Goal: Information Seeking & Learning: Learn about a topic

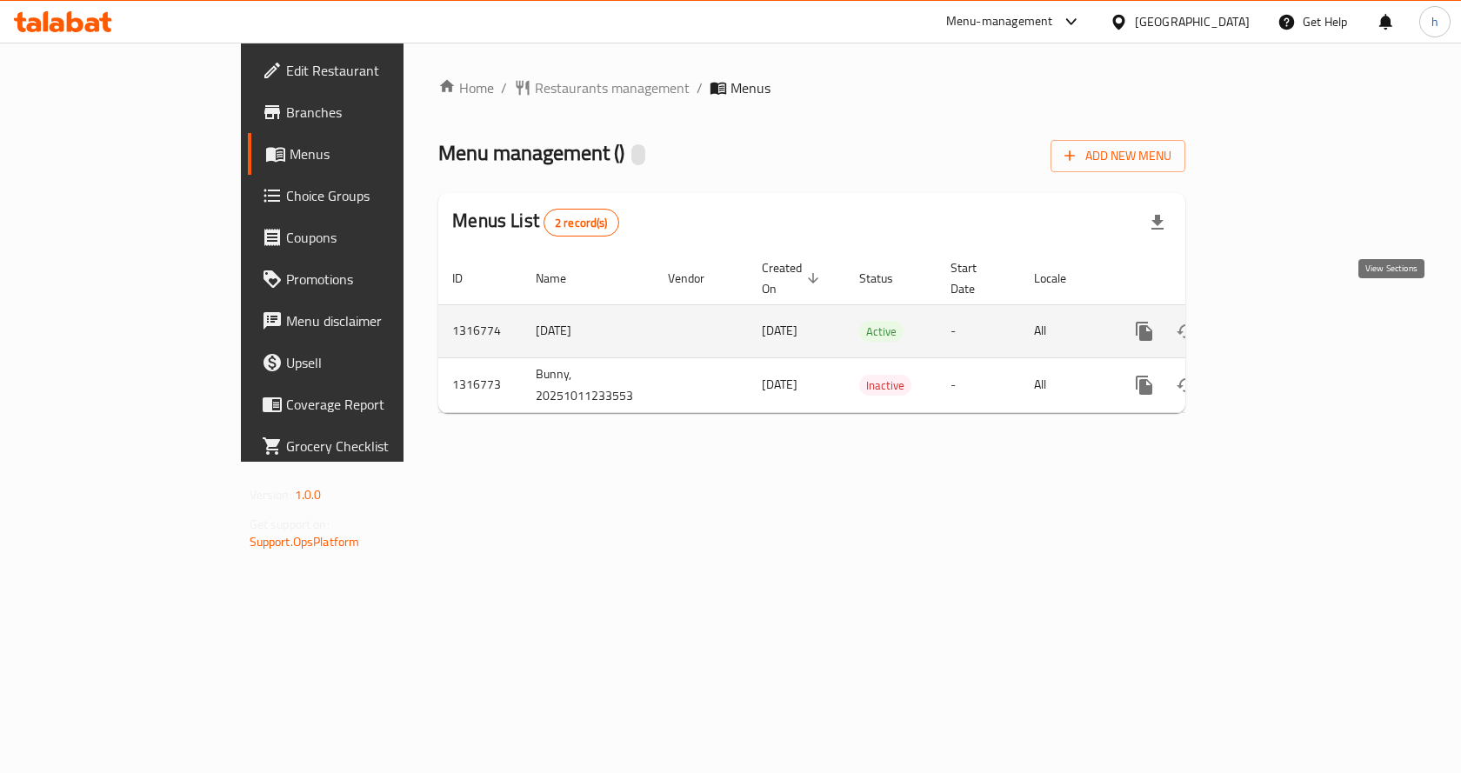
click at [1280, 321] on icon "enhanced table" at bounding box center [1269, 331] width 21 height 21
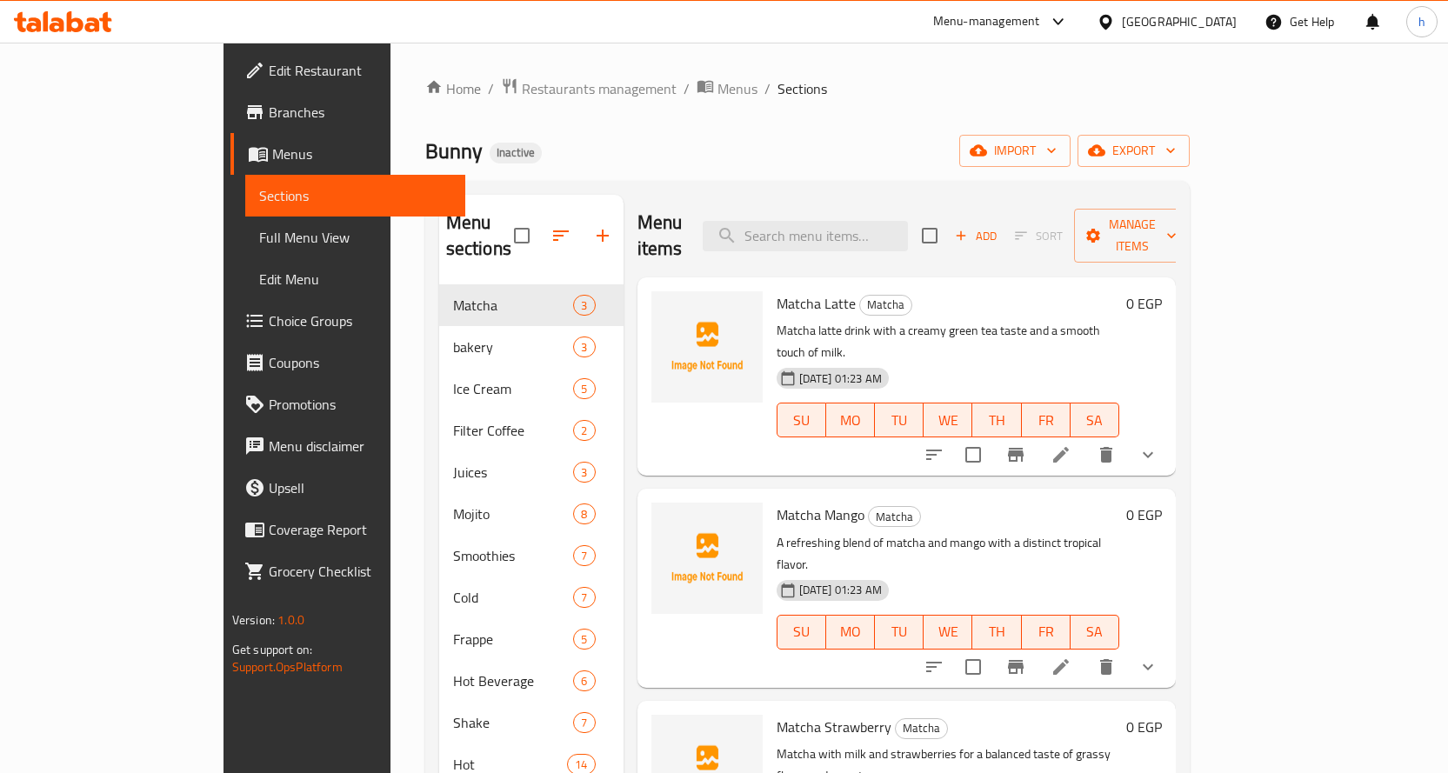
click at [259, 241] on span "Full Menu View" at bounding box center [355, 237] width 192 height 21
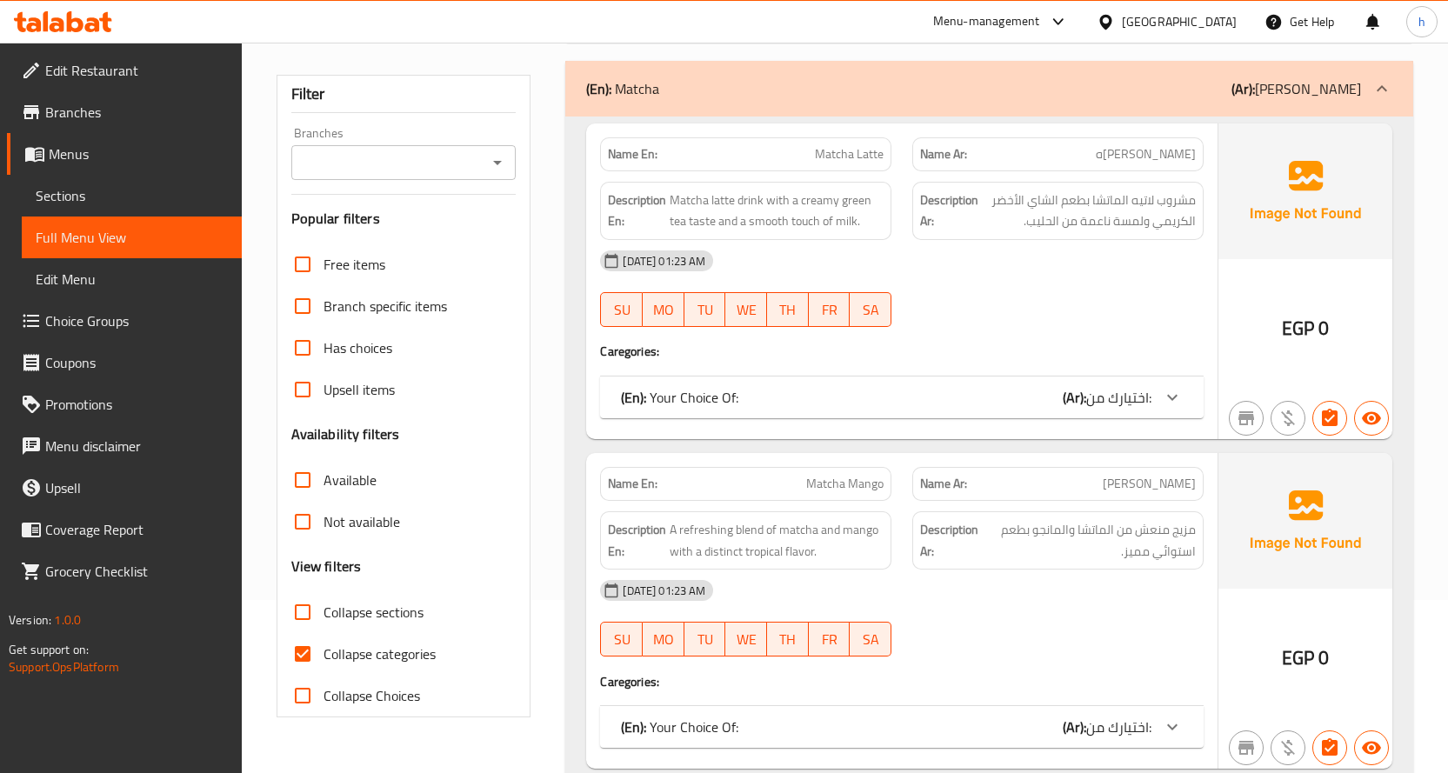
scroll to position [174, 0]
click at [379, 658] on span "Collapse categories" at bounding box center [379, 653] width 112 height 21
click at [323, 658] on input "Collapse categories" at bounding box center [303, 653] width 42 height 42
checkbox input "false"
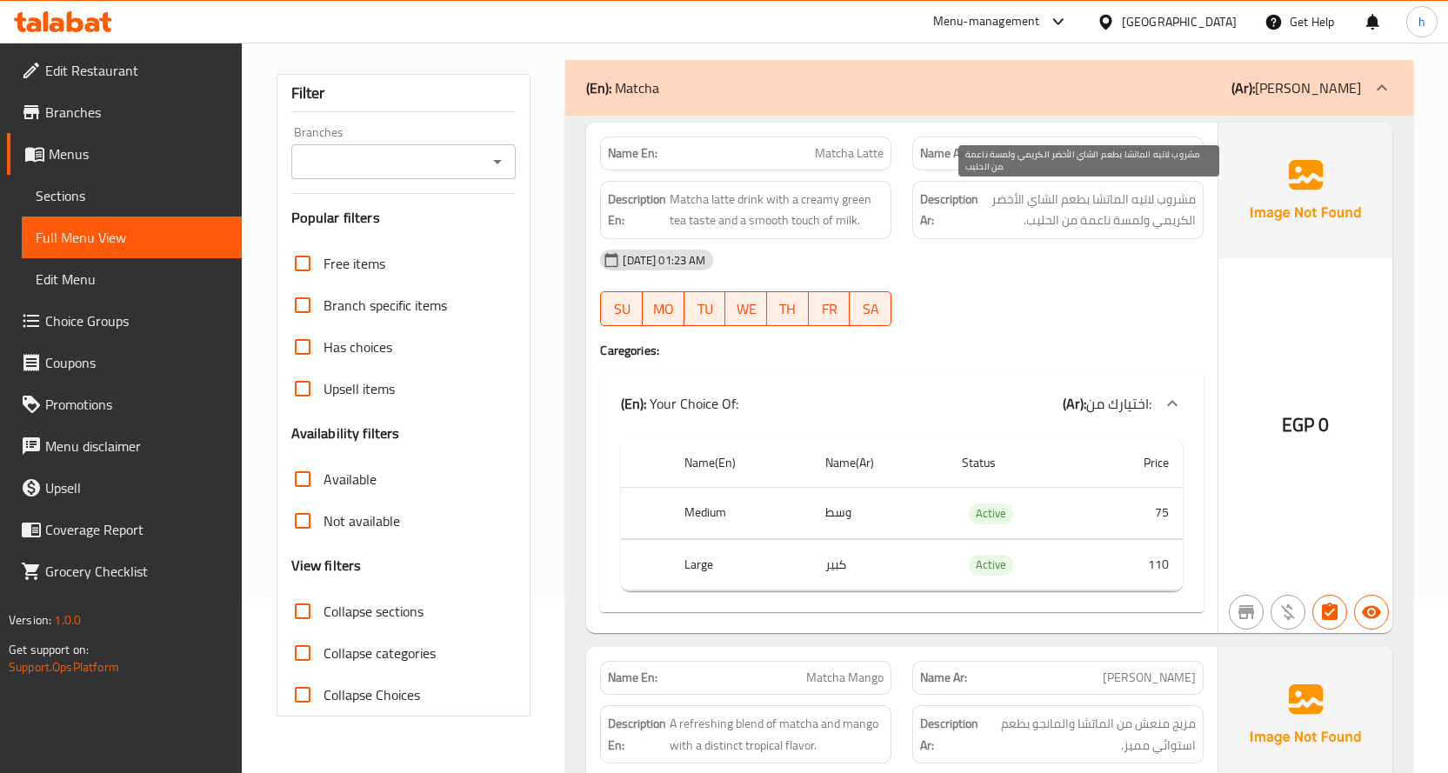
click at [1149, 220] on span "مشروب لاتيه الماتشا بطعم الشاي الأخضر الكريمي ولمسة ناعمة من الحليب." at bounding box center [1089, 210] width 214 height 43
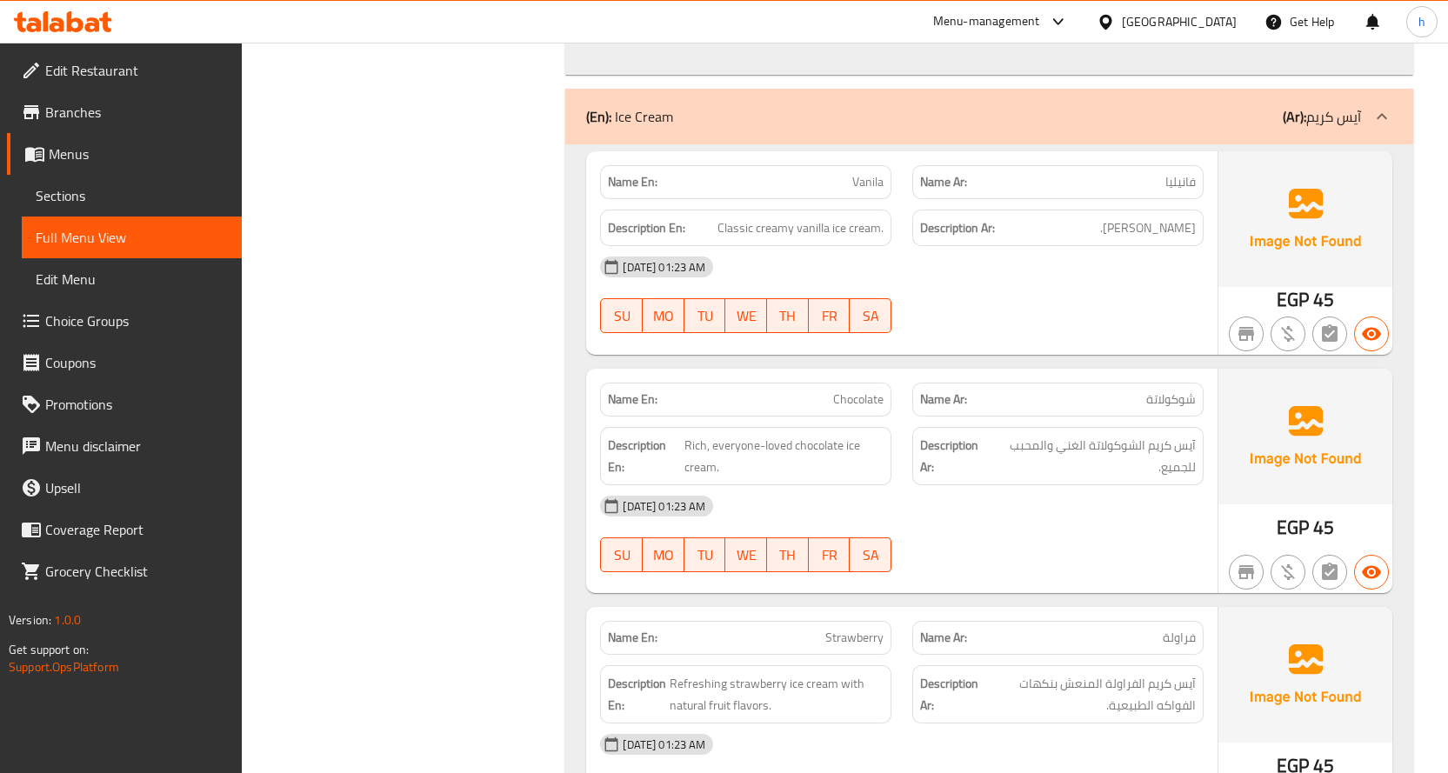
scroll to position [2696, 0]
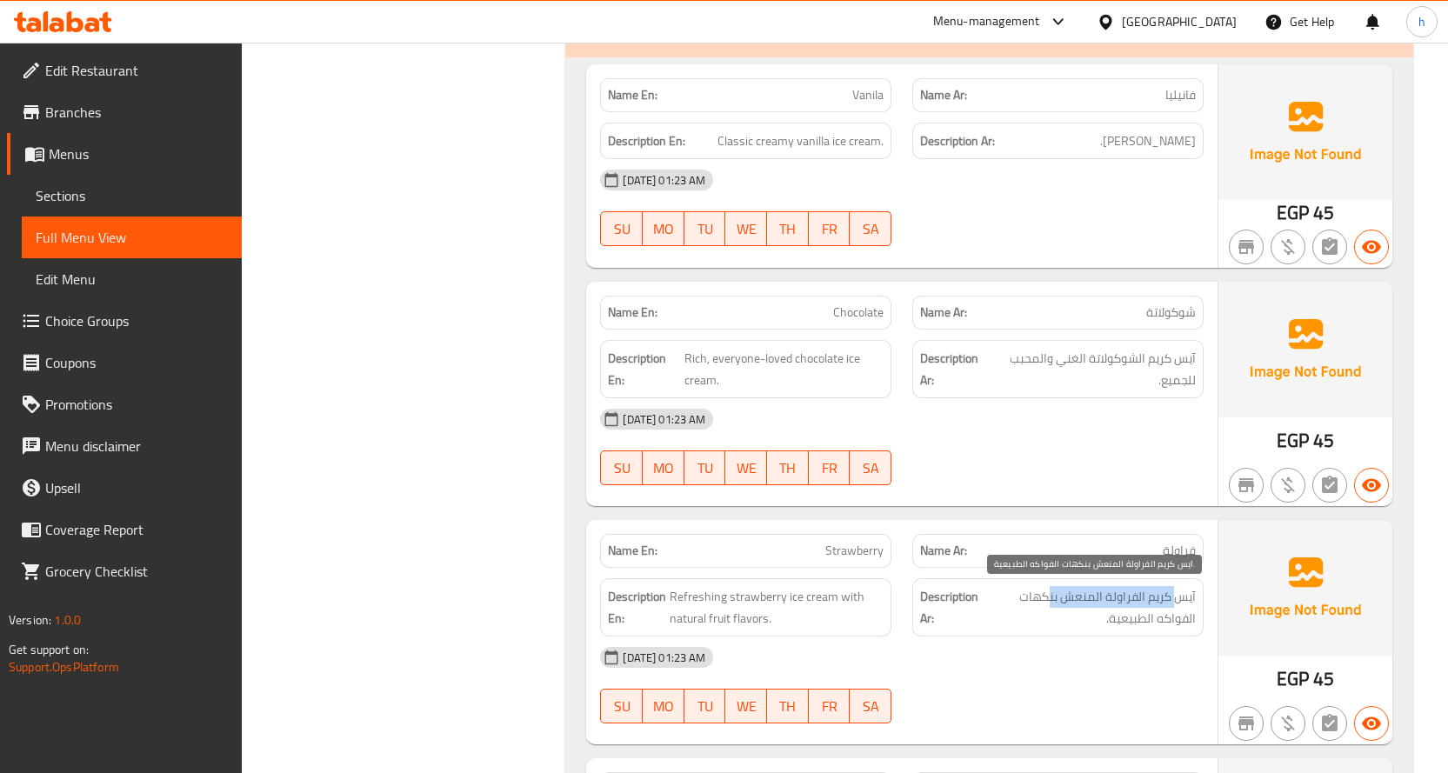
drag, startPoint x: 1181, startPoint y: 601, endPoint x: 1047, endPoint y: 596, distance: 134.0
click at [1047, 596] on span "آيس كريم الفراولة المنعش بنكهات الفواكه الطبيعية." at bounding box center [1089, 607] width 213 height 43
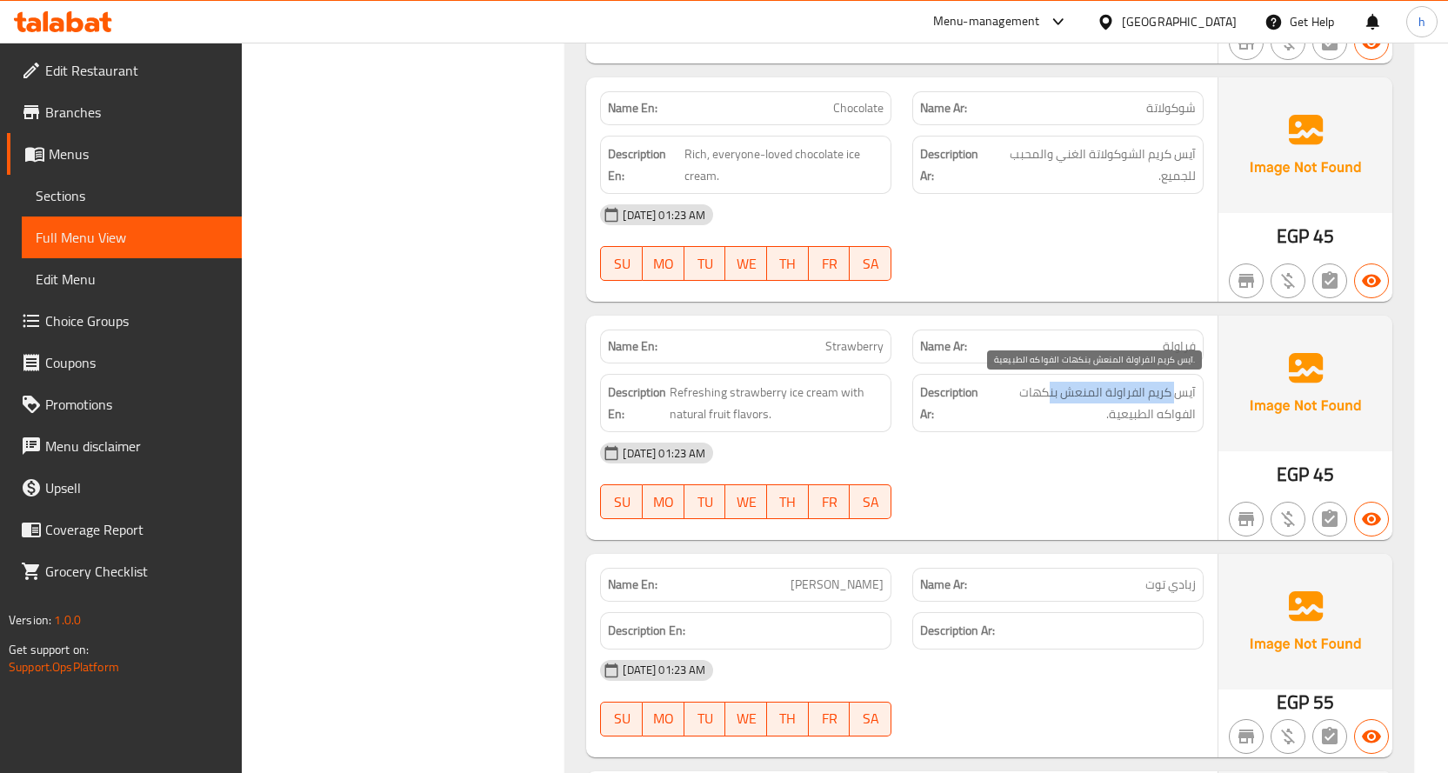
scroll to position [2869, 0]
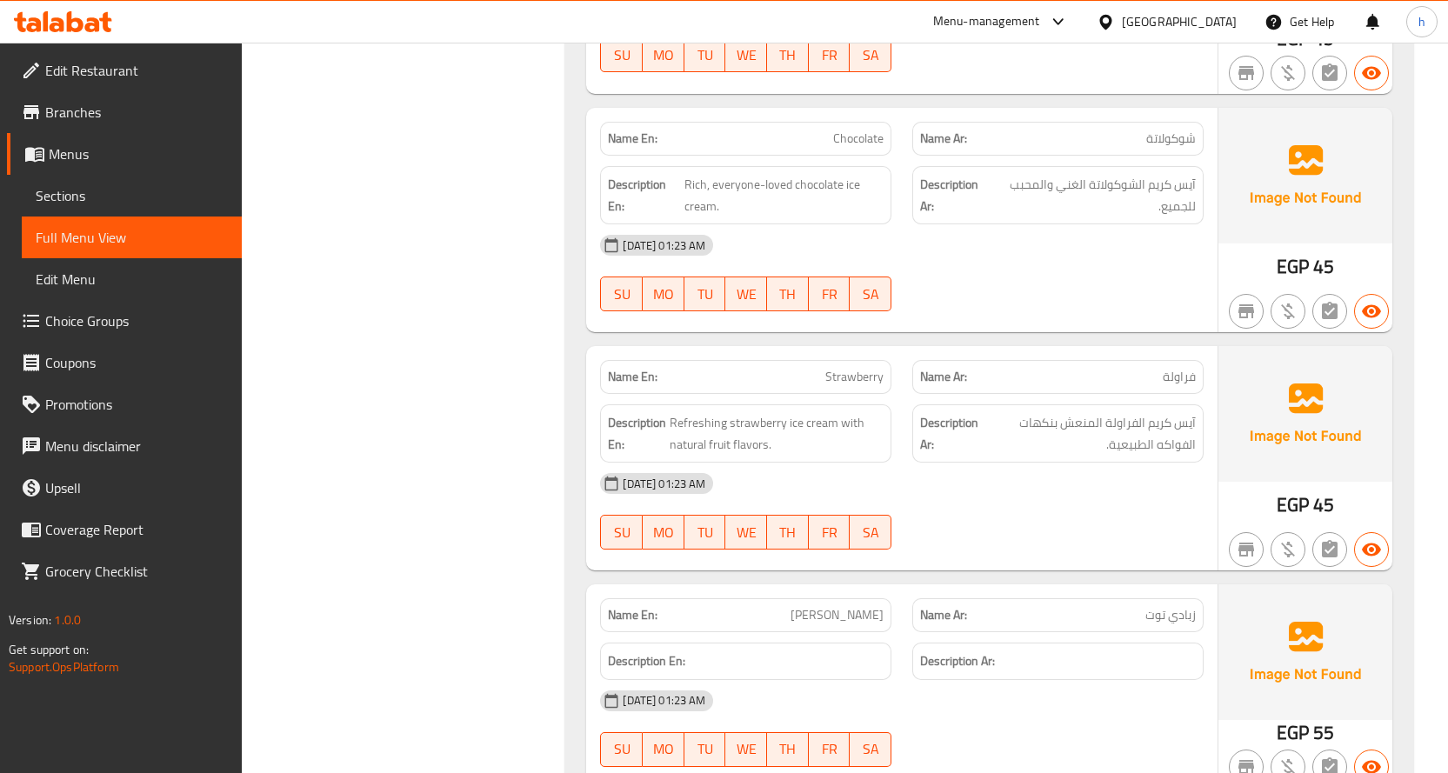
click at [1129, 466] on div "[DATE] 01:23 AM" at bounding box center [902, 484] width 624 height 42
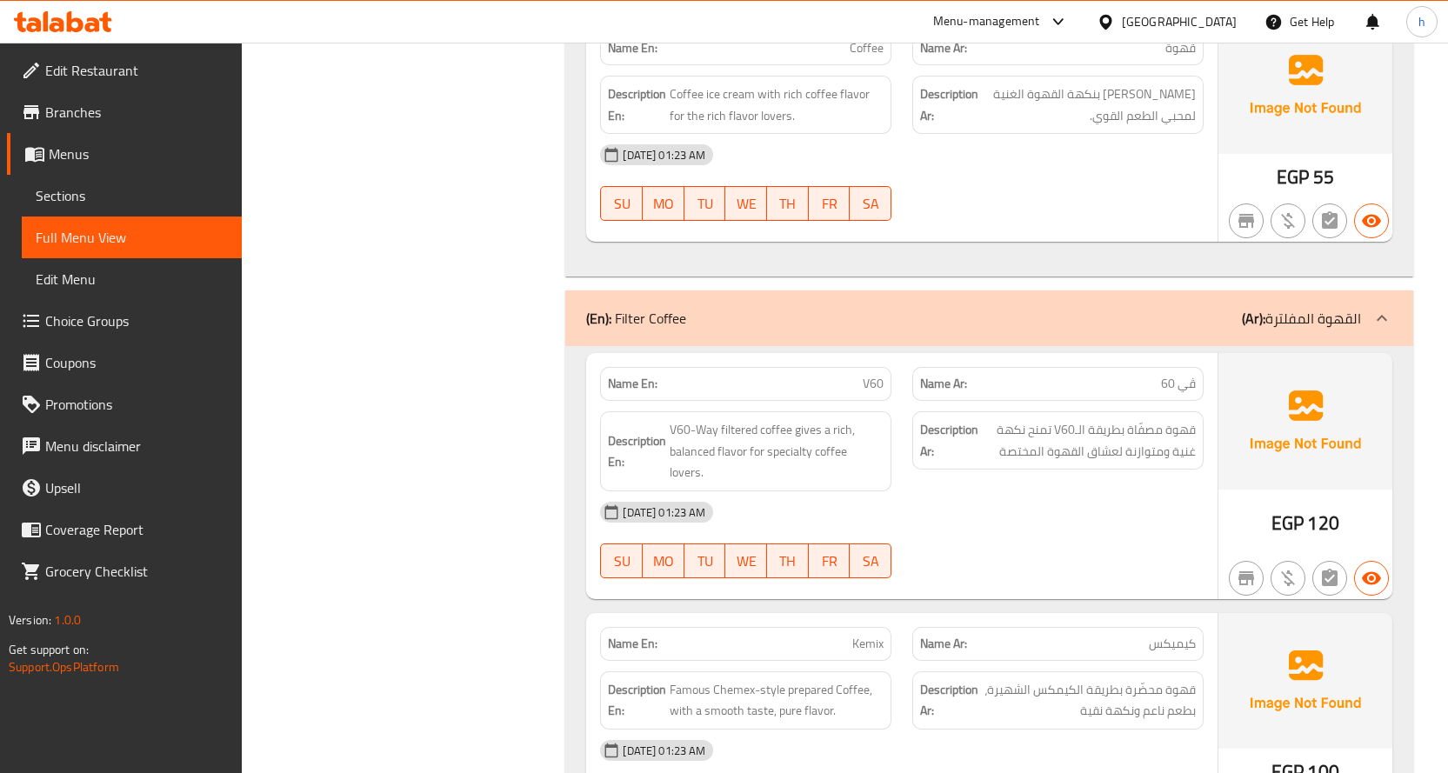
scroll to position [3739, 0]
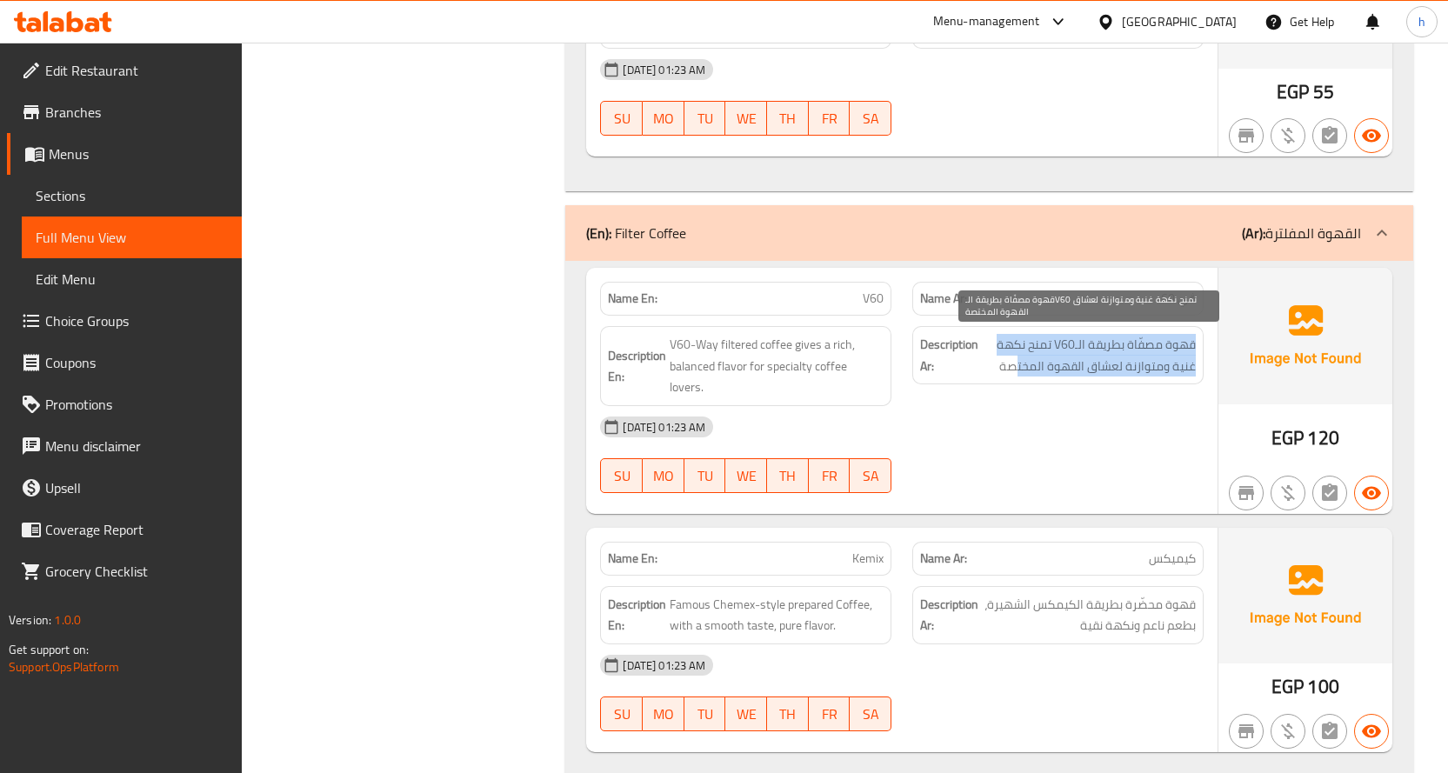
drag, startPoint x: 1198, startPoint y: 344, endPoint x: 1016, endPoint y: 357, distance: 182.1
click at [1016, 357] on div "Description Ar: قهوة مصفّاة بطريقة الـV60 تمنح نكهة غنية ومتوازنة لعشاق القهوة …" at bounding box center [1057, 355] width 291 height 58
click at [1104, 358] on span "قهوة مصفّاة بطريقة الـV60 تمنح نكهة غنية ومتوازنة لعشاق القهوة المختصة" at bounding box center [1089, 355] width 214 height 43
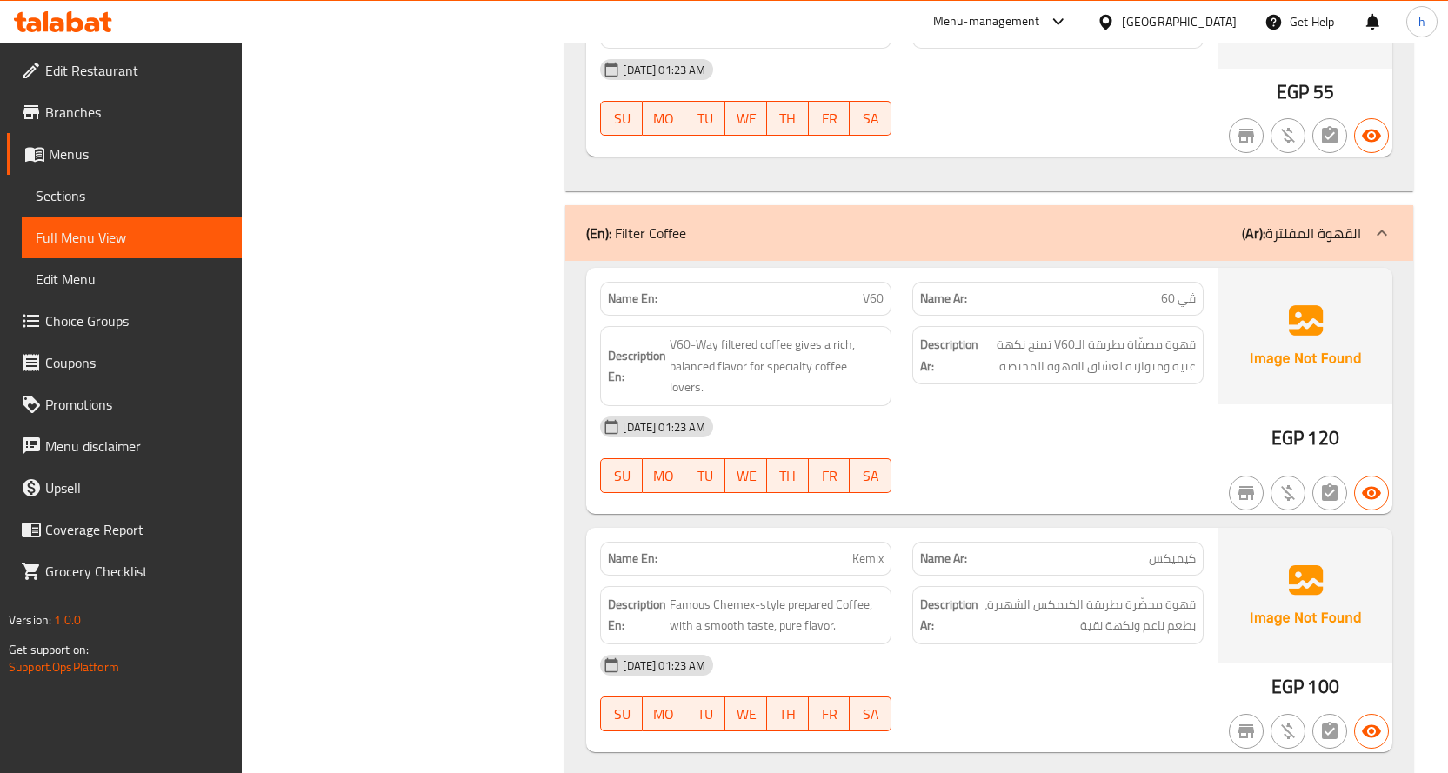
scroll to position [3826, 0]
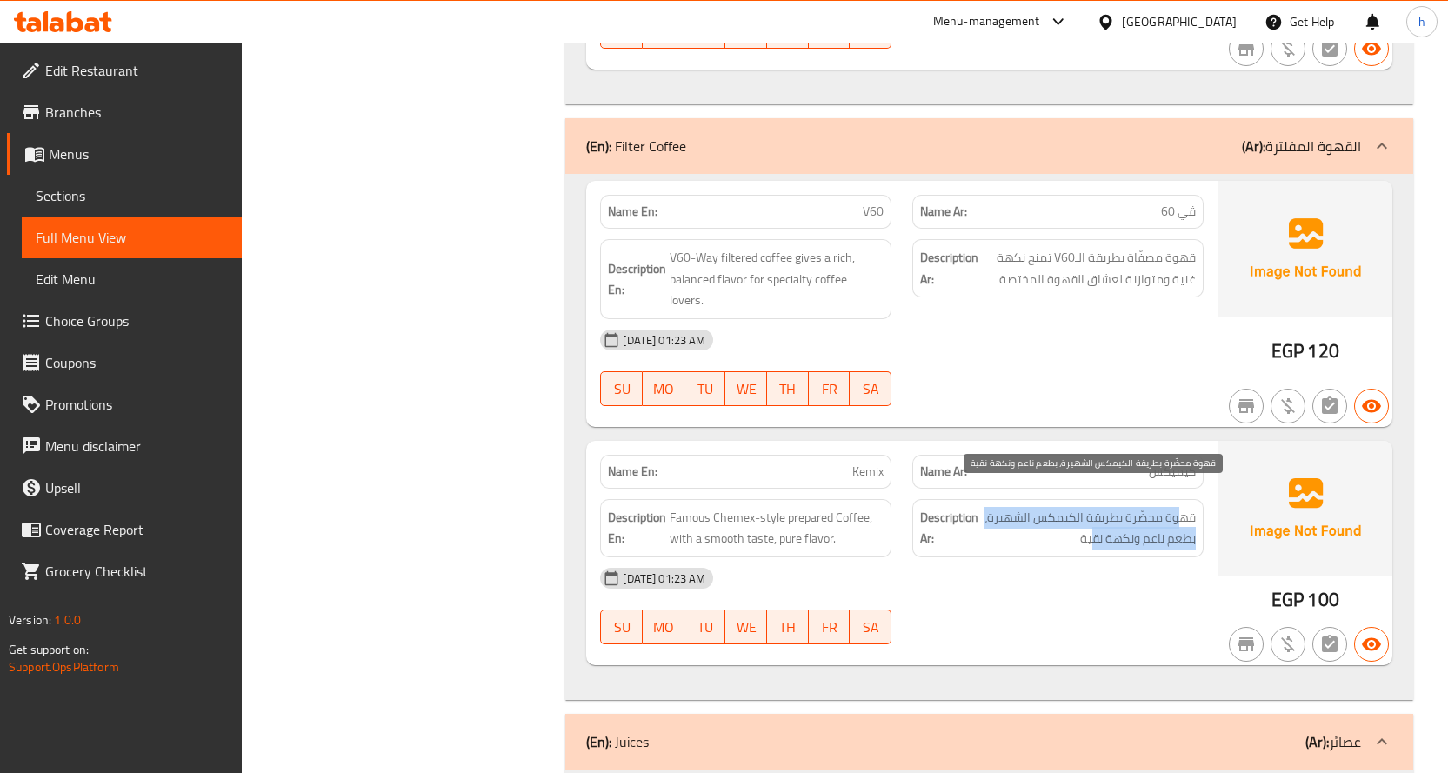
drag, startPoint x: 1181, startPoint y: 502, endPoint x: 1093, endPoint y: 517, distance: 89.1
click at [1093, 517] on span "قهوة محضّرة بطريقة الكيمكس الشهيرة، بطعم ناعم ونكهة نقية" at bounding box center [1089, 528] width 214 height 43
click at [1090, 513] on span "قهوة محضّرة بطريقة الكيمكس الشهيرة، بطعم ناعم ونكهة نقية" at bounding box center [1089, 528] width 214 height 43
drag, startPoint x: 1174, startPoint y: 502, endPoint x: 1141, endPoint y: 502, distance: 33.0
click at [1141, 507] on span "قهوة محضّرة بطريقة الكيمكس الشهيرة، بطعم ناعم ونكهة نقية" at bounding box center [1089, 528] width 214 height 43
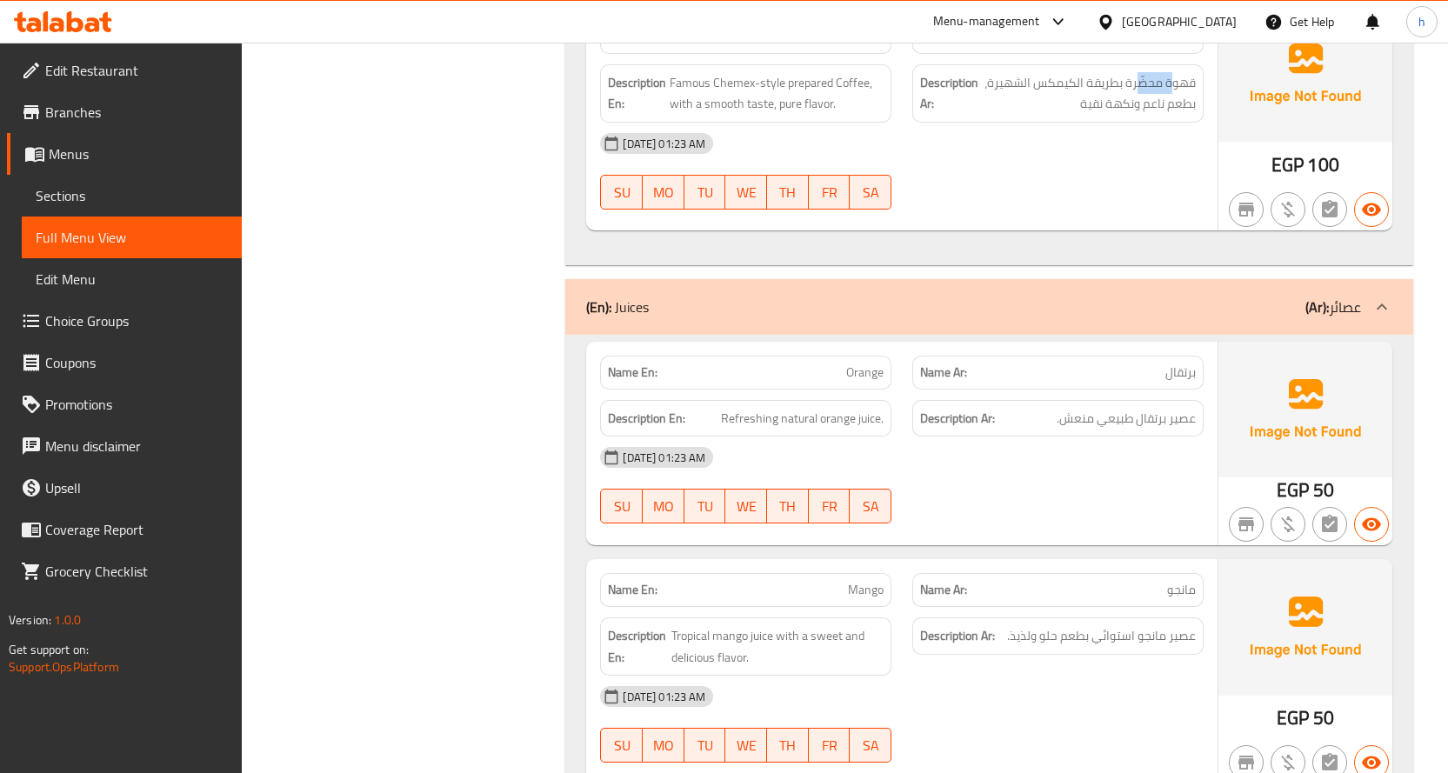
scroll to position [4348, 0]
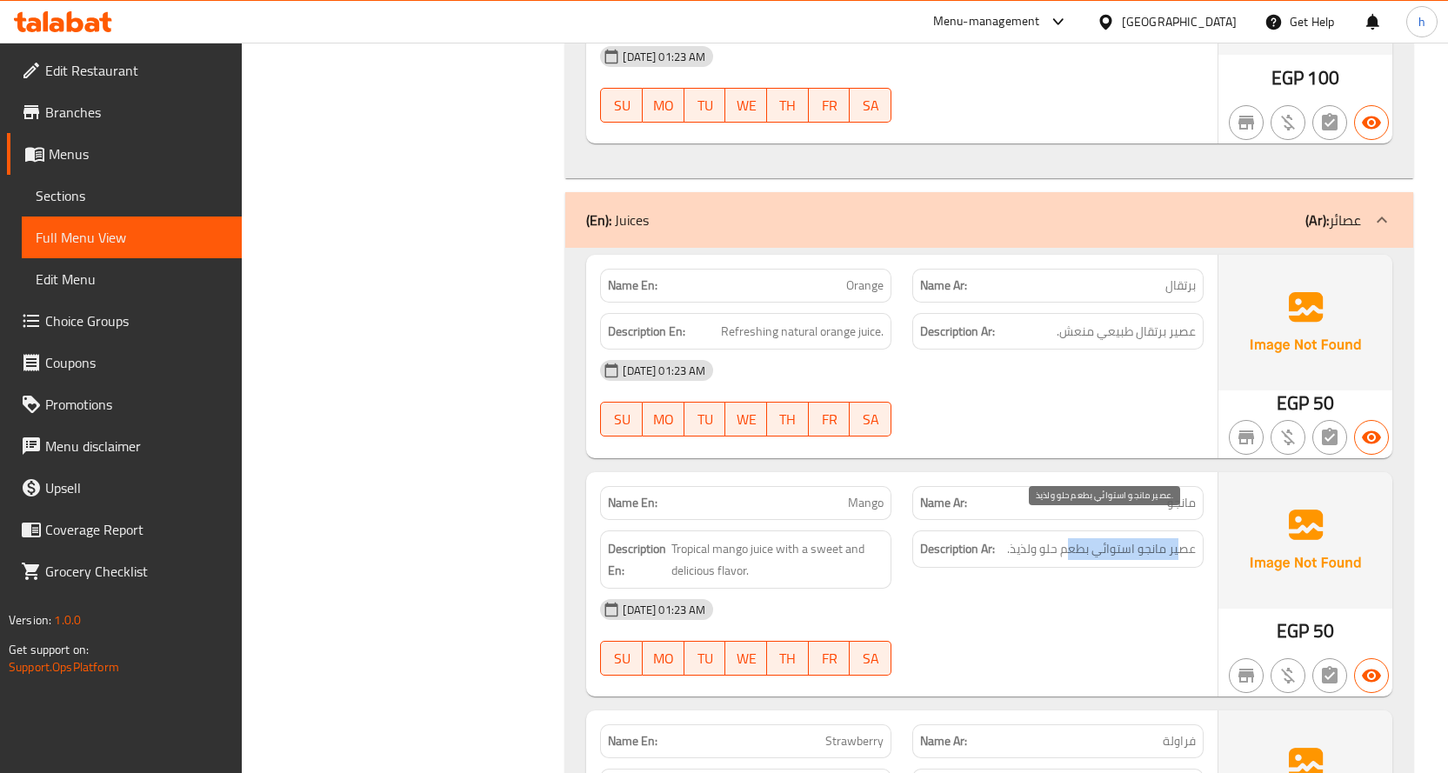
drag, startPoint x: 1182, startPoint y: 534, endPoint x: 1071, endPoint y: 529, distance: 110.6
click at [1071, 538] on span "عصير مانجو استوائي بطعم حلو ولذيذ." at bounding box center [1101, 549] width 189 height 22
click at [1122, 538] on span "عصير مانجو استوائي بطعم حلو ولذيذ." at bounding box center [1101, 549] width 189 height 22
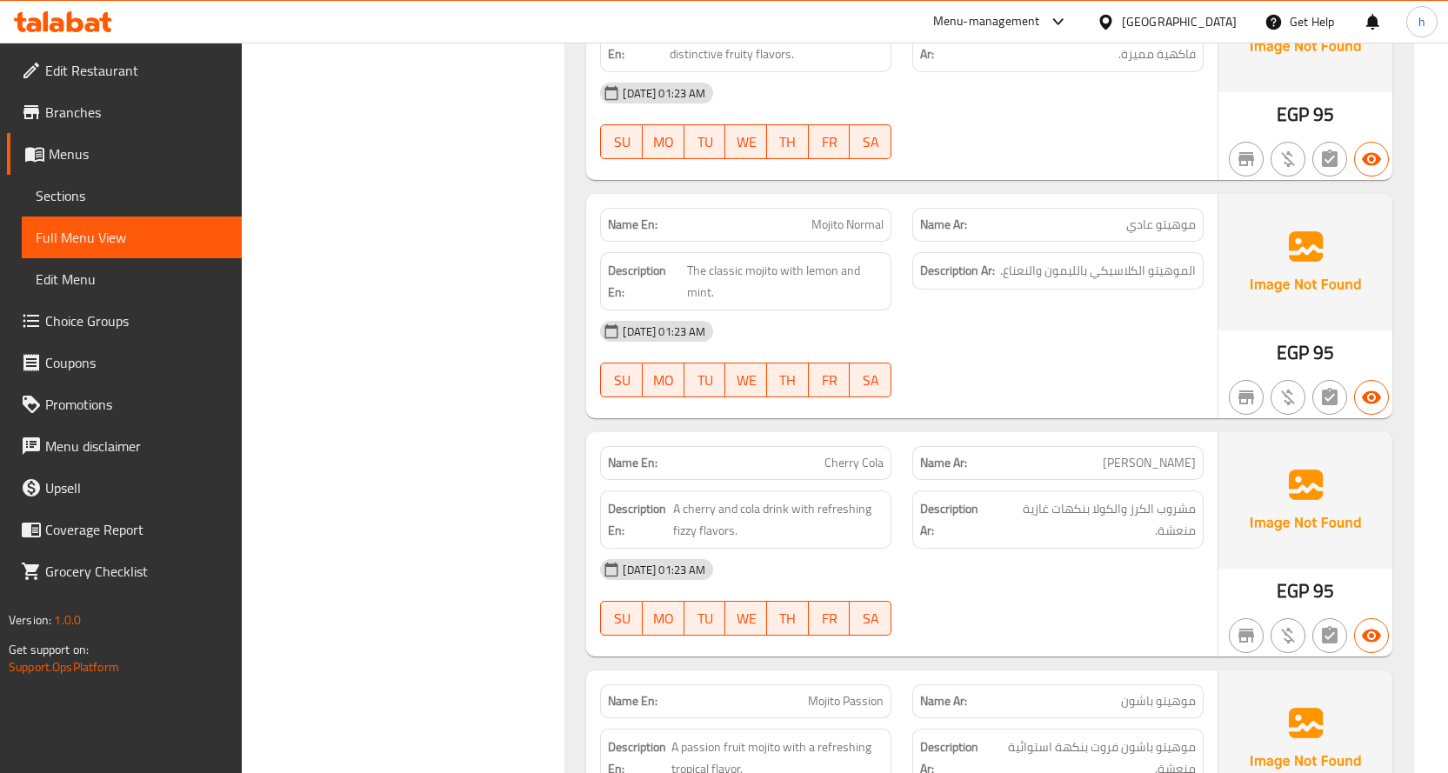
scroll to position [5478, 0]
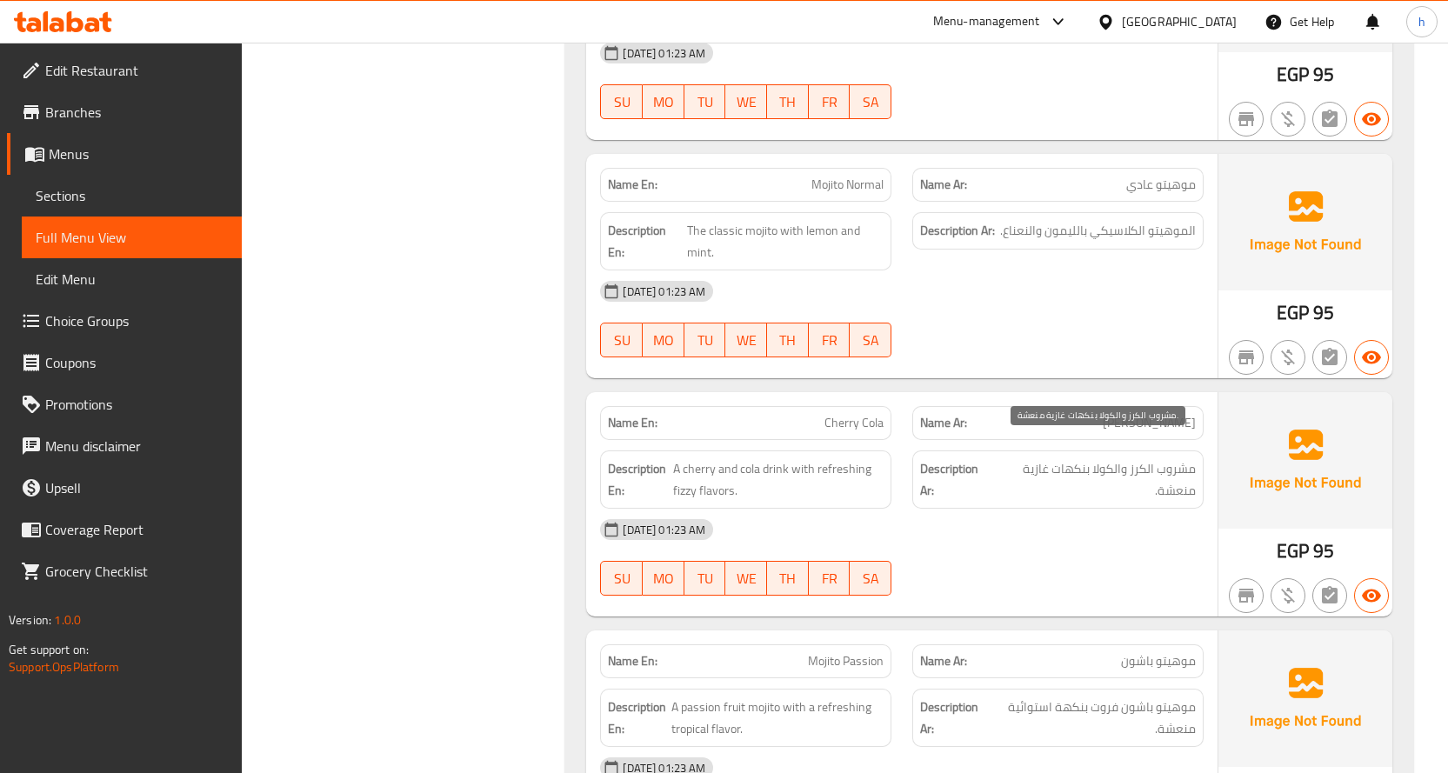
click at [1135, 458] on span "مشروب الكرز والكولا بنكهات غازية منعشة." at bounding box center [1094, 479] width 203 height 43
click at [1168, 458] on span "مشروب الكرز والكولا بنكهات غازية منعشة." at bounding box center [1094, 479] width 203 height 43
click at [1137, 458] on span "مشروب الكرز والكولا بنكهات غازية منعشة." at bounding box center [1094, 479] width 203 height 43
click at [1115, 458] on span "مشروب الكرز والكولا بنكهات غازية منعشة." at bounding box center [1094, 479] width 203 height 43
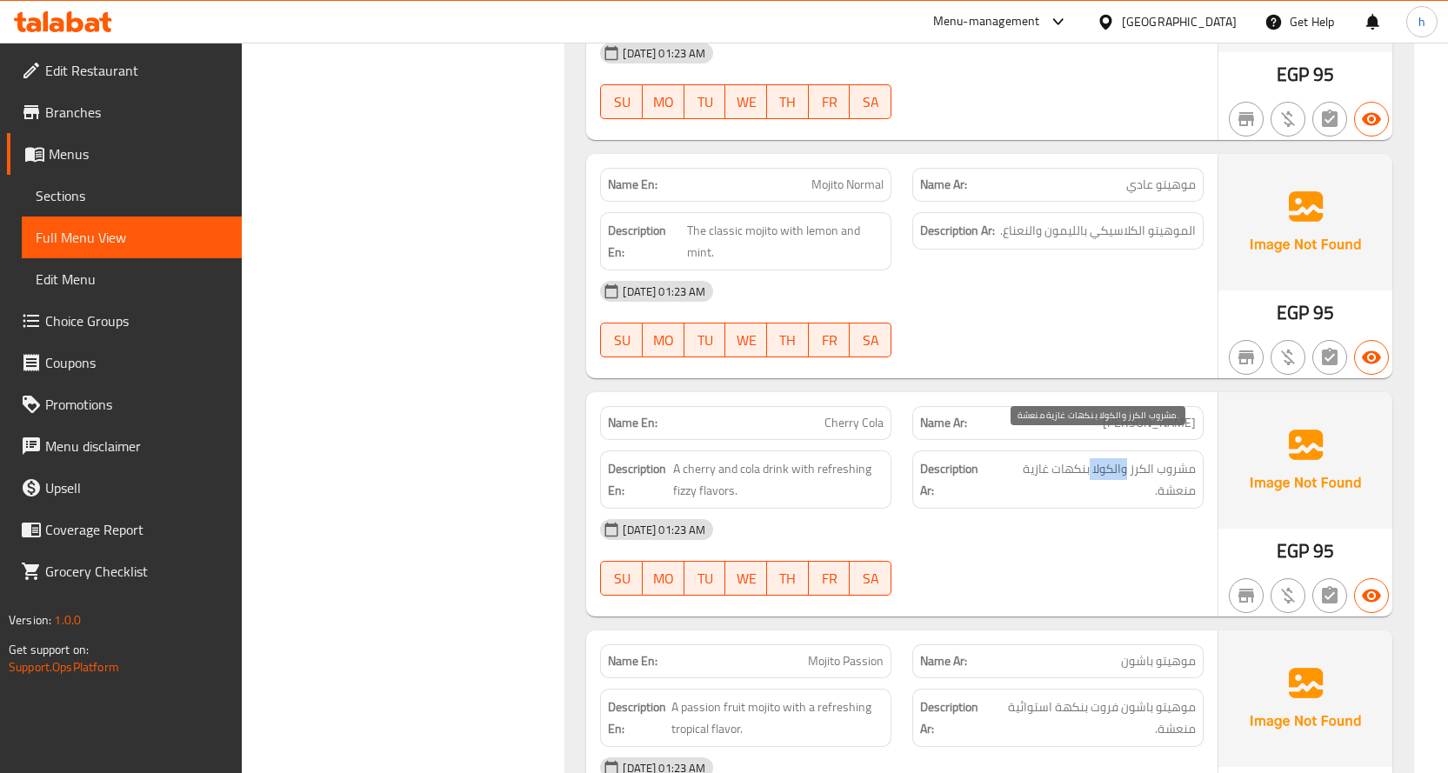
click at [1115, 458] on span "مشروب الكرز والكولا بنكهات غازية منعشة." at bounding box center [1094, 479] width 203 height 43
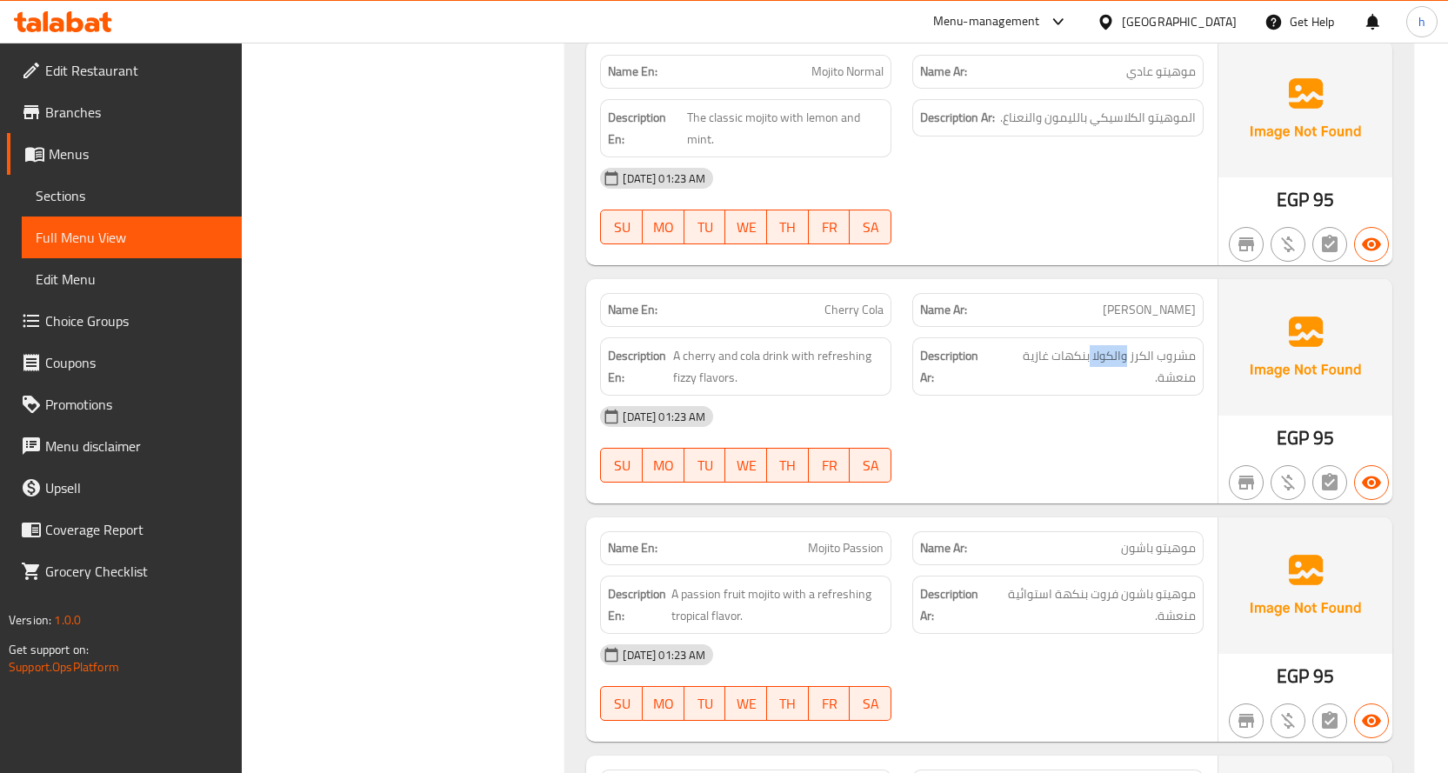
scroll to position [5739, 0]
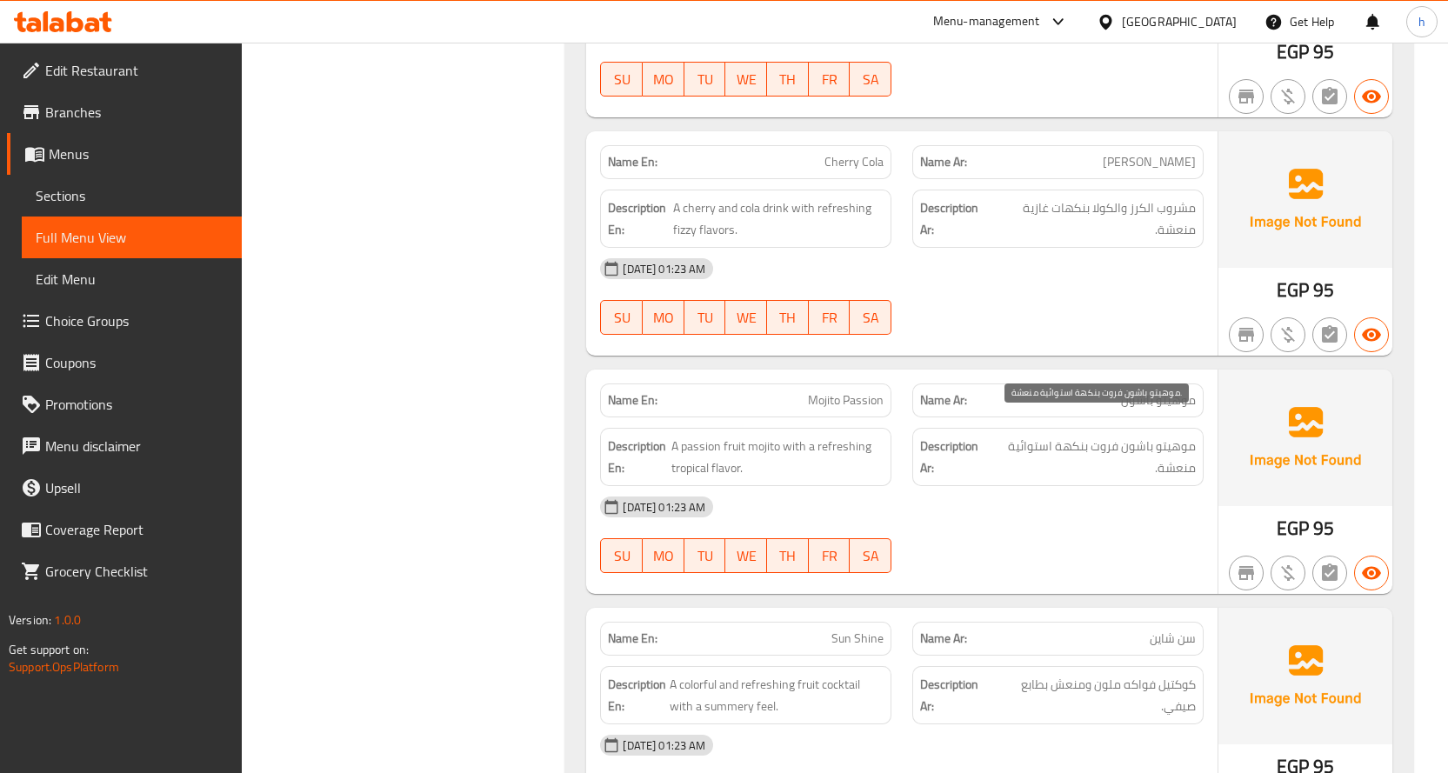
click at [1176, 436] on span "موهيتو باشون فروت بنكهة استوائية منعشة." at bounding box center [1092, 457] width 205 height 43
click at [1156, 436] on span "موهيتو باشون فروت بنكهة استوائية منعشة." at bounding box center [1092, 457] width 205 height 43
click at [1111, 436] on span "موهيتو باشون فروت بنكهة استوائية منعشة." at bounding box center [1092, 457] width 205 height 43
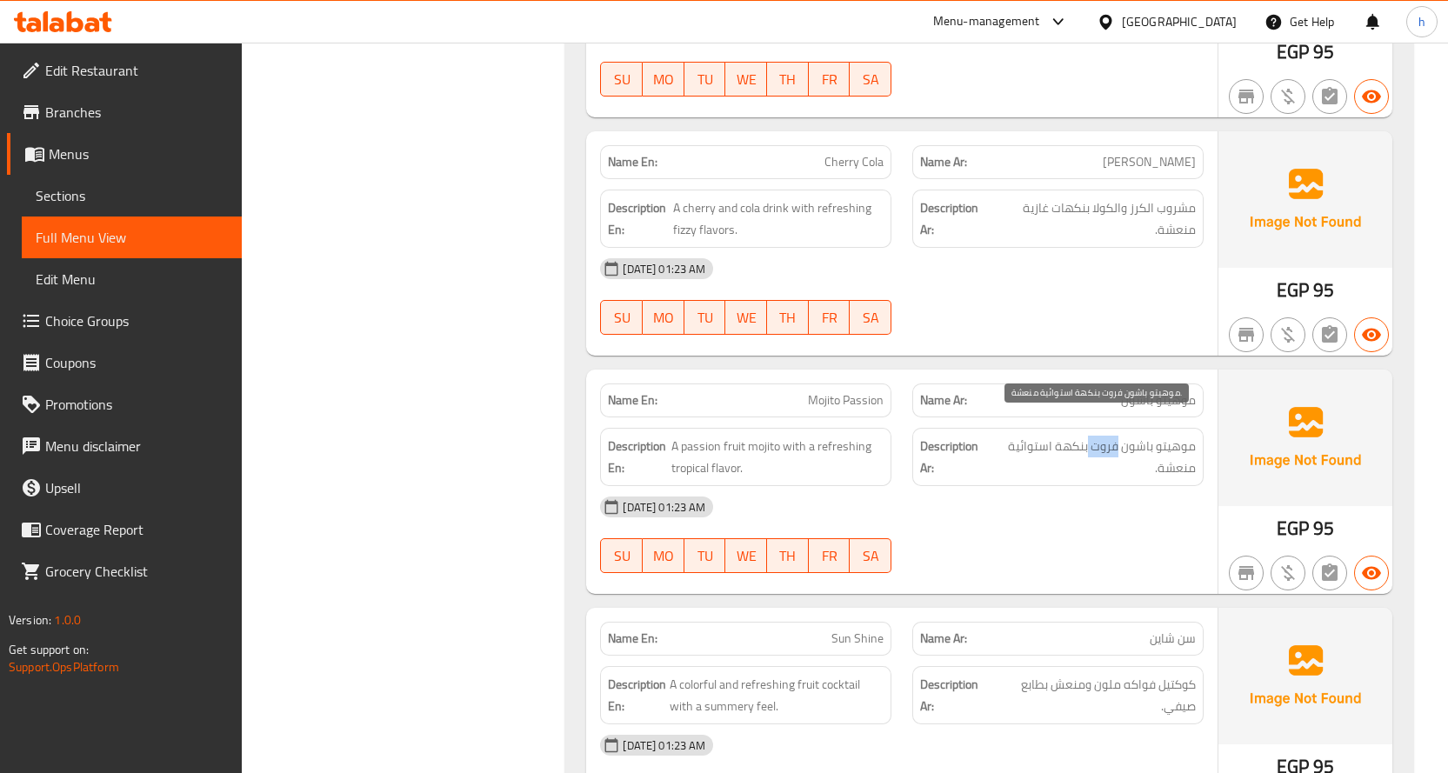
click at [1090, 436] on span "موهيتو باشون فروت بنكهة استوائية منعشة." at bounding box center [1092, 457] width 205 height 43
click at [1033, 436] on span "موهيتو باشون فروت بنكهة استوائية منعشة." at bounding box center [1092, 457] width 205 height 43
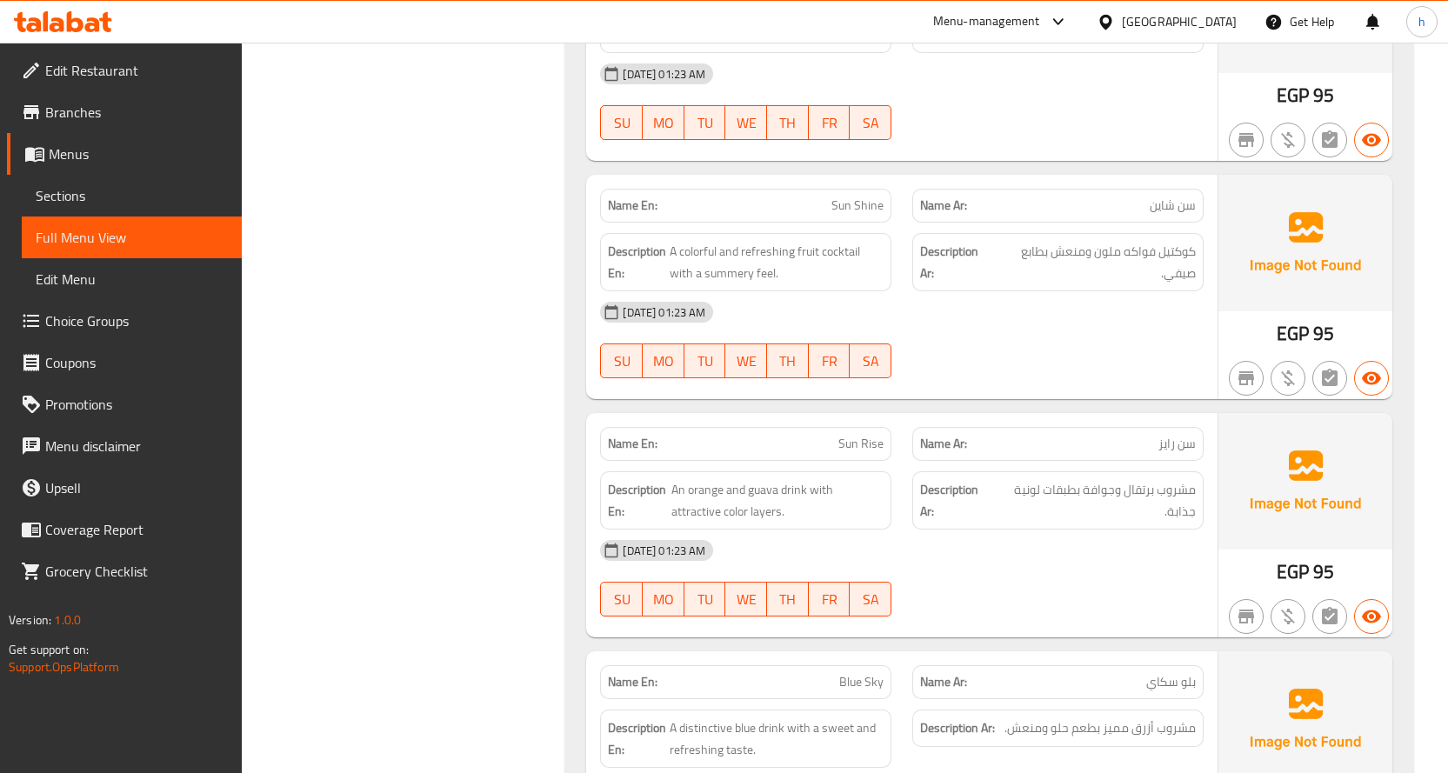
scroll to position [6174, 0]
click at [1185, 477] on span "مشروب برتقال وجوافة بطبقات لونية جذابة." at bounding box center [1095, 498] width 202 height 43
click at [1154, 477] on span "مشروب برتقال وجوافة بطبقات لونية جذابة." at bounding box center [1095, 498] width 202 height 43
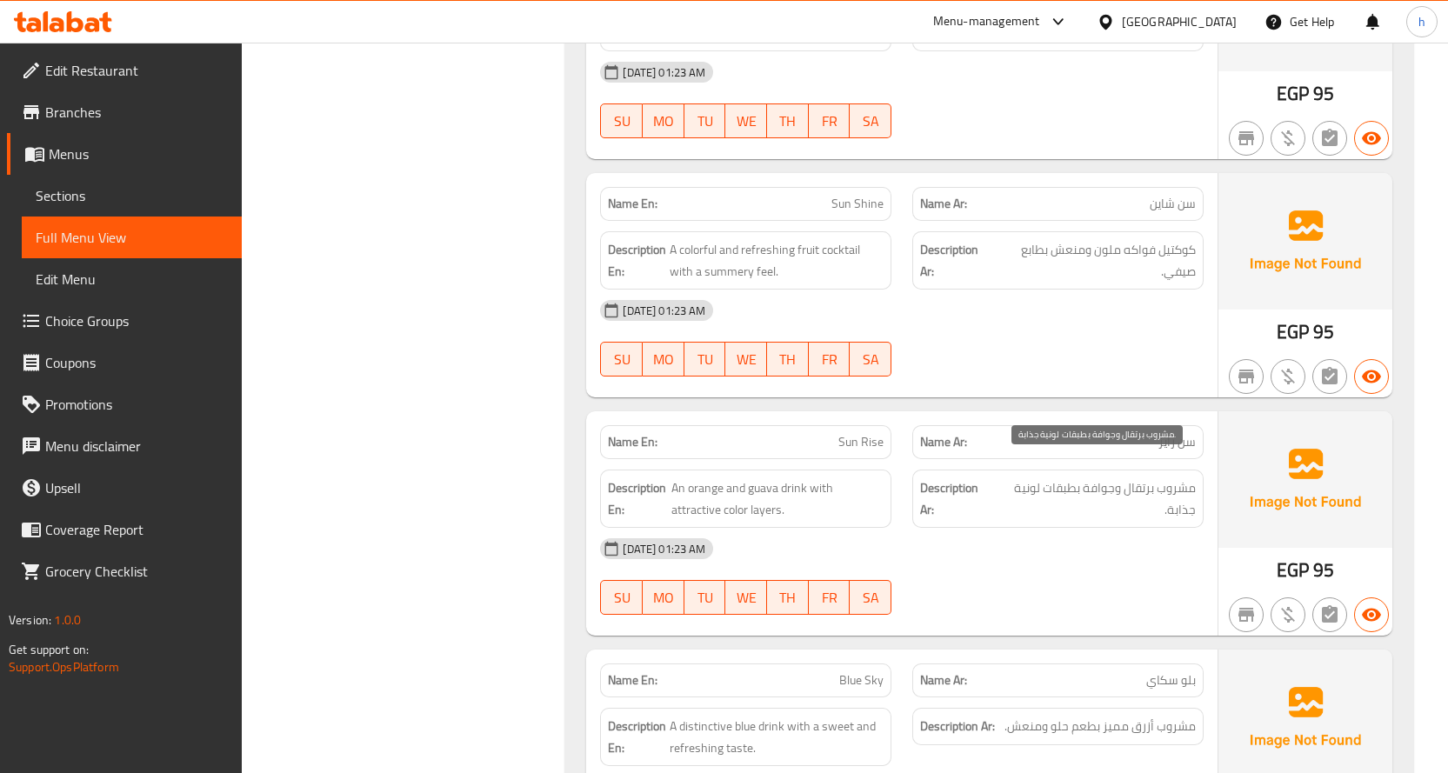
click at [1101, 477] on span "مشروب برتقال وجوافة بطبقات لونية جذابة." at bounding box center [1095, 498] width 202 height 43
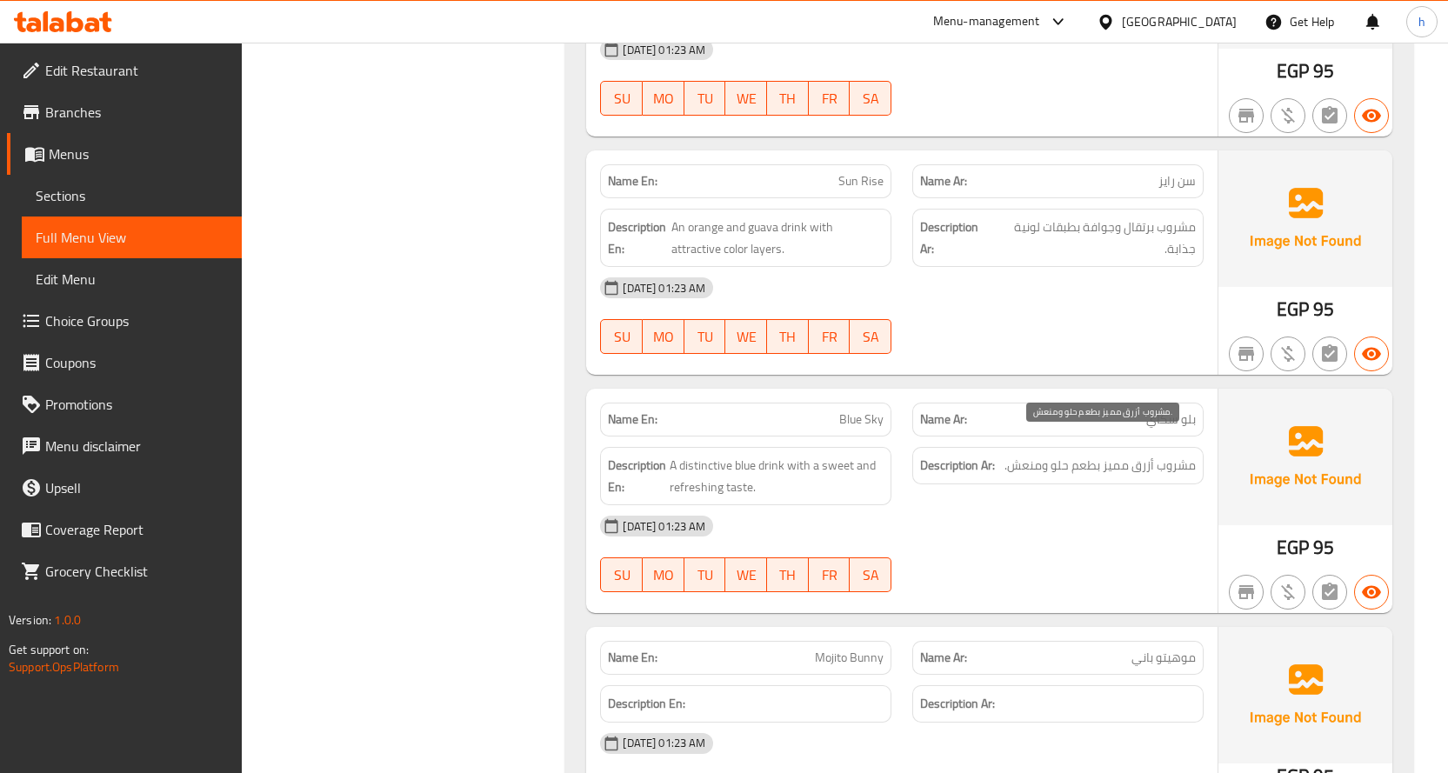
click at [1178, 455] on span "مشروب أزرق مميز بطعم حلو ومنعش." at bounding box center [1099, 466] width 191 height 22
click at [1151, 455] on span "مشروب أزرق مميز بطعم حلو ومنعش." at bounding box center [1099, 466] width 191 height 22
click at [1123, 455] on span "مشروب أزرق مميز بطعم حلو ومنعش." at bounding box center [1099, 466] width 191 height 22
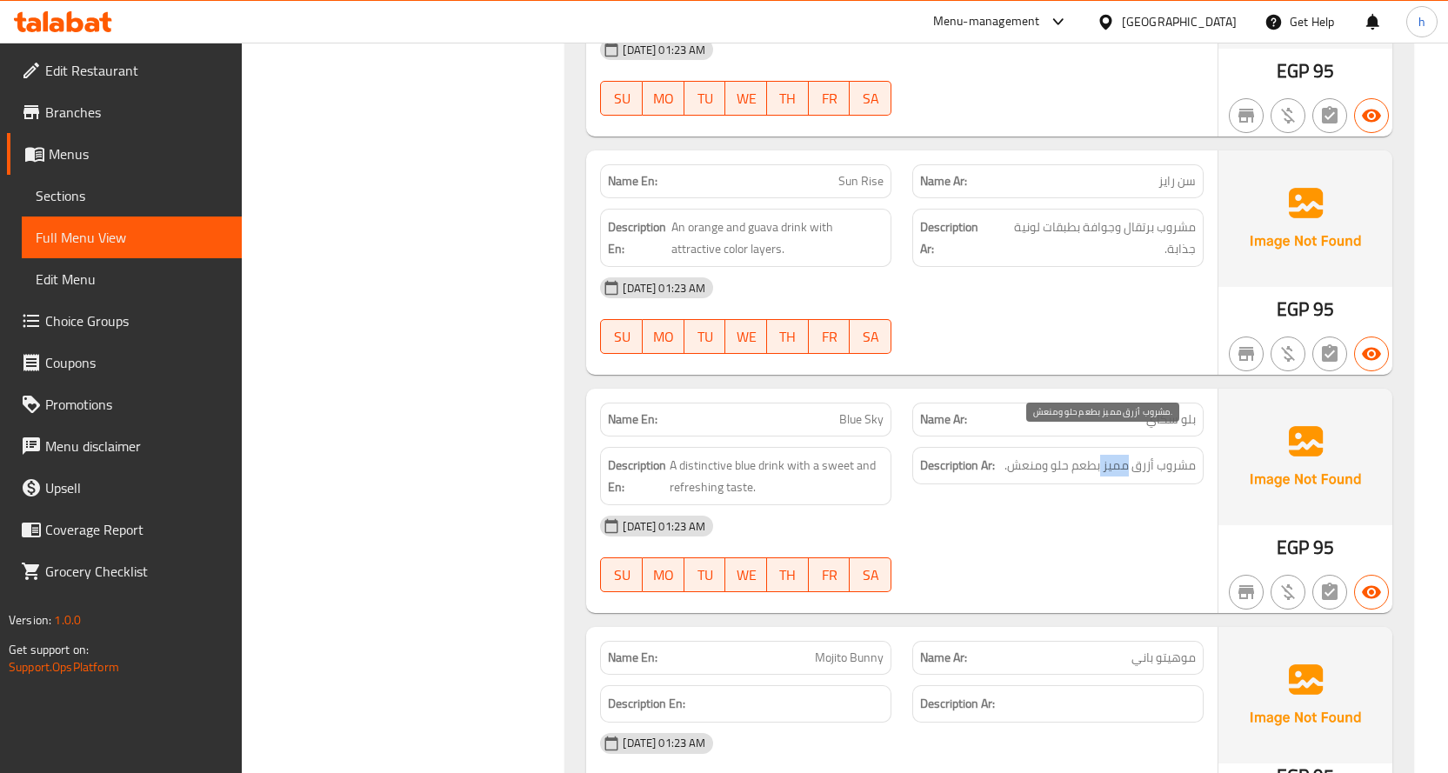
click at [1123, 455] on span "مشروب أزرق مميز بطعم حلو ومنعش." at bounding box center [1099, 466] width 191 height 22
click at [1089, 455] on span "مشروب أزرق مميز بطعم حلو ومنعش." at bounding box center [1099, 466] width 191 height 22
click at [1068, 455] on span "مشروب أزرق مميز بطعم حلو ومنعش." at bounding box center [1099, 466] width 191 height 22
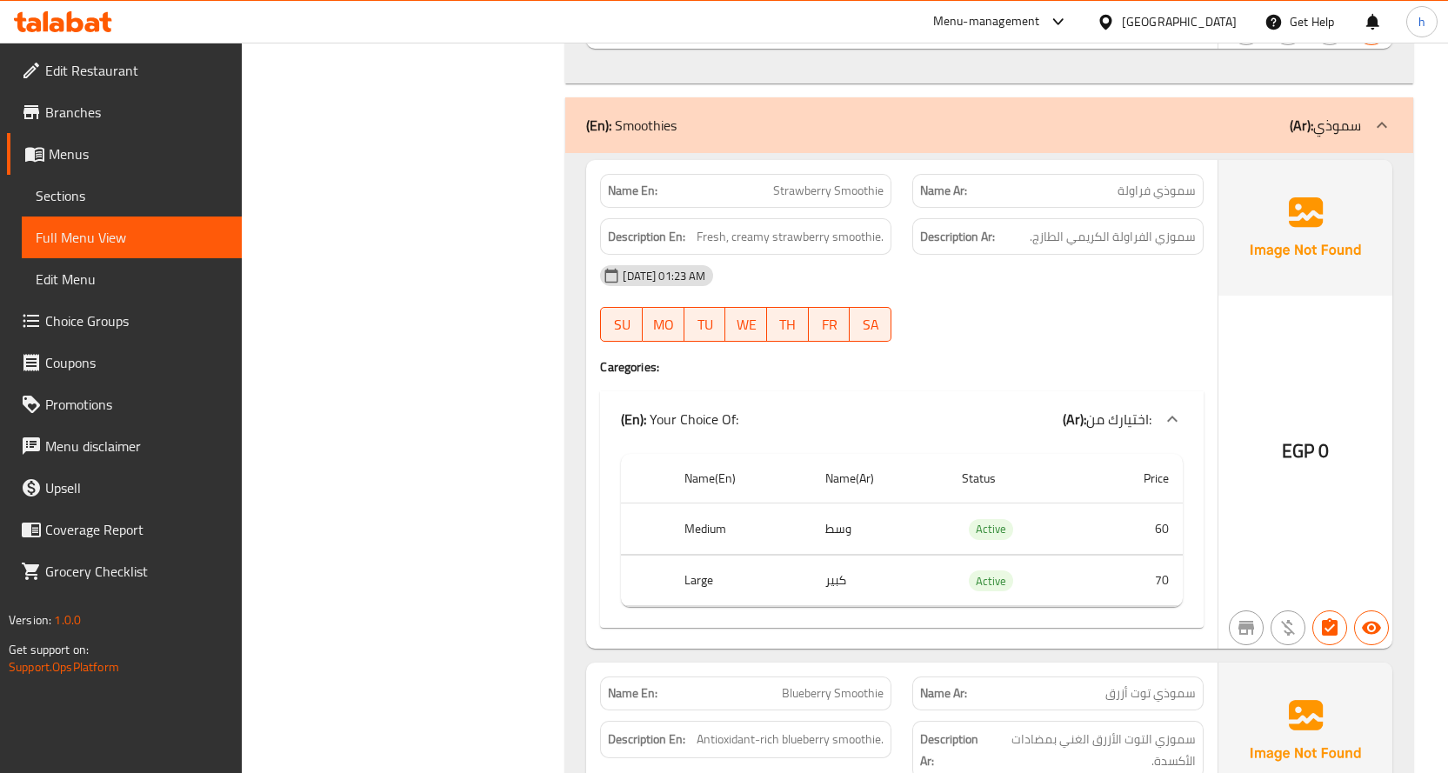
scroll to position [7391, 0]
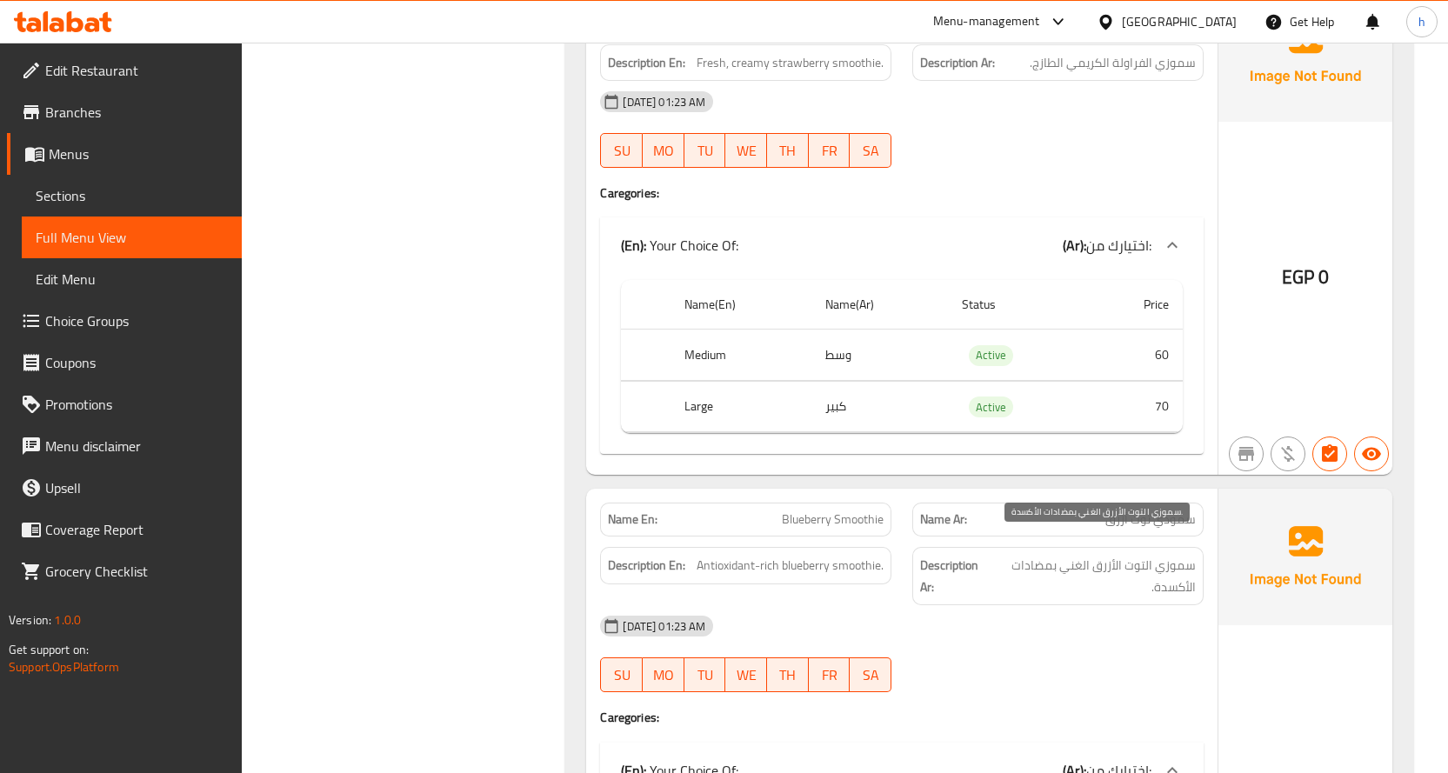
click at [1179, 555] on span "سموزي التوت الأزرق الغني بمضادات الأكسدة." at bounding box center [1092, 576] width 205 height 43
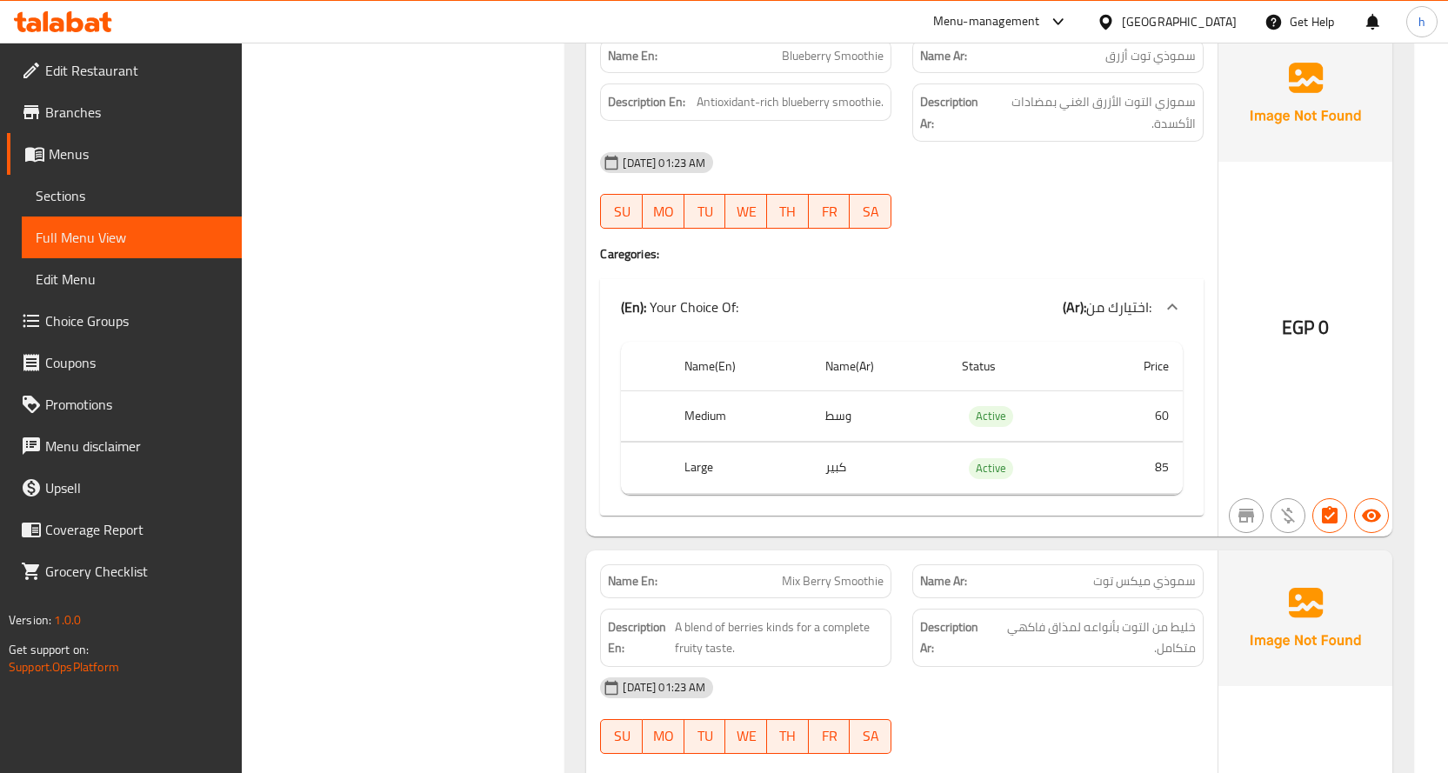
scroll to position [7913, 0]
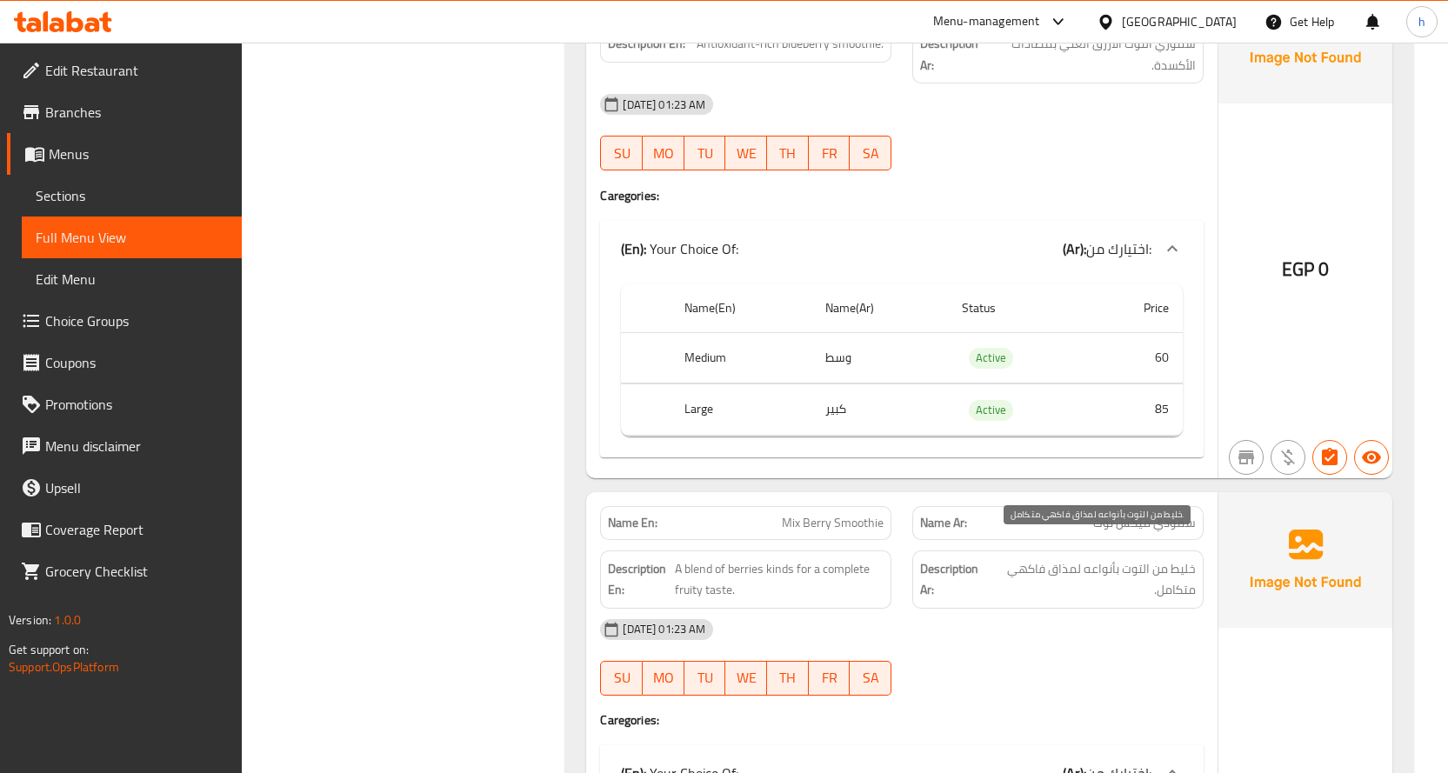
click at [1185, 558] on span "خليط من التوت بأنواعه لمذاق فاكهي متكامل." at bounding box center [1093, 579] width 206 height 43
click at [1116, 576] on span "خليط من التوت بأنواعه لمذاق فاكهي متكامل." at bounding box center [1093, 579] width 206 height 43
drag, startPoint x: 1155, startPoint y: 577, endPoint x: 1189, endPoint y: 548, distance: 45.0
click at [1189, 558] on span "خليط من التوت بأنواعه لمذاق فاكهي متكامل." at bounding box center [1093, 579] width 206 height 43
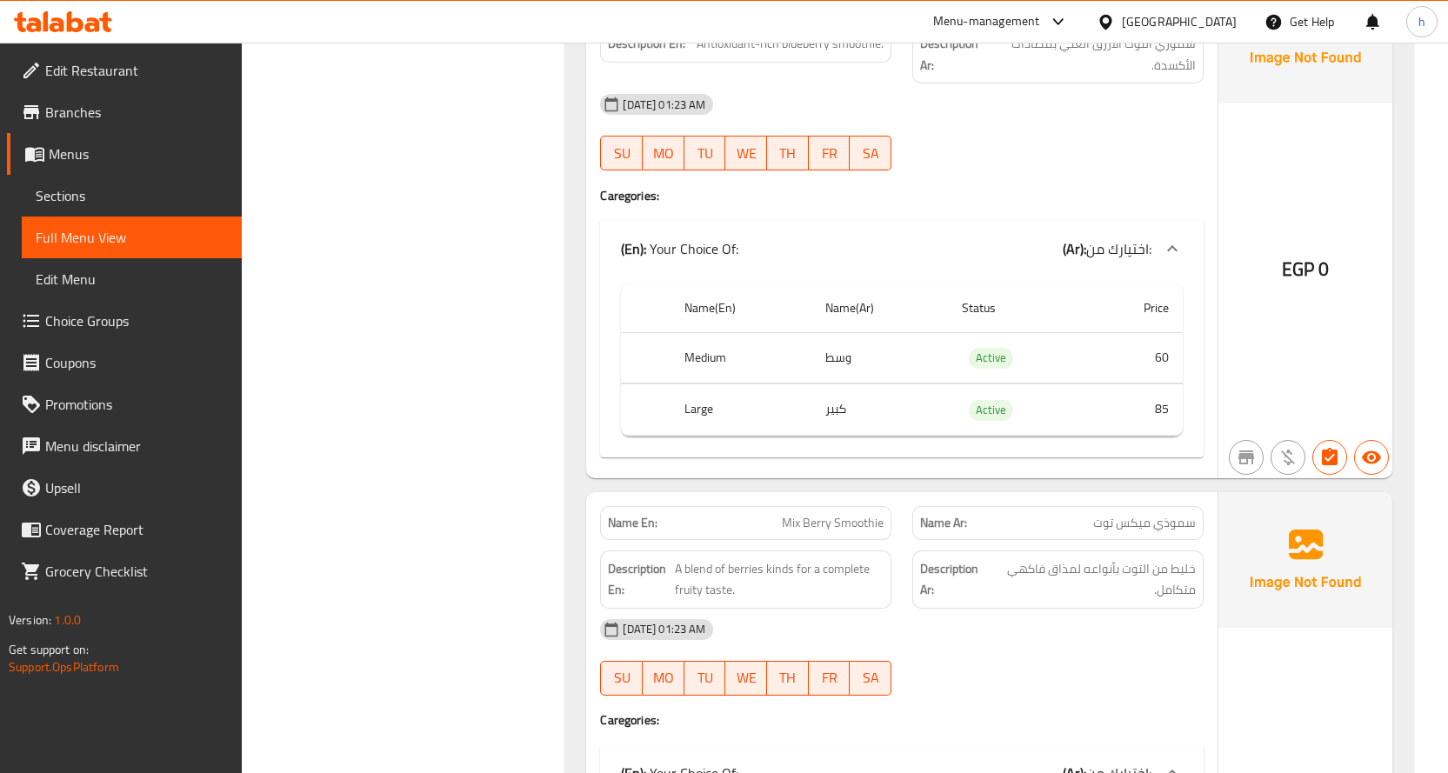
click at [1140, 514] on span "سموذي ميكس توت" at bounding box center [1144, 523] width 103 height 18
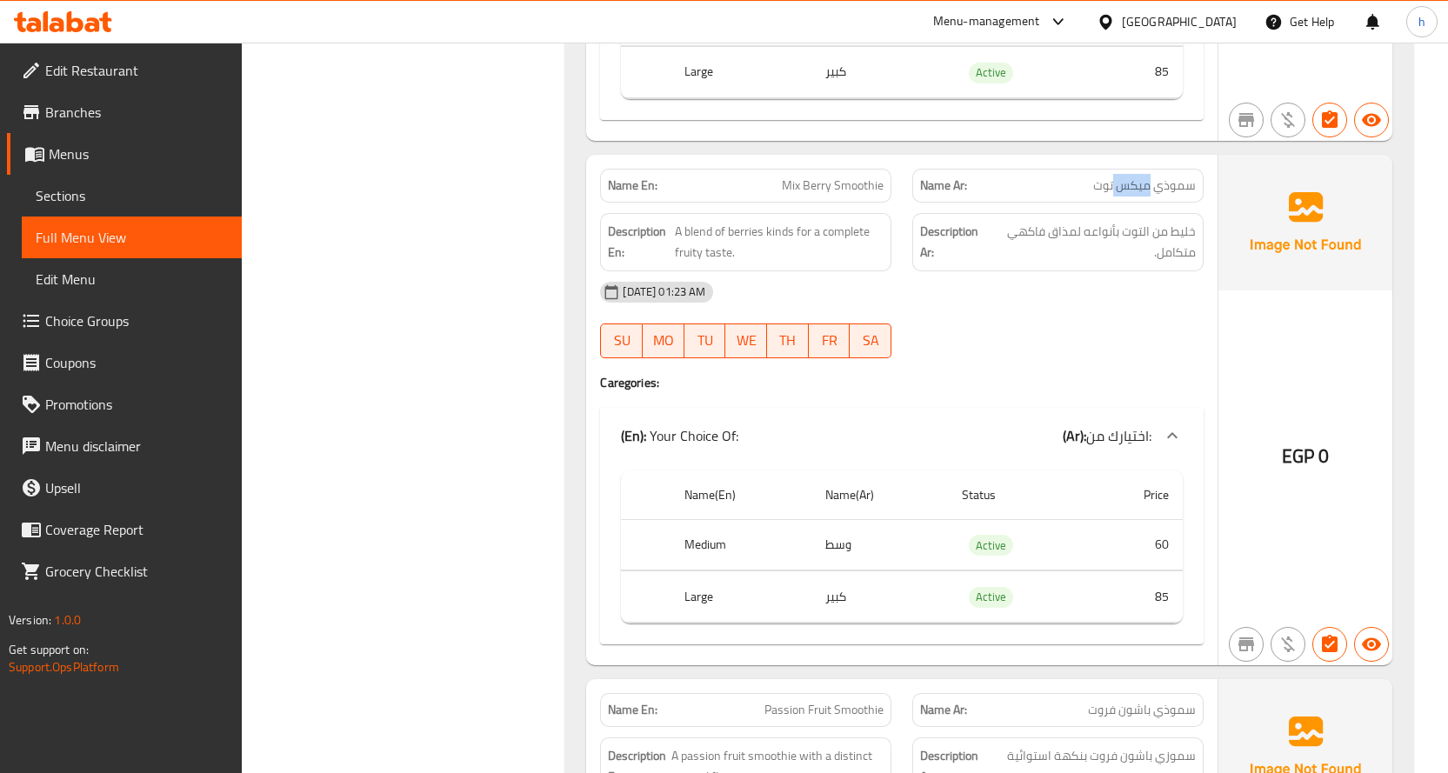
scroll to position [8087, 0]
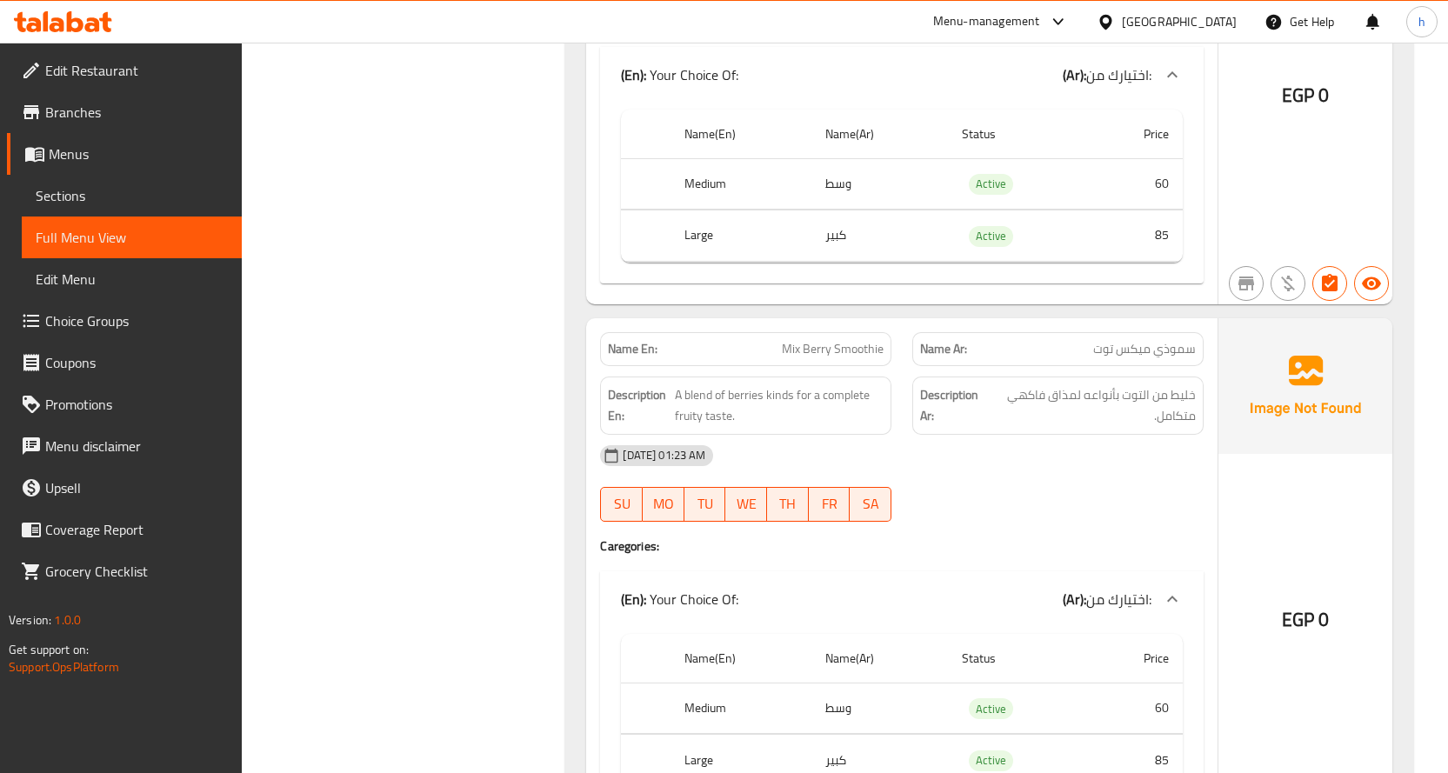
click at [842, 338] on div "Name En: Mix [PERSON_NAME]" at bounding box center [745, 349] width 291 height 34
click at [842, 340] on span "Mix Berry Smoothie" at bounding box center [833, 349] width 102 height 18
copy span "Mix Berry Smoothie"
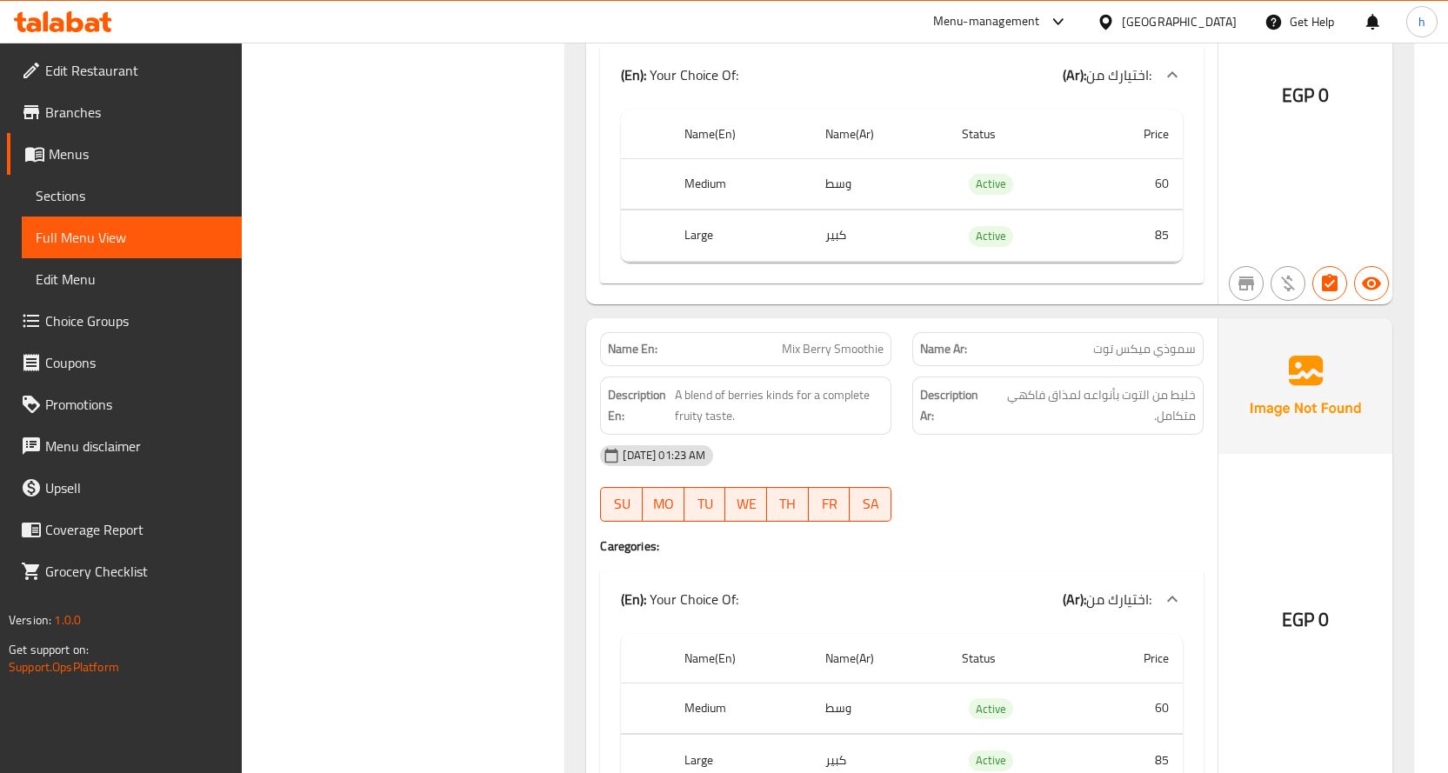
click at [1161, 340] on span "سموذي ميكس توت" at bounding box center [1144, 349] width 103 height 18
drag, startPoint x: 1198, startPoint y: 328, endPoint x: 1070, endPoint y: 330, distance: 128.7
click at [1070, 332] on div "Name Ar: سموذي ميكس توت" at bounding box center [1057, 349] width 291 height 34
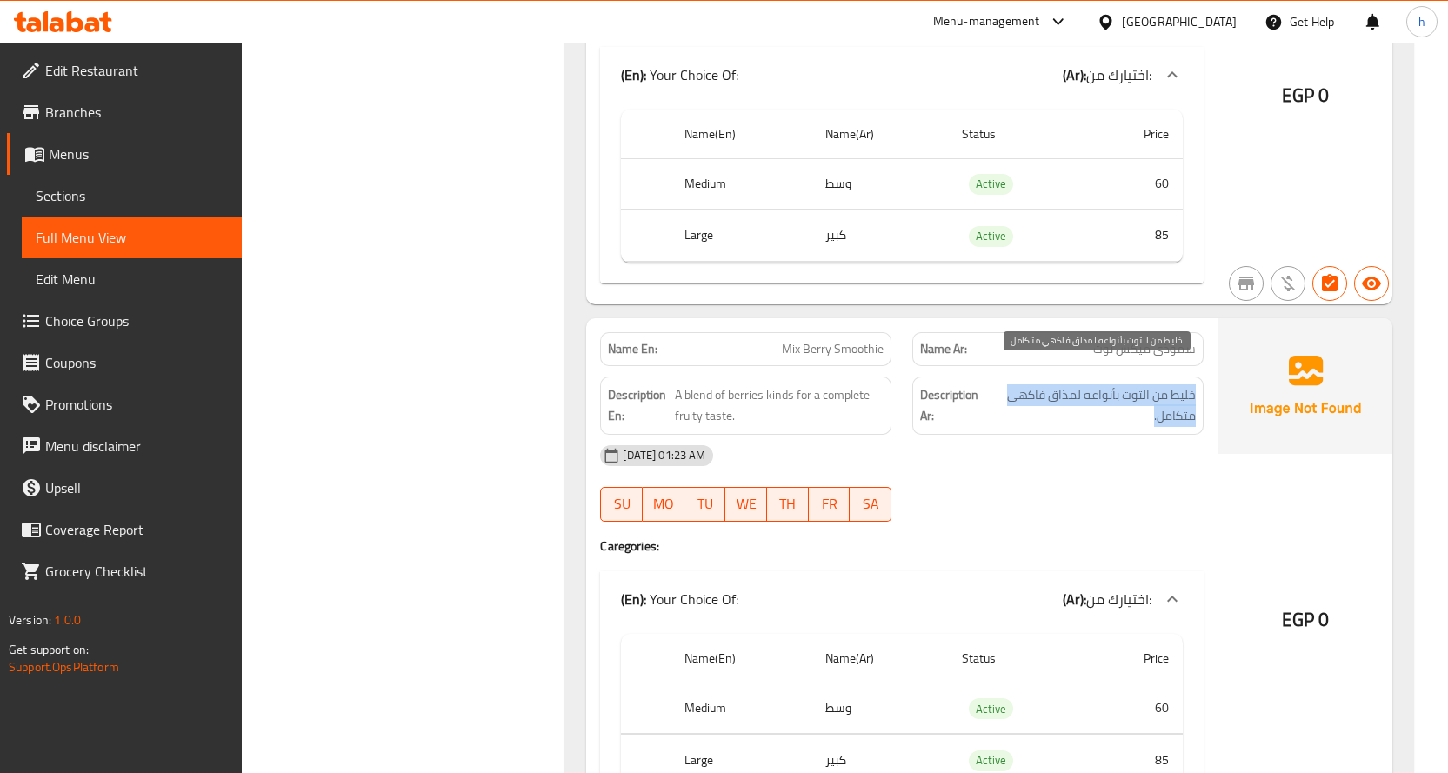
drag, startPoint x: 1194, startPoint y: 380, endPoint x: 1008, endPoint y: 392, distance: 186.5
click at [1008, 392] on span "خليط من التوت بأنواعه لمذاق فاكهي متكامل." at bounding box center [1093, 405] width 206 height 43
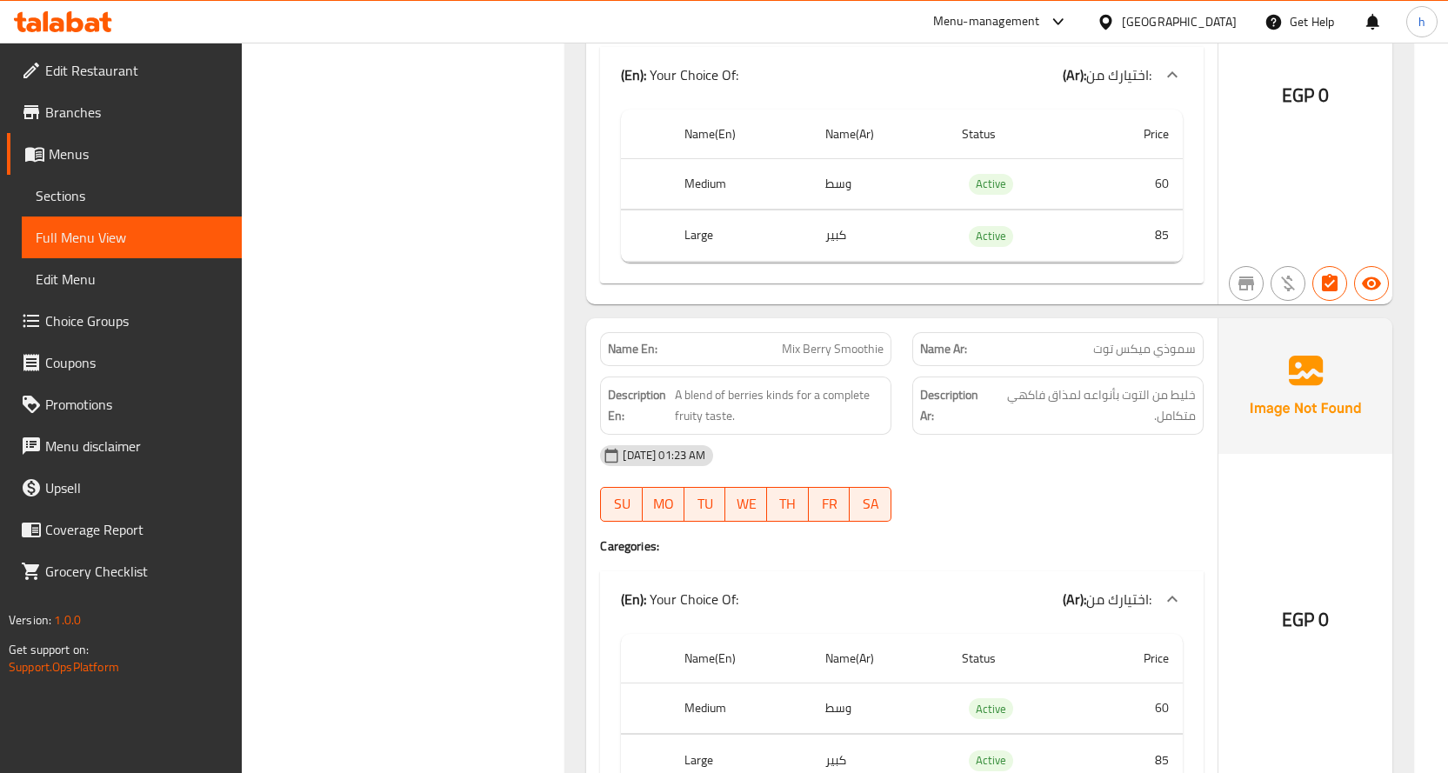
click at [1081, 435] on div "[DATE] 01:23 AM" at bounding box center [902, 456] width 624 height 42
click at [1146, 340] on span "سموذي ميكس توت" at bounding box center [1144, 349] width 103 height 18
click at [1030, 384] on span "خليط من التوت بأنواعه لمذاق فاكهي متكامل." at bounding box center [1093, 405] width 206 height 43
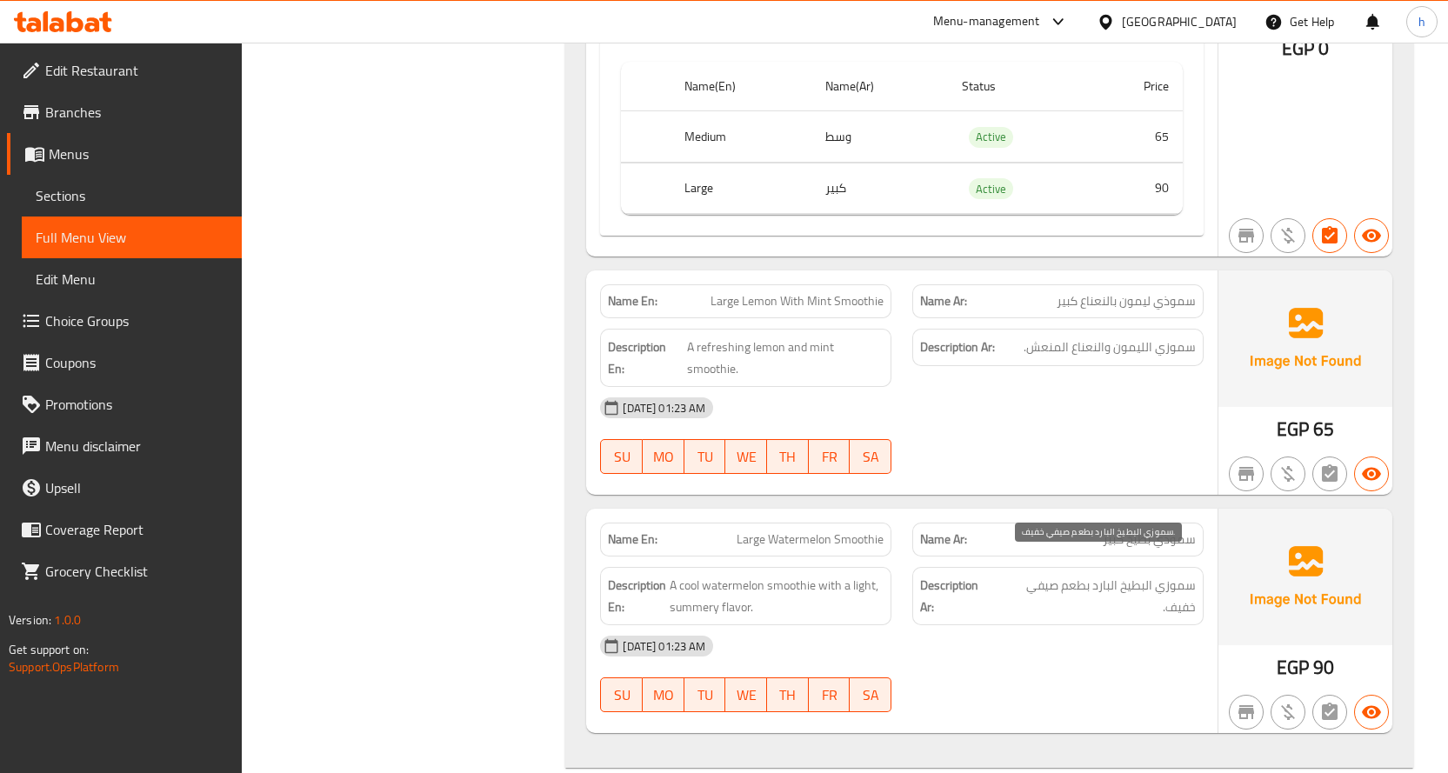
scroll to position [9739, 0]
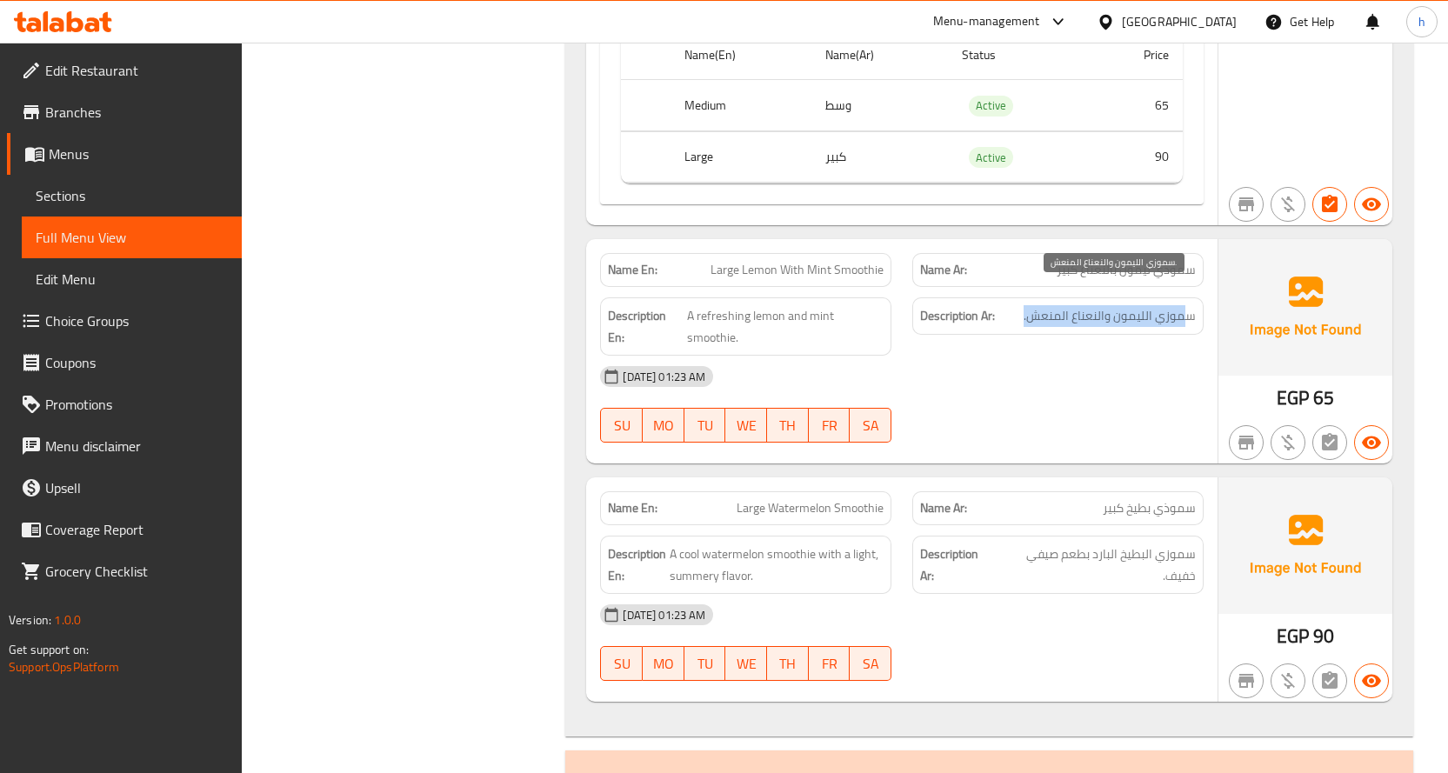
drag, startPoint x: 1187, startPoint y: 291, endPoint x: 1026, endPoint y: 302, distance: 161.2
click at [1026, 305] on span "سموزي الليمون والنعناع المنعش." at bounding box center [1109, 316] width 172 height 22
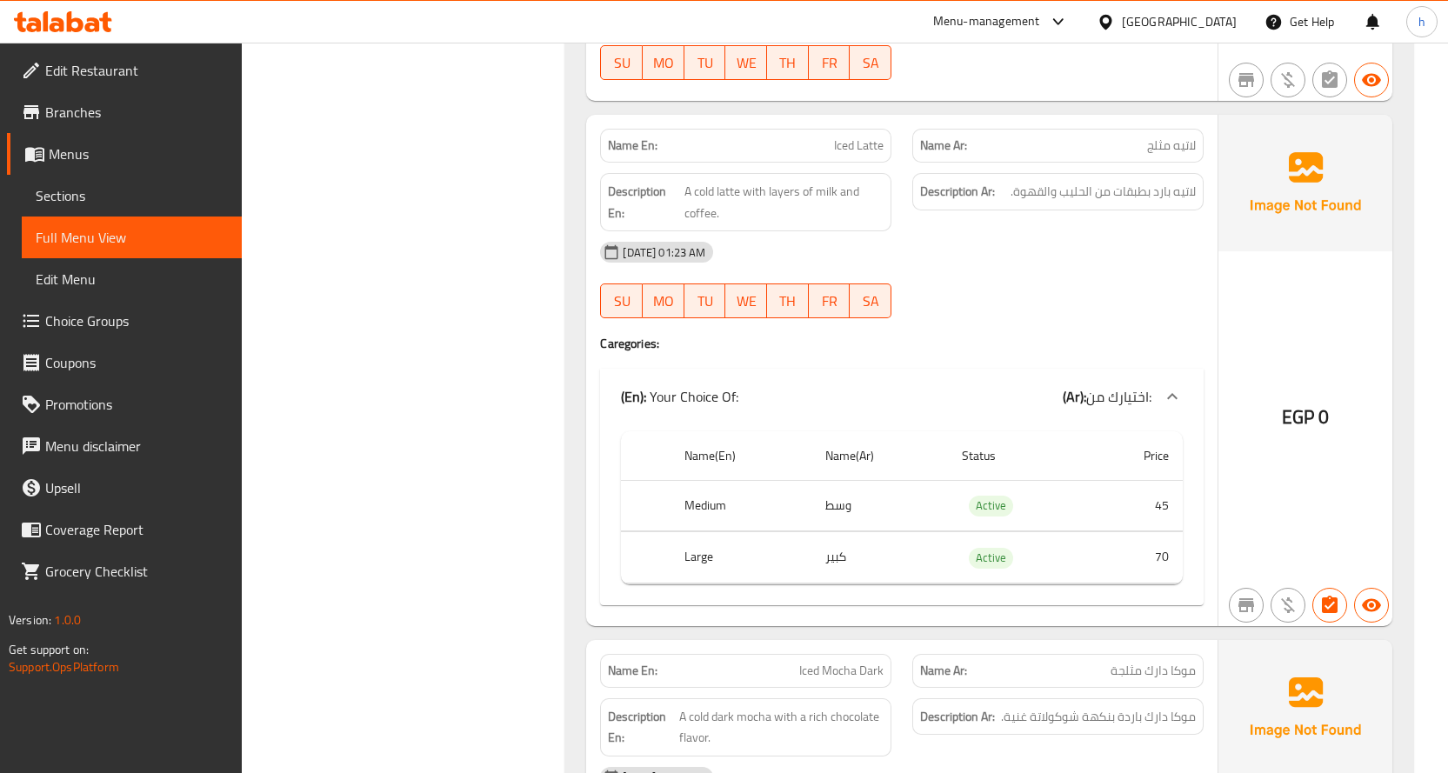
scroll to position [10782, 0]
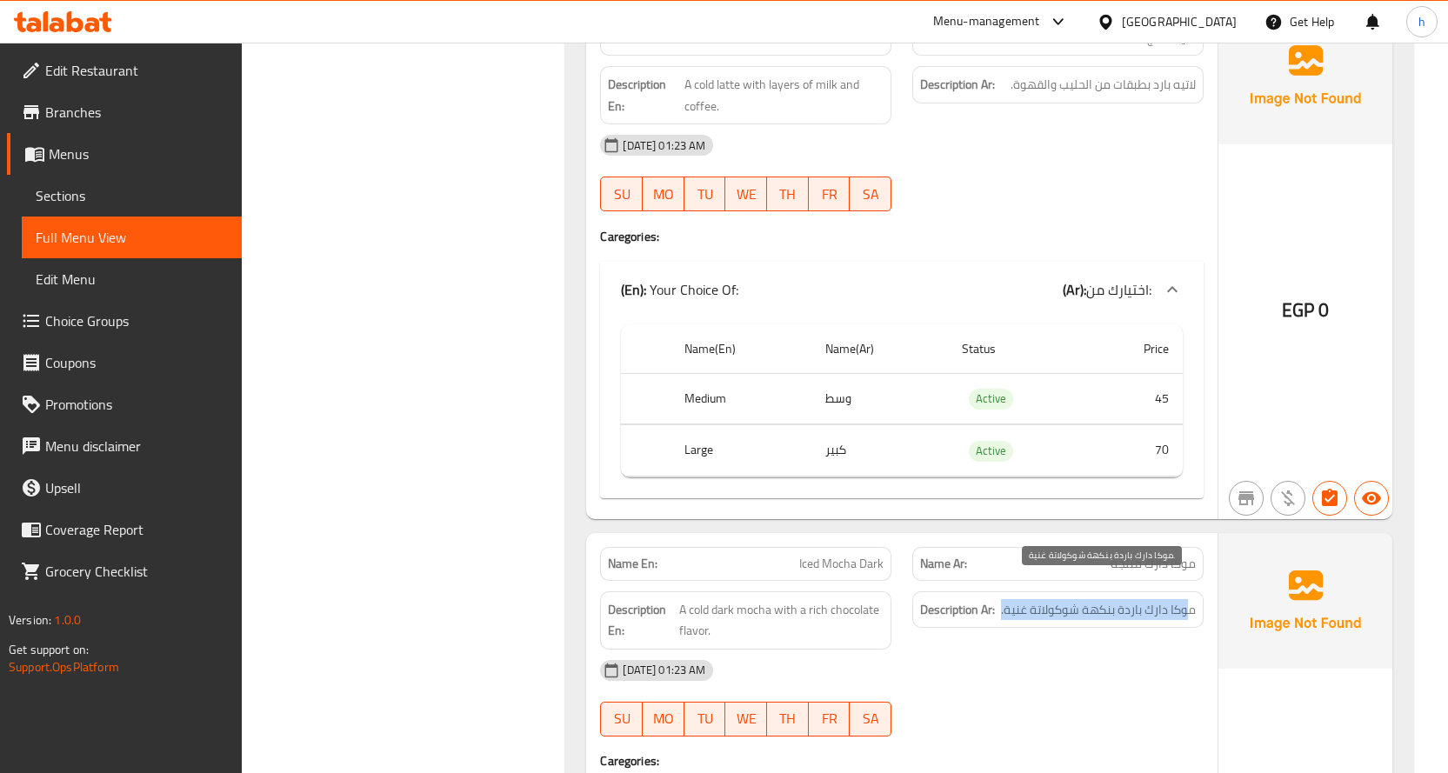
drag, startPoint x: 1190, startPoint y: 589, endPoint x: 1002, endPoint y: 593, distance: 188.7
click at [1002, 599] on span "موكا دارك باردة بنكهة شوكولاتة غنية." at bounding box center [1098, 610] width 195 height 22
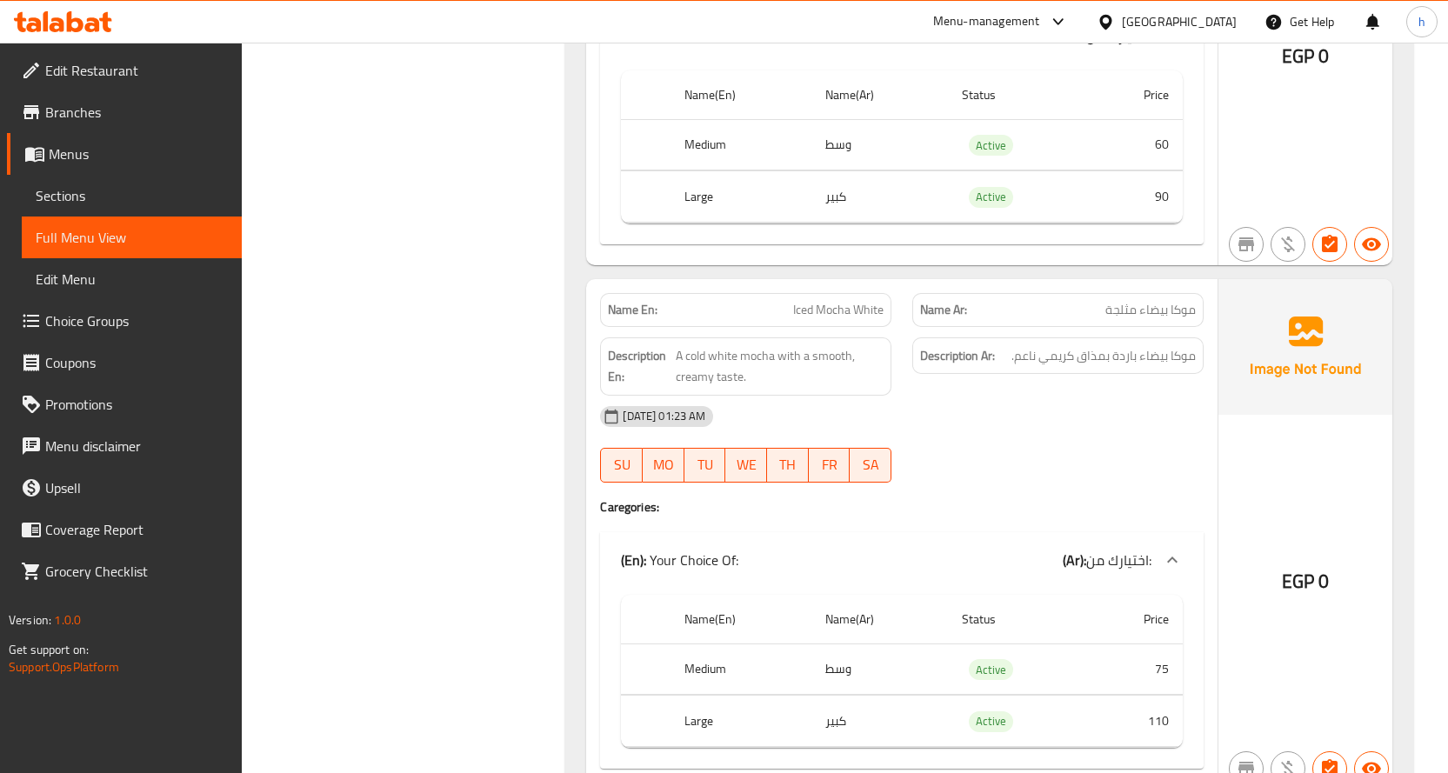
scroll to position [11565, 0]
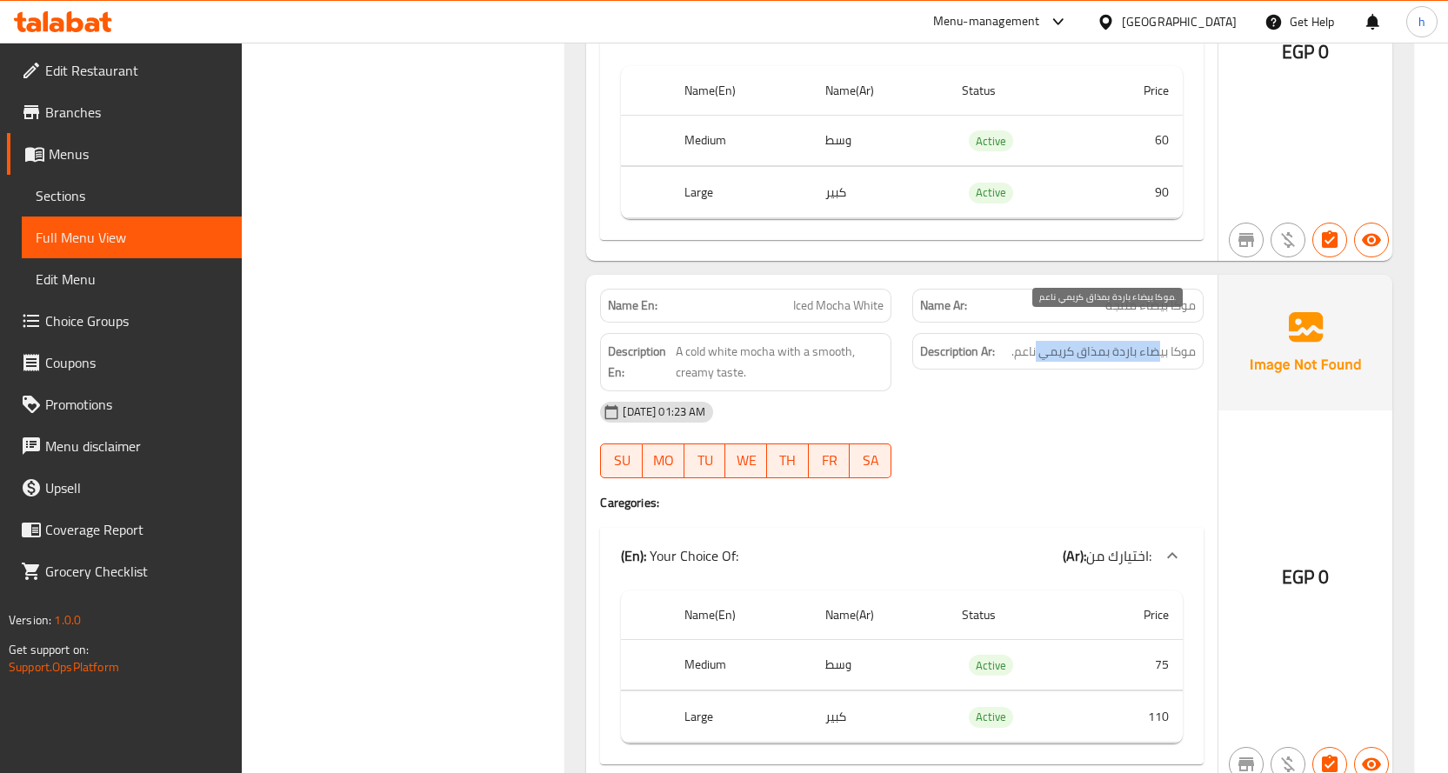
drag, startPoint x: 1159, startPoint y: 329, endPoint x: 1036, endPoint y: 335, distance: 123.6
click at [1036, 341] on span "موكا بيضاء باردة بمذاق كريمي ناعم." at bounding box center [1103, 352] width 184 height 22
click at [1088, 341] on span "موكا بيضاء باردة بمذاق كريمي ناعم." at bounding box center [1103, 352] width 184 height 22
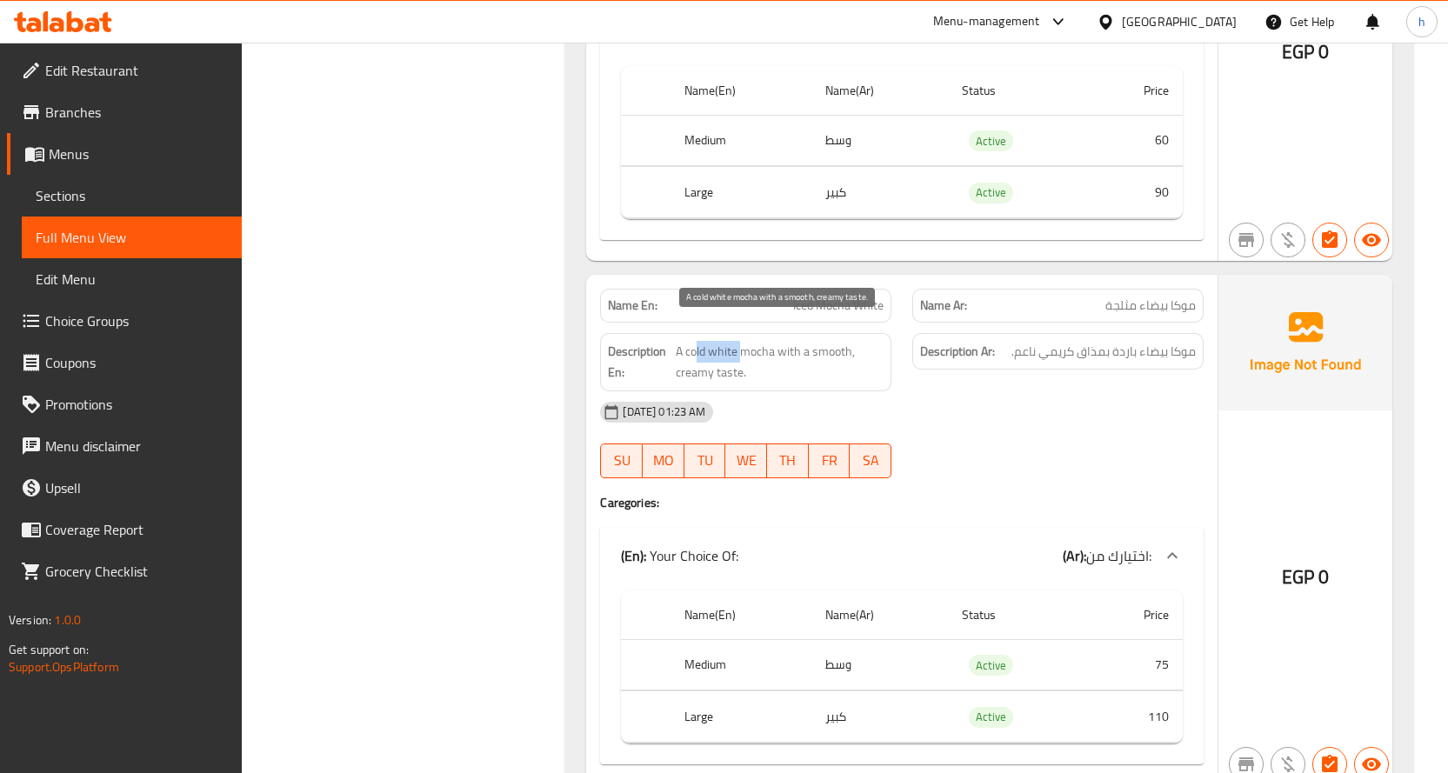
drag, startPoint x: 698, startPoint y: 330, endPoint x: 742, endPoint y: 326, distance: 43.7
click at [742, 341] on span "A cold white mocha with a smooth, creamy taste." at bounding box center [780, 362] width 208 height 43
click at [718, 341] on span "A cold white mocha with a smooth, creamy taste." at bounding box center [780, 362] width 208 height 43
click at [756, 341] on span "A cold white mocha with a smooth, creamy taste." at bounding box center [780, 362] width 208 height 43
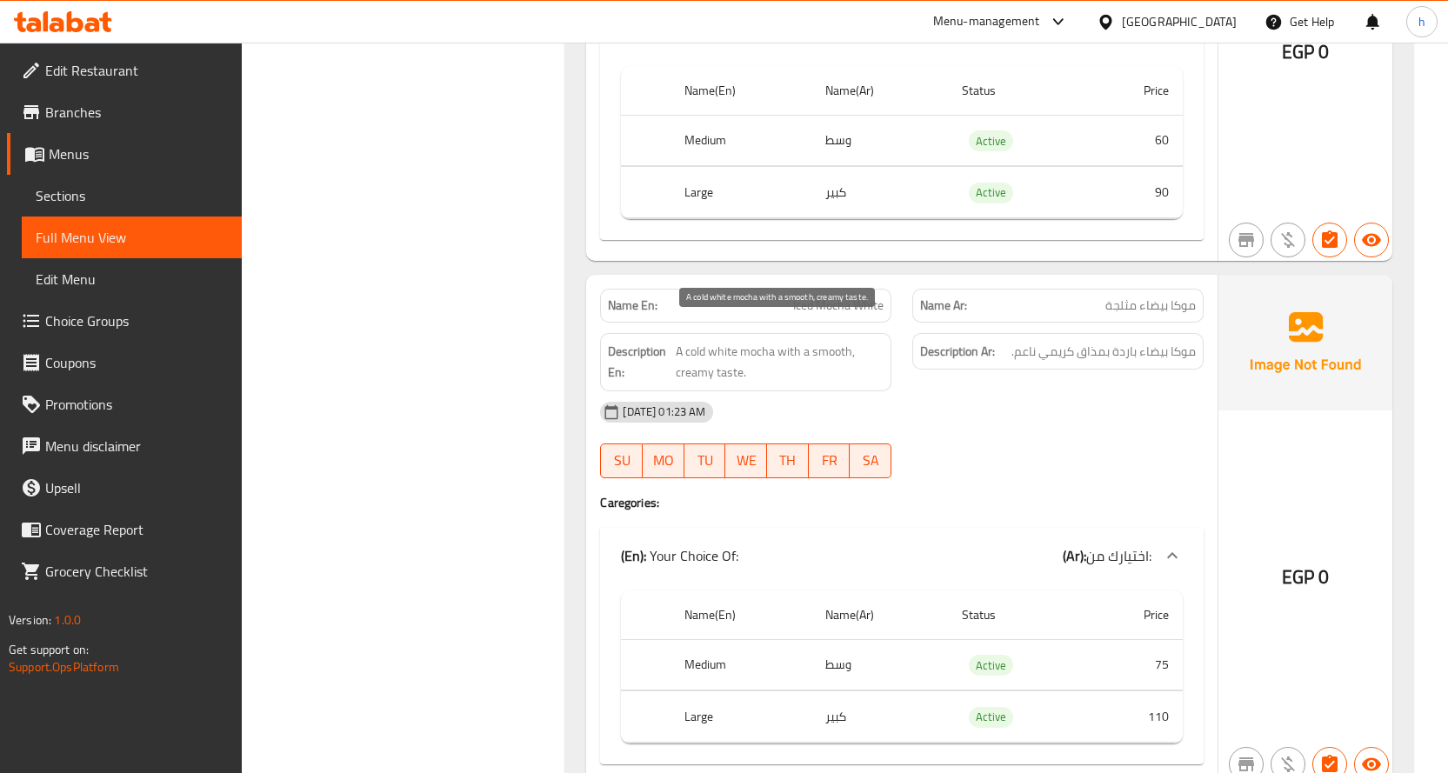
click at [729, 341] on span "A cold white mocha with a smooth, creamy taste." at bounding box center [780, 362] width 208 height 43
click at [706, 341] on span "A cold white mocha with a smooth, creamy taste." at bounding box center [780, 362] width 208 height 43
click at [733, 356] on span "A cold white mocha with a smooth, creamy taste." at bounding box center [780, 362] width 208 height 43
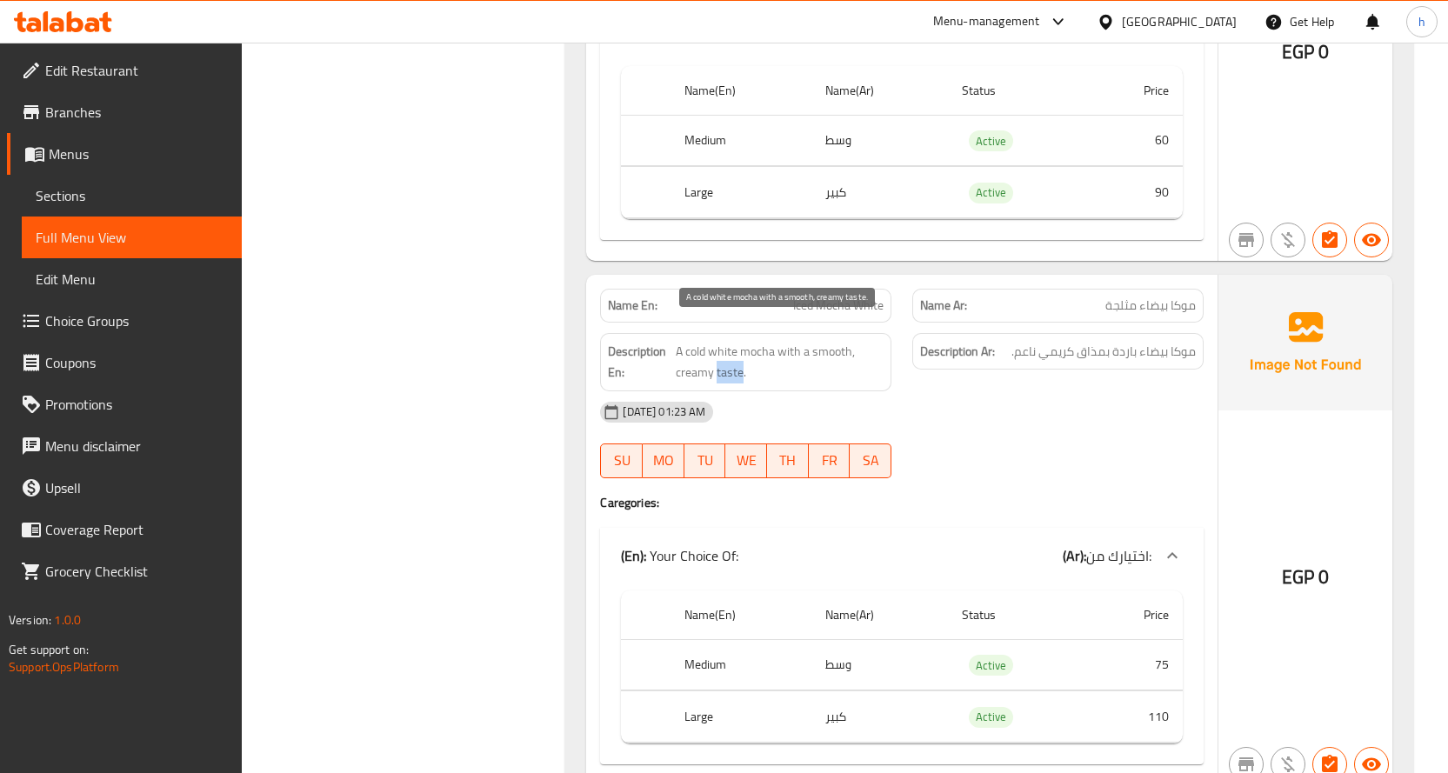
click at [733, 356] on span "A cold white mocha with a smooth, creamy taste." at bounding box center [780, 362] width 208 height 43
click at [683, 352] on span "A cold white mocha with a smooth, creamy taste." at bounding box center [780, 362] width 208 height 43
click at [817, 341] on span "A cold white mocha with a smooth, creamy taste." at bounding box center [780, 362] width 208 height 43
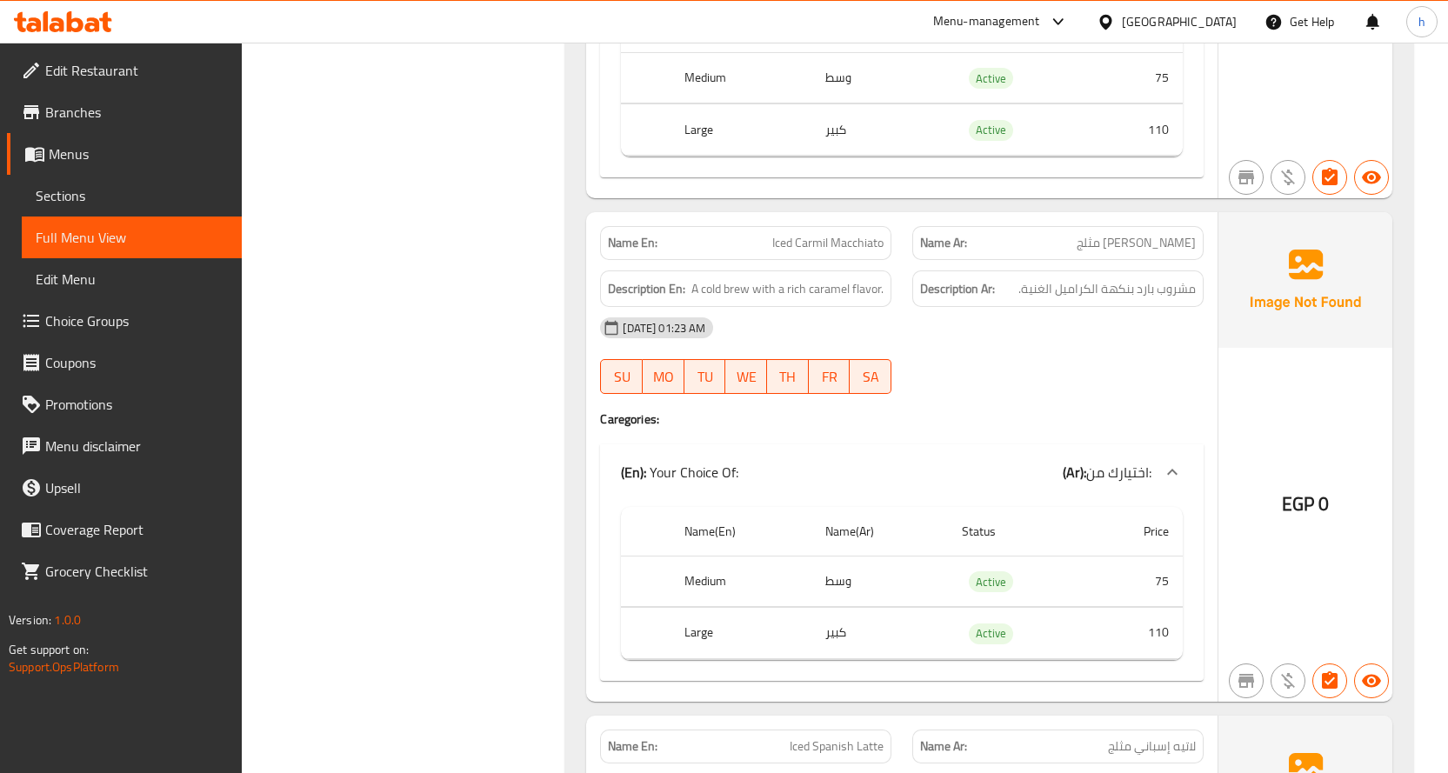
scroll to position [12174, 0]
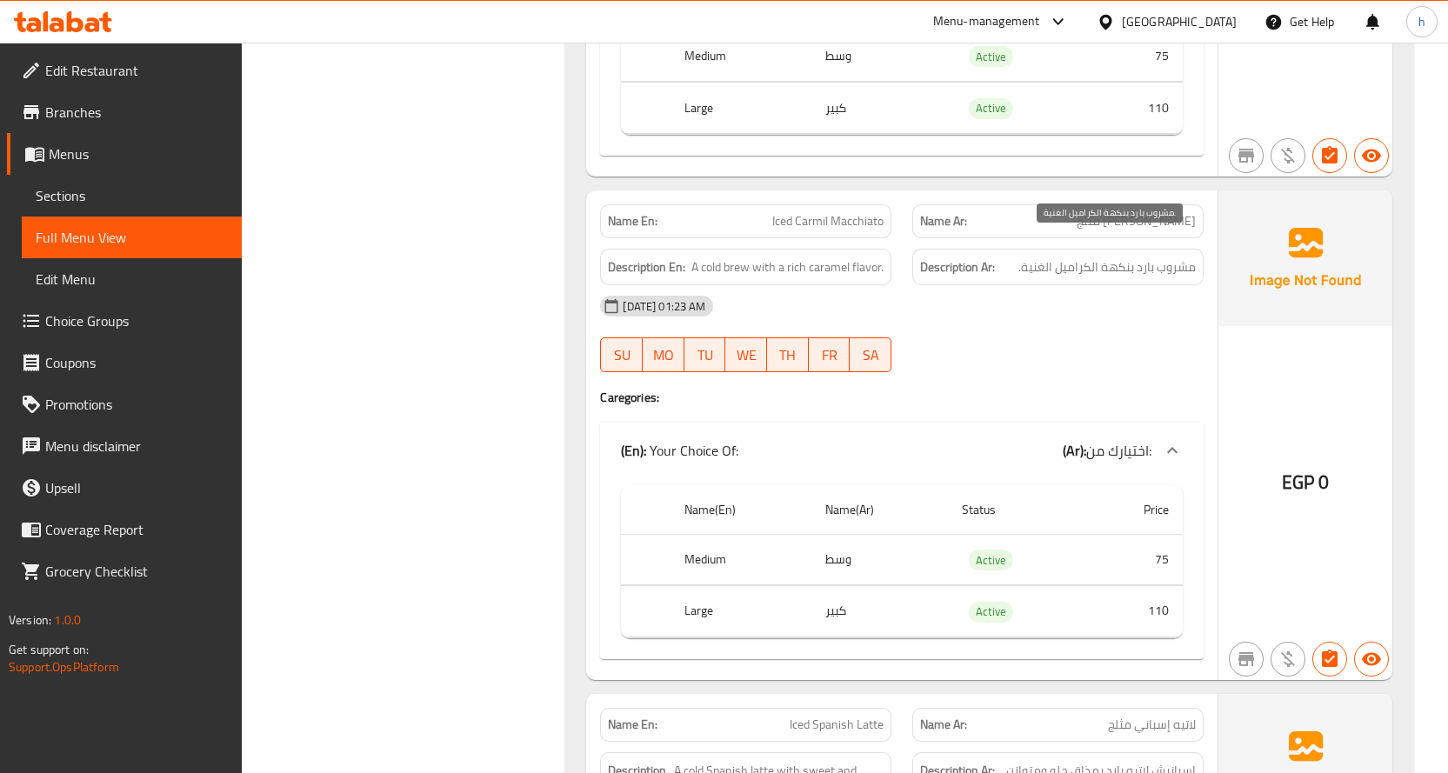
click at [1174, 257] on span "مشروب بارد بنكهة الكراميل الغنية." at bounding box center [1106, 268] width 177 height 22
click at [1148, 257] on span "مشروب بارد بنكهة الكراميل الغنية." at bounding box center [1106, 268] width 177 height 22
click at [1116, 257] on span "مشروب بارد بنكهة الكراميل الغنية." at bounding box center [1106, 268] width 177 height 22
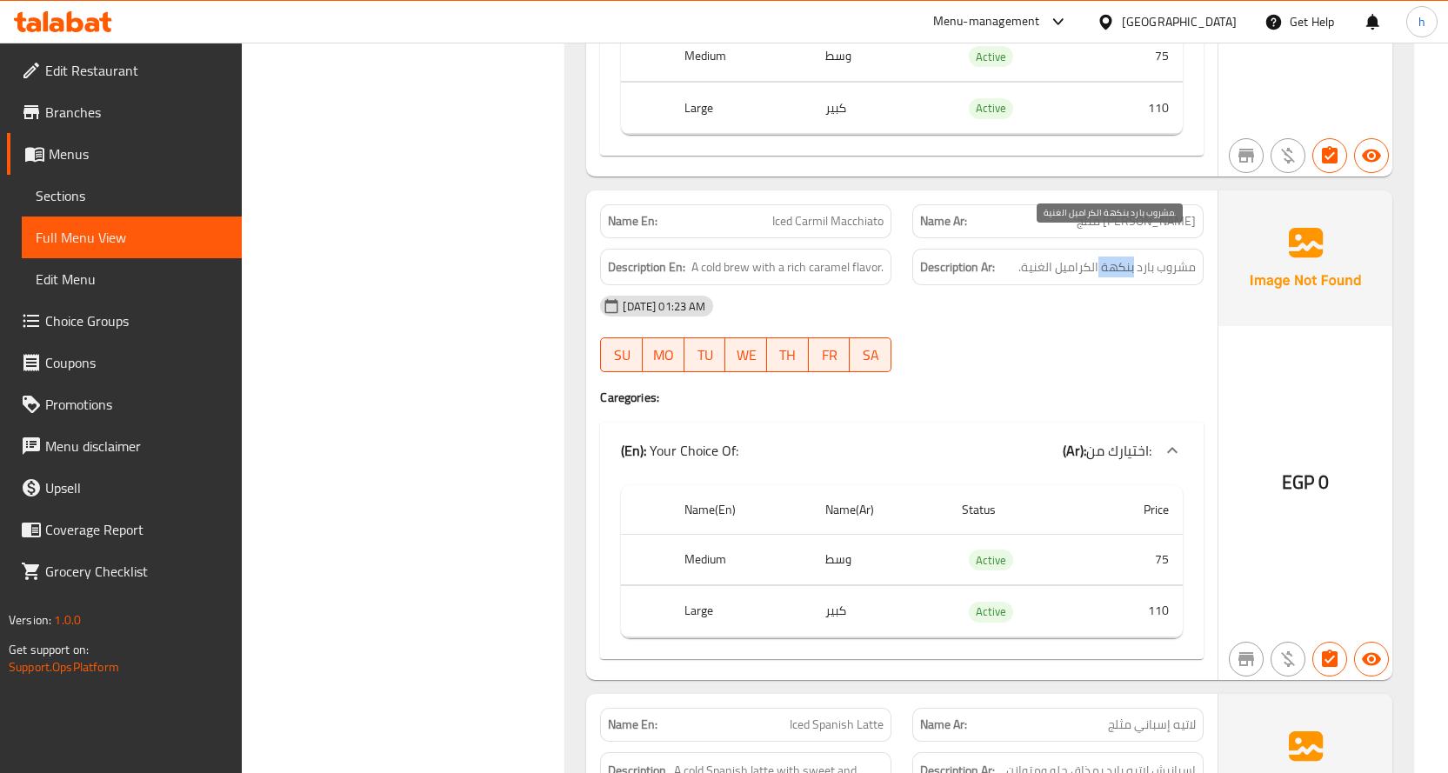
click at [1116, 257] on span "مشروب بارد بنكهة الكراميل الغنية." at bounding box center [1106, 268] width 177 height 22
click at [1078, 257] on span "مشروب بارد بنكهة الكراميل الغنية." at bounding box center [1106, 268] width 177 height 22
click at [1159, 257] on span "مشروب بارد بنكهة الكراميل الغنية." at bounding box center [1106, 268] width 177 height 22
click at [1152, 257] on span "مشروب بارد بنكهة الكراميل الغنية." at bounding box center [1106, 268] width 177 height 22
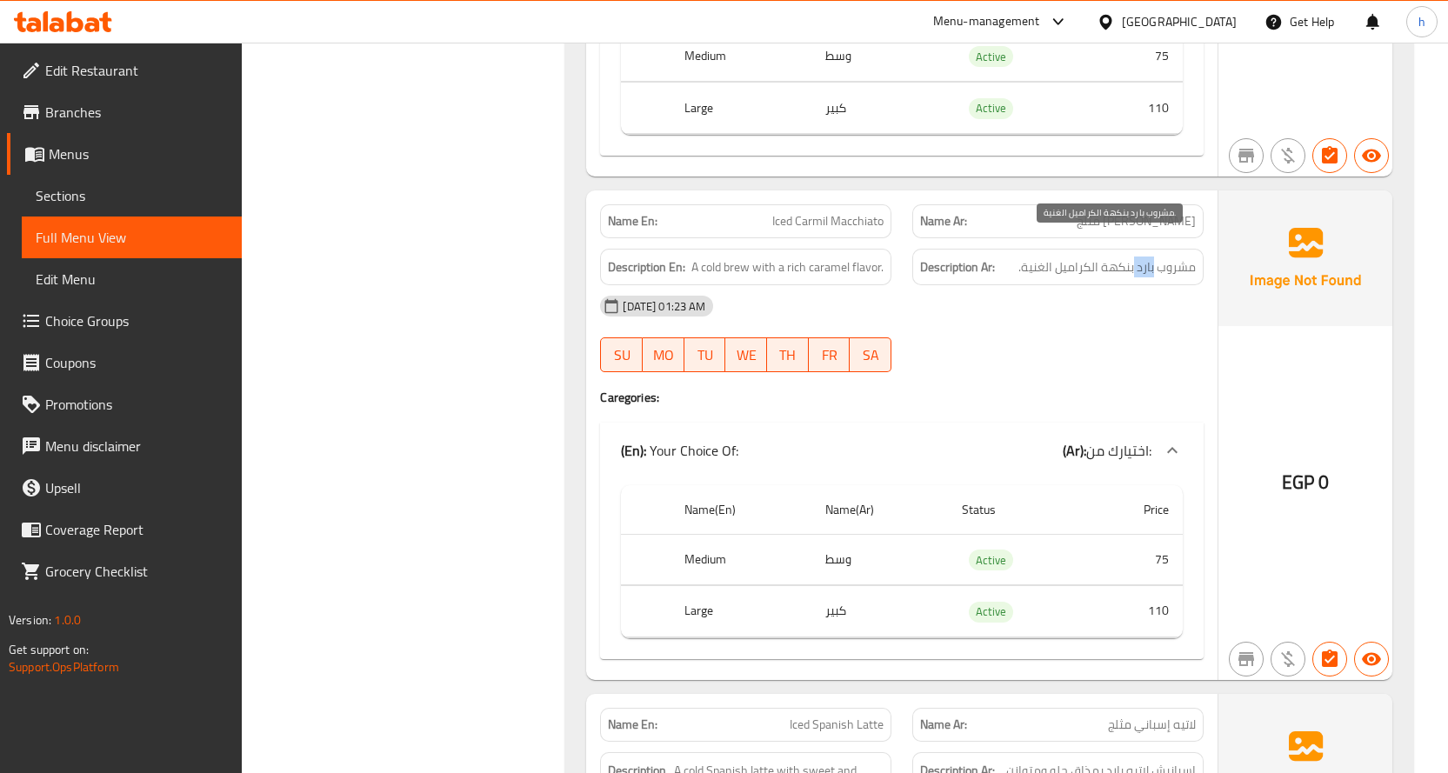
click at [1152, 257] on span "مشروب بارد بنكهة الكراميل الغنية." at bounding box center [1106, 268] width 177 height 22
click at [1186, 257] on span "مشروب بارد بنكهة الكراميل الغنية." at bounding box center [1106, 268] width 177 height 22
click at [1142, 257] on span "مشروب بارد بنكهة الكراميل الغنية." at bounding box center [1106, 268] width 177 height 22
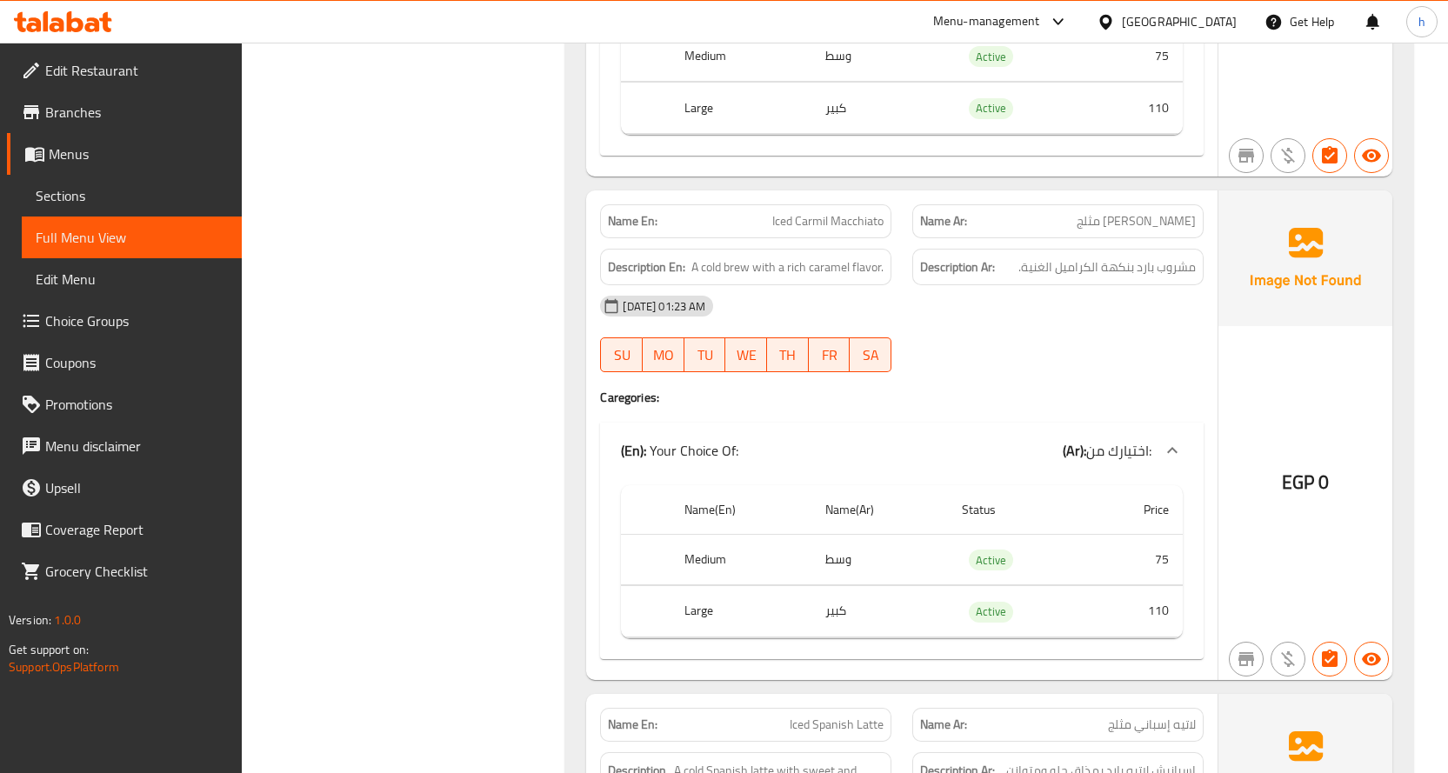
click at [1170, 257] on span "مشروب بارد بنكهة الكراميل الغنية." at bounding box center [1106, 268] width 177 height 22
click at [1148, 257] on span "مشروب بارد بنكهة الكراميل الغنية." at bounding box center [1106, 268] width 177 height 22
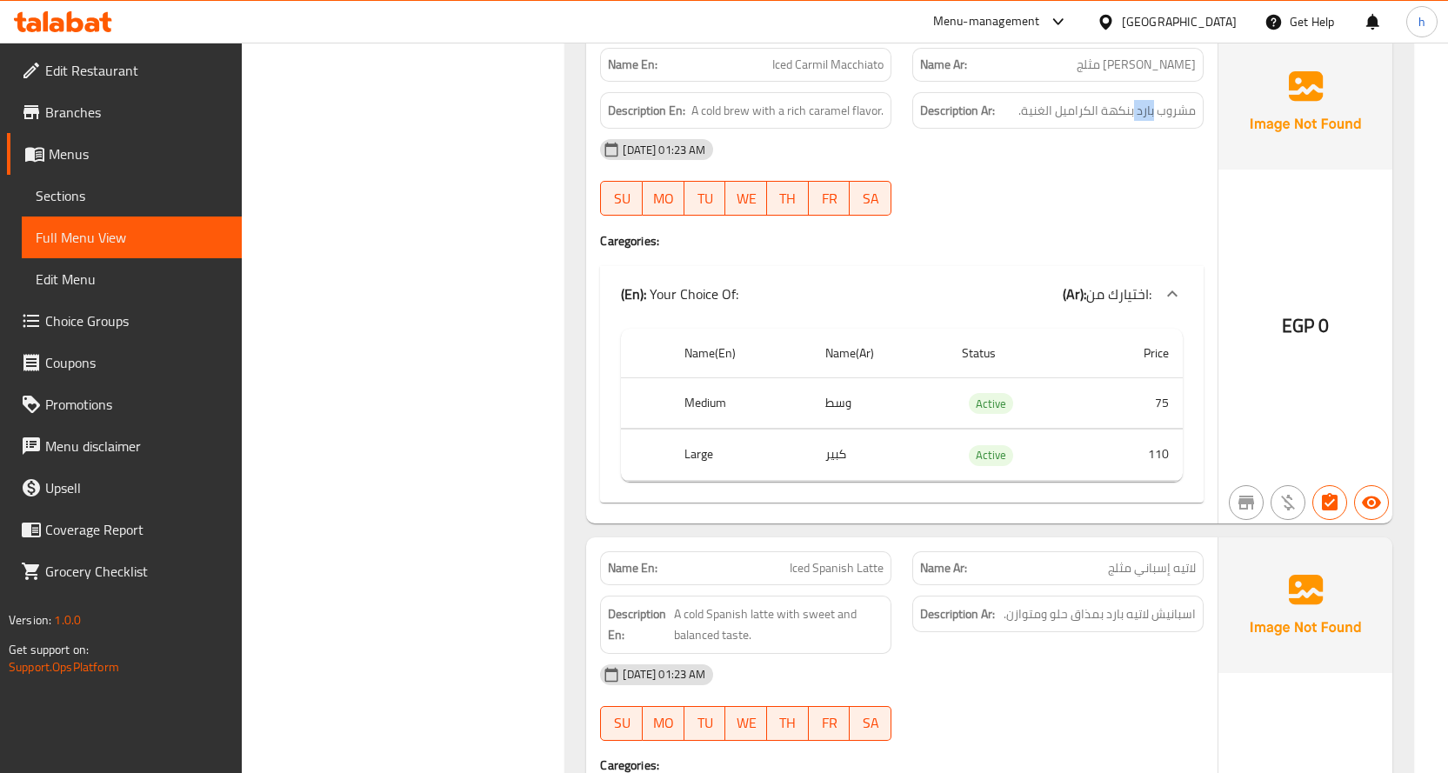
scroll to position [12348, 0]
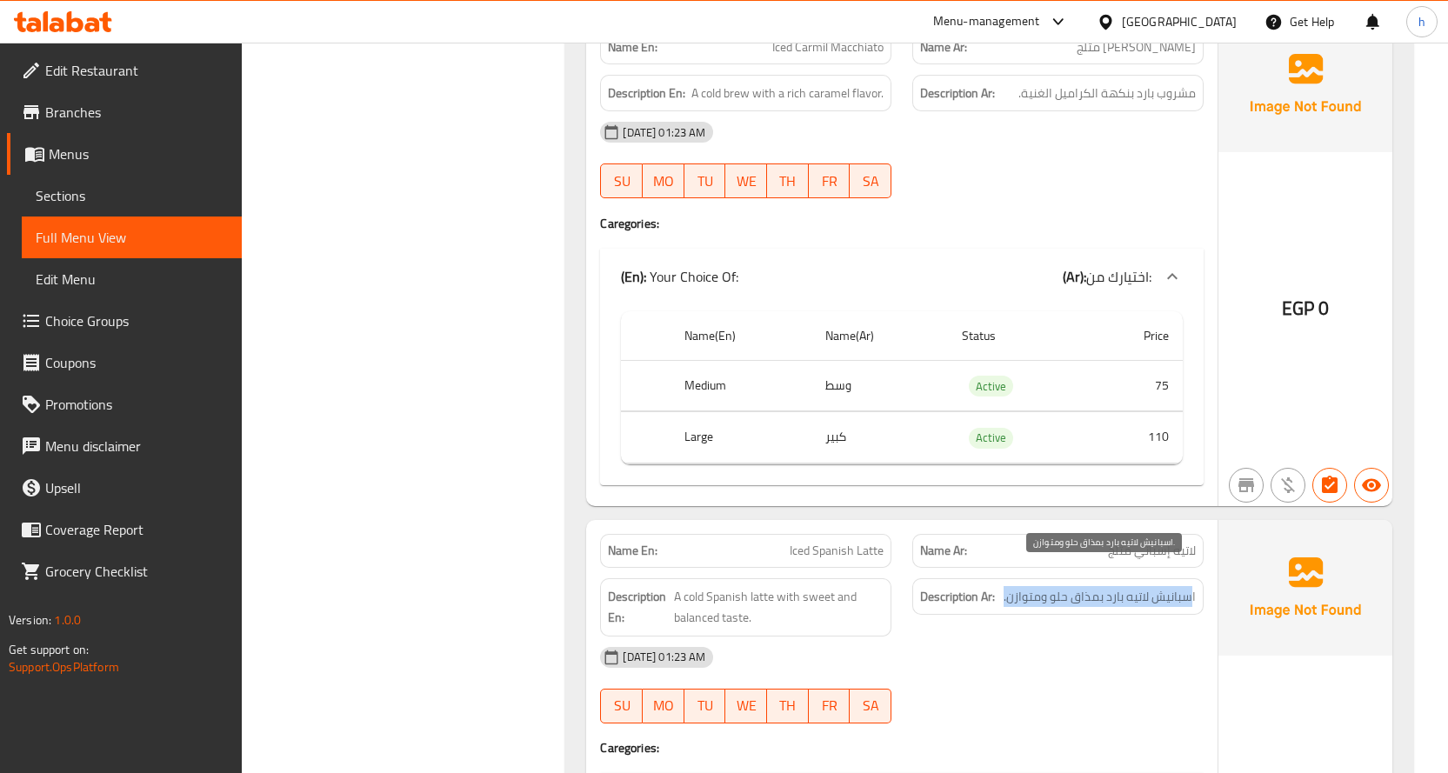
drag, startPoint x: 1191, startPoint y: 576, endPoint x: 1005, endPoint y: 577, distance: 186.1
click at [1005, 586] on span "اسبانيش لاتيه بارد بمذاق حلو ومتوازن." at bounding box center [1099, 597] width 192 height 22
click at [1148, 586] on span "اسبانيش لاتيه بارد بمذاق حلو ومتوازن." at bounding box center [1099, 597] width 192 height 22
drag, startPoint x: 1189, startPoint y: 529, endPoint x: 1151, endPoint y: 529, distance: 37.4
click at [1151, 542] on span "لاتيه إسباني مثلج" at bounding box center [1152, 551] width 88 height 18
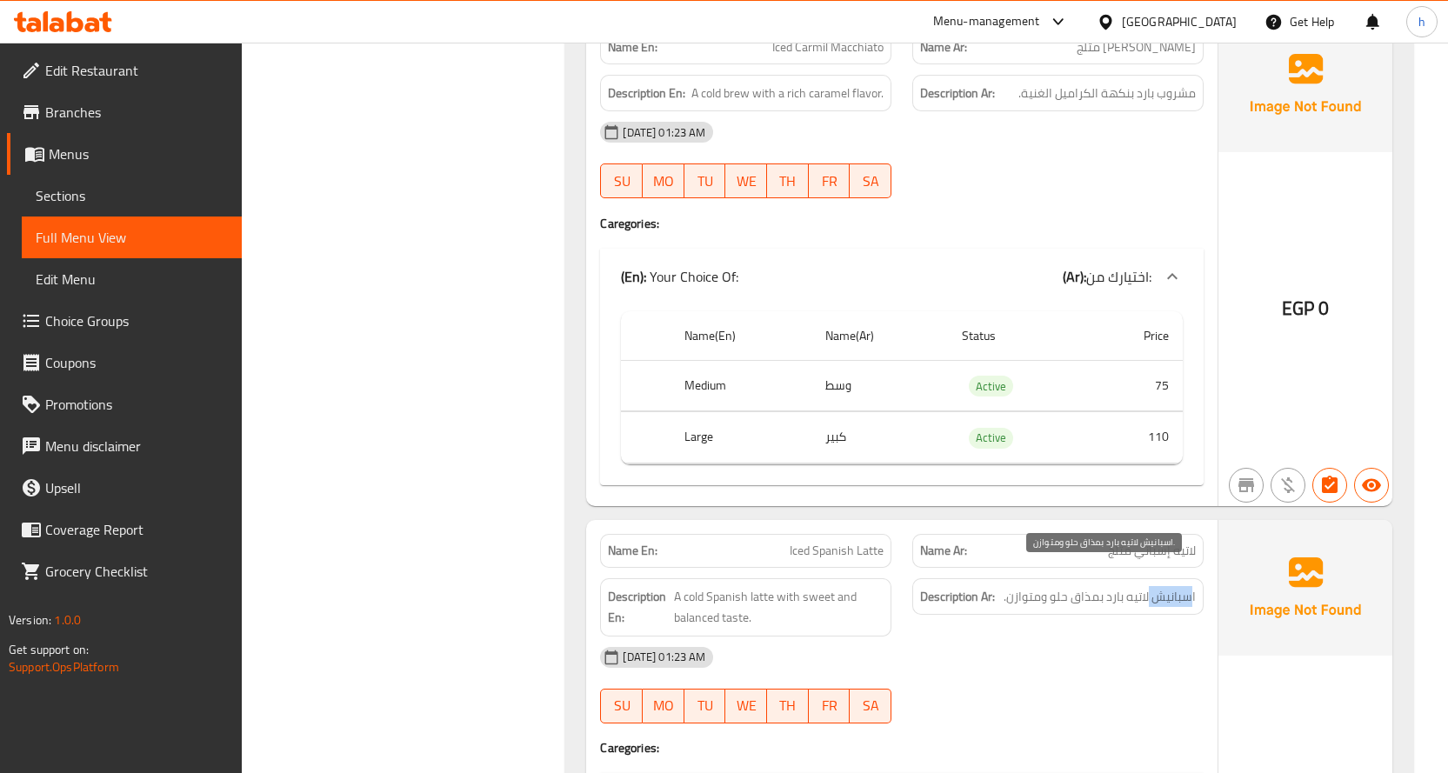
drag, startPoint x: 1190, startPoint y: 578, endPoint x: 1147, endPoint y: 594, distance: 46.2
click at [1150, 586] on span "اسبانيش لاتيه بارد بمذاق حلو ومتوازن." at bounding box center [1099, 597] width 192 height 22
click at [1182, 586] on span "اسبانيش لاتيه بارد بمذاق حلو ومتوازن." at bounding box center [1099, 597] width 192 height 22
click at [1155, 586] on span "اسبانيش لاتيه بارد بمذاق حلو ومتوازن." at bounding box center [1099, 597] width 192 height 22
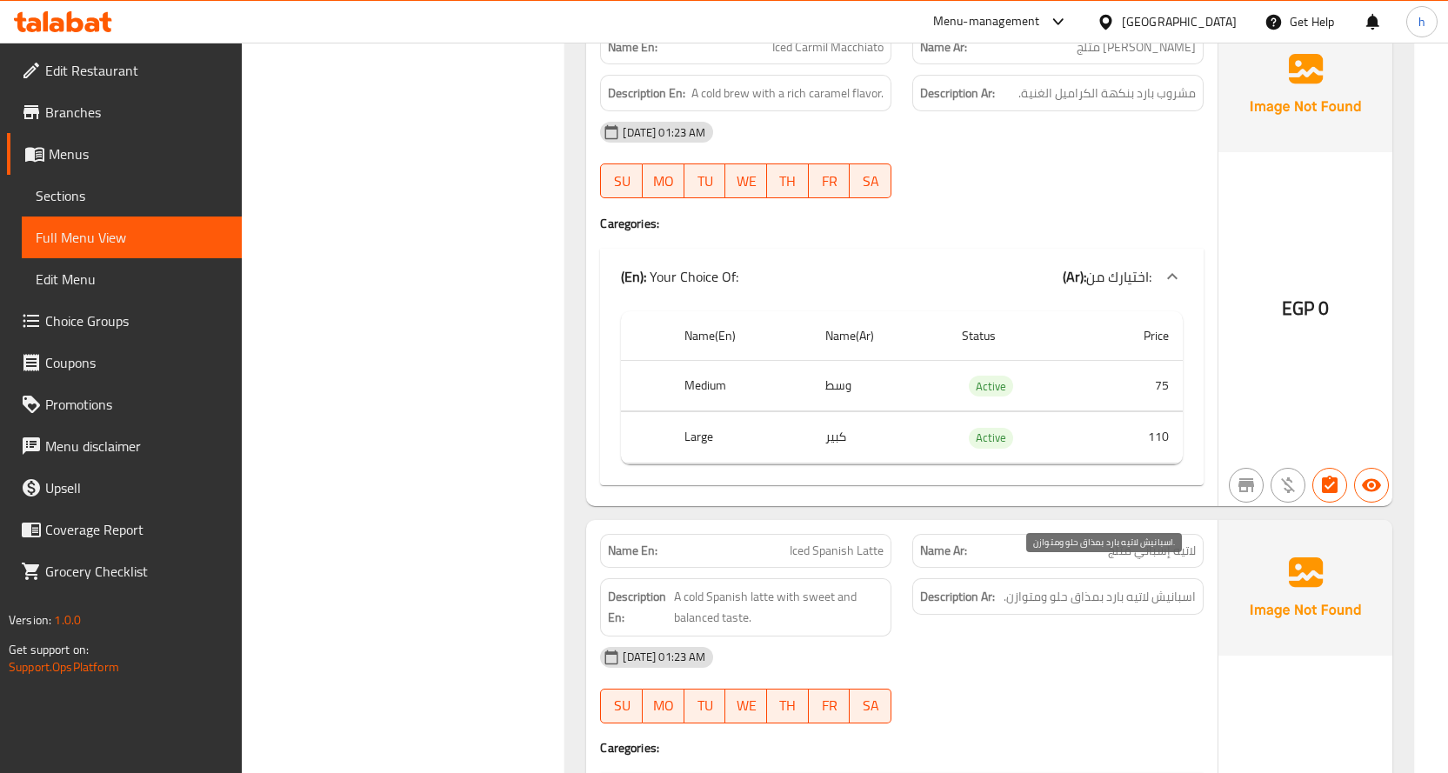
click at [1116, 586] on span "اسبانيش لاتيه بارد بمذاق حلو ومتوازن." at bounding box center [1099, 597] width 192 height 22
click at [1082, 586] on span "اسبانيش لاتيه بارد بمذاق حلو ومتوازن." at bounding box center [1099, 597] width 192 height 22
click at [1060, 586] on span "اسبانيش لاتيه بارد بمذاق حلو ومتوازن." at bounding box center [1099, 597] width 192 height 22
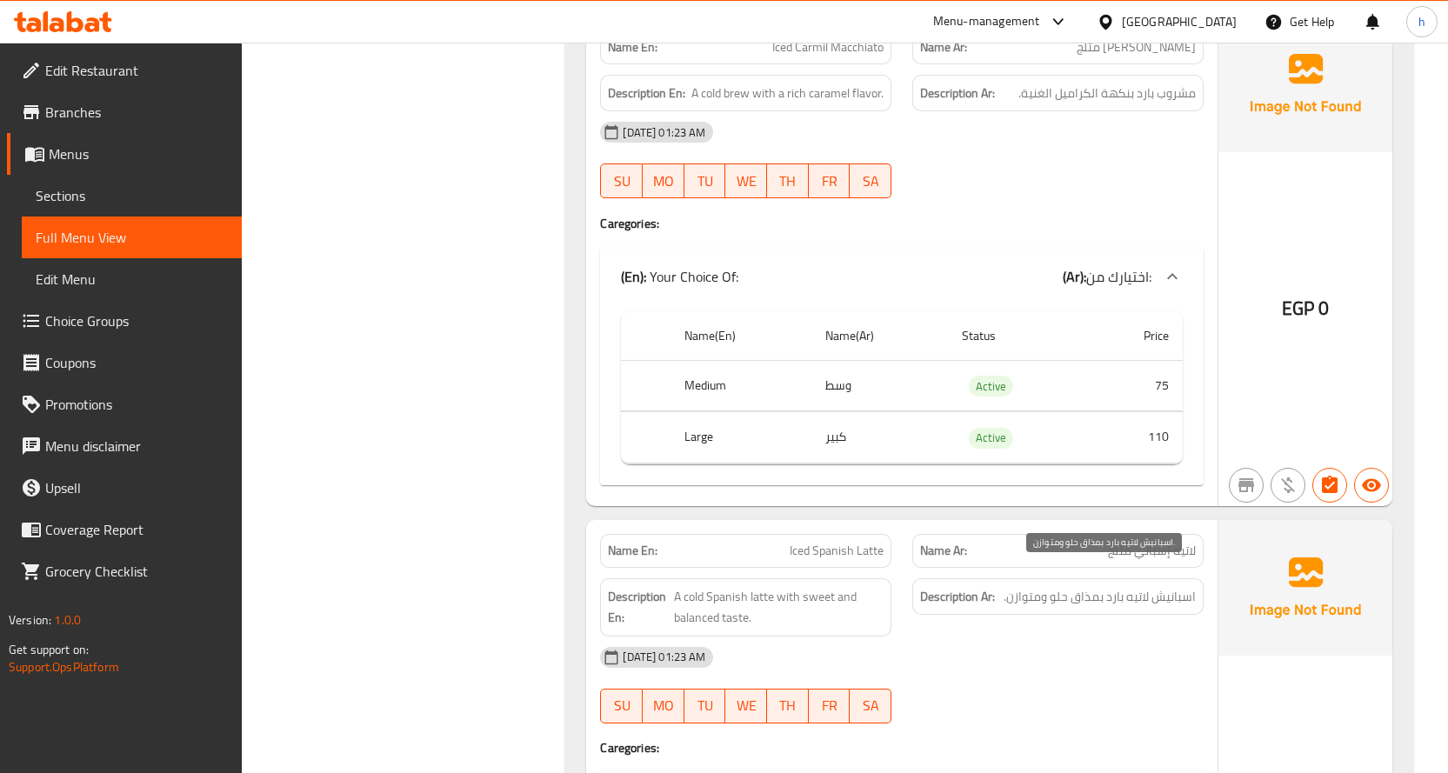
click at [1024, 586] on span "اسبانيش لاتيه بارد بمذاق حلو ومتوازن." at bounding box center [1099, 597] width 192 height 22
click at [1055, 586] on span "اسبانيش لاتيه بارد بمذاق حلو ومتوازن." at bounding box center [1099, 597] width 192 height 22
click at [820, 586] on span "A cold Spanish latte with sweet and balanced taste." at bounding box center [779, 607] width 210 height 43
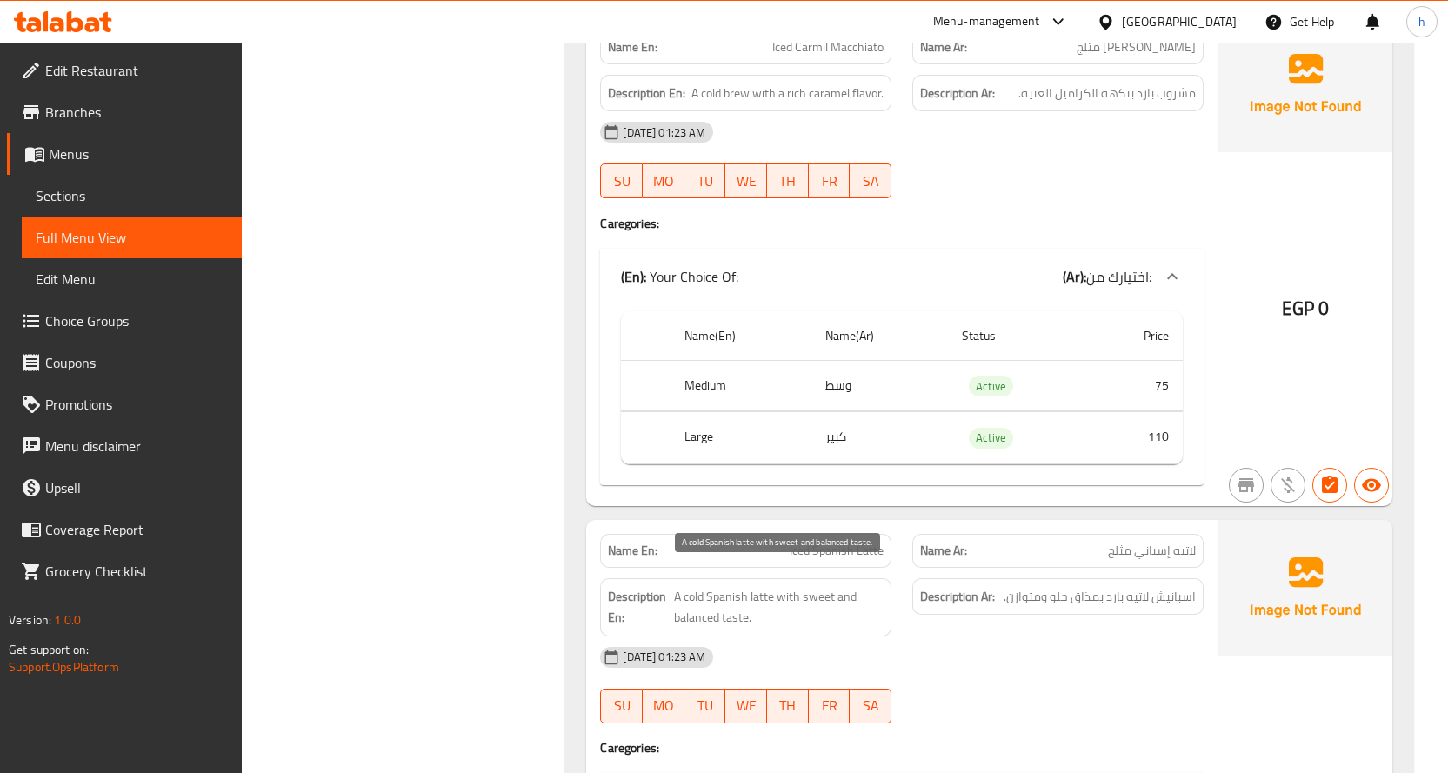
click at [820, 586] on span "A cold Spanish latte with sweet and balanced taste." at bounding box center [779, 607] width 210 height 43
copy span "sweet"
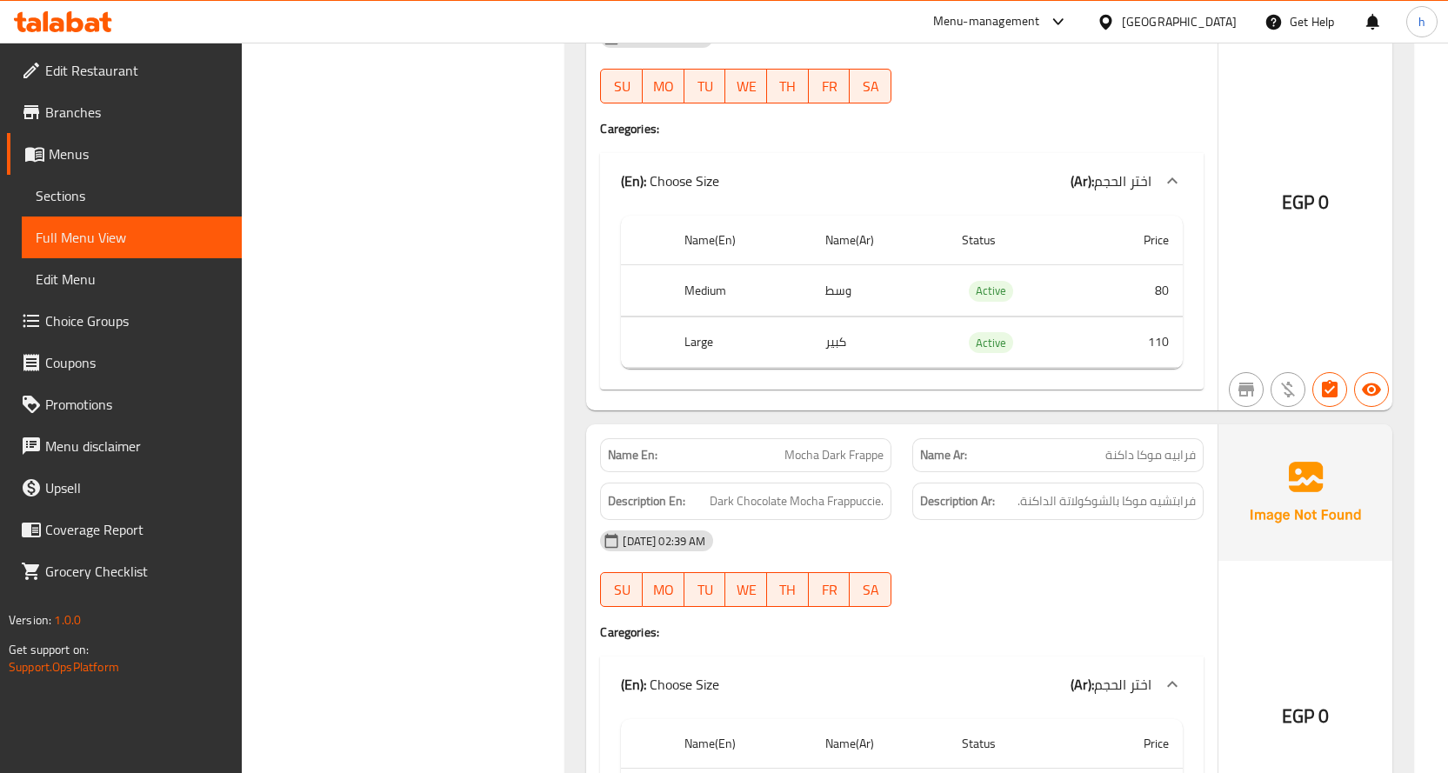
scroll to position [14347, 0]
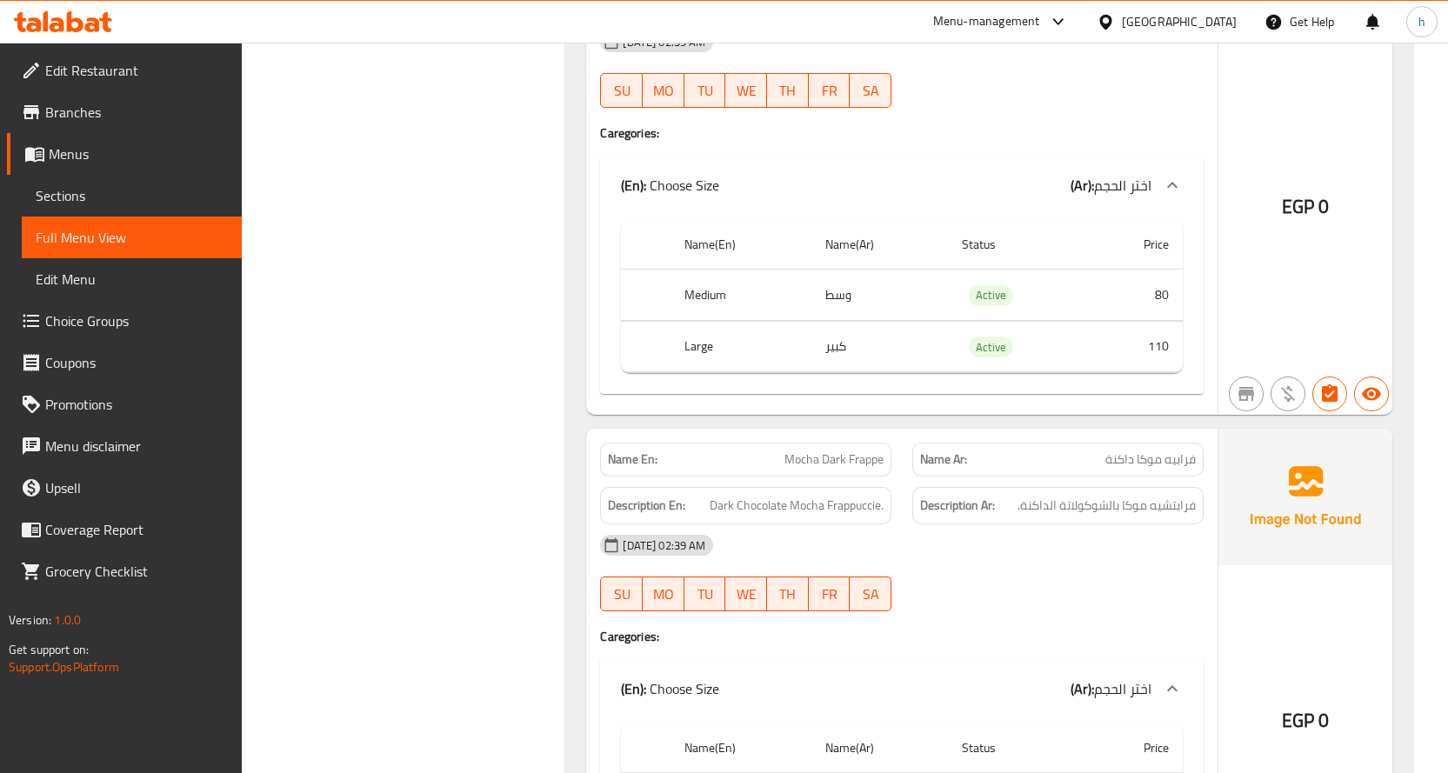
click at [923, 333] on td "كبير" at bounding box center [879, 346] width 137 height 51
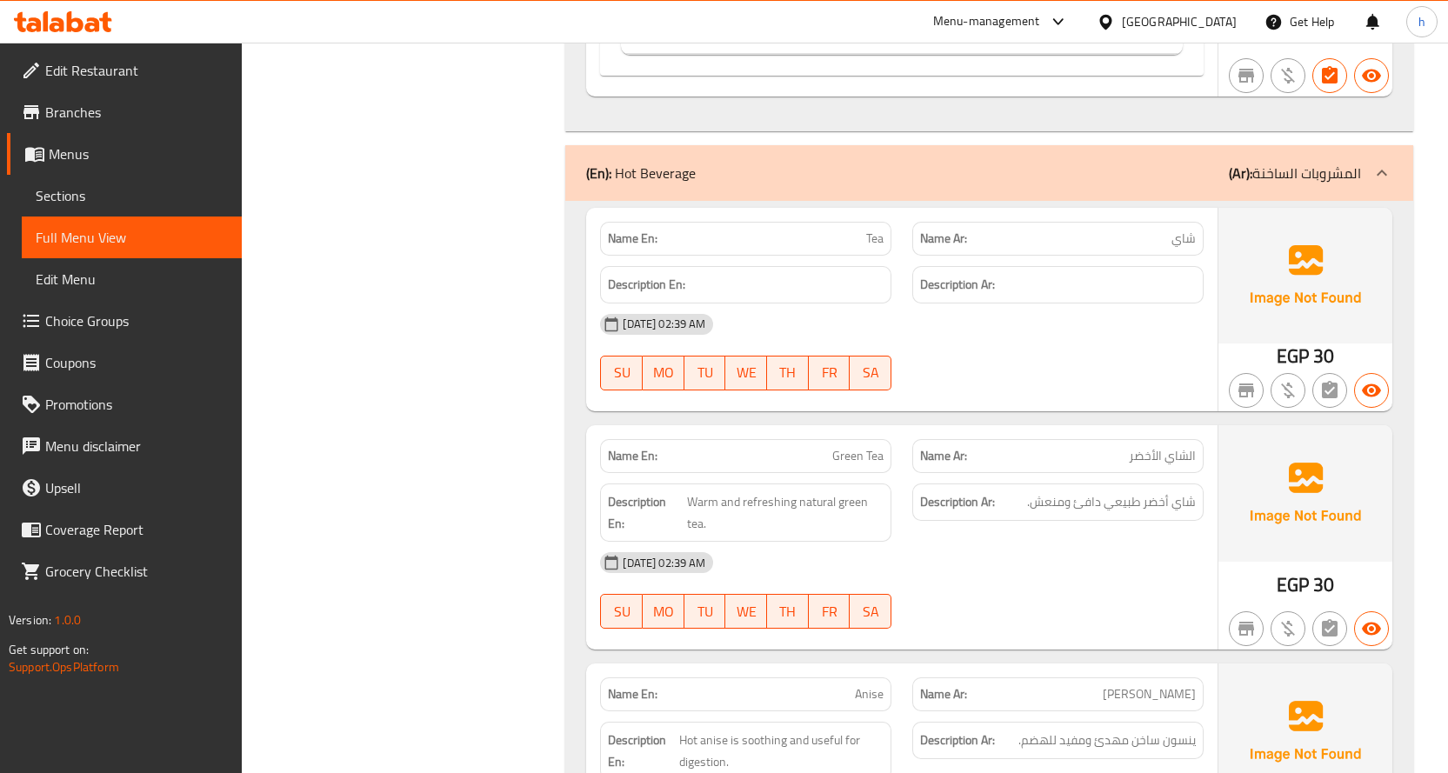
scroll to position [16347, 0]
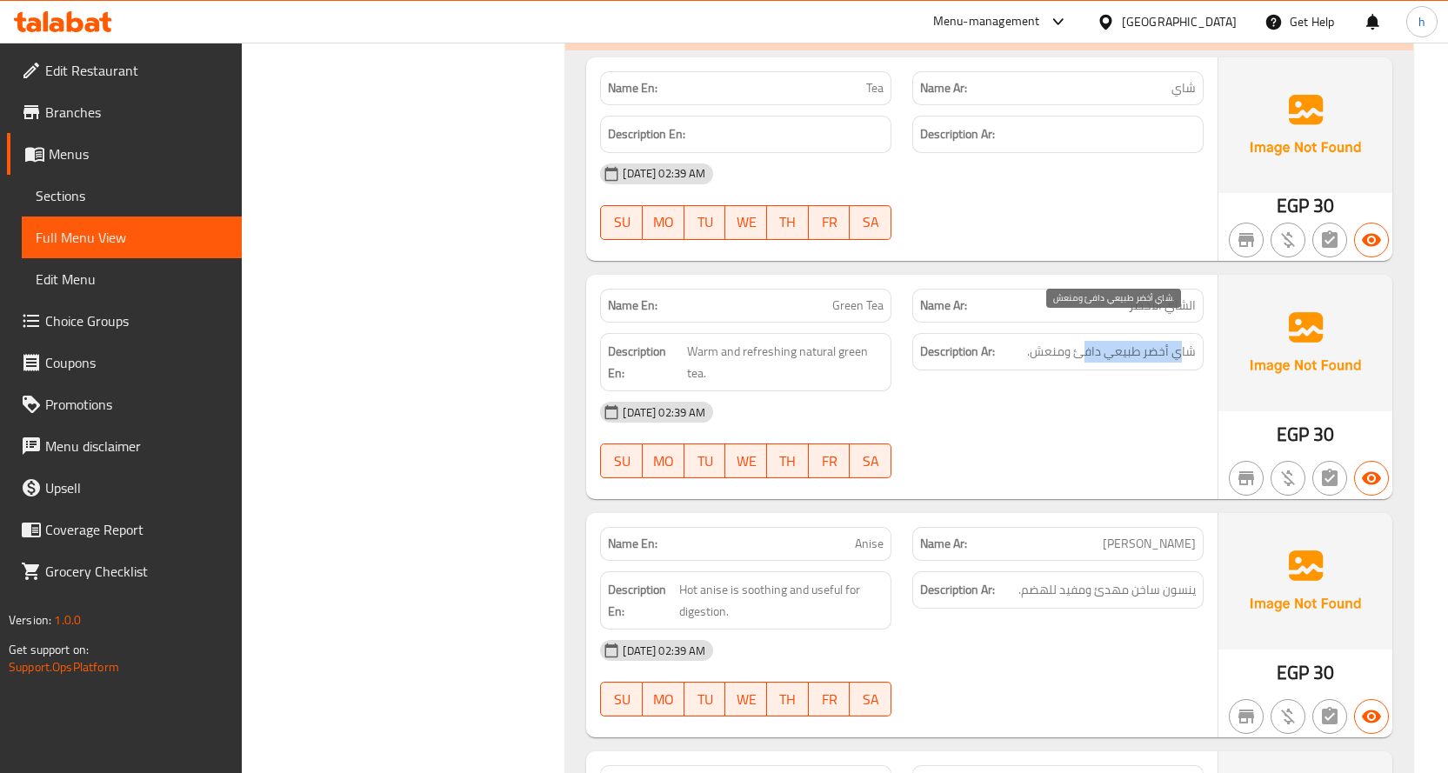
drag, startPoint x: 1179, startPoint y: 335, endPoint x: 1083, endPoint y: 334, distance: 95.7
click at [1083, 341] on span "شاي أخضر طبيعي دافئ ومنعش." at bounding box center [1111, 352] width 169 height 22
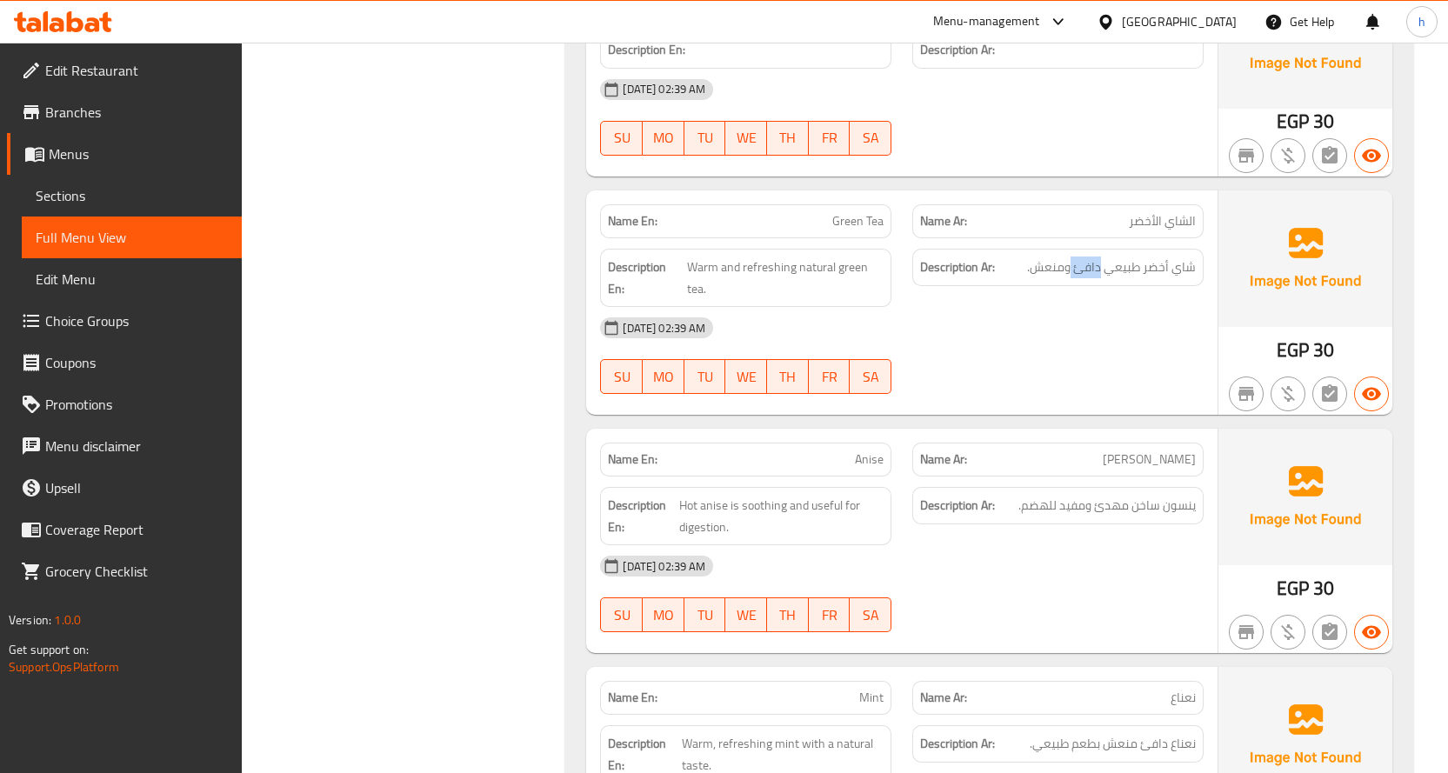
scroll to position [16608, 0]
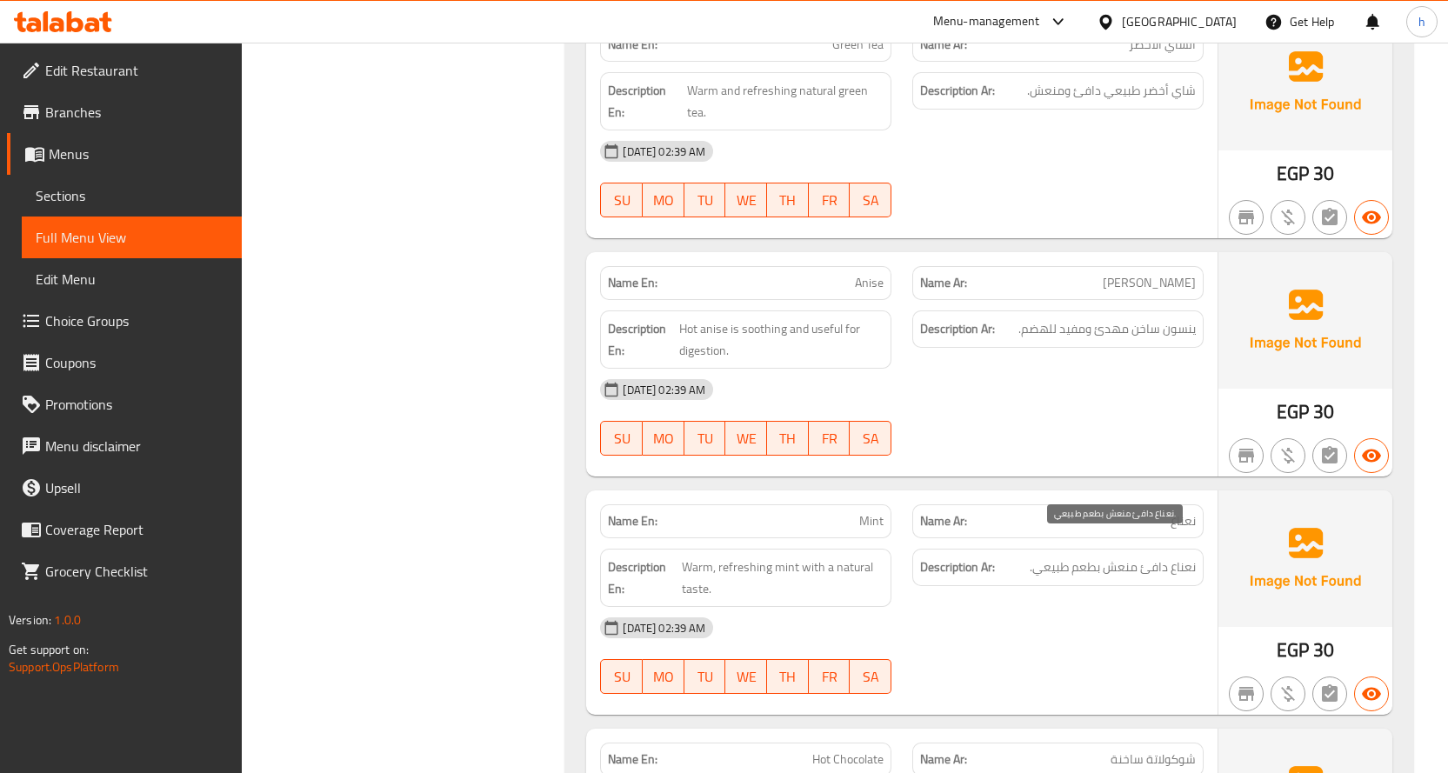
click at [1160, 557] on span "نعناع دافئ منعش بطعم طبيعي." at bounding box center [1113, 568] width 166 height 22
click at [1116, 557] on span "نعناع دافئ منعش بطعم طبيعي." at bounding box center [1113, 568] width 166 height 22
click at [783, 557] on span "Warm, refreshing mint with a natural taste." at bounding box center [783, 578] width 202 height 43
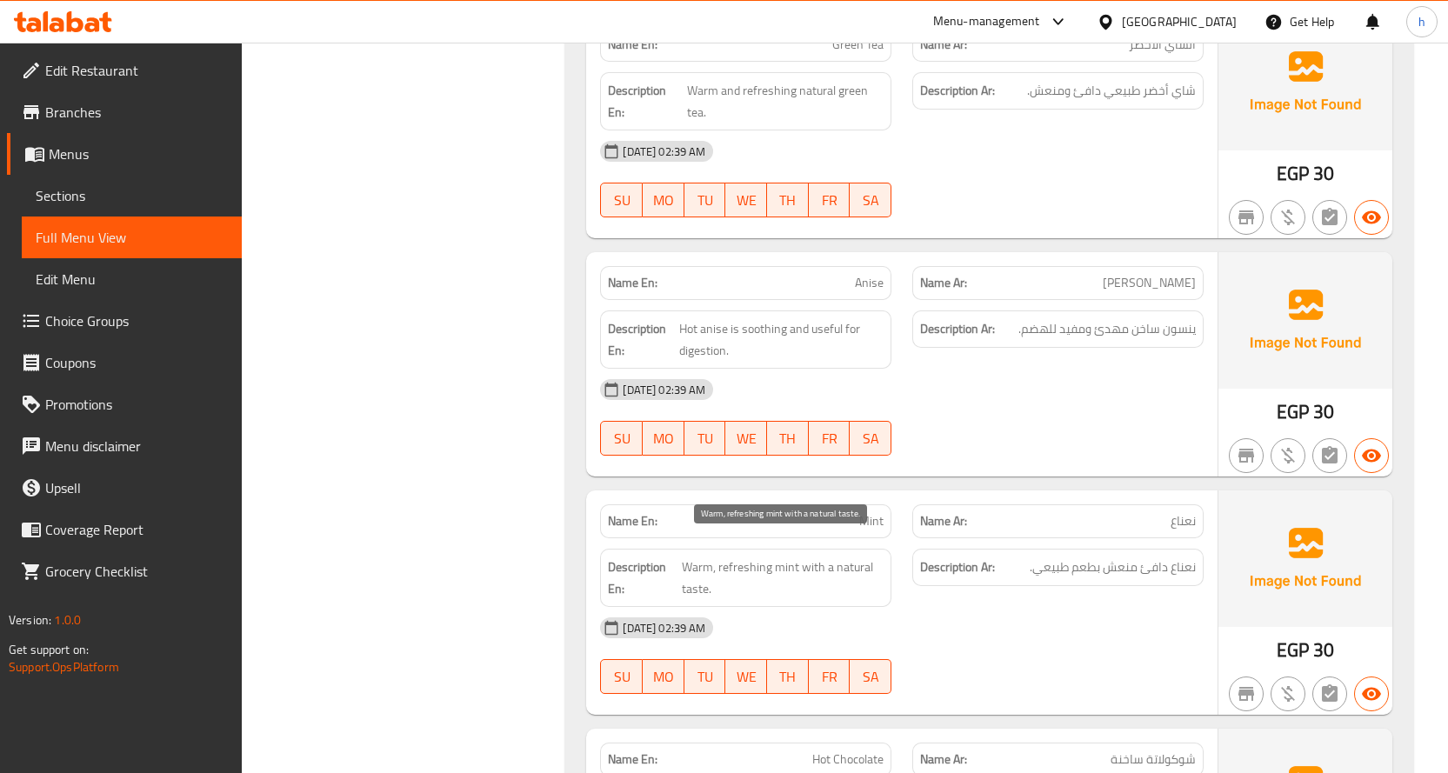
click at [697, 557] on span "Warm, refreshing mint with a natural taste." at bounding box center [783, 578] width 202 height 43
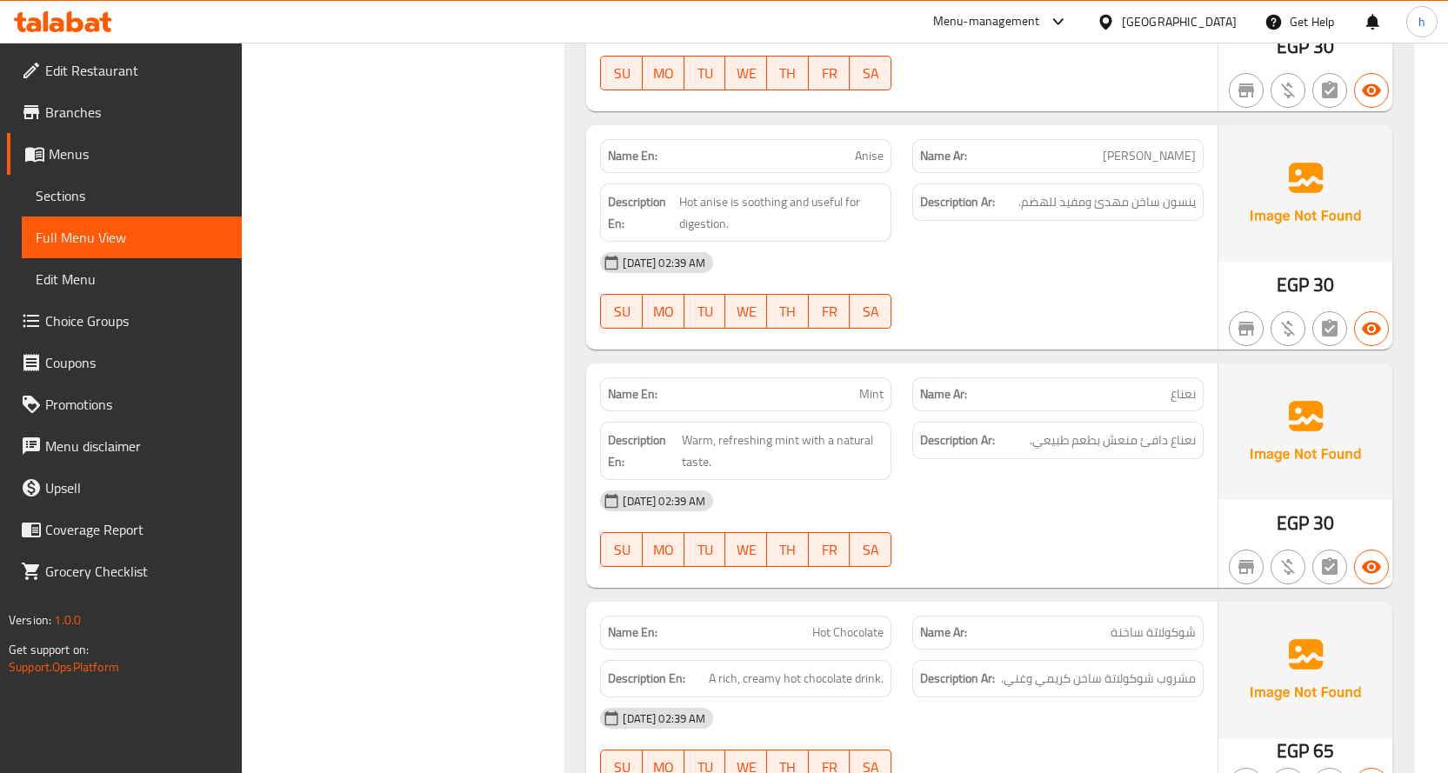
scroll to position [16695, 0]
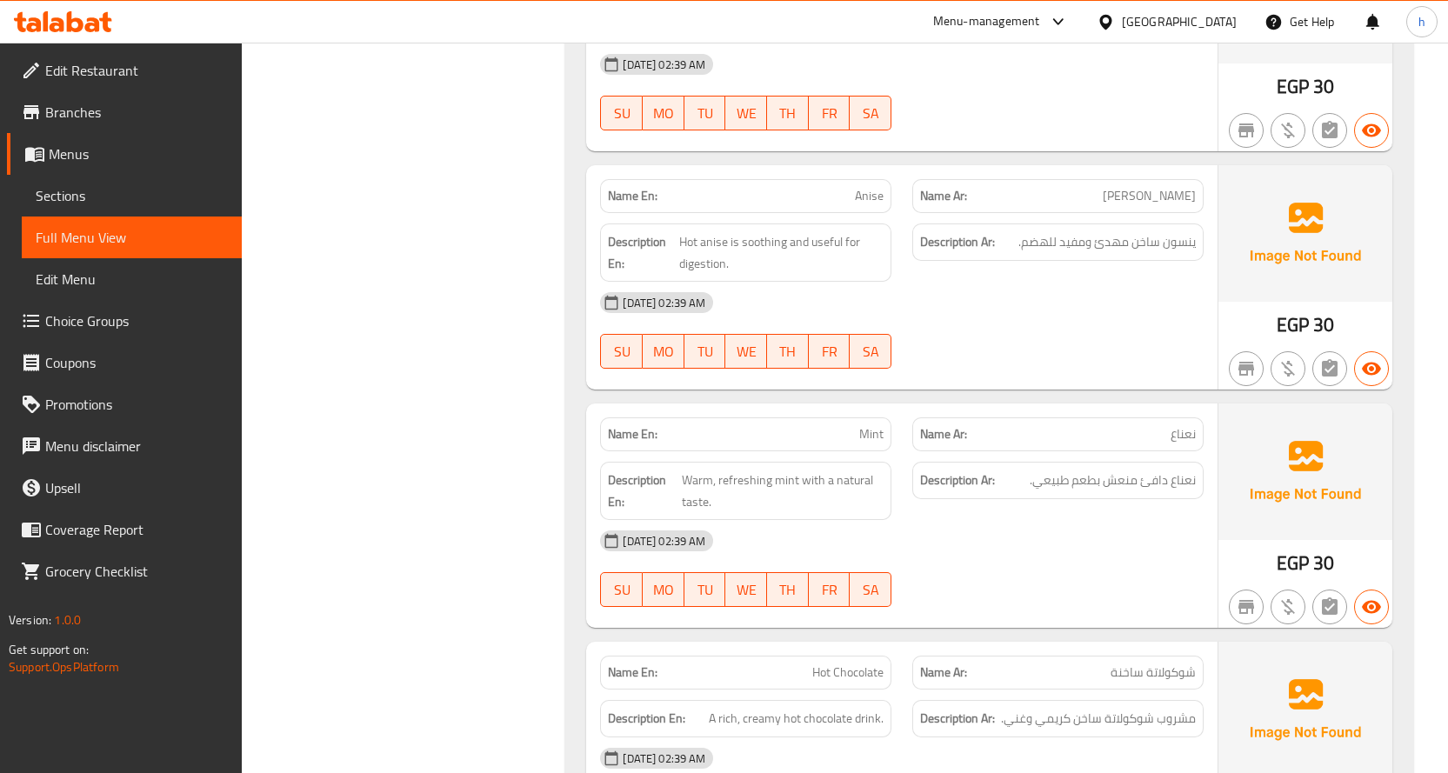
click at [1010, 543] on div "12-10-2025 02:39 AM SU MO TU WE TH FR SA" at bounding box center [902, 568] width 624 height 97
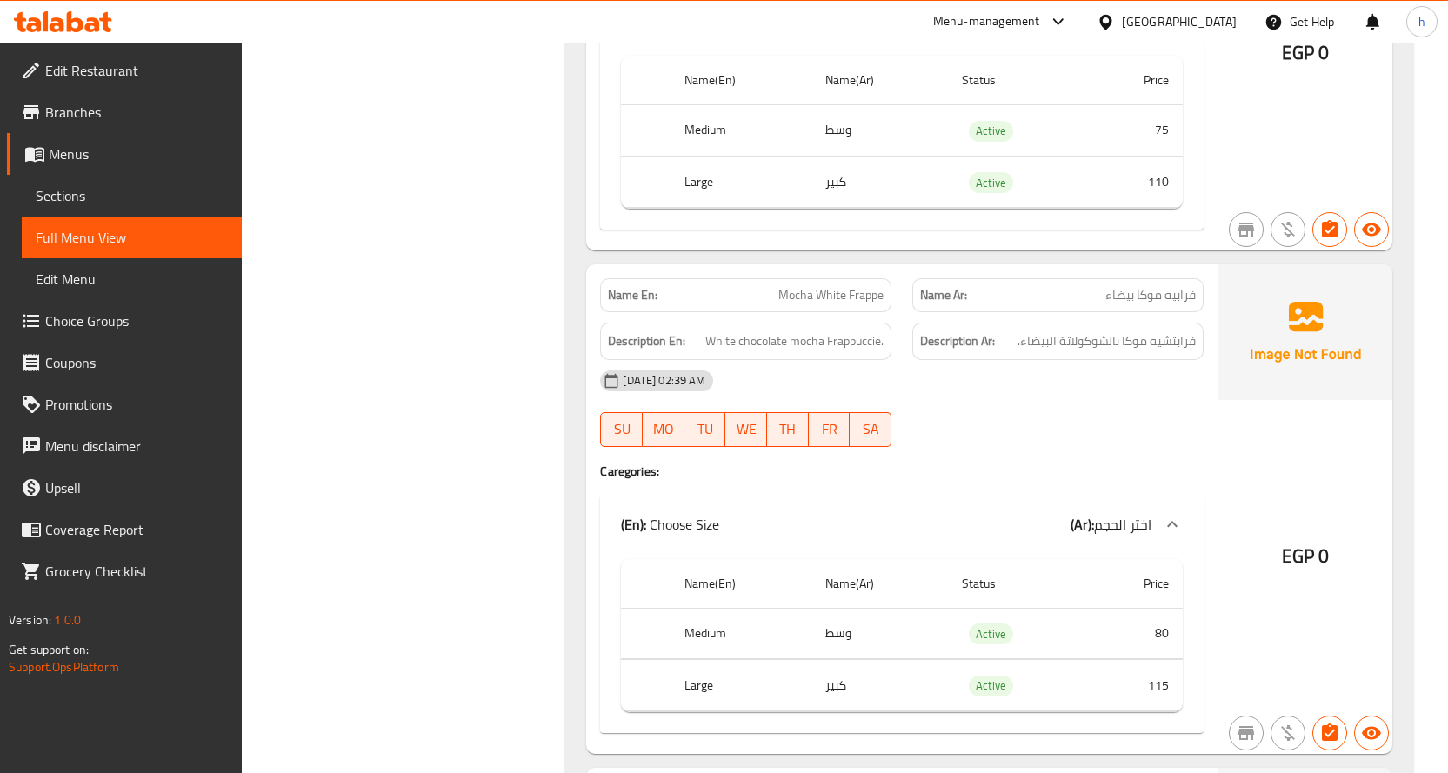
scroll to position [15043, 0]
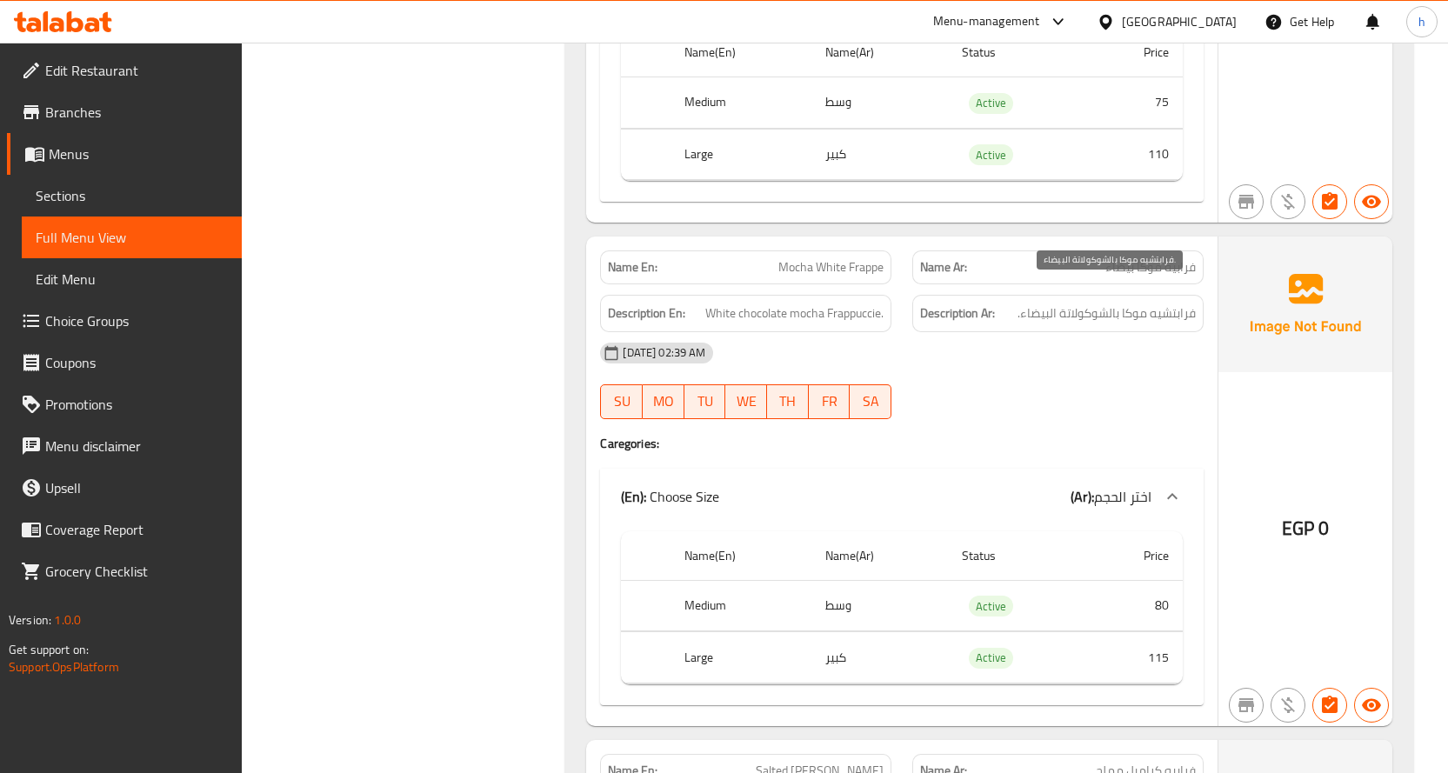
click at [1107, 303] on span "فرابتشيه موكا بالشوكولاتة البيضاء." at bounding box center [1106, 314] width 178 height 22
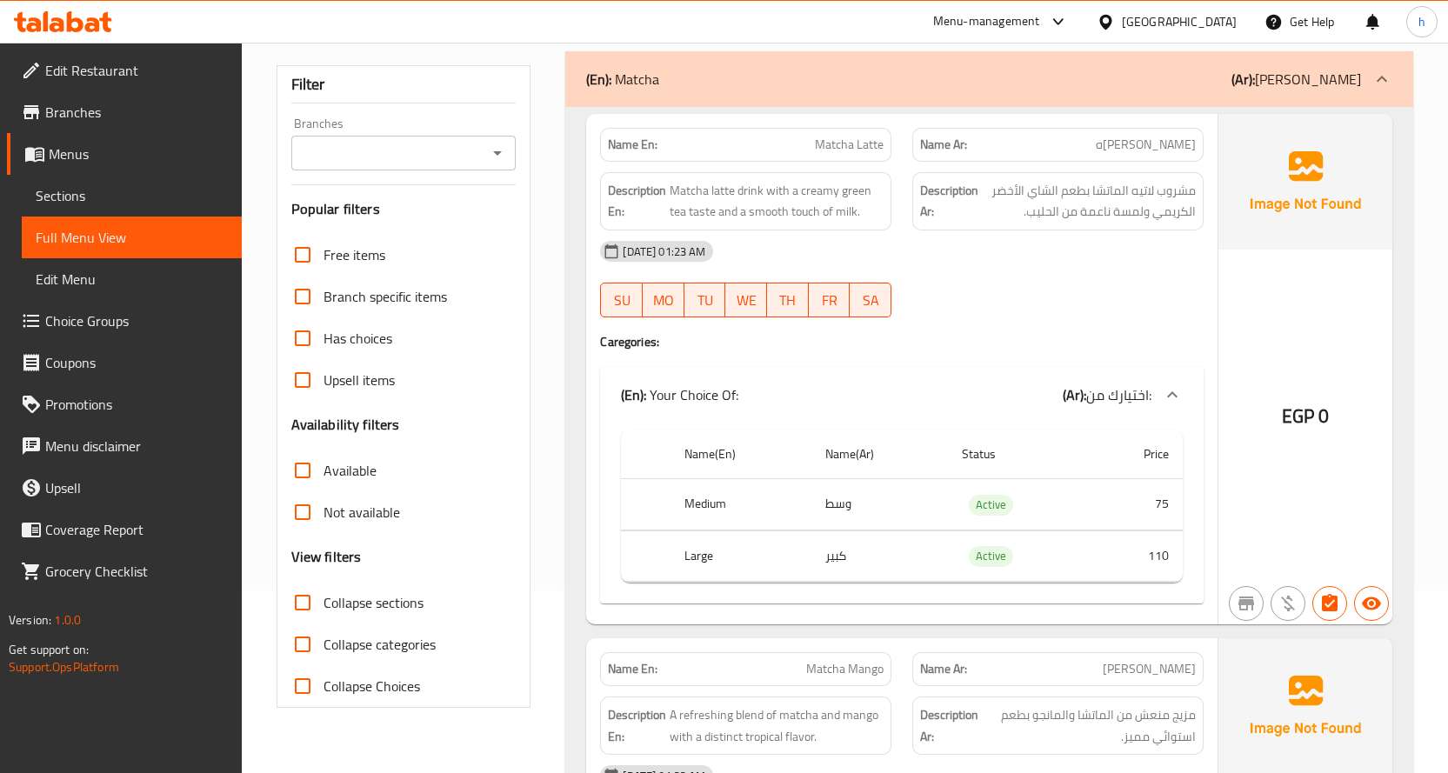
scroll to position [261, 0]
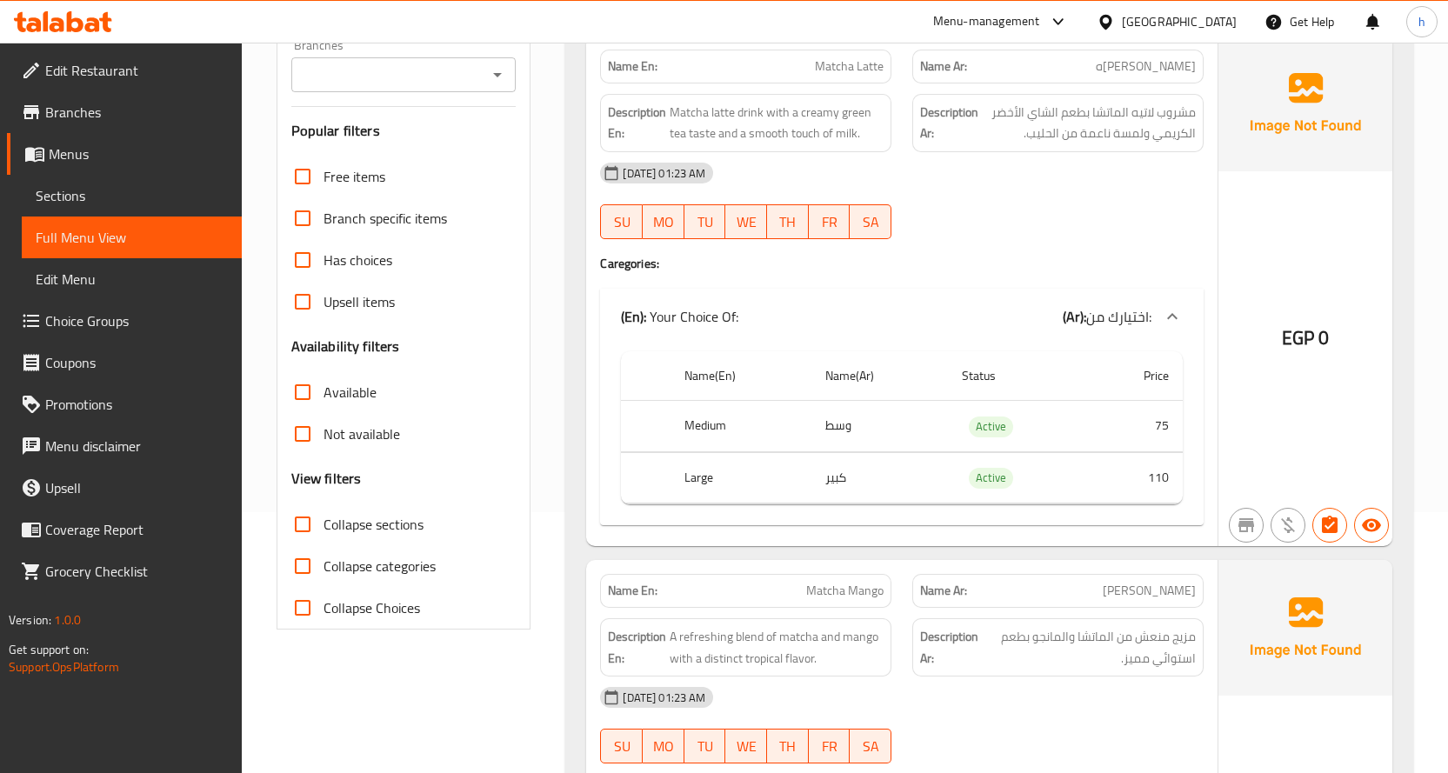
click at [995, 263] on h4 "Caregories:" at bounding box center [901, 263] width 603 height 17
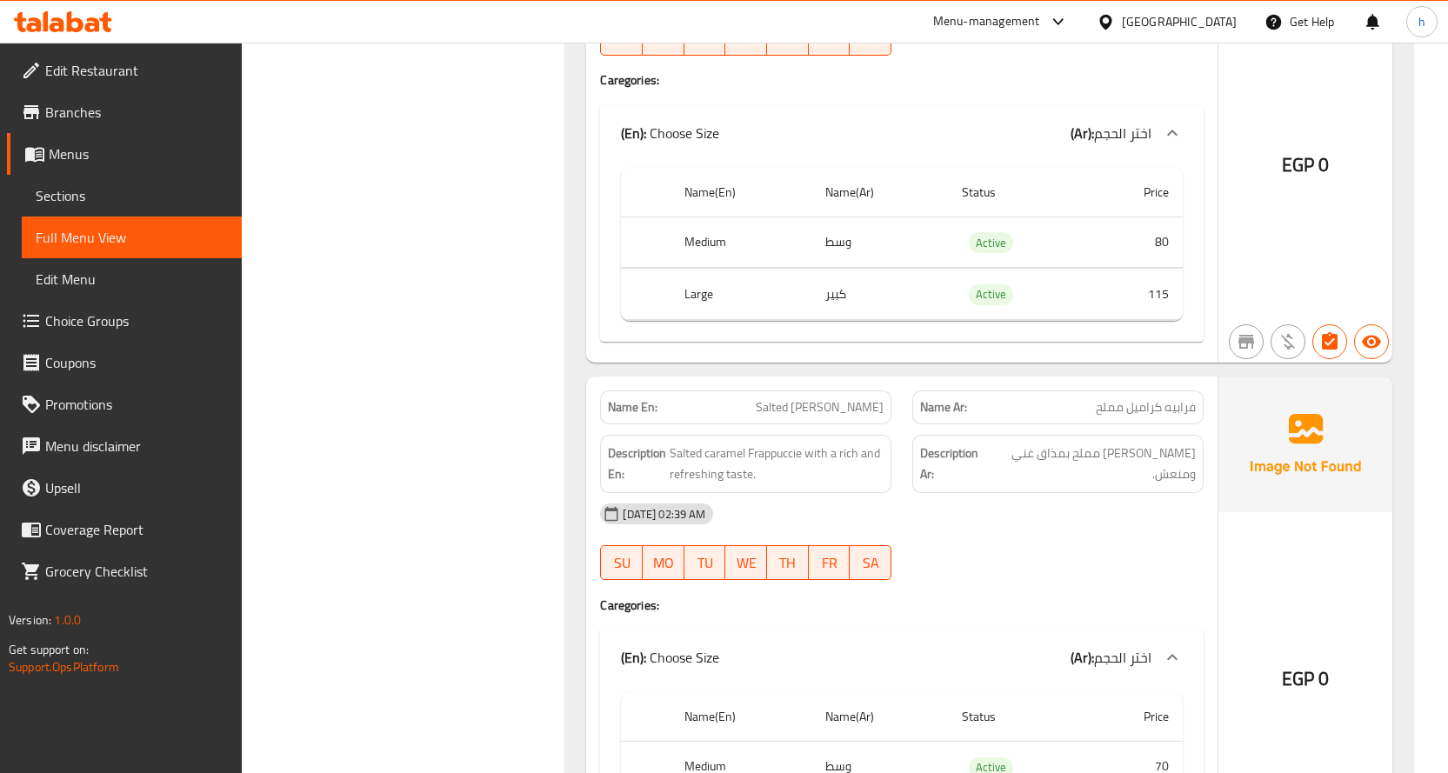
scroll to position [15560, 0]
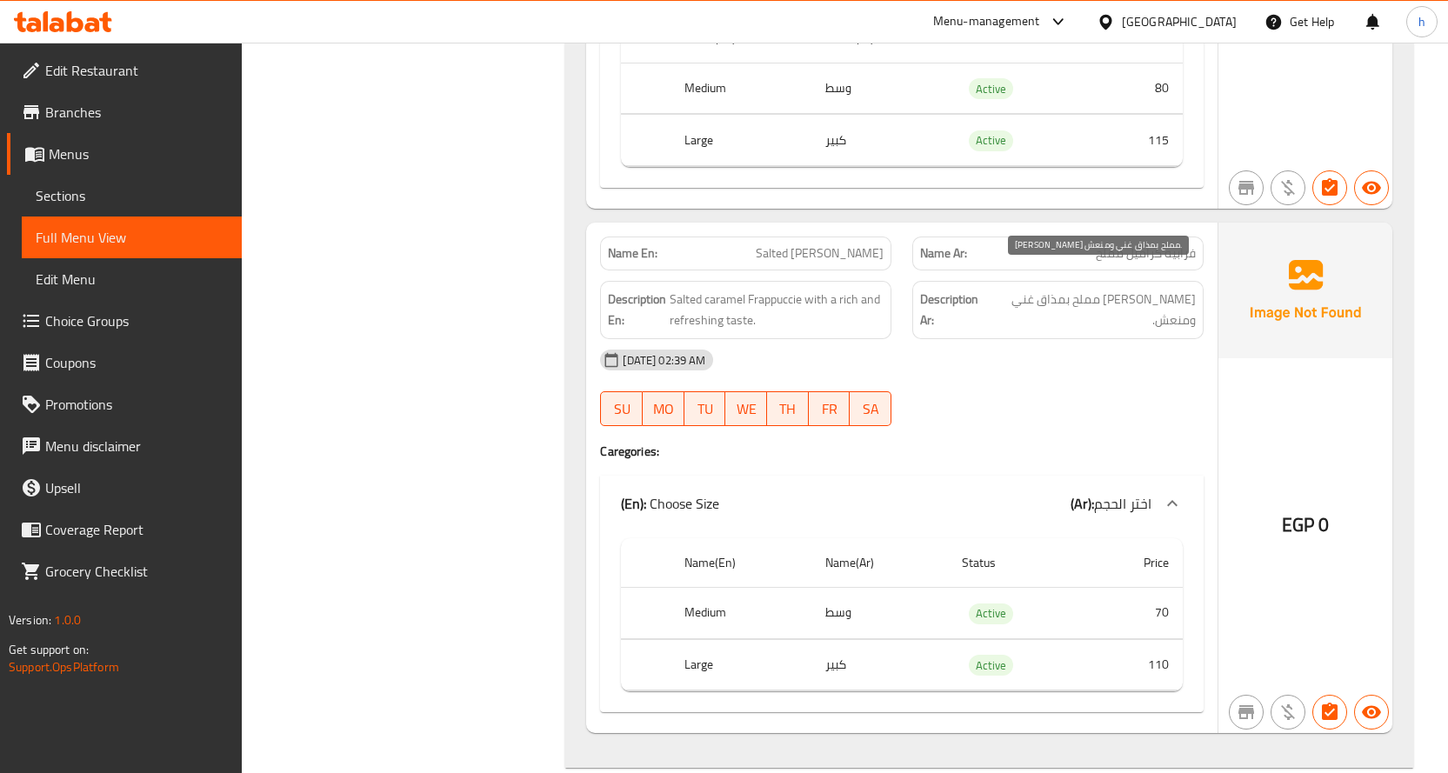
click at [1132, 289] on span "[PERSON_NAME] مملح بمذاق غني ومنعش." at bounding box center [1092, 310] width 205 height 43
click at [1096, 289] on span "[PERSON_NAME] مملح بمذاق غني ومنعش." at bounding box center [1092, 310] width 205 height 43
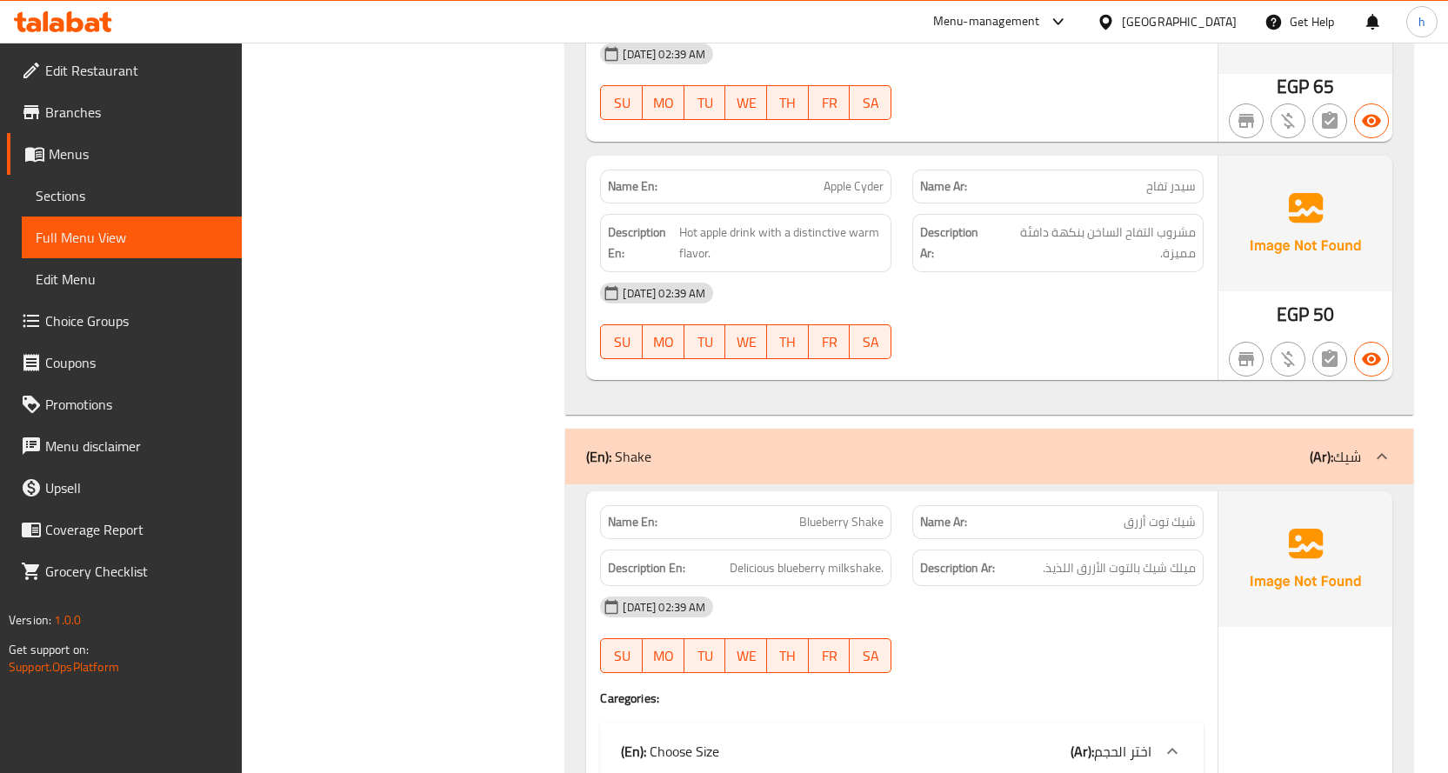
scroll to position [17560, 0]
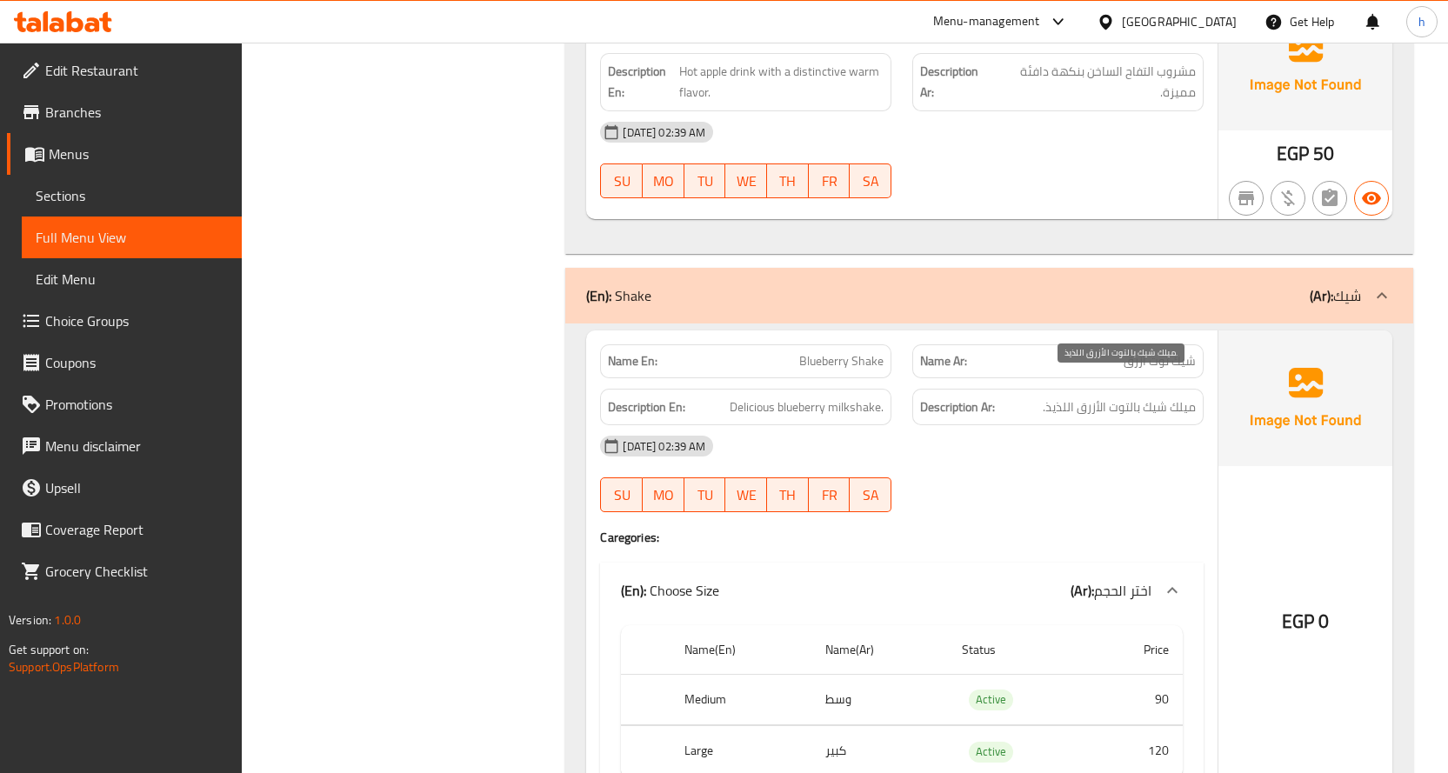
click at [1189, 397] on span "ميلك شيك بالتوت الأزرق اللذيذ." at bounding box center [1119, 408] width 153 height 22
click at [1156, 397] on span "ميلك شيك بالتوت الأزرق اللذيذ." at bounding box center [1119, 408] width 153 height 22
click at [853, 397] on span "Delicious blueberry milkshake." at bounding box center [807, 408] width 154 height 22
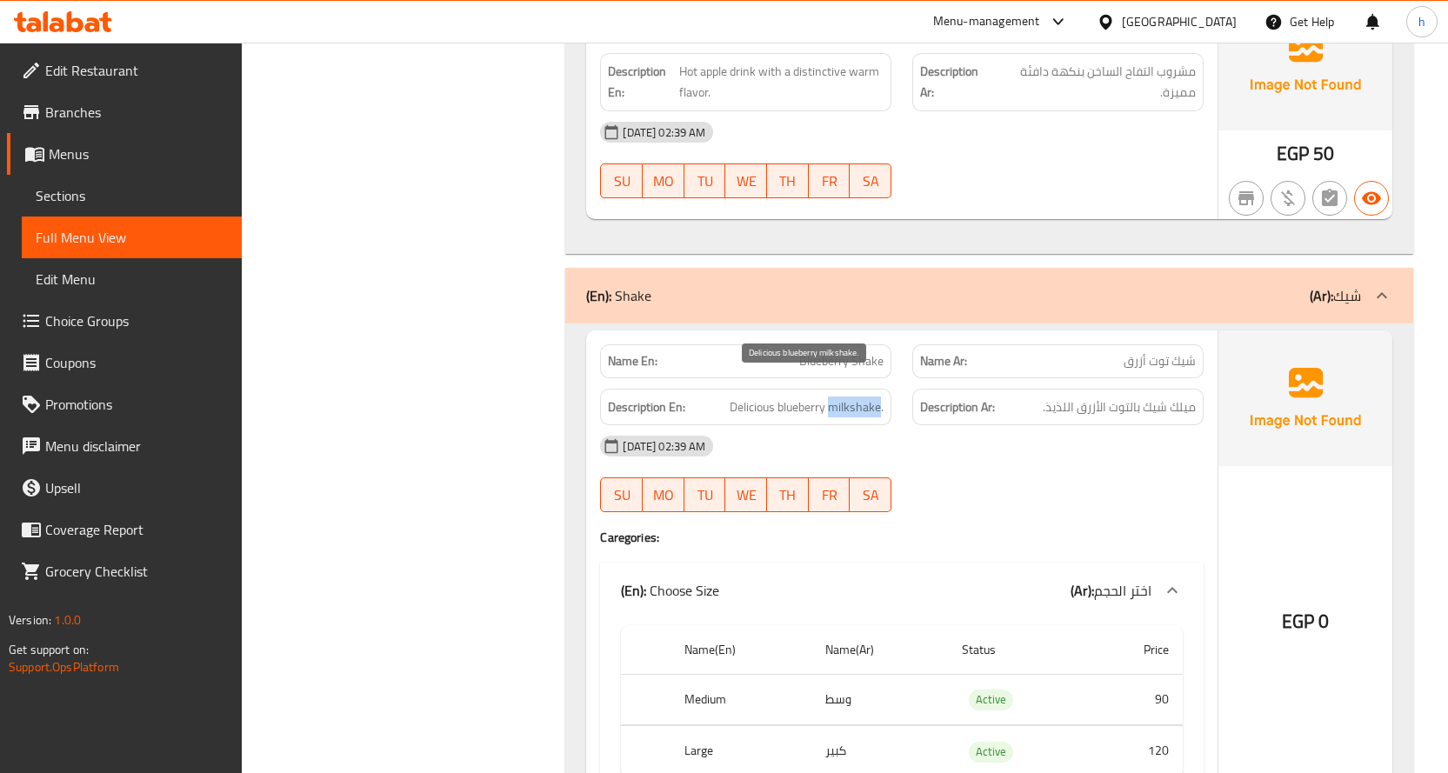
click at [853, 397] on span "Delicious blueberry milkshake." at bounding box center [807, 408] width 154 height 22
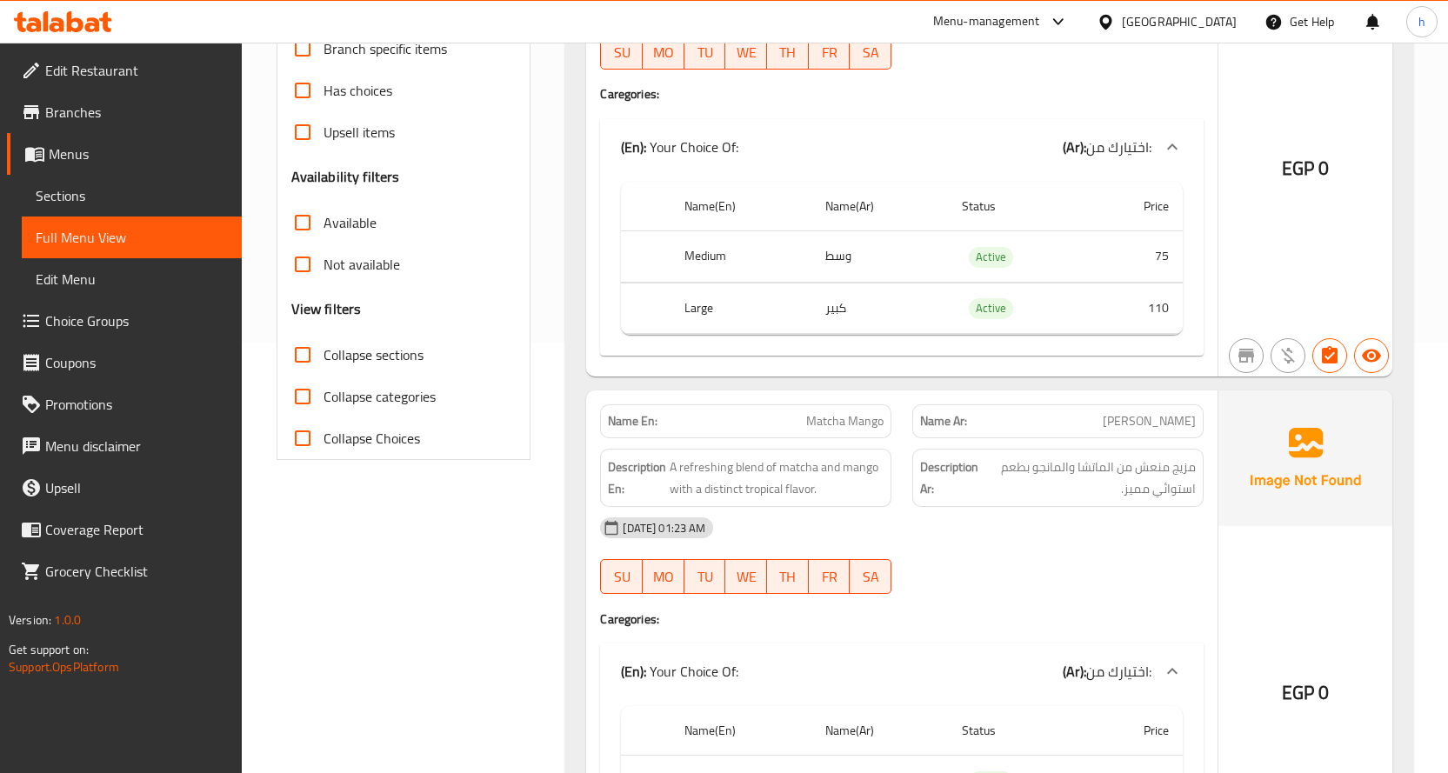
scroll to position [401, 0]
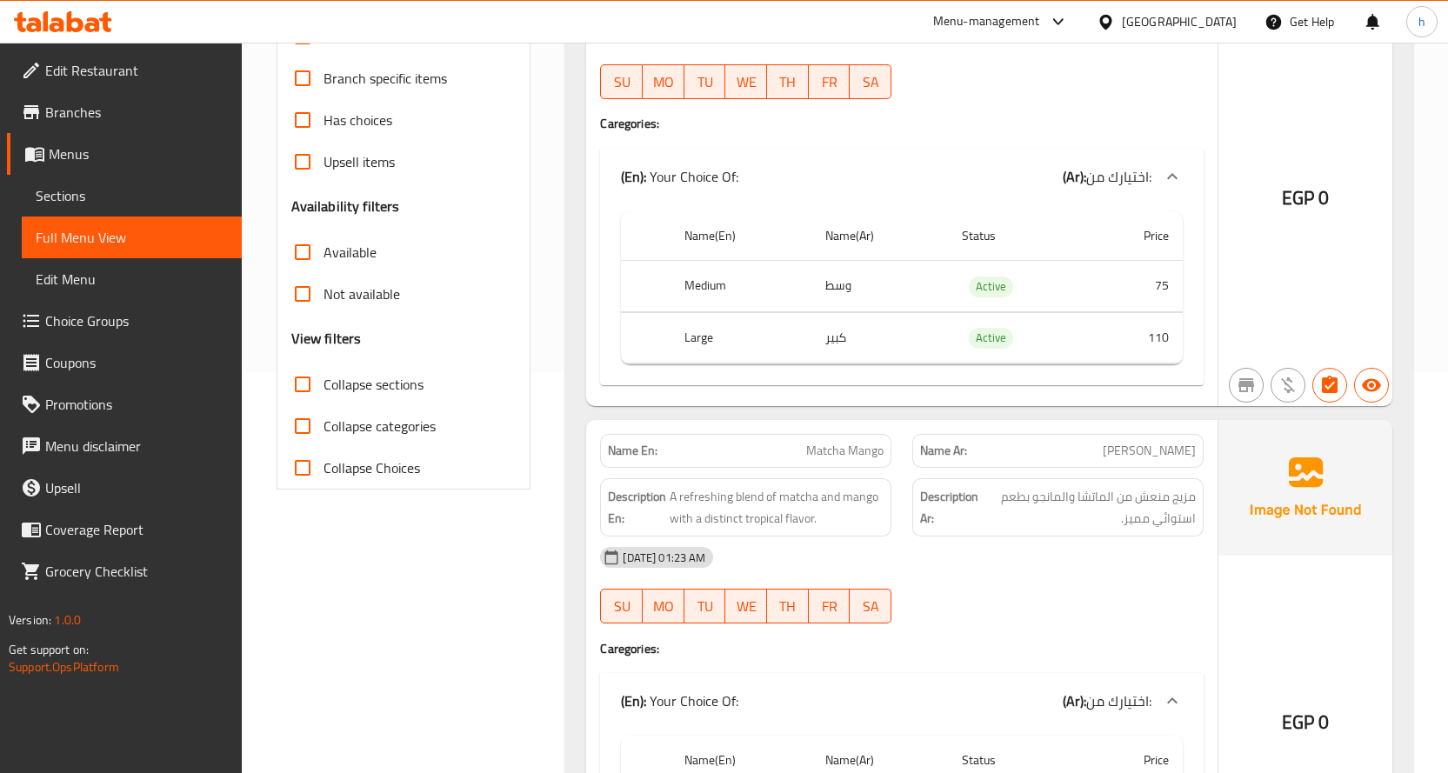
click at [92, 199] on span "Sections" at bounding box center [132, 195] width 192 height 21
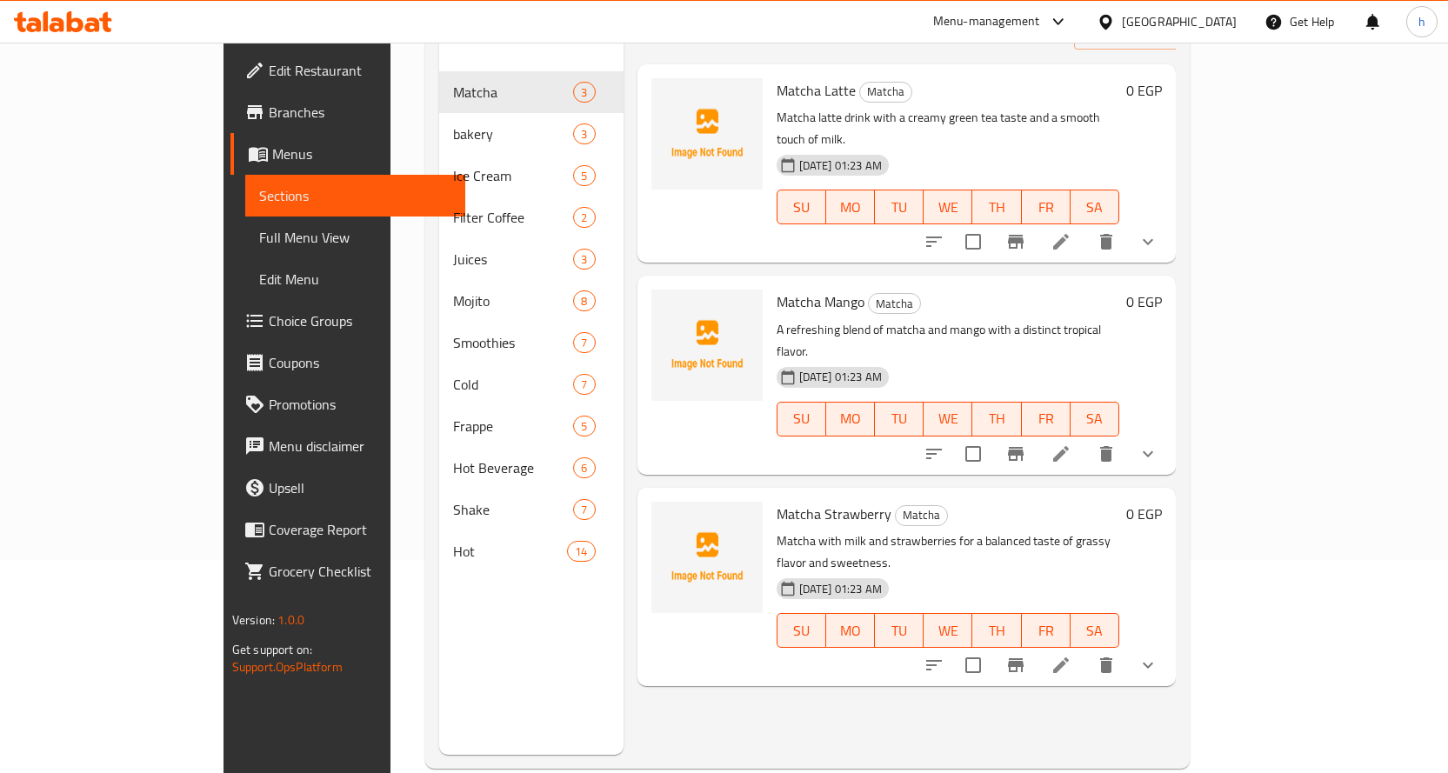
scroll to position [243, 0]
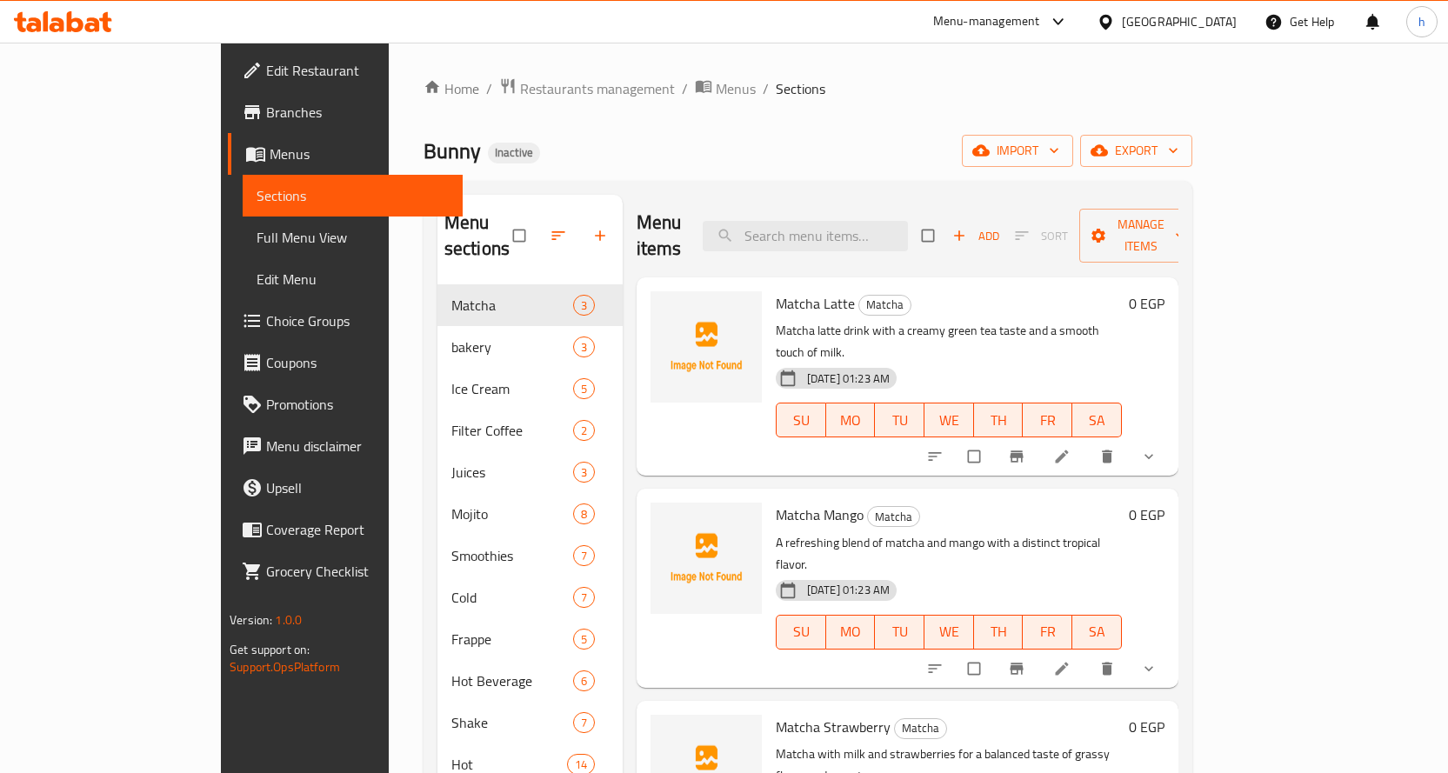
click at [243, 223] on link "Full Menu View" at bounding box center [353, 238] width 220 height 42
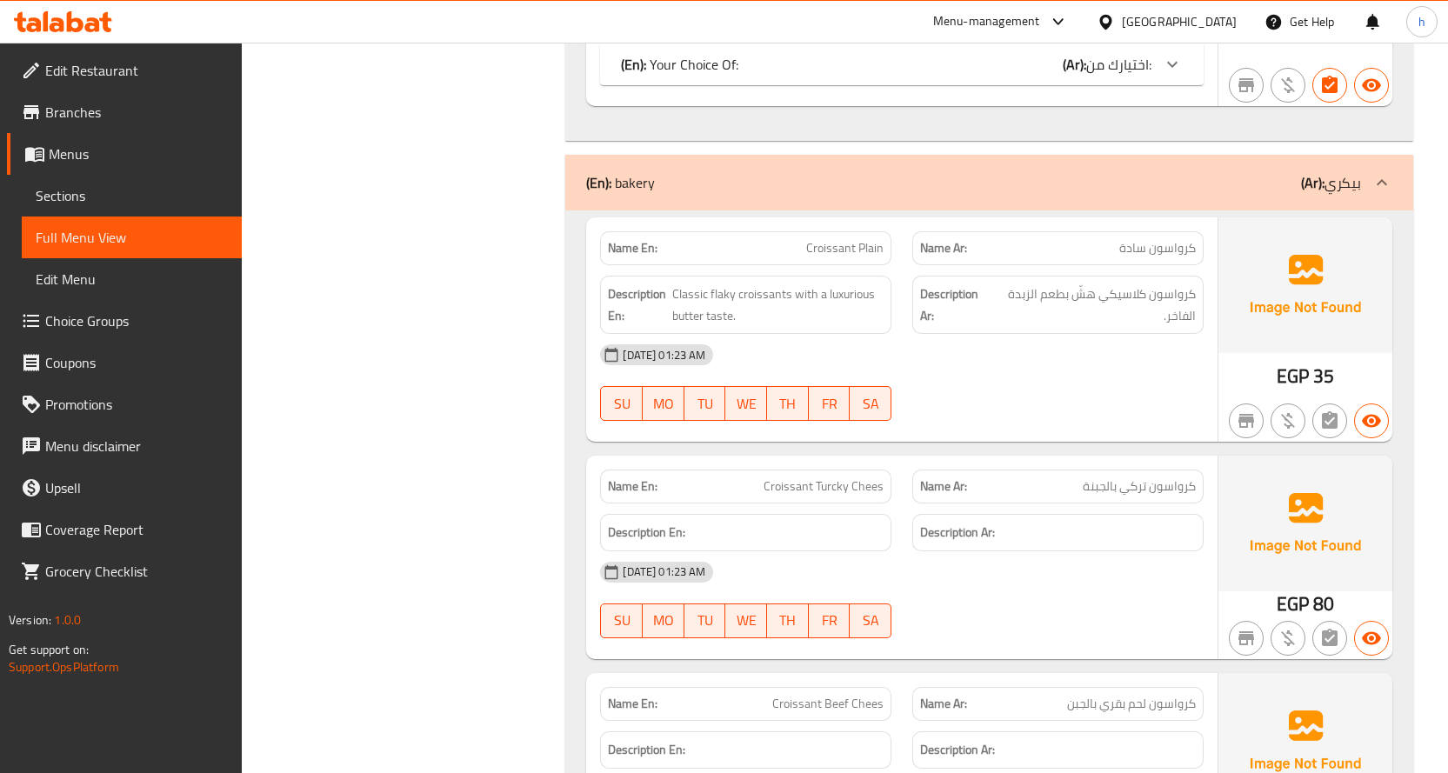
scroll to position [1217, 0]
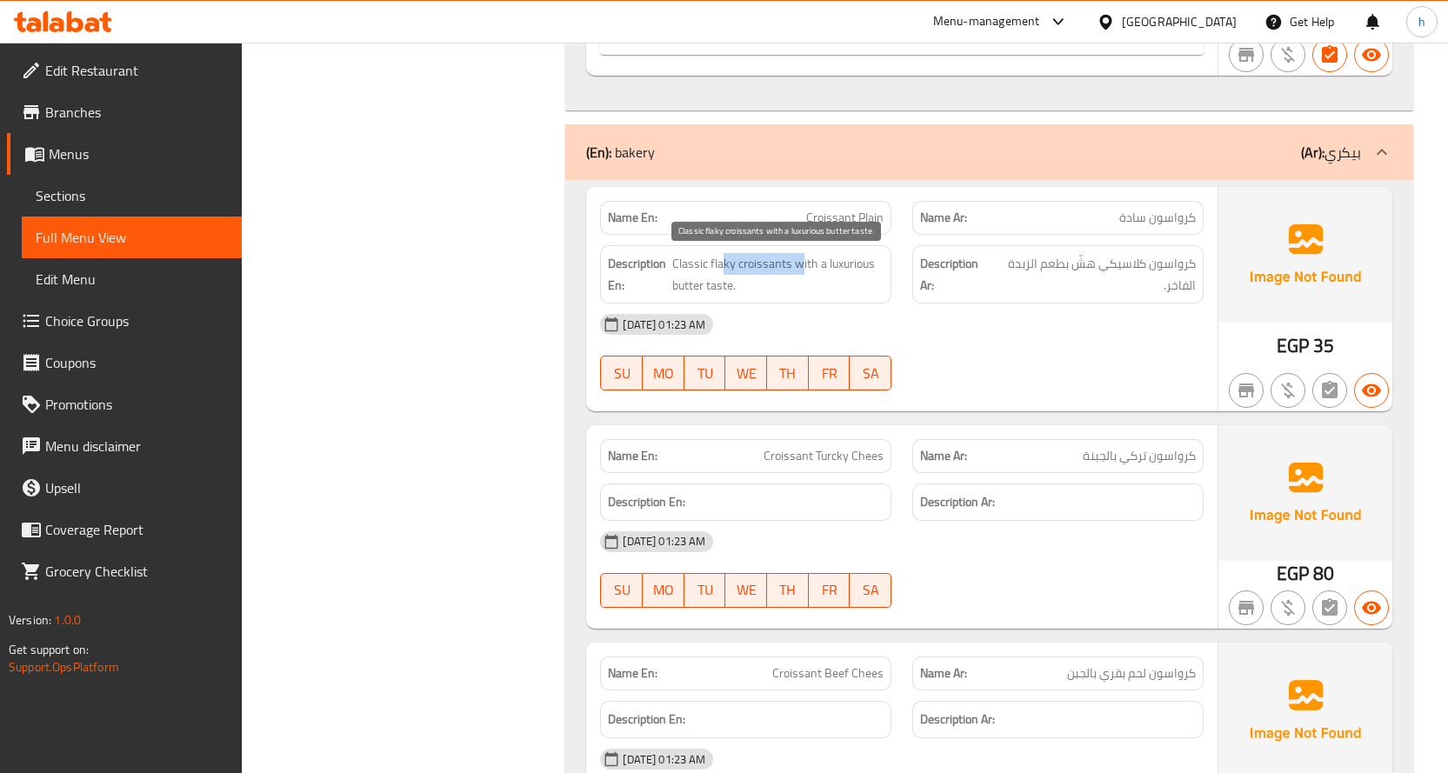
drag, startPoint x: 722, startPoint y: 261, endPoint x: 801, endPoint y: 261, distance: 79.1
click at [801, 261] on span "Classic flaky croissants with a luxurious butter taste." at bounding box center [777, 274] width 211 height 43
click at [829, 260] on span "Classic flaky croissants with a luxurious butter taste." at bounding box center [777, 274] width 211 height 43
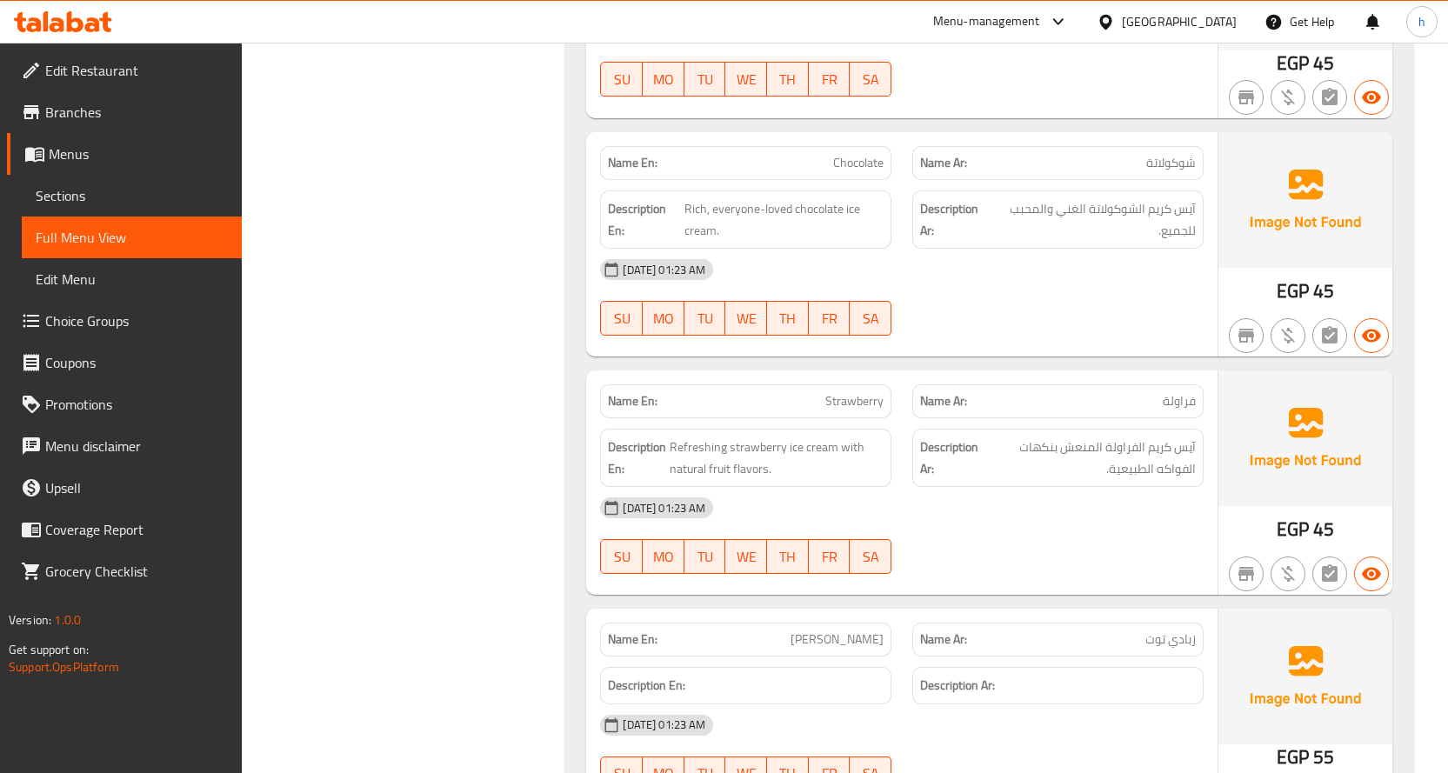
scroll to position [2174, 0]
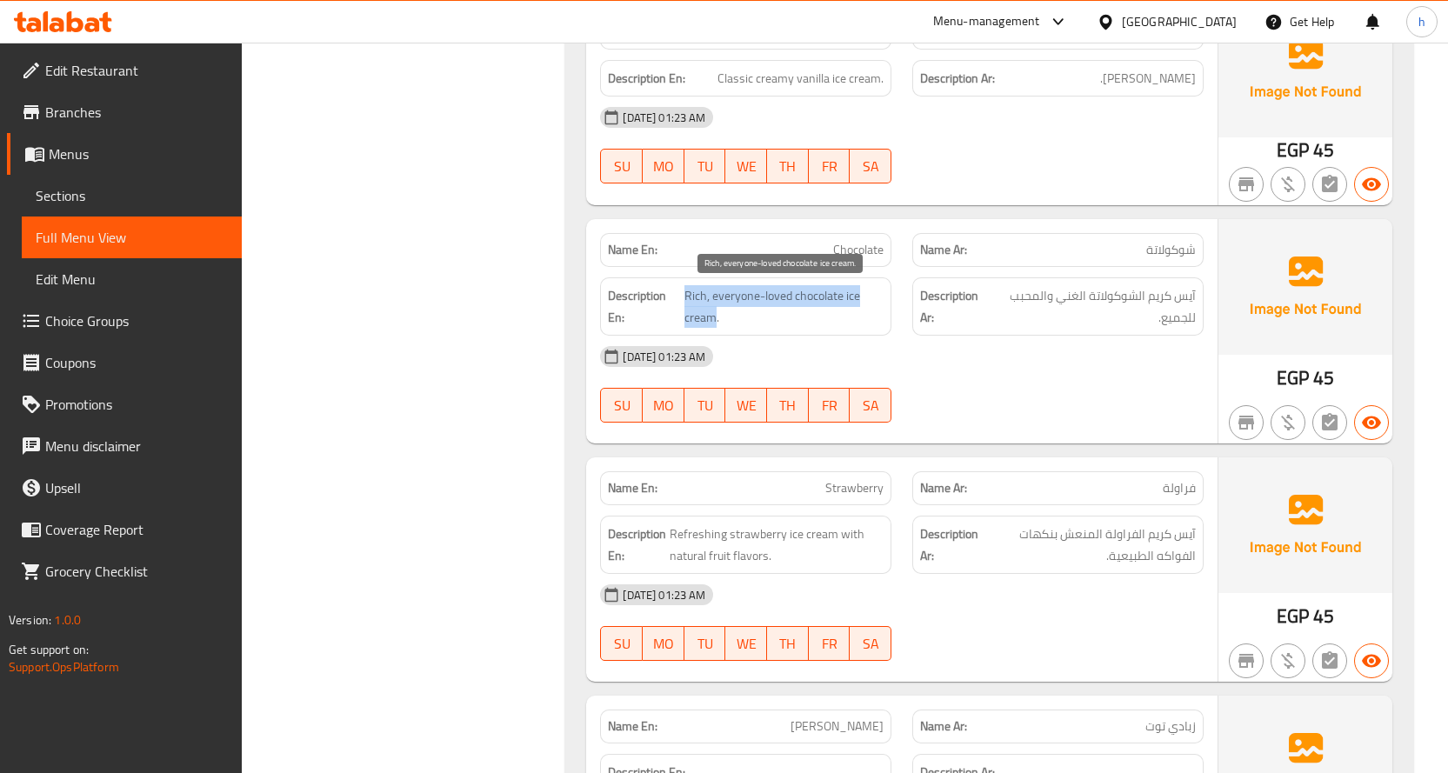
drag, startPoint x: 716, startPoint y: 323, endPoint x: 683, endPoint y: 294, distance: 43.1
click at [684, 294] on span "Rich, everyone-loved chocolate ice cream." at bounding box center [783, 306] width 199 height 43
copy span "Rich, everyone-loved chocolate ice cream"
click at [832, 313] on span "Rich, everyone-loved chocolate ice cream." at bounding box center [783, 306] width 199 height 43
drag, startPoint x: 762, startPoint y: 321, endPoint x: 665, endPoint y: 290, distance: 101.2
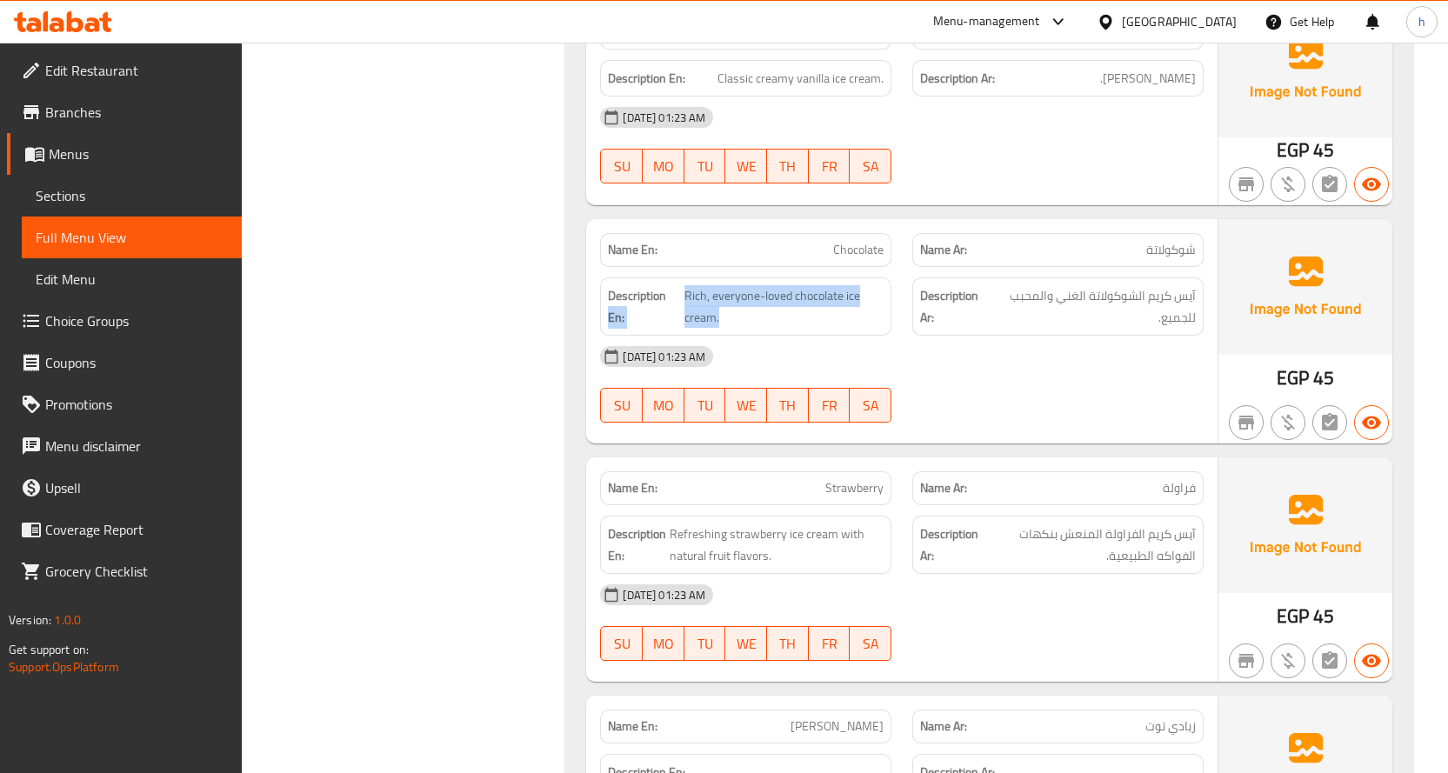
click at [665, 290] on h6 "Description En: Rich, everyone-loved chocolate ice cream." at bounding box center [746, 306] width 276 height 43
click at [756, 314] on span "Rich, everyone-loved chocolate ice cream." at bounding box center [783, 306] width 199 height 43
drag, startPoint x: 730, startPoint y: 318, endPoint x: 684, endPoint y: 286, distance: 56.2
click at [684, 286] on span "Rich, everyone-loved chocolate ice cream." at bounding box center [783, 306] width 199 height 43
copy span "Rich, everyone-loved chocolate ice cream."
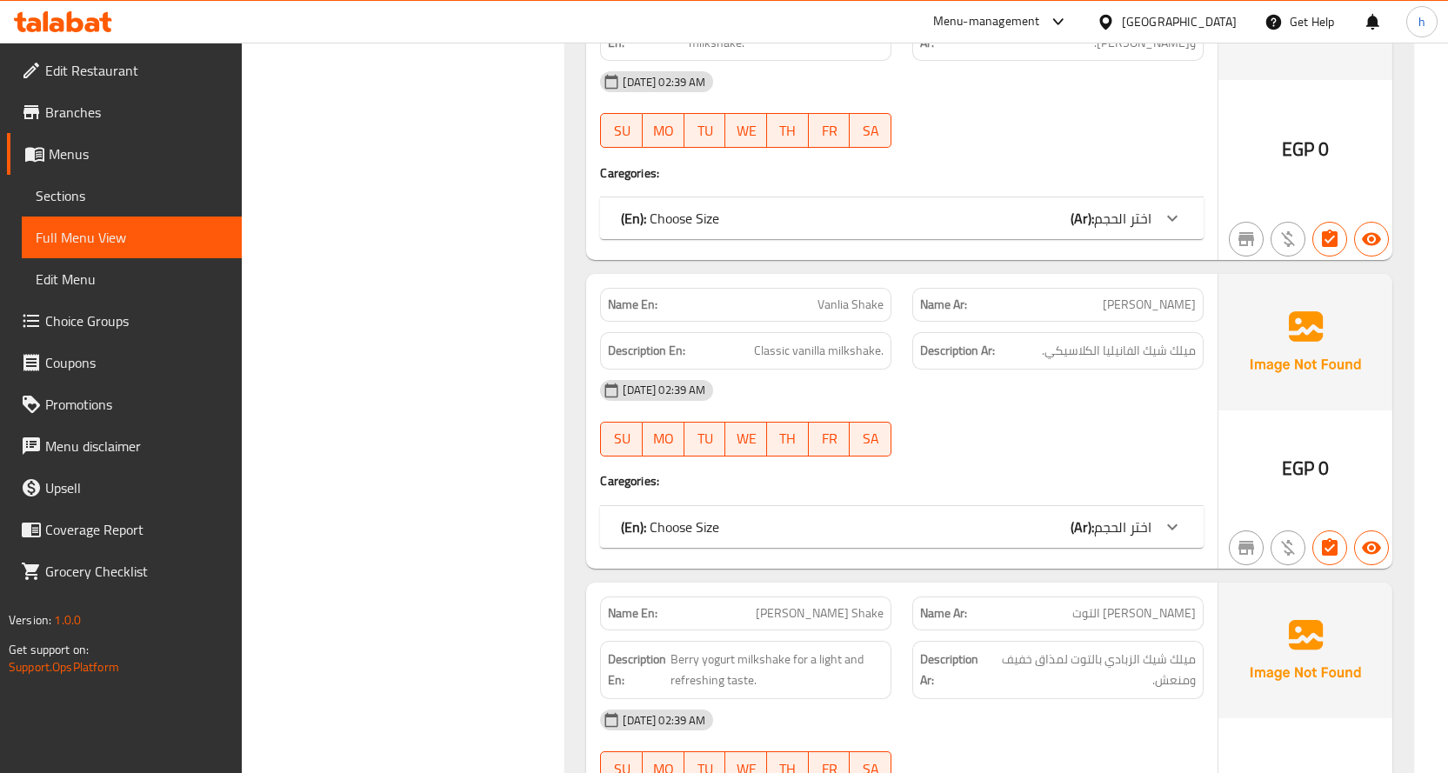
scroll to position [14747, 0]
drag, startPoint x: 1177, startPoint y: 310, endPoint x: 1095, endPoint y: 309, distance: 82.6
click at [1095, 339] on span "ميلك شيك الفانيليا الكلاسيكي." at bounding box center [1119, 350] width 154 height 22
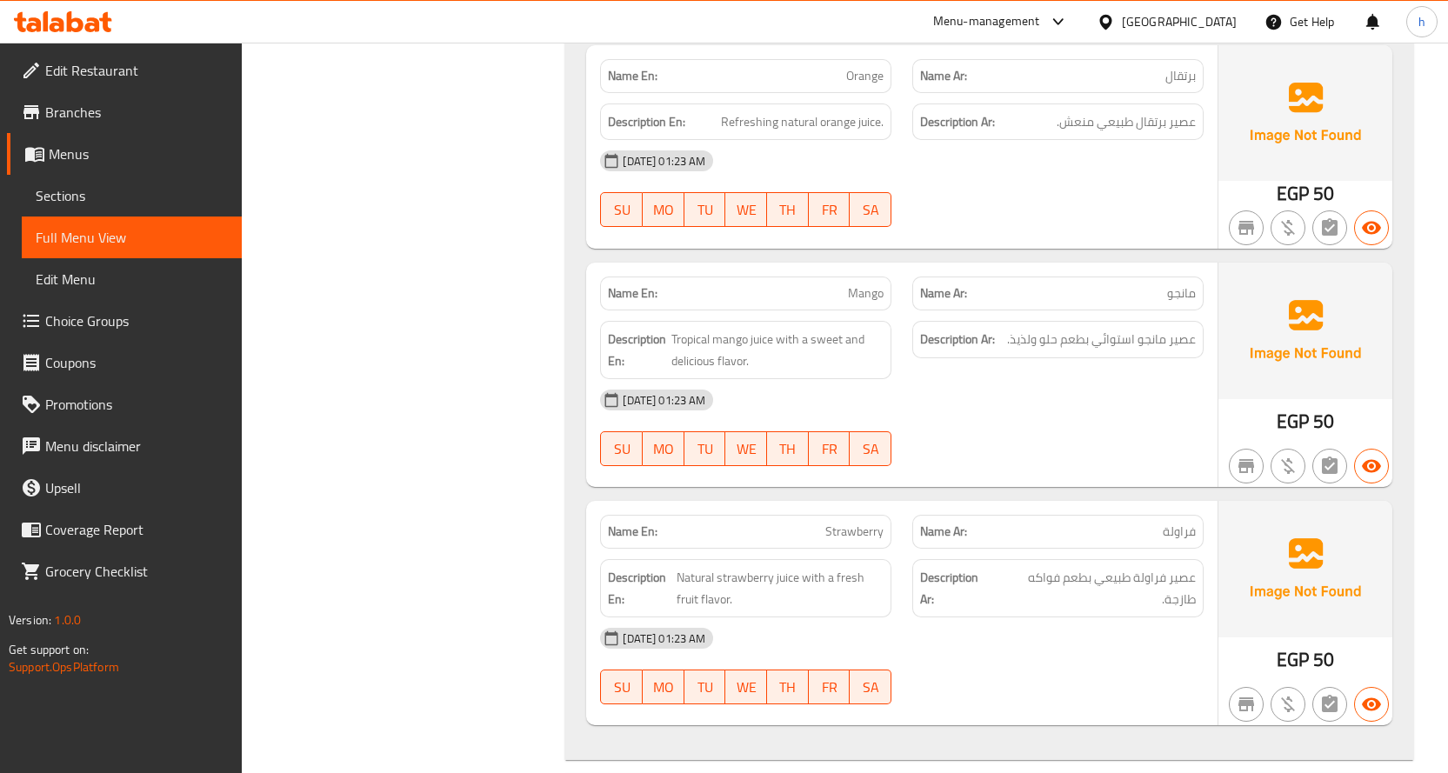
scroll to position [4063, 0]
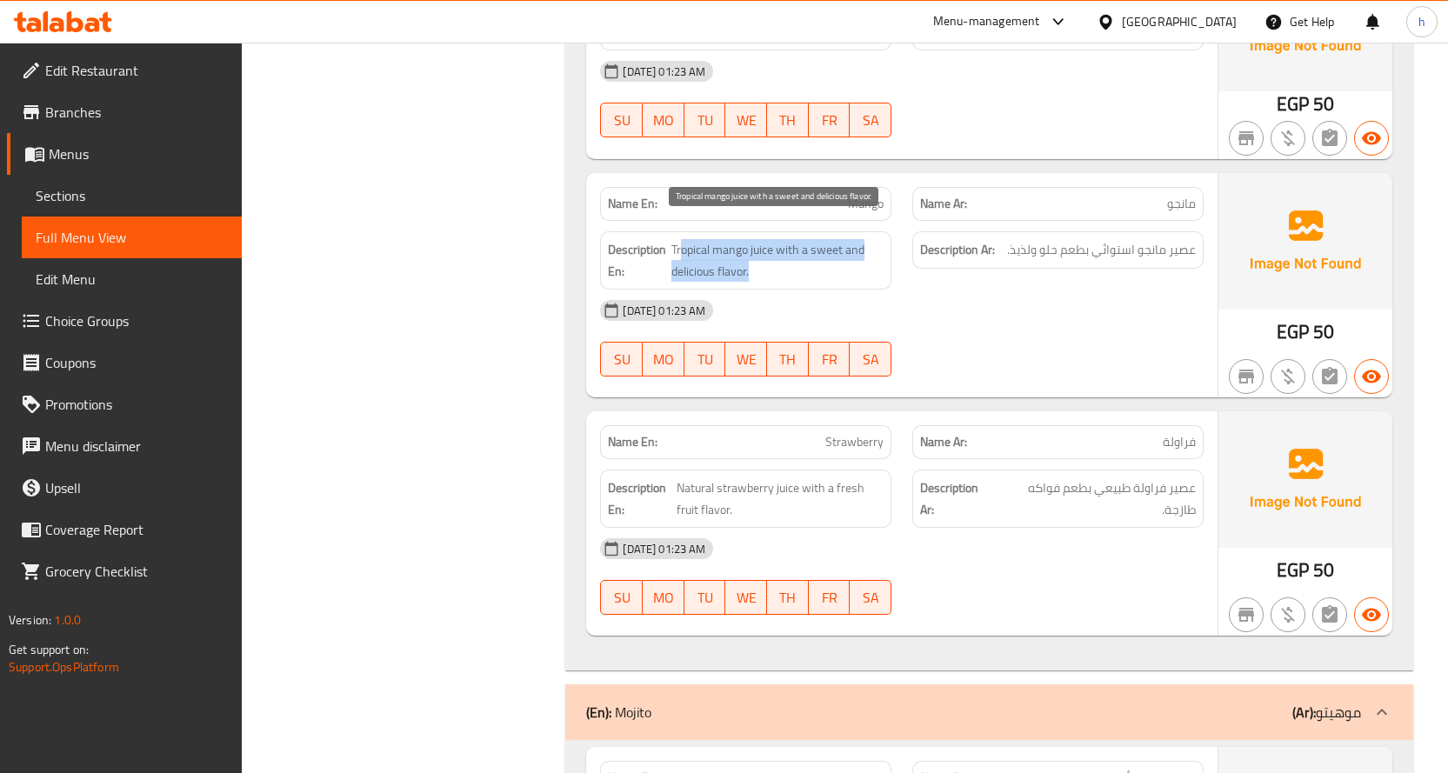
drag, startPoint x: 683, startPoint y: 232, endPoint x: 763, endPoint y: 241, distance: 80.5
click at [763, 241] on span "Tropical mango juice with a sweet and delicious flavor." at bounding box center [777, 260] width 212 height 43
click at [750, 243] on span "Tropical mango juice with a sweet and delicious flavor." at bounding box center [777, 260] width 212 height 43
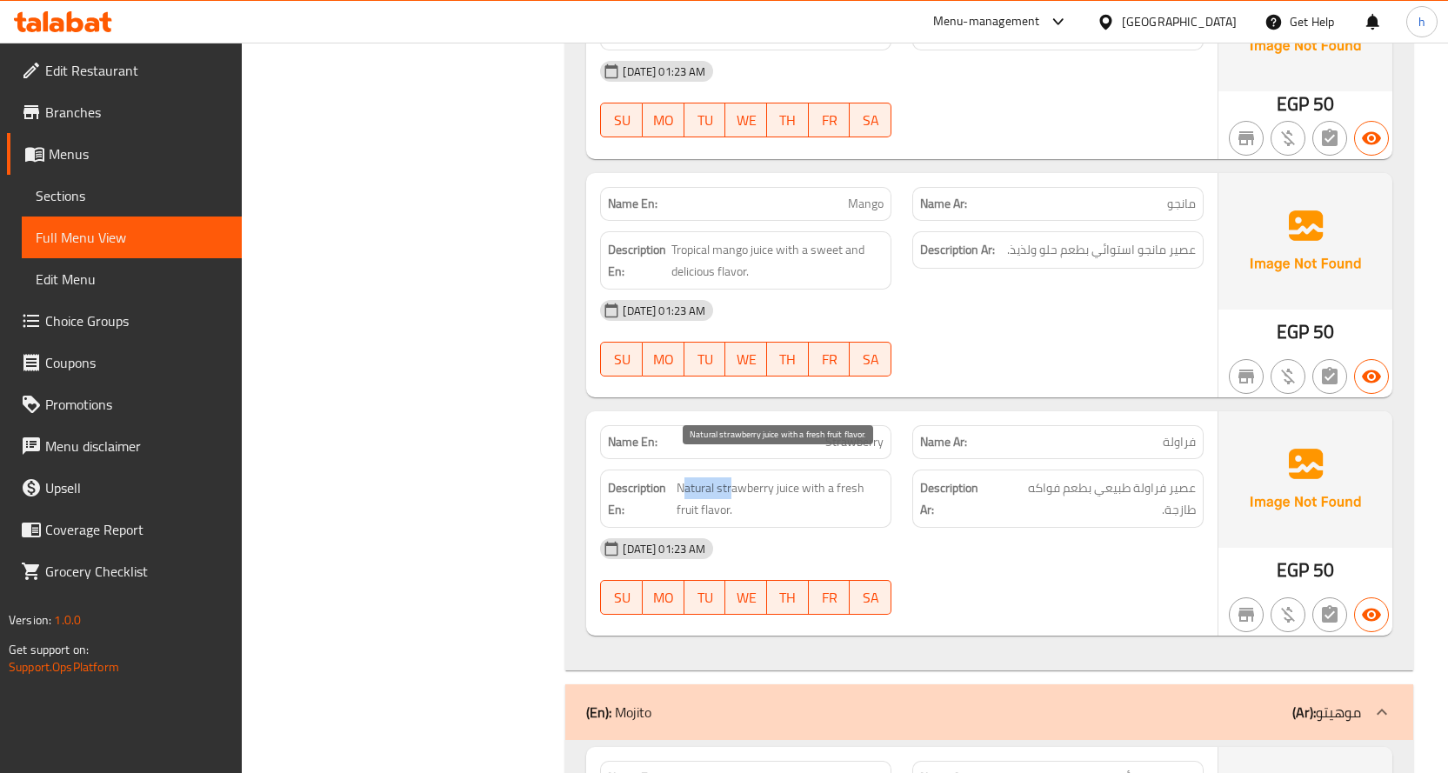
drag, startPoint x: 683, startPoint y: 471, endPoint x: 731, endPoint y: 466, distance: 49.0
click at [731, 477] on span "Natural strawberry juice with a fresh fruit flavor." at bounding box center [780, 498] width 207 height 43
click at [758, 477] on span "Natural strawberry juice with a fresh fruit flavor." at bounding box center [780, 498] width 207 height 43
click at [706, 477] on span "Natural strawberry juice with a fresh fruit flavor." at bounding box center [780, 498] width 207 height 43
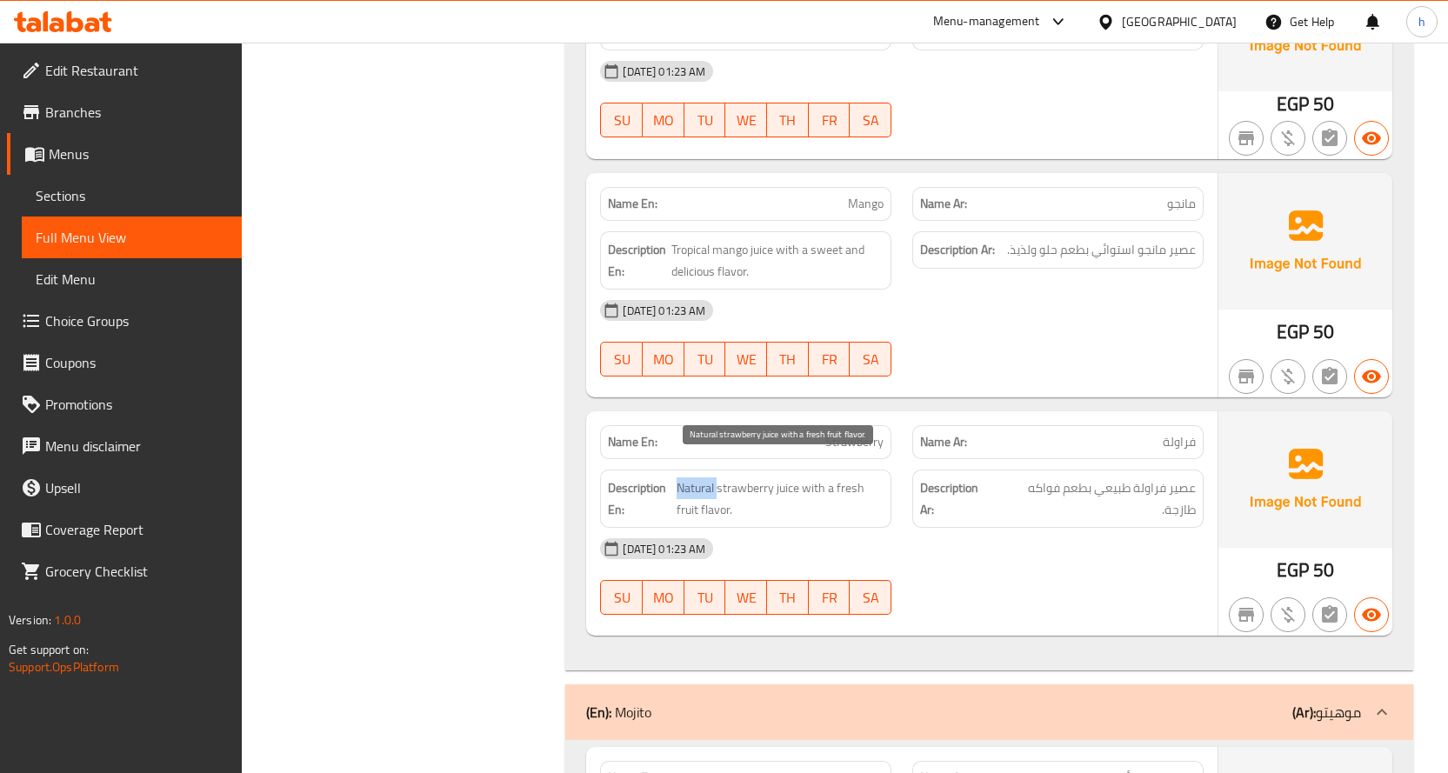
click at [706, 477] on span "Natural strawberry juice with a fresh fruit flavor." at bounding box center [780, 498] width 207 height 43
copy span "Natural"
click at [700, 239] on span "Tropical mango juice with a sweet and delicious flavor." at bounding box center [777, 260] width 212 height 43
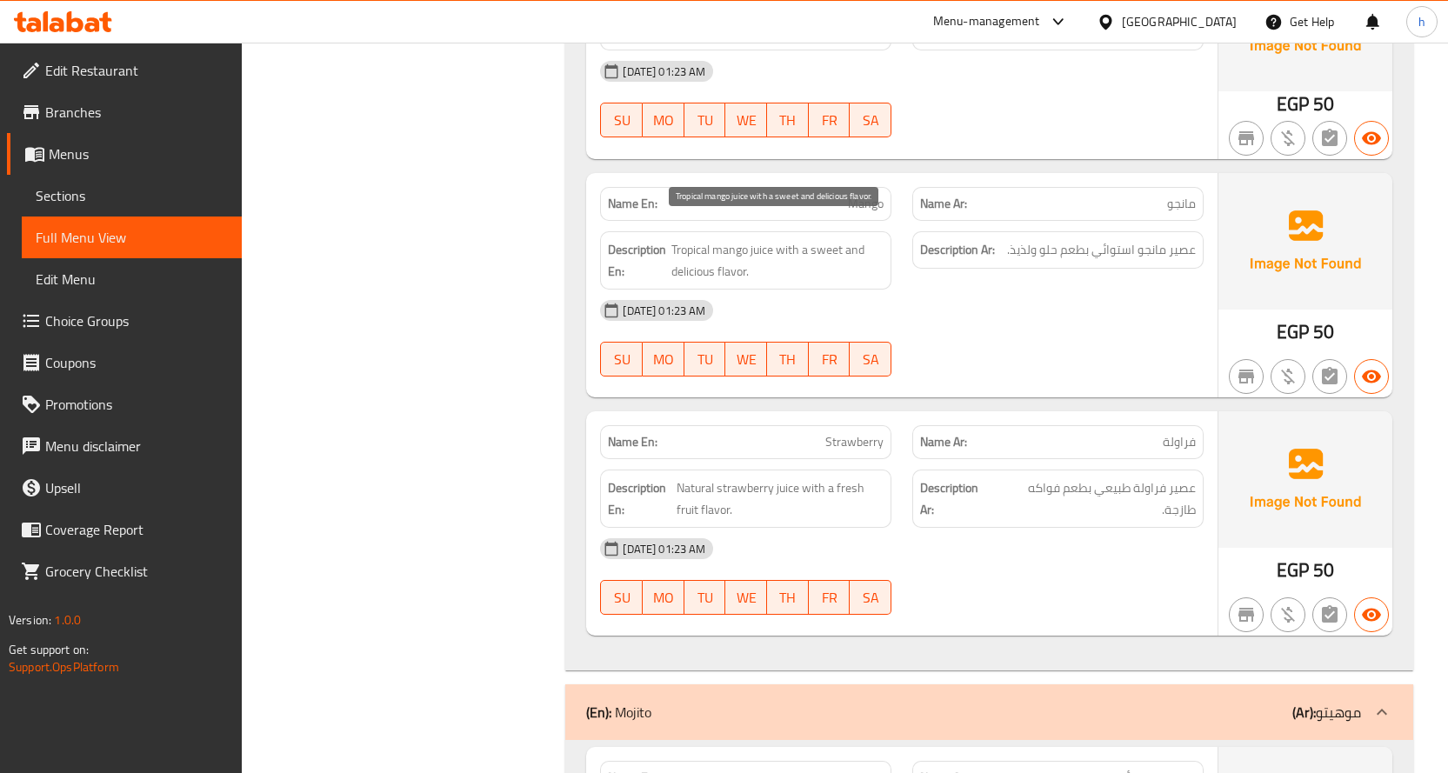
click at [700, 239] on span "Tropical mango juice with a sweet and delicious flavor." at bounding box center [777, 260] width 212 height 43
copy span "Tropical"
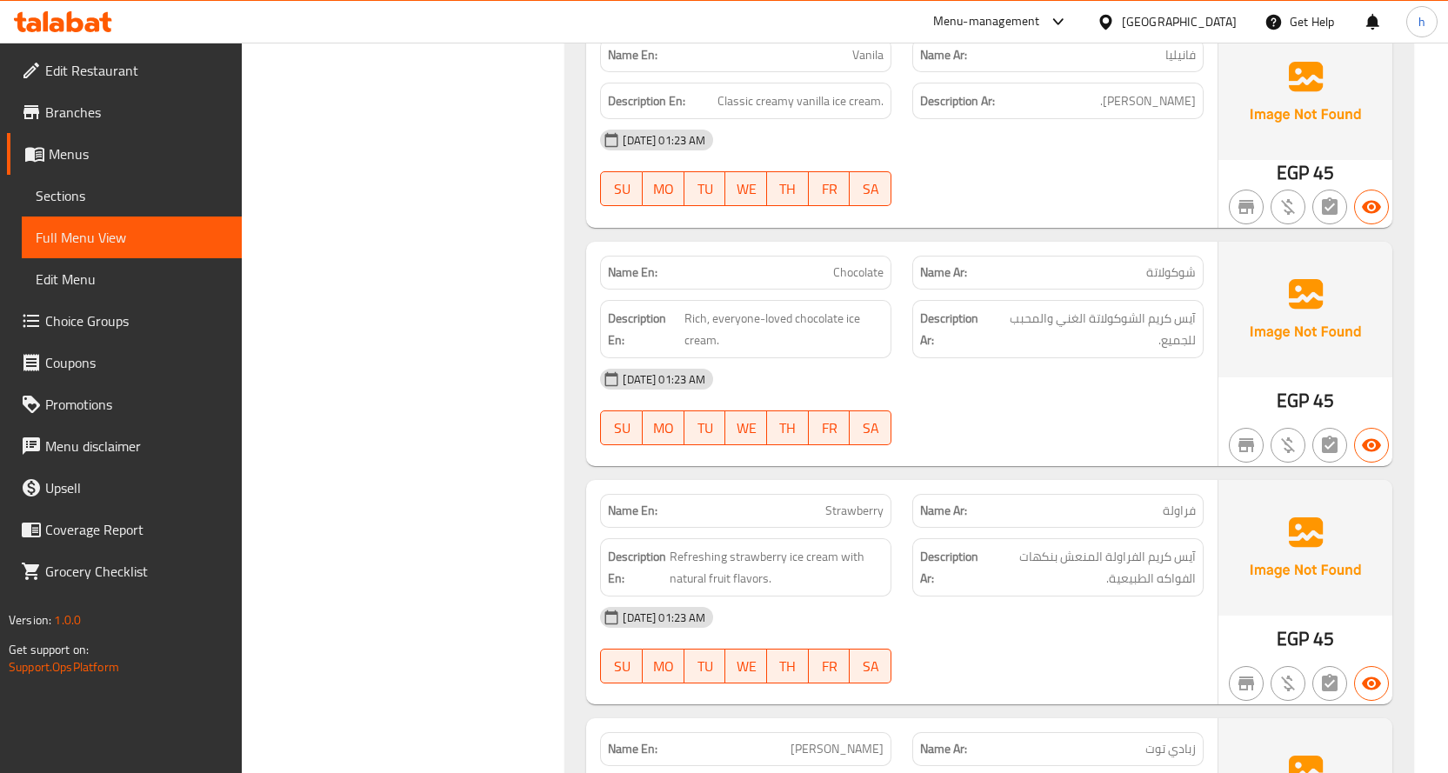
scroll to position [2150, 0]
click at [702, 339] on span "Rich, everyone-loved chocolate ice cream." at bounding box center [783, 331] width 199 height 43
click at [850, 273] on span "Chocolate" at bounding box center [858, 274] width 50 height 18
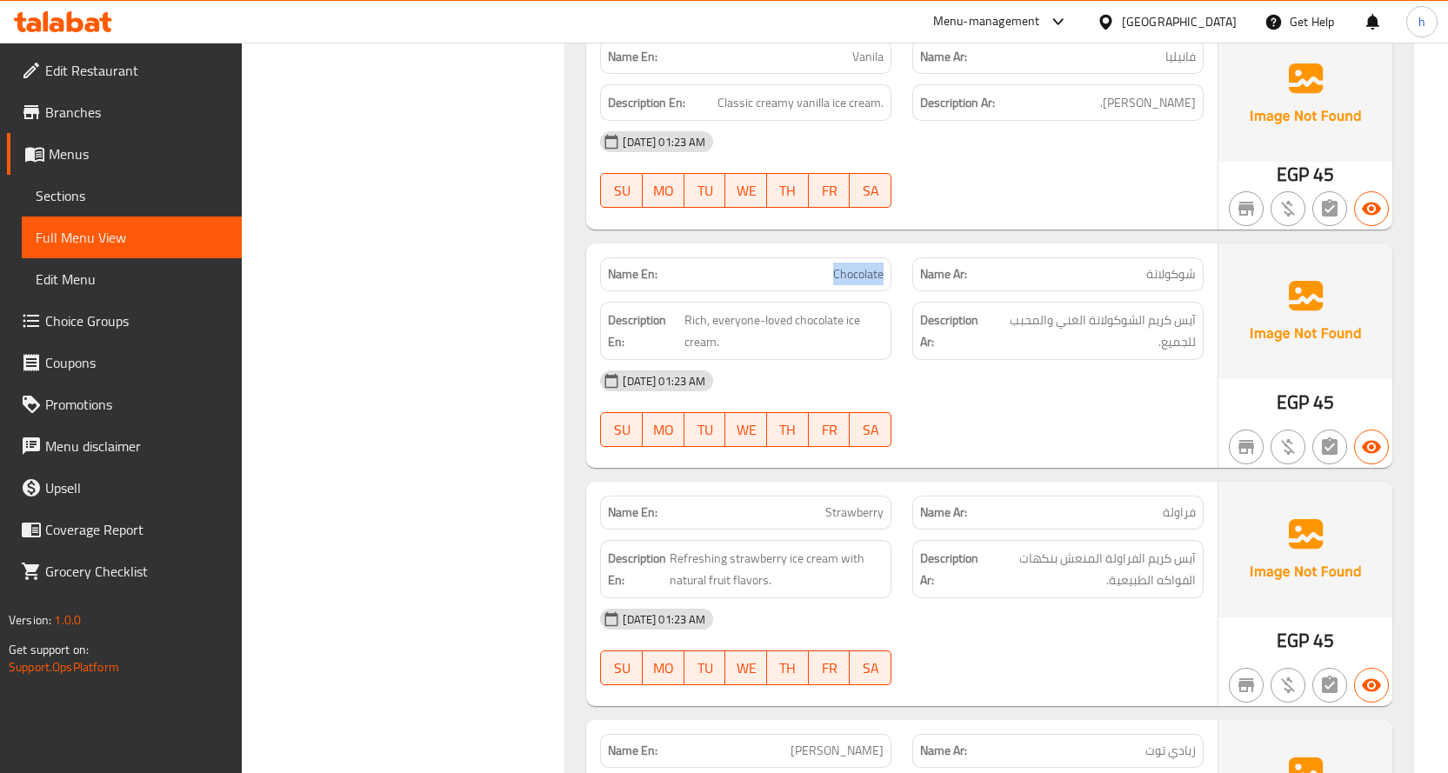
copy span "Chocolate"
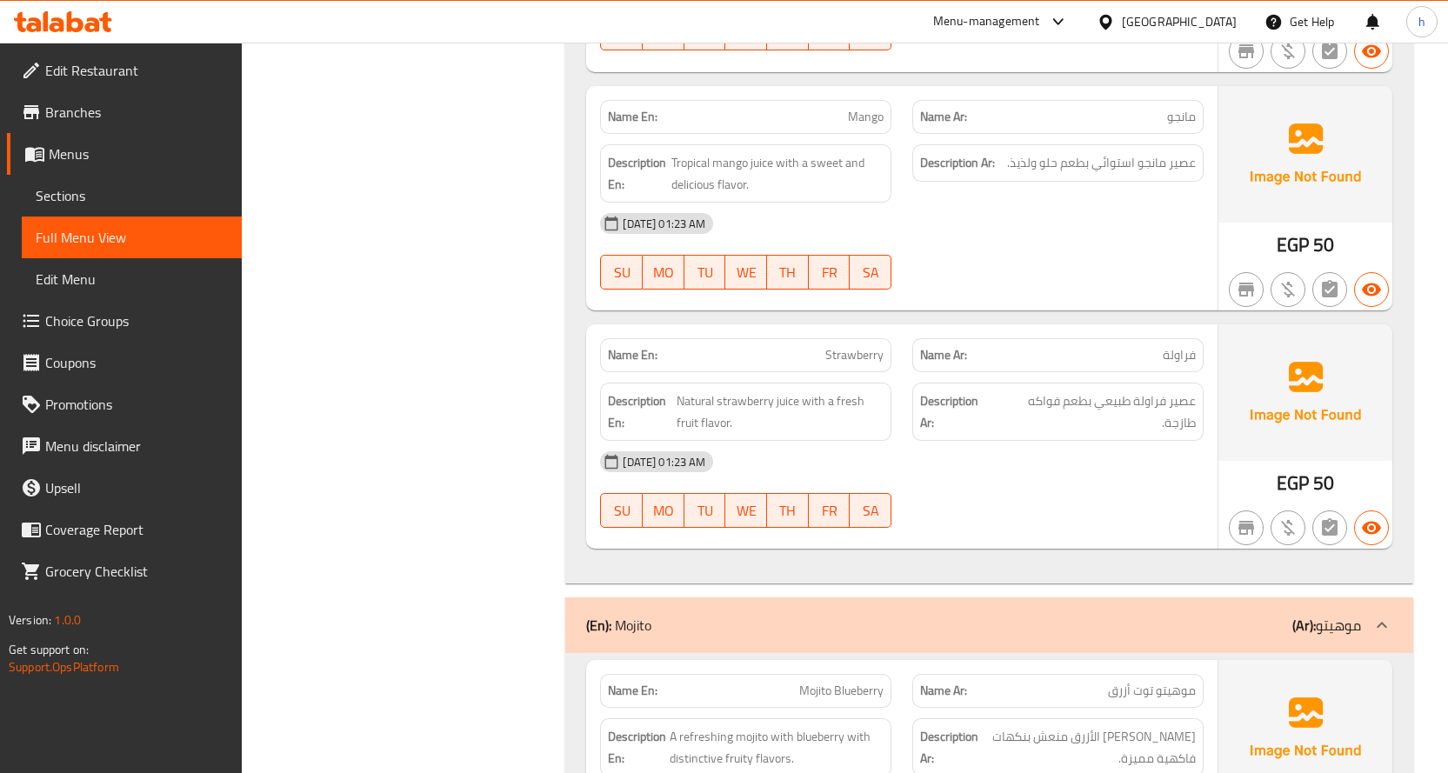
scroll to position [4236, 0]
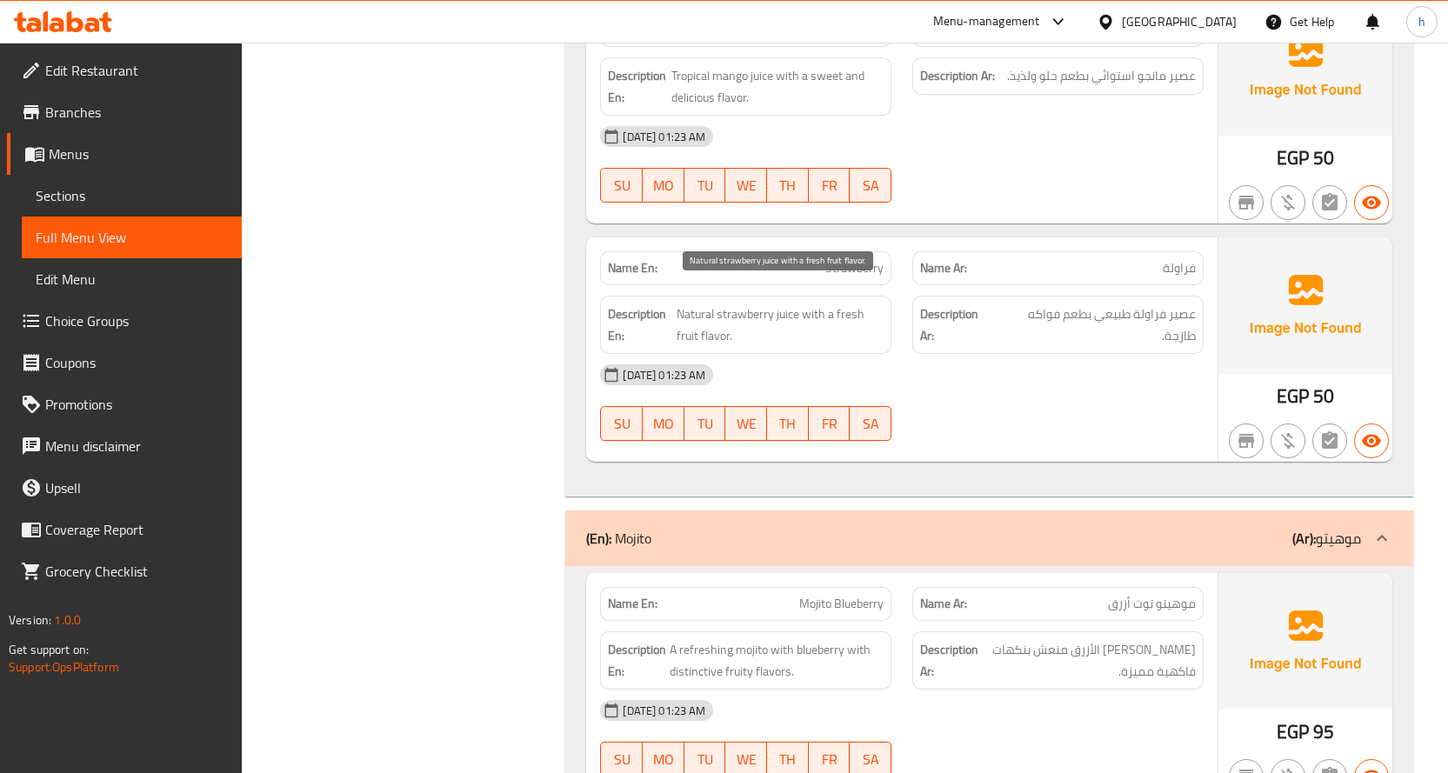
click at [783, 303] on span "Natural strawberry juice with a fresh fruit flavor." at bounding box center [780, 324] width 207 height 43
click at [743, 303] on span "Natural strawberry juice with a fresh fruit flavor." at bounding box center [780, 324] width 207 height 43
click at [680, 303] on span "Natural strawberry juice with a fresh fruit flavor." at bounding box center [780, 324] width 207 height 43
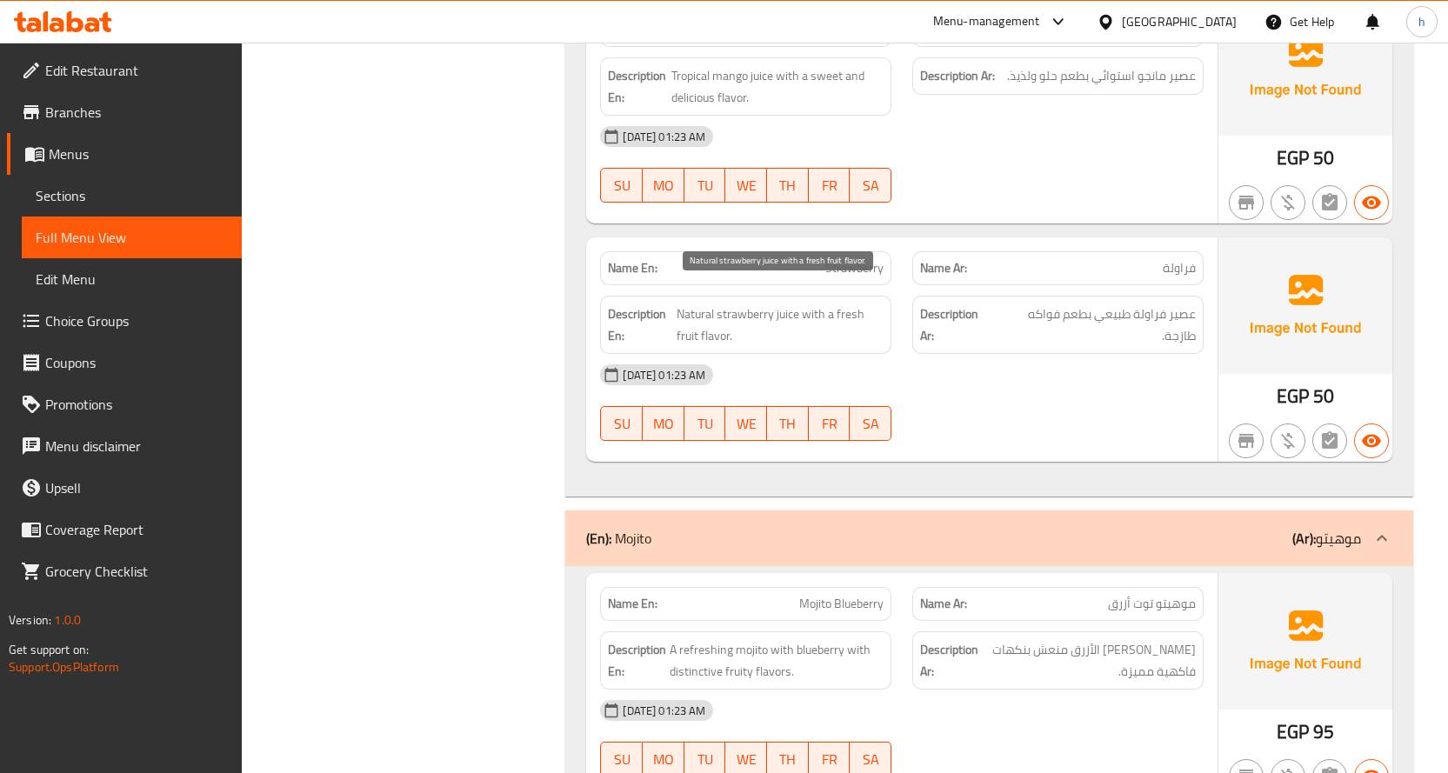
click at [680, 303] on span "Natural strawberry juice with a fresh fruit flavor." at bounding box center [780, 324] width 207 height 43
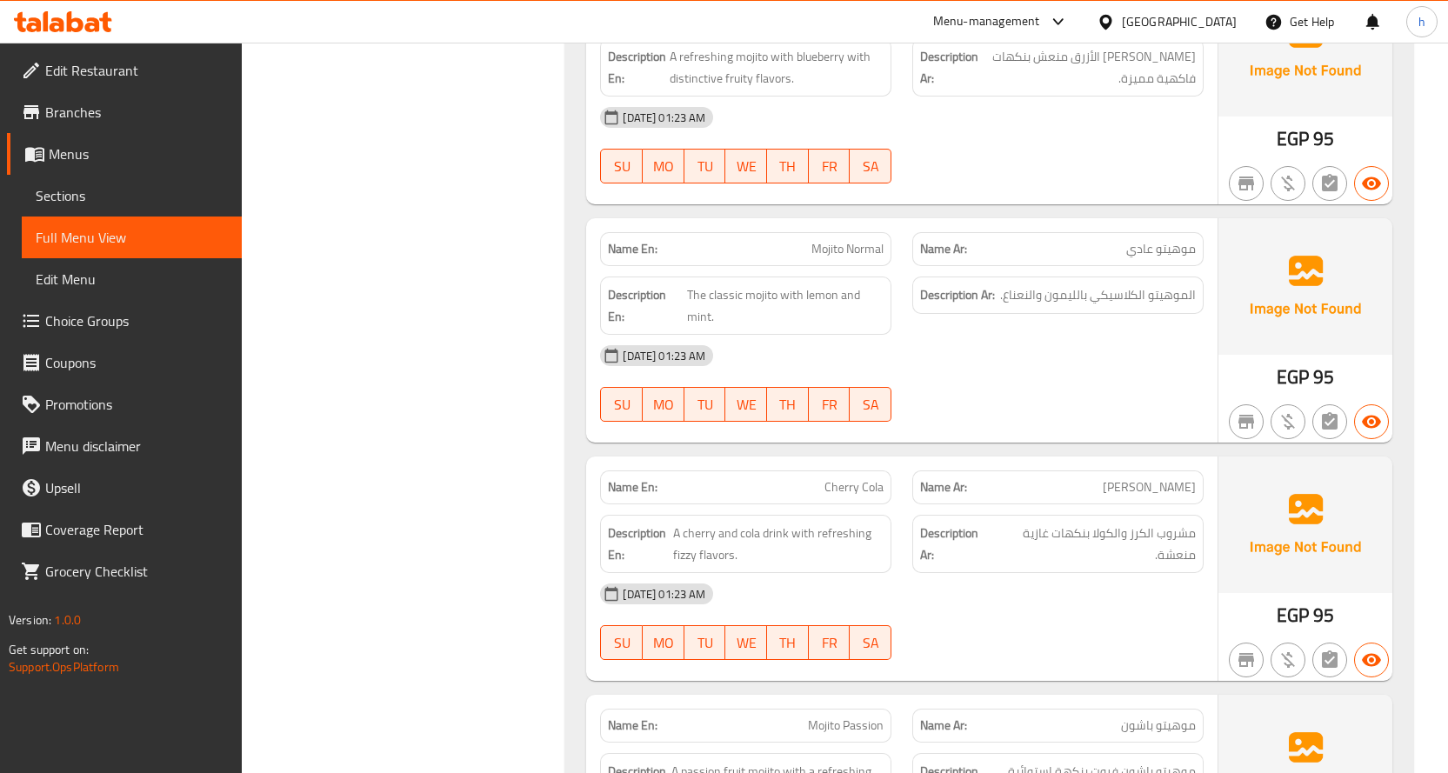
scroll to position [4845, 0]
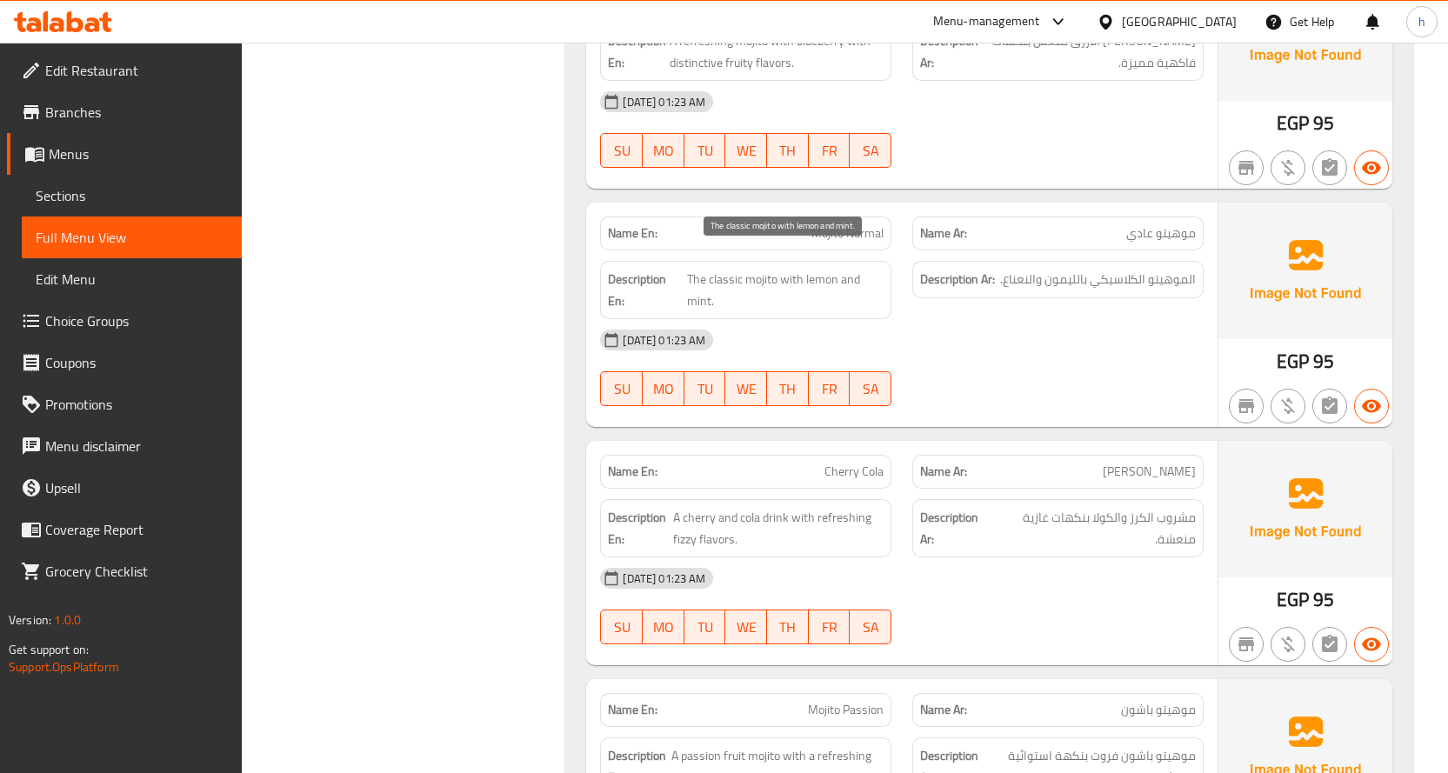
click at [734, 269] on span "The classic mojito with lemon and mint." at bounding box center [785, 290] width 197 height 43
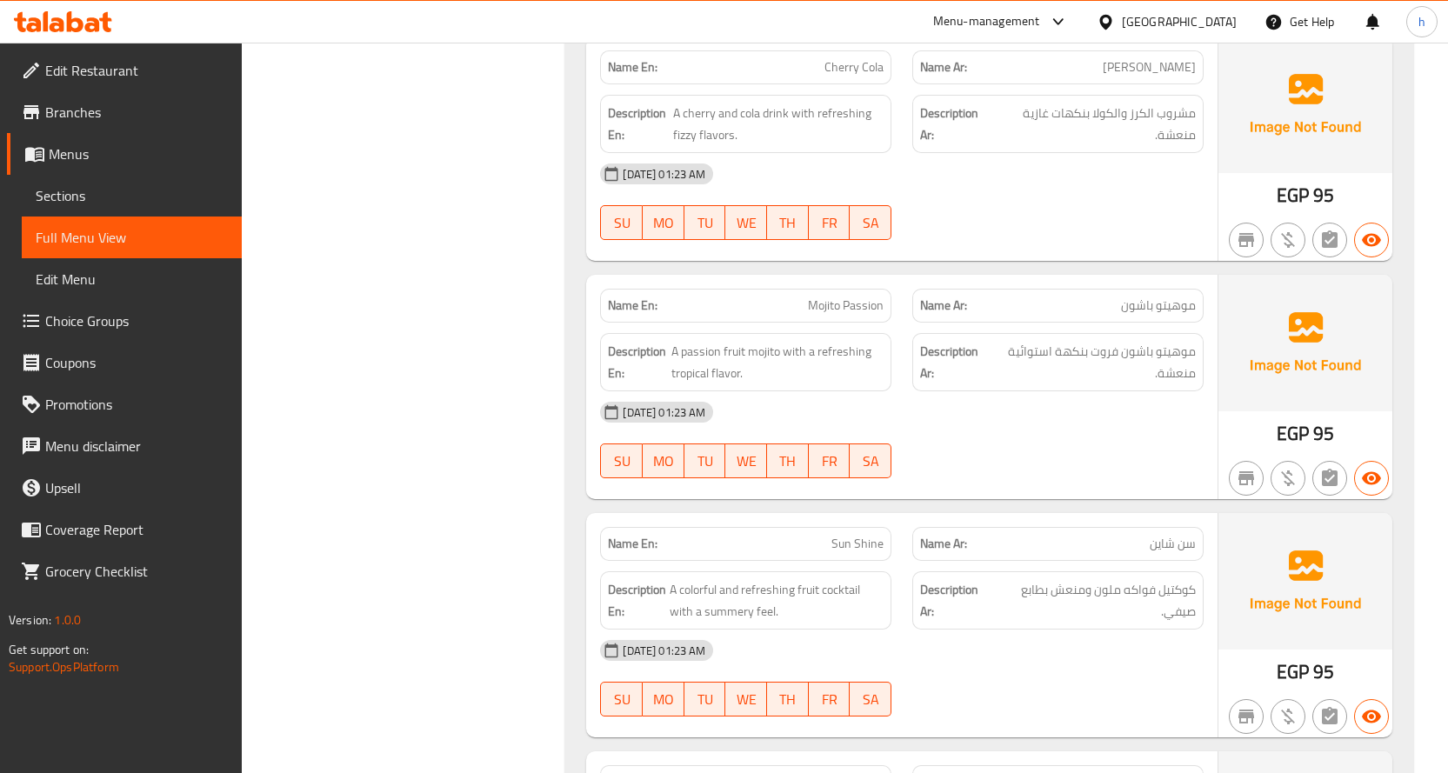
scroll to position [5280, 0]
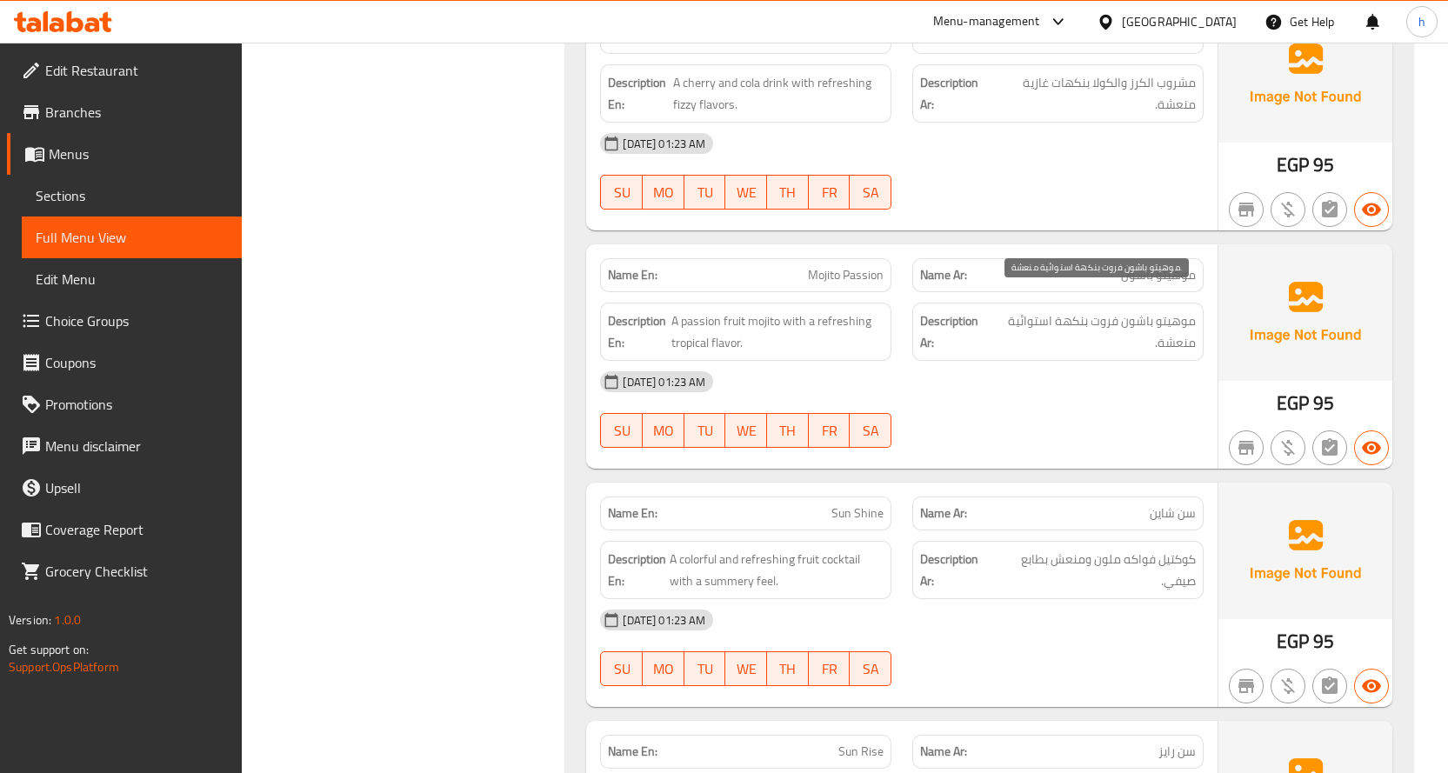
click at [1176, 310] on span "موهيتو باشون فروت بنكهة استوائية منعشة." at bounding box center [1092, 331] width 205 height 43
click at [1130, 310] on span "موهيتو باشون فروت بنكهة استوائية منعشة." at bounding box center [1092, 331] width 205 height 43
click at [1110, 310] on span "موهيتو باشون فروت بنكهة استوائية منعشة." at bounding box center [1092, 331] width 205 height 43
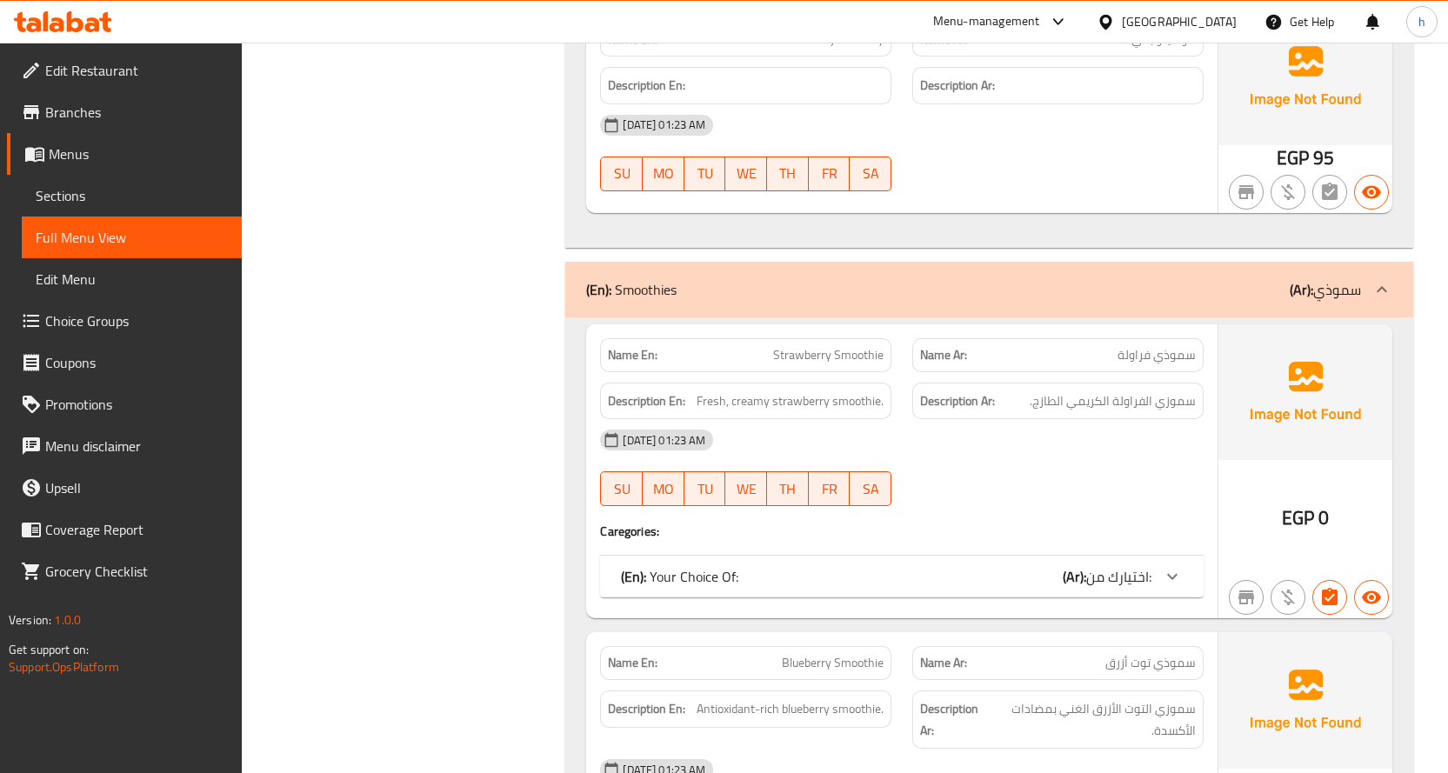
scroll to position [6497, 0]
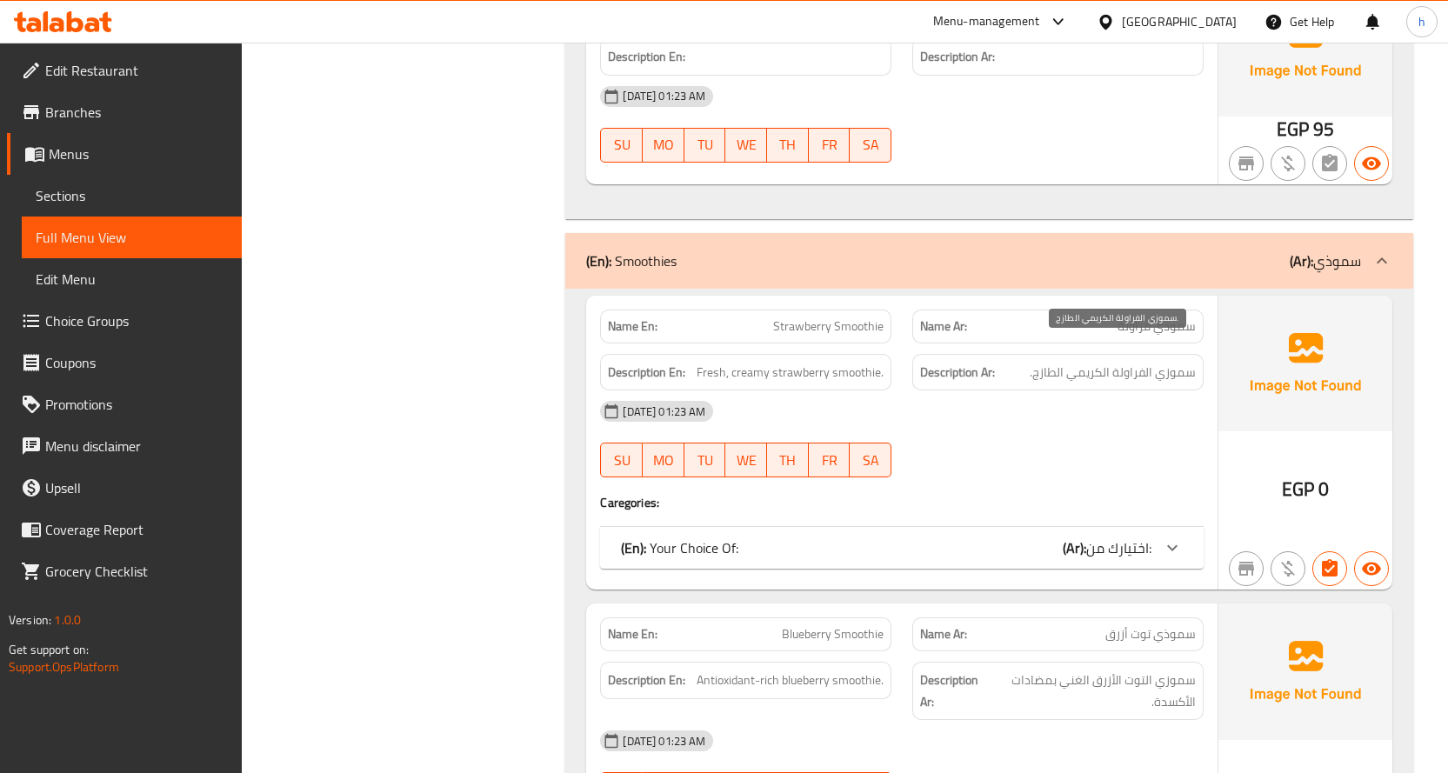
click at [1171, 362] on span "سموزي الفراولة الكريمي الطازج." at bounding box center [1113, 373] width 166 height 22
click at [1134, 362] on span "سموزي الفراولة الكريمي الطازج." at bounding box center [1113, 373] width 166 height 22
click at [1098, 362] on span "سموزي الفراولة الكريمي الطازج." at bounding box center [1113, 373] width 166 height 22
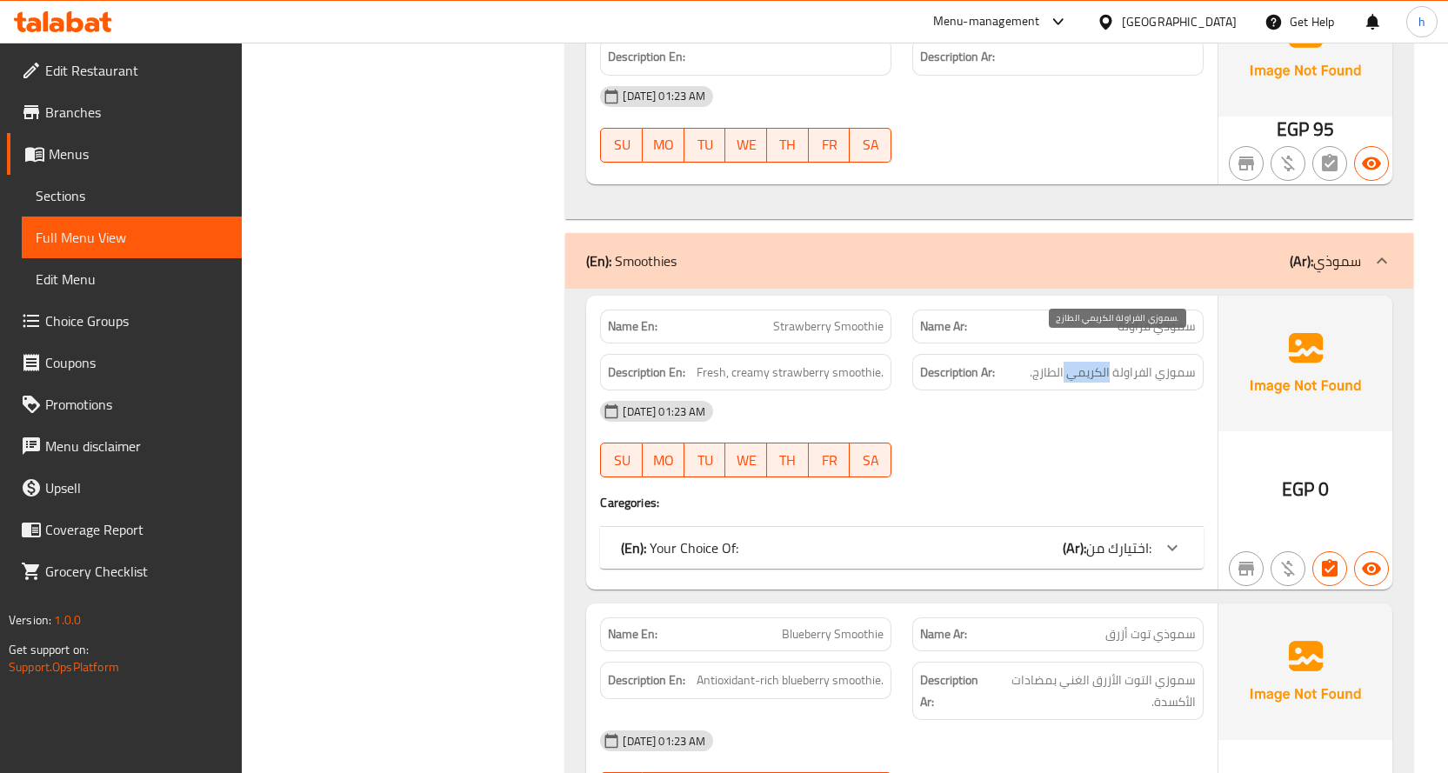
click at [1098, 362] on span "سموزي الفراولة الكريمي الطازج." at bounding box center [1113, 373] width 166 height 22
click at [849, 362] on span "Fresh, creamy strawberry smoothie." at bounding box center [790, 373] width 187 height 22
click at [807, 362] on span "Fresh, creamy strawberry smoothie." at bounding box center [790, 373] width 187 height 22
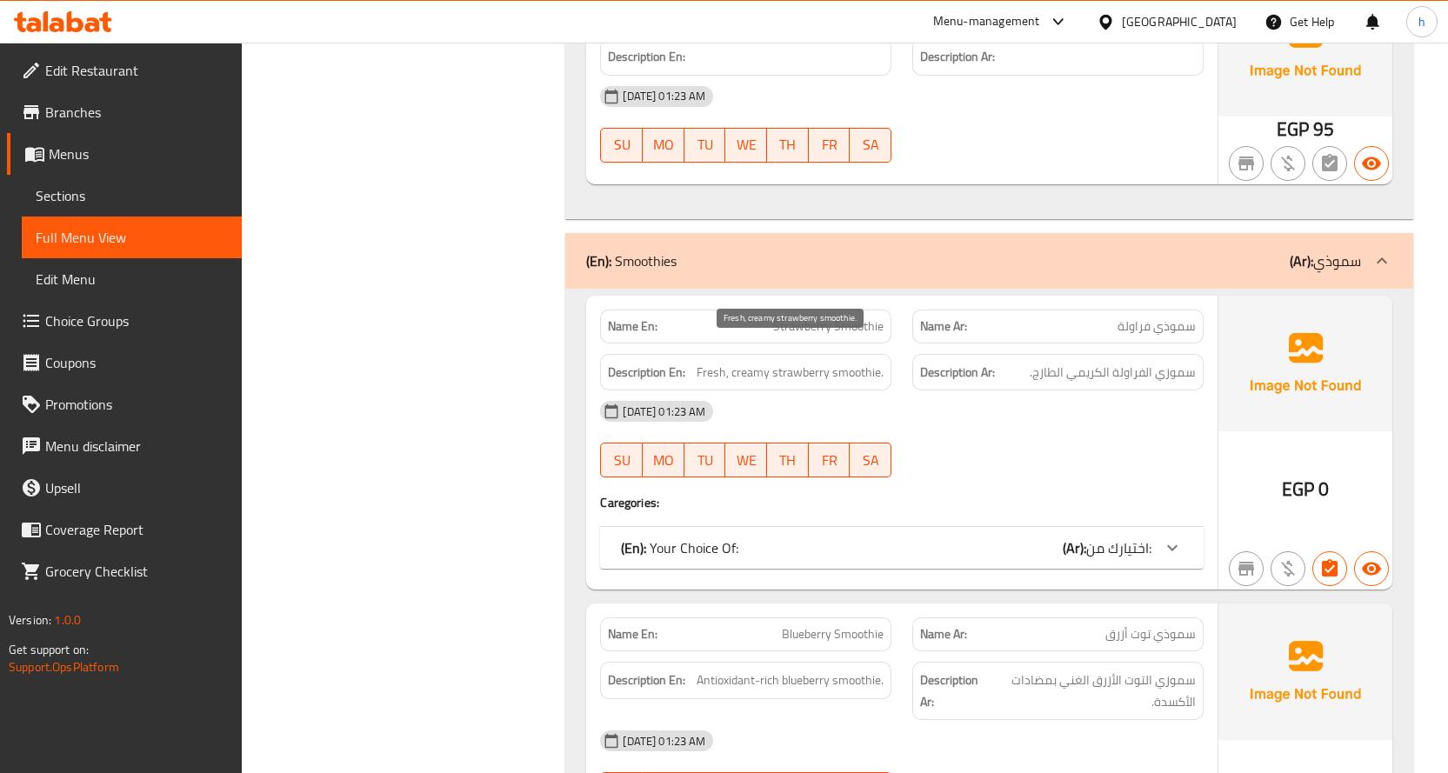
click at [750, 362] on span "Fresh, creamy strawberry smoothie." at bounding box center [790, 373] width 187 height 22
click at [709, 362] on span "Fresh, creamy strawberry smoothie." at bounding box center [790, 373] width 187 height 22
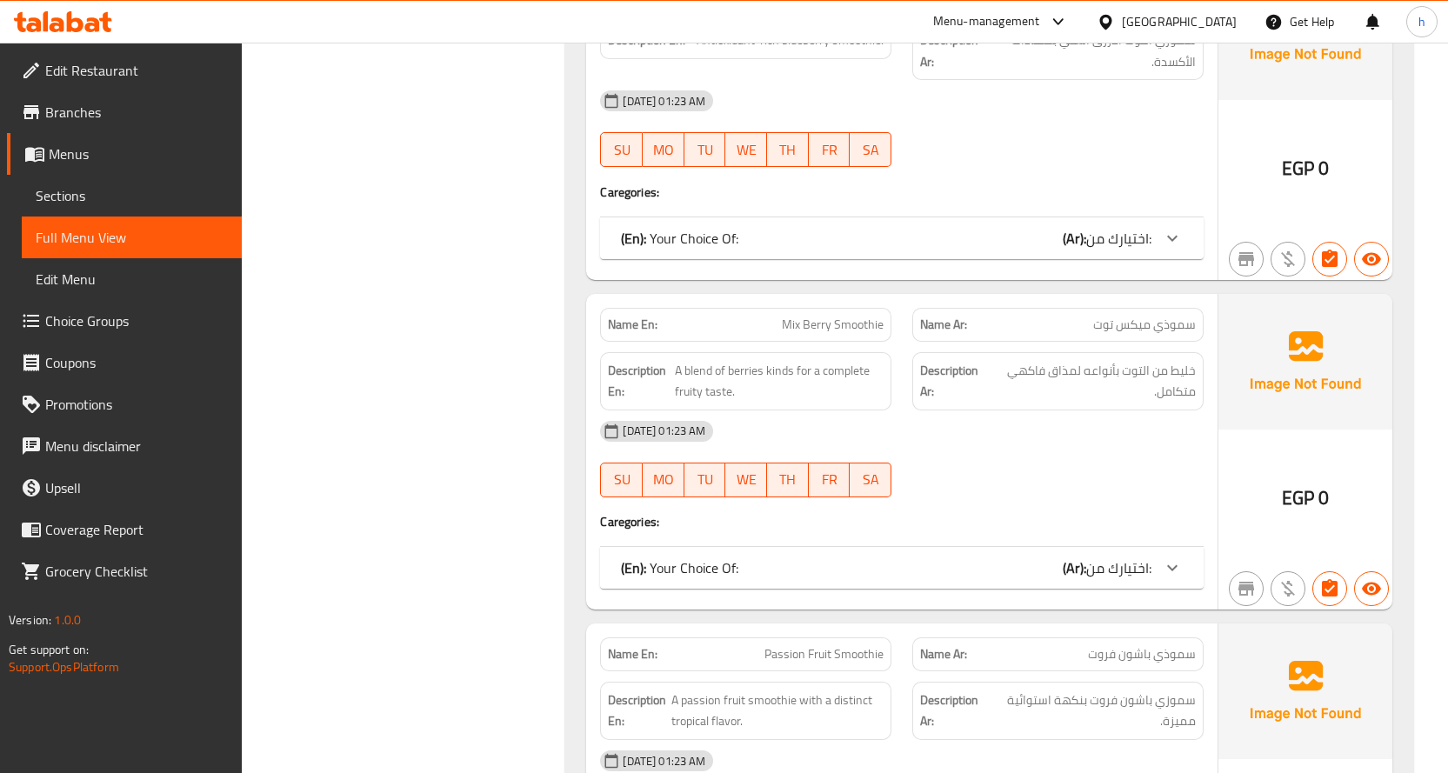
scroll to position [7106, 0]
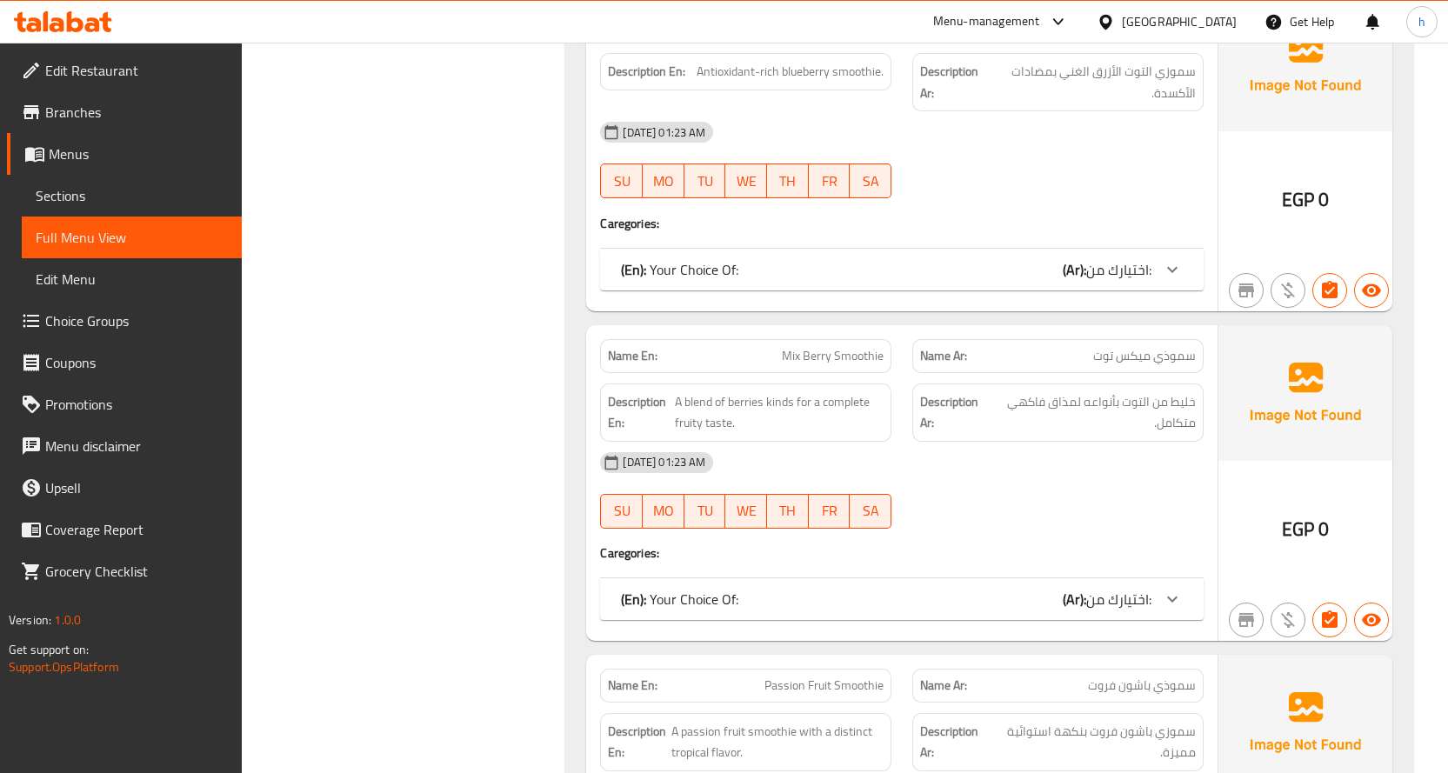
click at [856, 347] on span "Mix Berry Smoothie" at bounding box center [833, 356] width 102 height 18
copy span "Mix Berry Smoothie"
click at [845, 347] on span "Mix Berry Smoothie" at bounding box center [833, 356] width 102 height 18
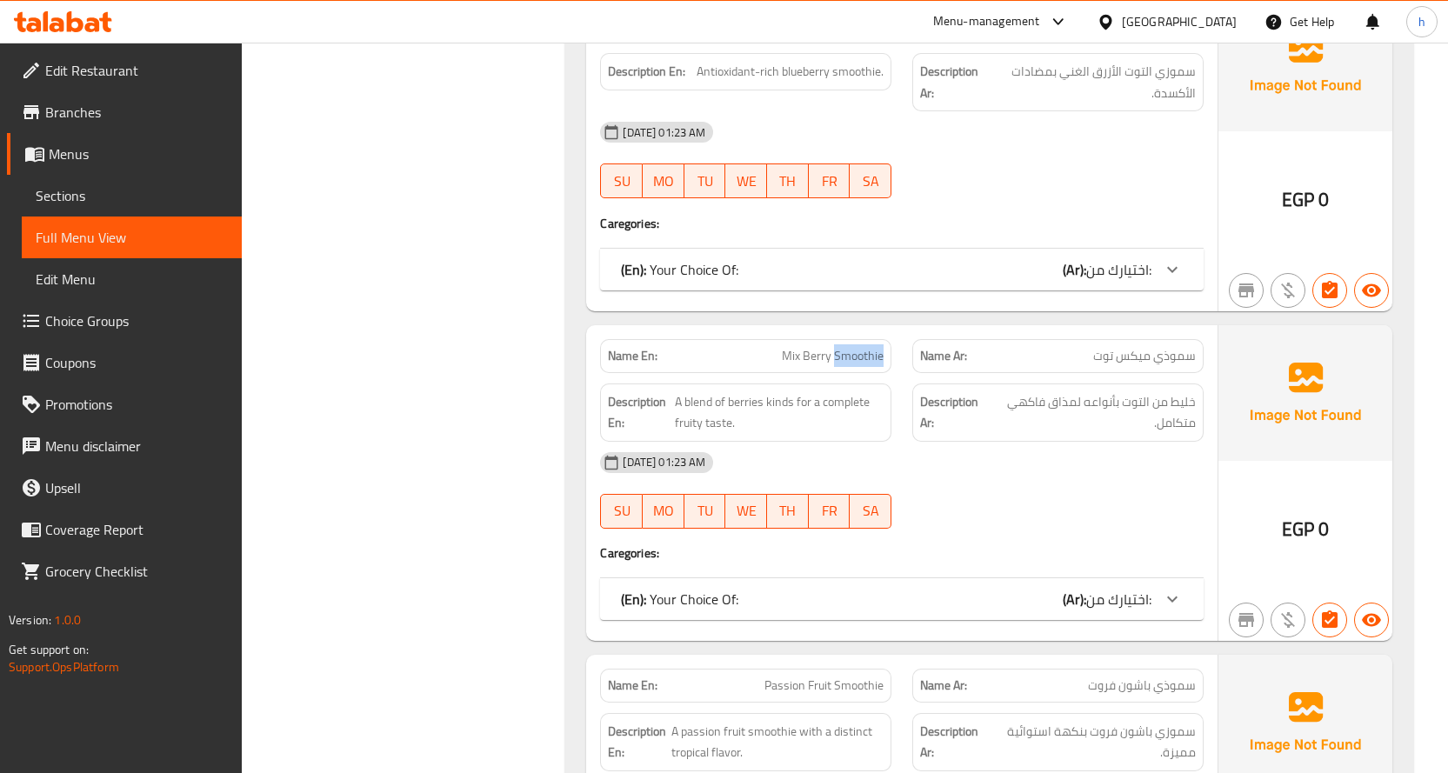
click at [845, 347] on span "Mix Berry Smoothie" at bounding box center [833, 356] width 102 height 18
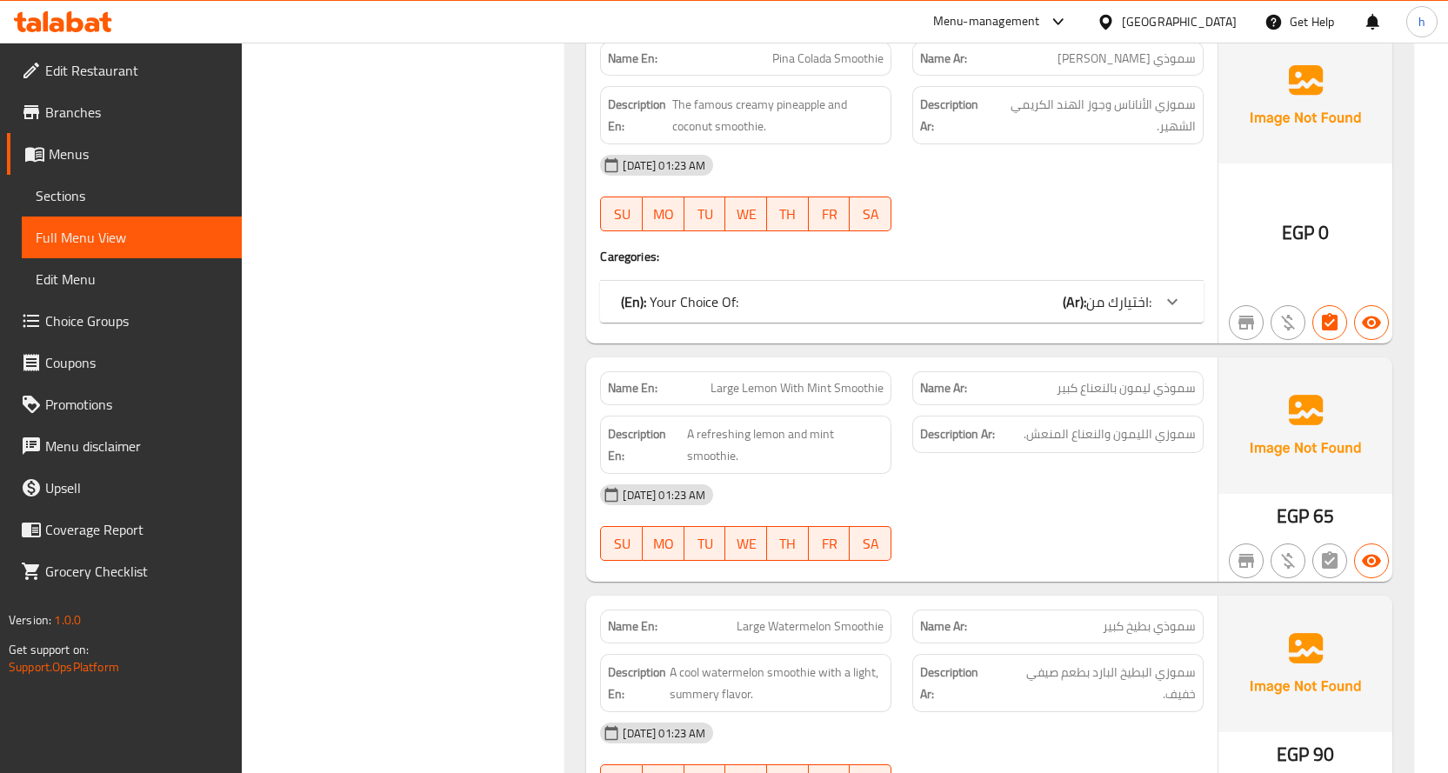
scroll to position [8149, 0]
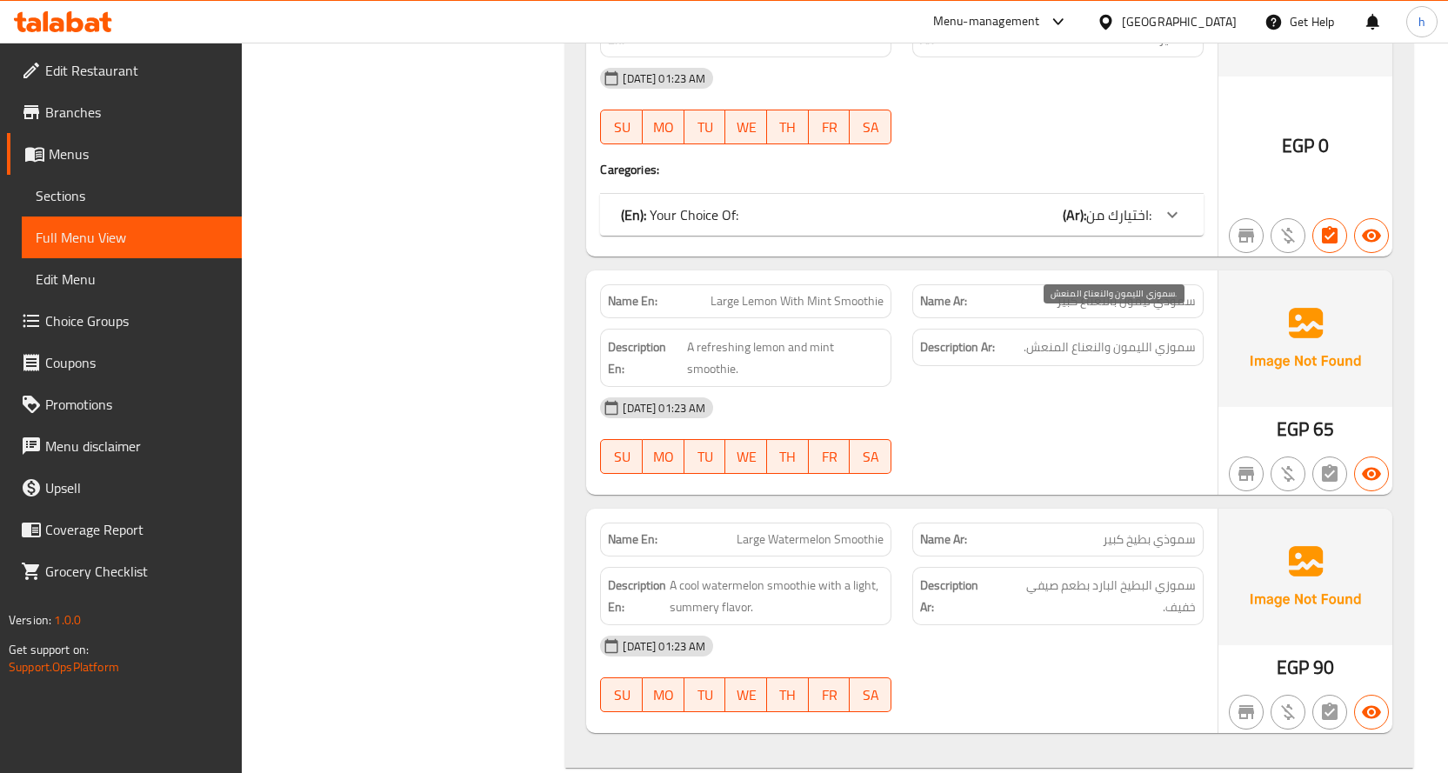
click at [1163, 337] on span "سموزي الليمون والنعناع المنعش." at bounding box center [1109, 348] width 172 height 22
click at [1126, 337] on span "سموزي الليمون والنعناع المنعش." at bounding box center [1109, 348] width 172 height 22
click at [1094, 337] on span "سموزي الليمون والنعناع المنعش." at bounding box center [1109, 348] width 172 height 22
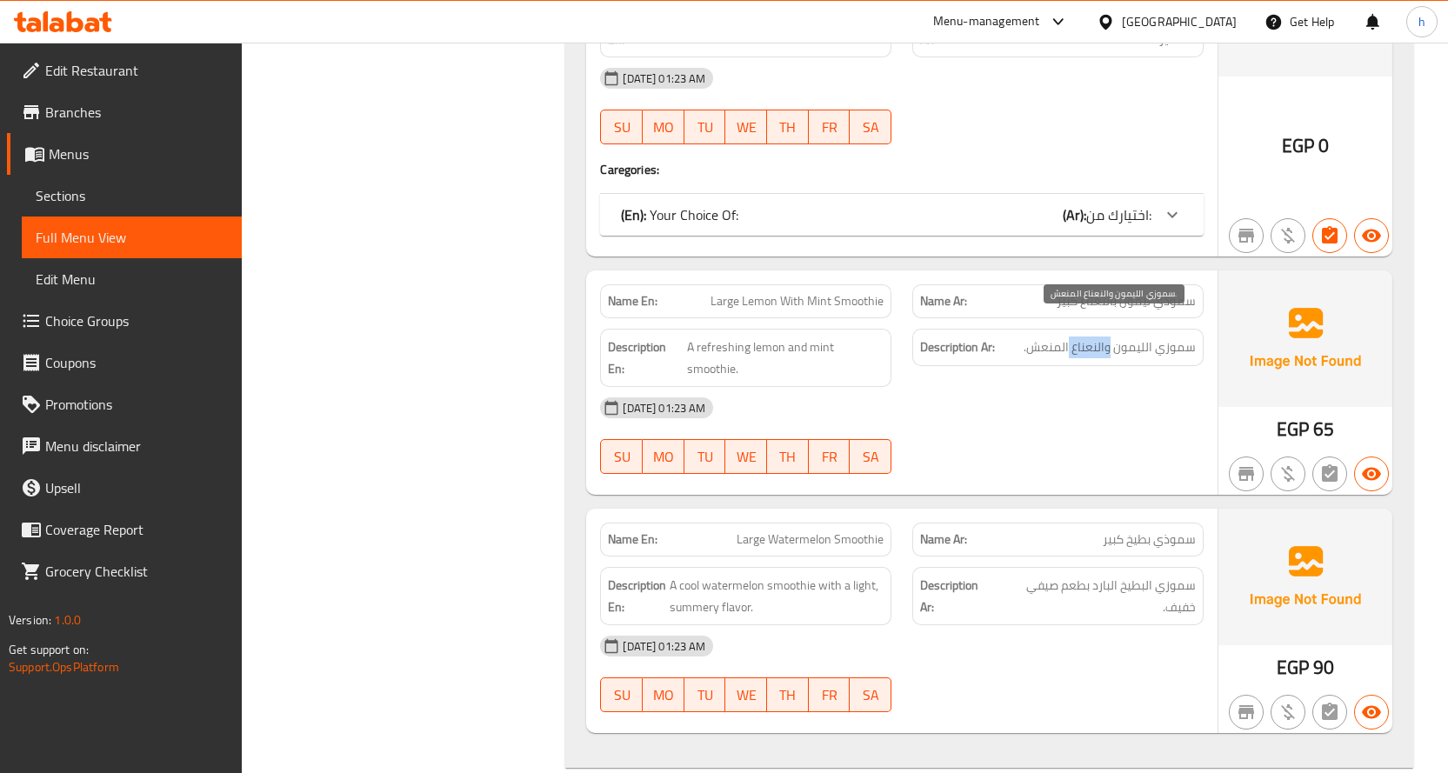
click at [1094, 337] on span "سموزي الليمون والنعناع المنعش." at bounding box center [1109, 348] width 172 height 22
click at [717, 337] on span "A refreshing lemon and mint smoothie." at bounding box center [785, 358] width 197 height 43
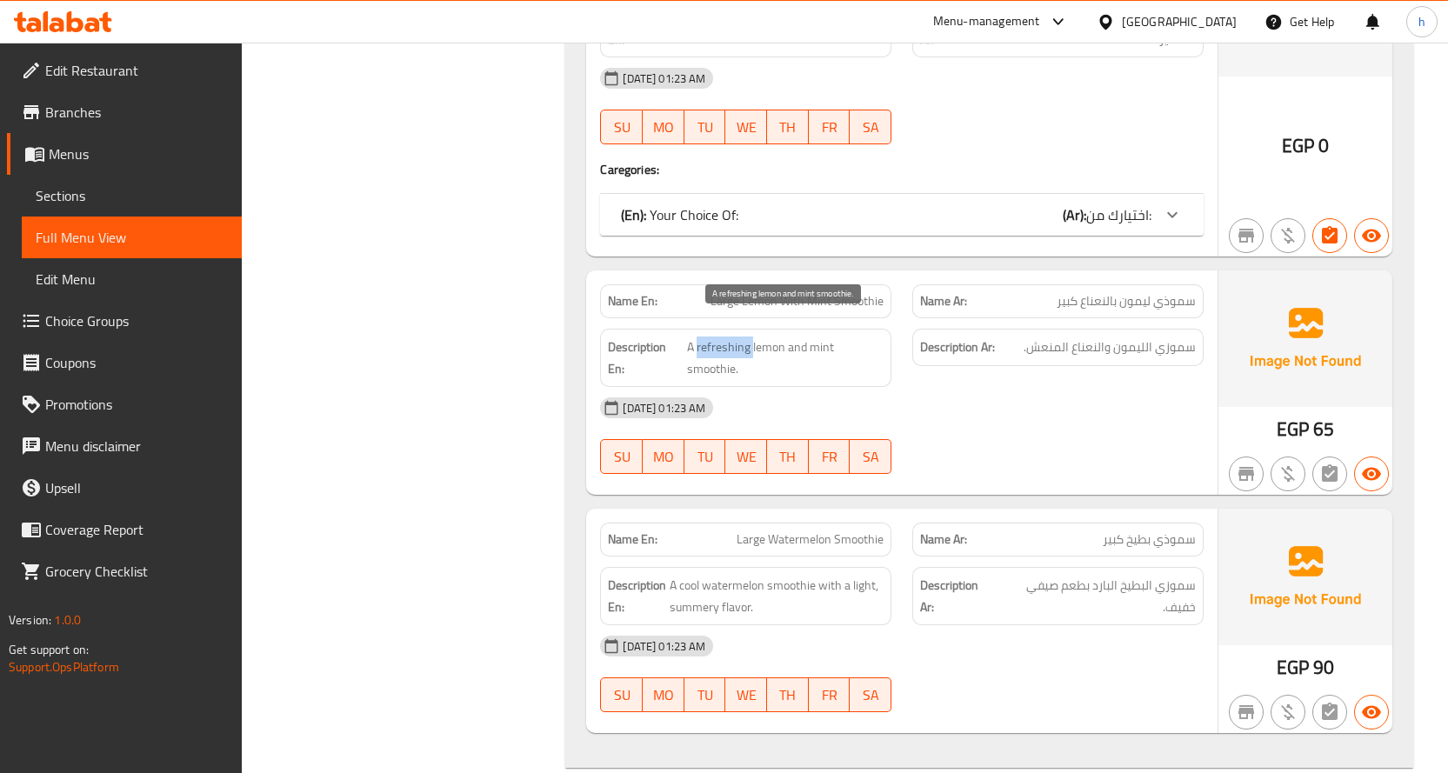
click at [717, 337] on span "A refreshing lemon and mint smoothie." at bounding box center [785, 358] width 197 height 43
click at [1169, 530] on span "سموذي بطيخ كبير" at bounding box center [1149, 539] width 93 height 18
click at [1145, 530] on span "سموذي بطيخ كبير" at bounding box center [1149, 539] width 93 height 18
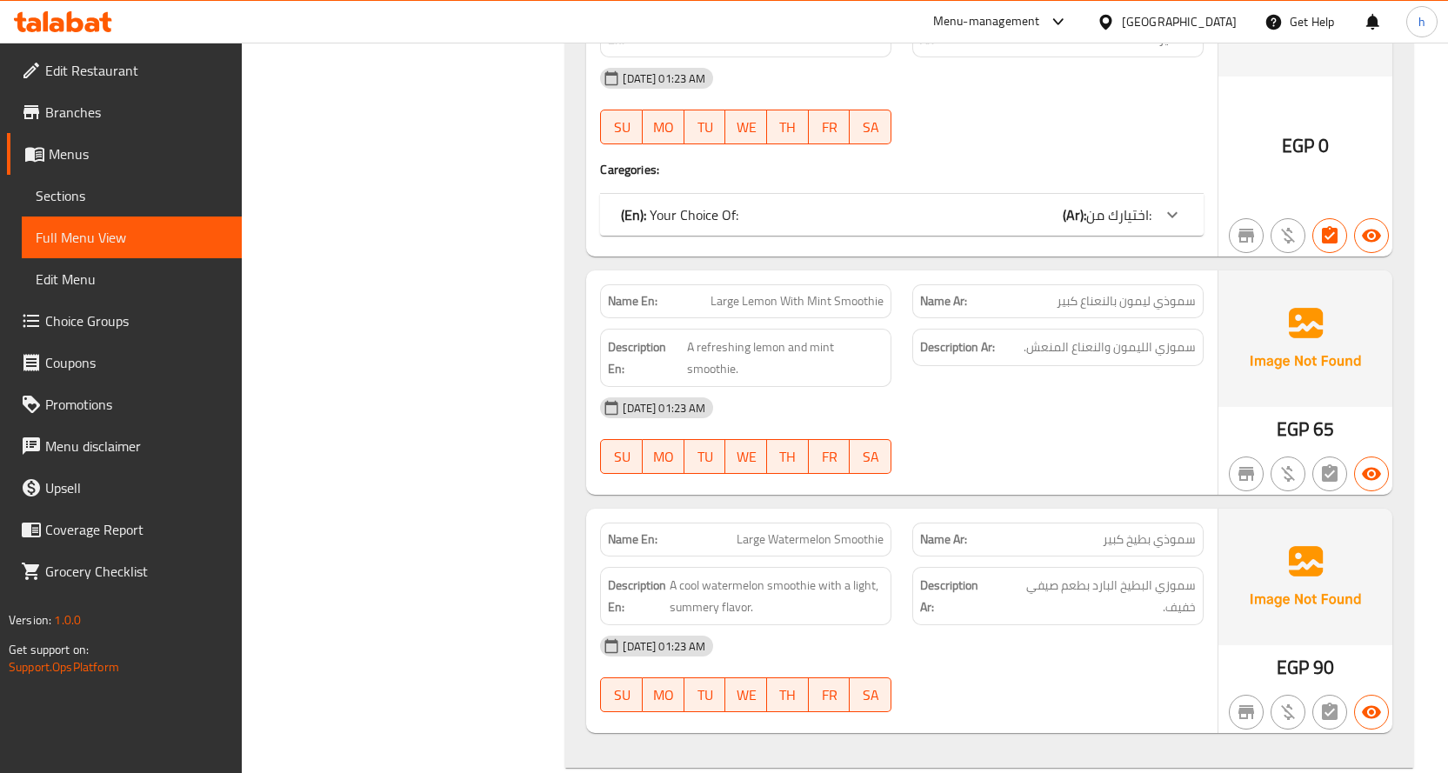
click at [856, 530] on span "Large Watermelon Smoothie" at bounding box center [810, 539] width 147 height 18
click at [801, 530] on span "Large Watermelon Smoothie" at bounding box center [810, 539] width 147 height 18
click at [861, 530] on span "Large Watermelon Smoothie" at bounding box center [810, 539] width 147 height 18
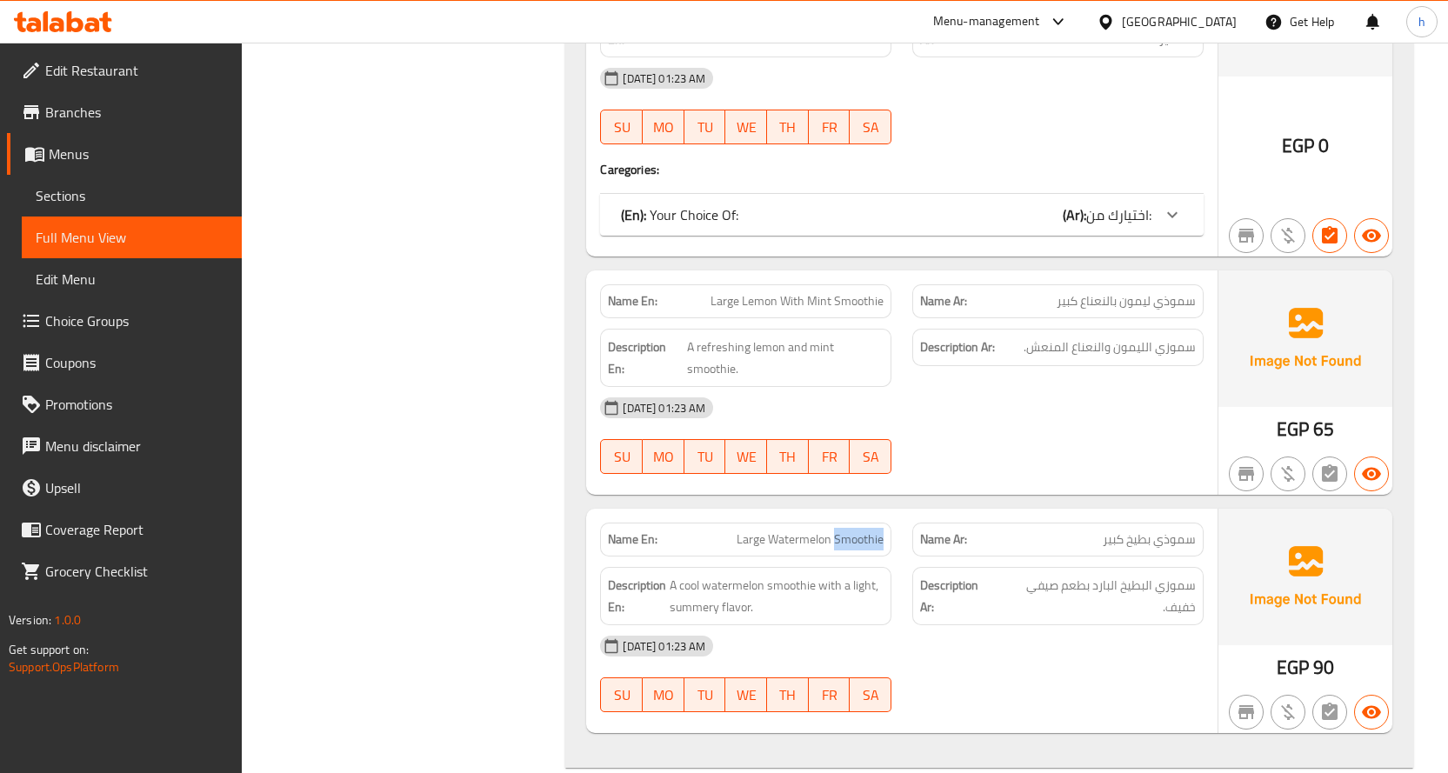
click at [861, 530] on span "Large Watermelon Smoothie" at bounding box center [810, 539] width 147 height 18
click at [794, 530] on span "Large Watermelon Smoothie" at bounding box center [810, 539] width 147 height 18
click at [867, 530] on span "Large Watermelon Smoothie" at bounding box center [810, 539] width 147 height 18
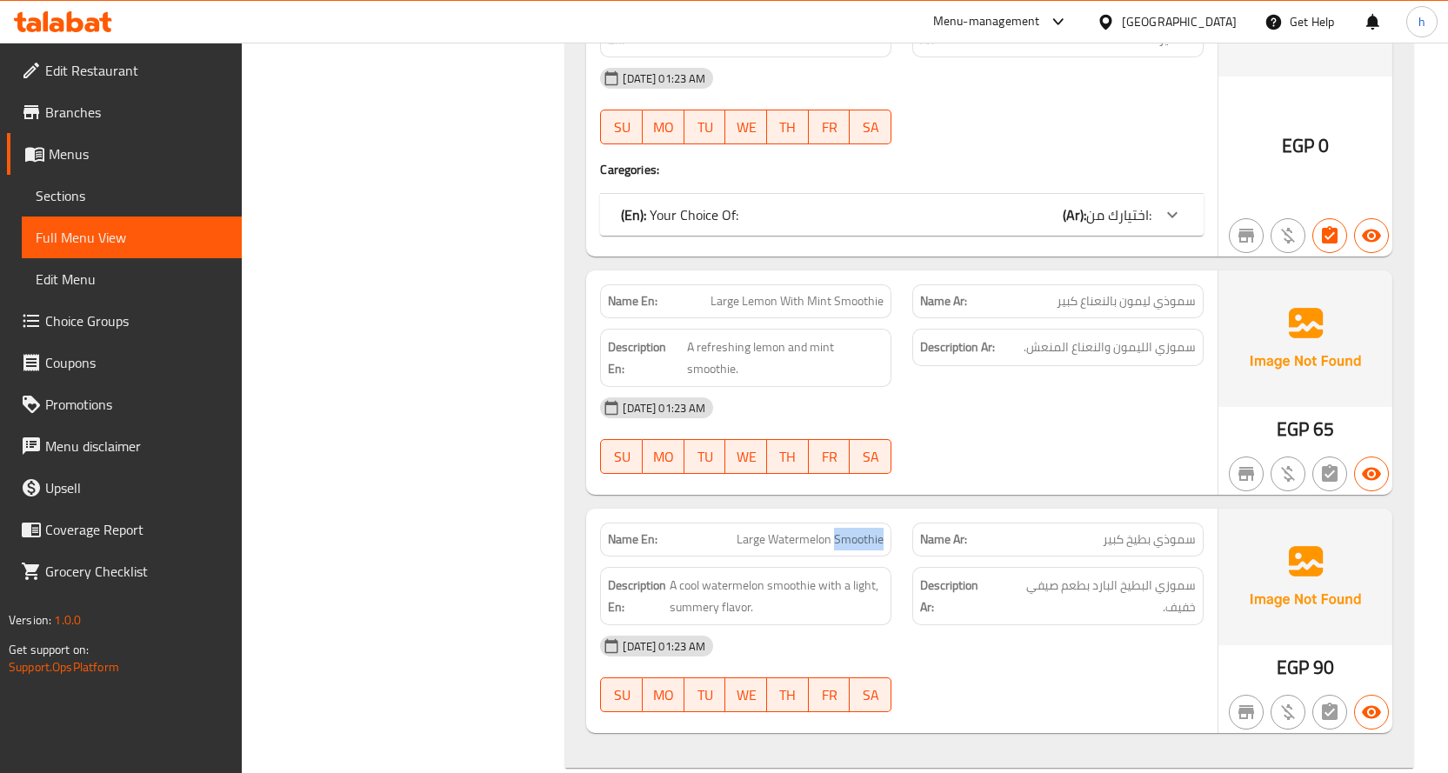
click at [804, 530] on span "Large Watermelon Smoothie" at bounding box center [810, 539] width 147 height 18
click at [1180, 575] on span "سموزي البطيخ البارد بطعم صيفي خفيف." at bounding box center [1095, 596] width 199 height 43
click at [1132, 575] on span "سموزي البطيخ البارد بطعم صيفي خفيف." at bounding box center [1095, 596] width 199 height 43
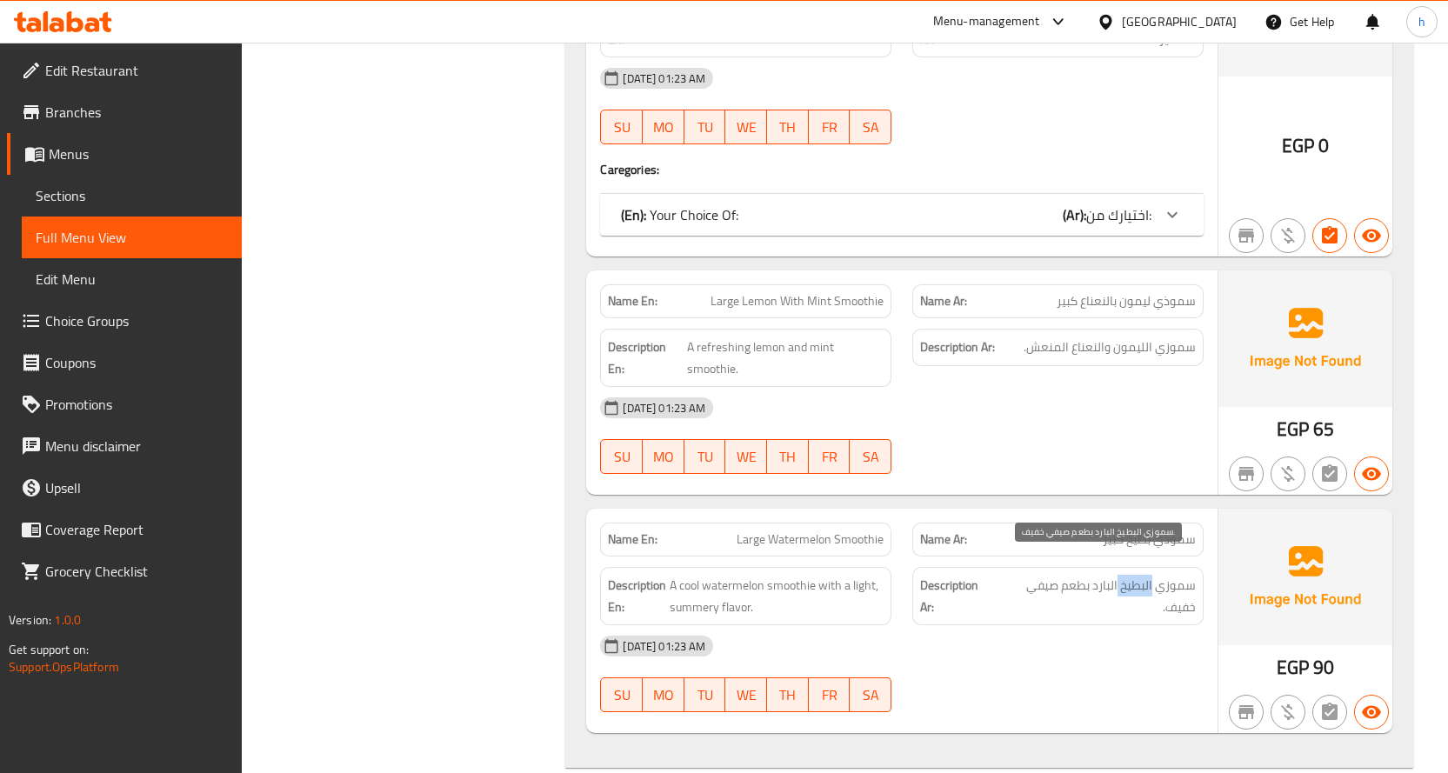
click at [1132, 575] on span "سموزي البطيخ البارد بطعم صيفي خفيف." at bounding box center [1095, 596] width 199 height 43
click at [1103, 575] on span "سموزي البطيخ البارد بطعم صيفي خفيف." at bounding box center [1095, 596] width 199 height 43
click at [776, 575] on span "A cool watermelon smoothie with a light, summery flavor." at bounding box center [777, 596] width 214 height 43
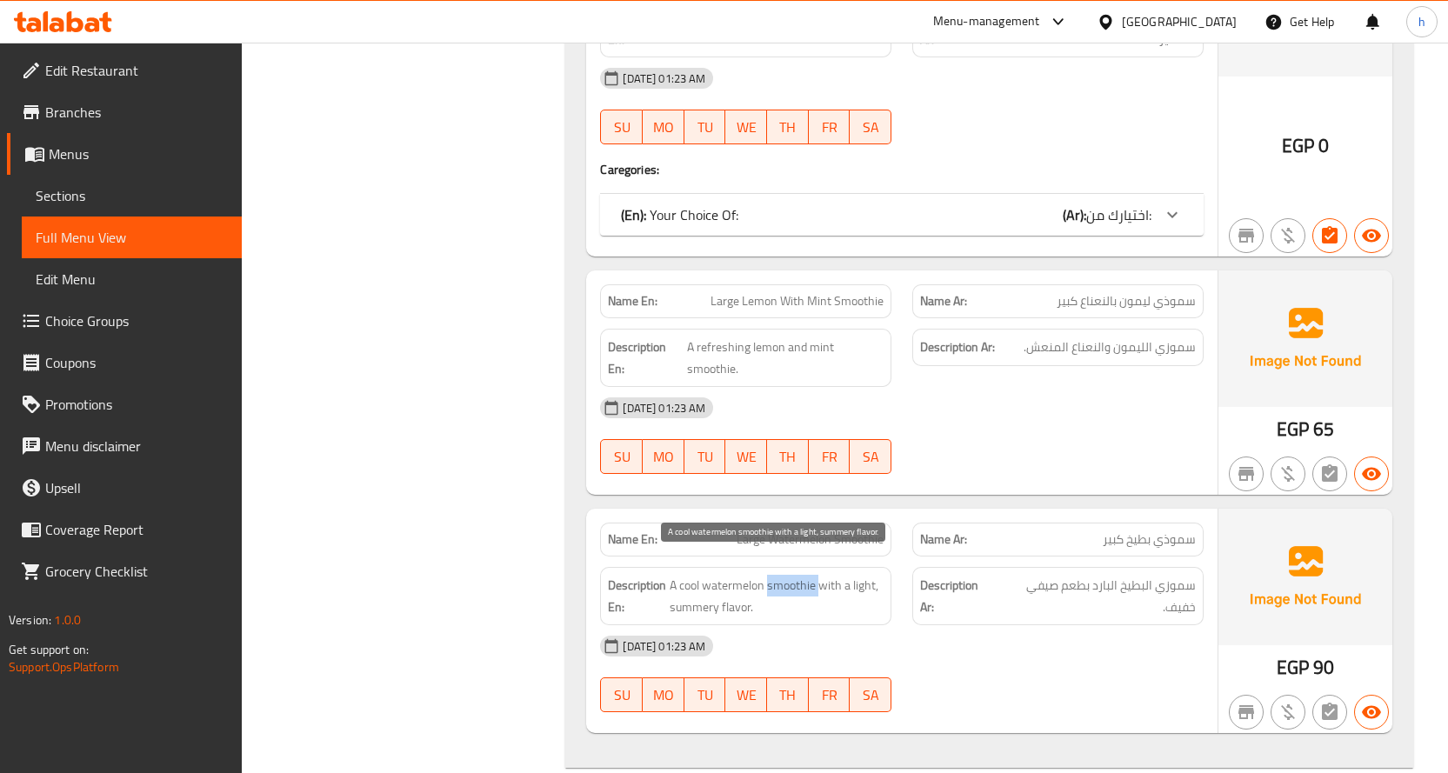
click at [776, 575] on span "A cool watermelon smoothie with a light, summery flavor." at bounding box center [777, 596] width 214 height 43
click at [727, 575] on span "A cool watermelon smoothie with a light, summery flavor." at bounding box center [777, 596] width 214 height 43
click at [687, 575] on span "A cool watermelon smoothie with a light, summery flavor." at bounding box center [777, 596] width 214 height 43
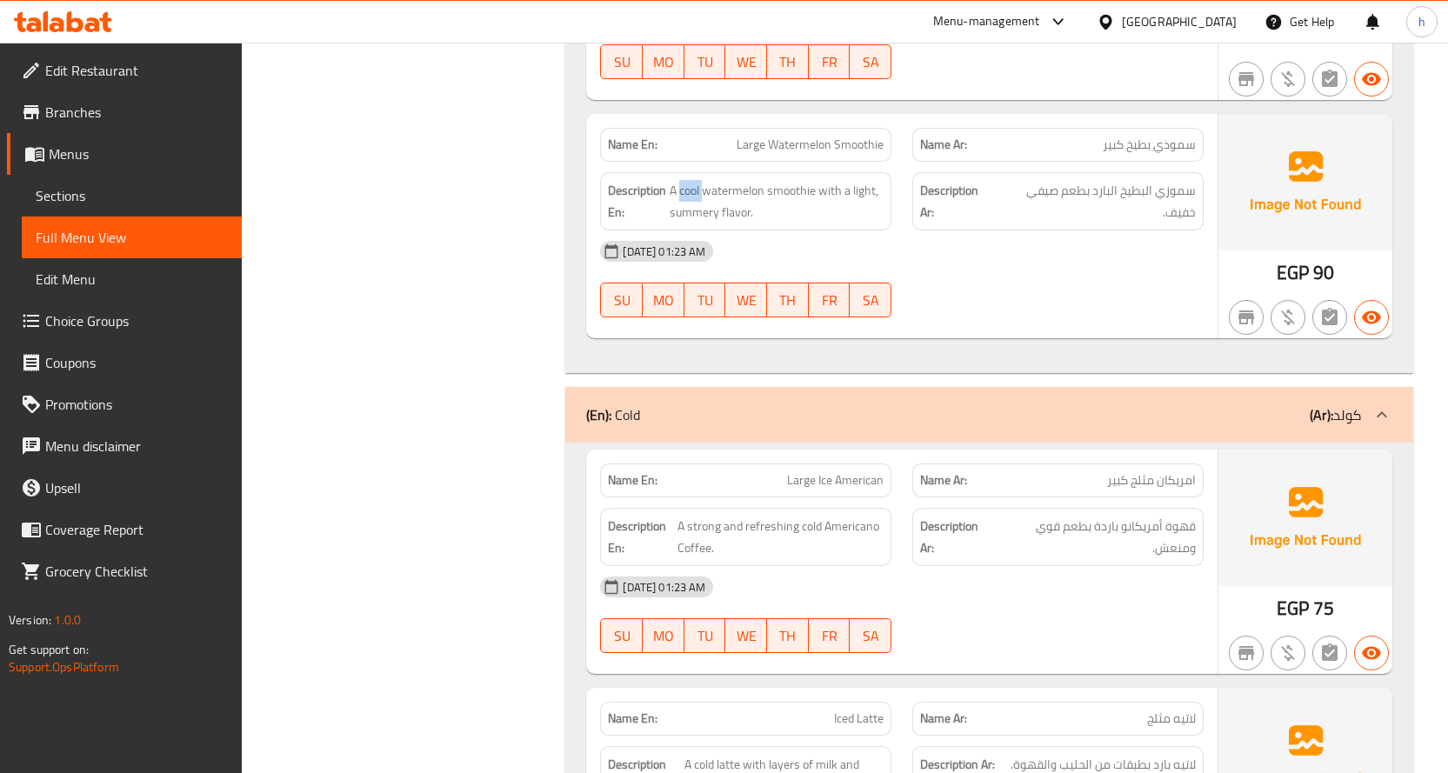
scroll to position [8584, 0]
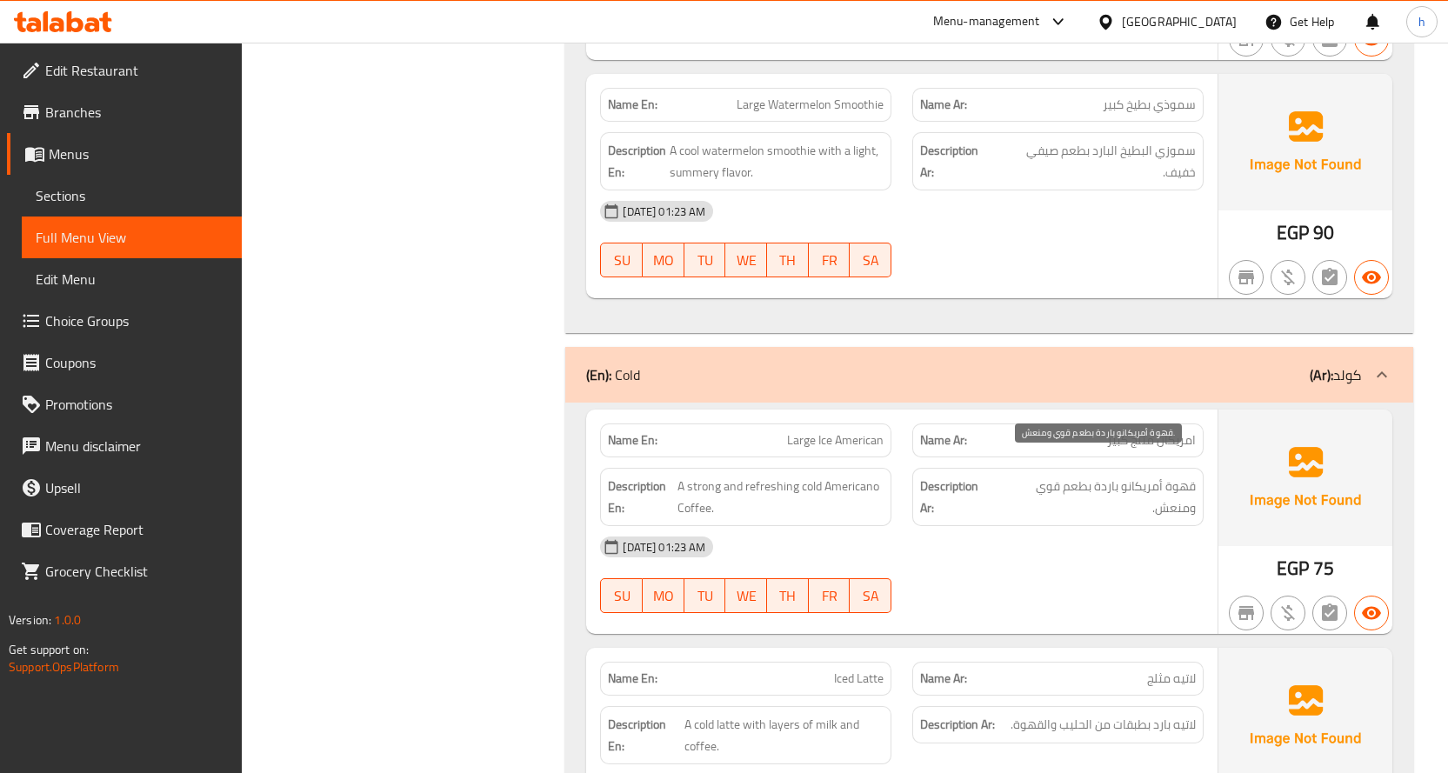
click at [1183, 476] on span "قهوة أمريكانو باردة بطعم قوي ومنعش." at bounding box center [1096, 497] width 200 height 43
click at [1143, 476] on span "قهوة أمريكانو باردة بطعم قوي ومنعش." at bounding box center [1096, 497] width 200 height 43
click at [1108, 476] on span "قهوة أمريكانو باردة بطعم قوي ومنعش." at bounding box center [1096, 497] width 200 height 43
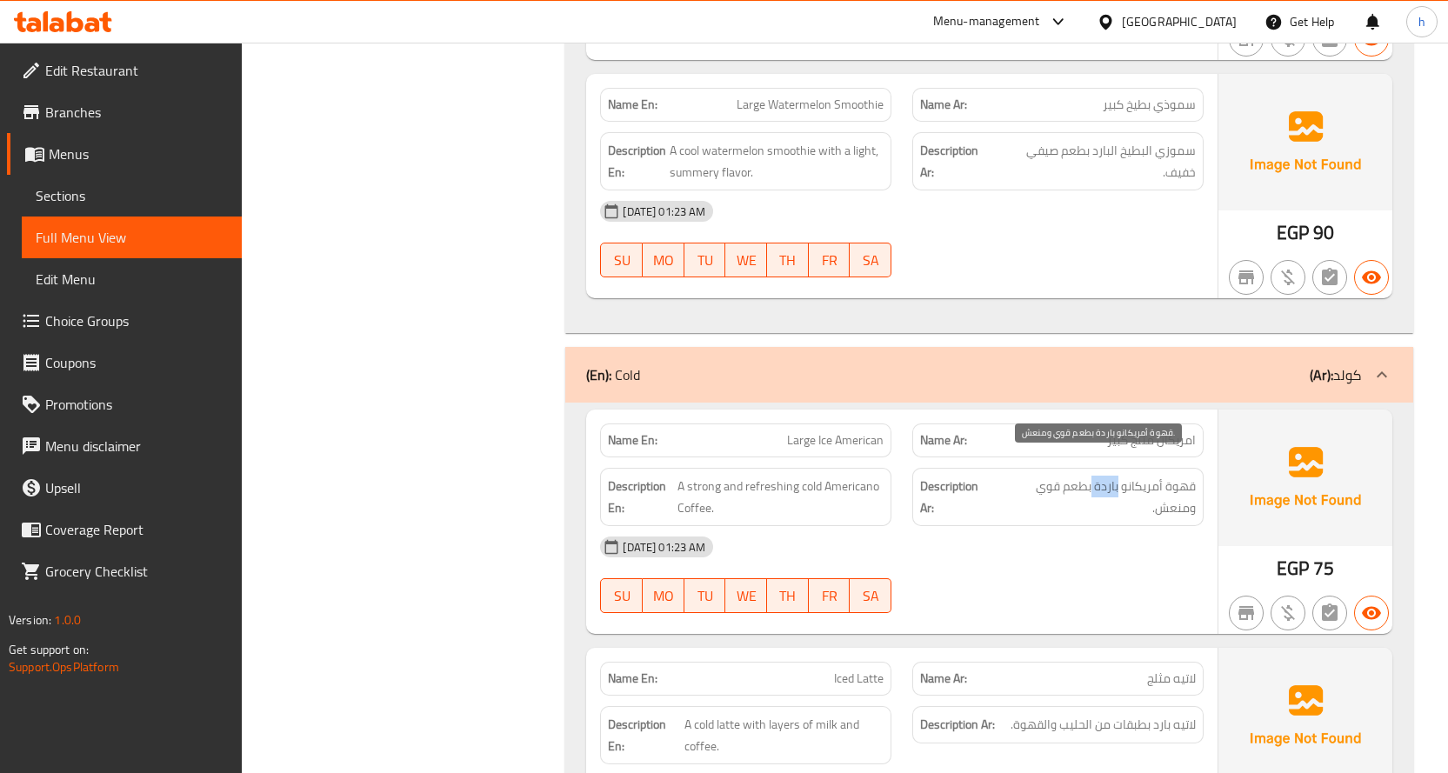
click at [1108, 476] on span "قهوة أمريكانو باردة بطعم قوي ومنعش." at bounding box center [1096, 497] width 200 height 43
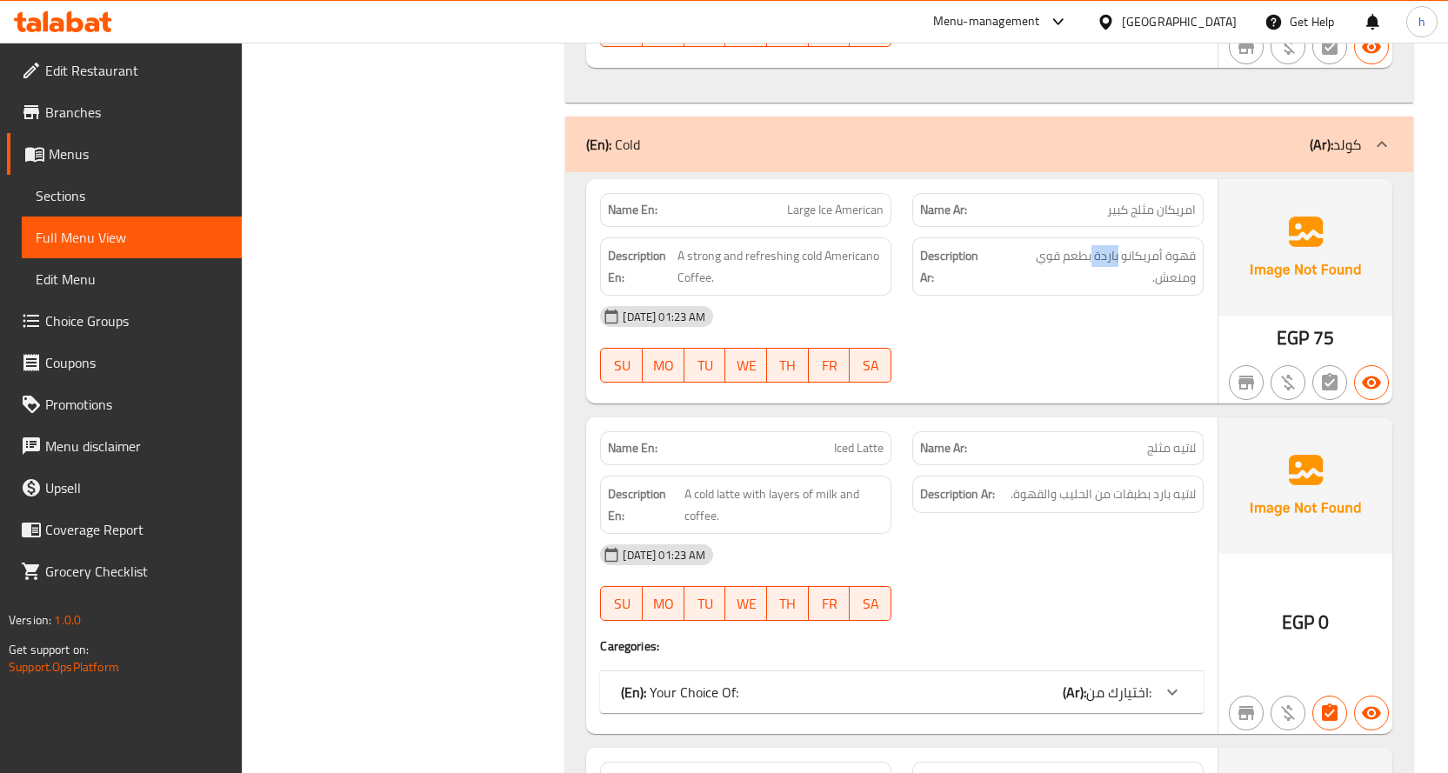
scroll to position [8845, 0]
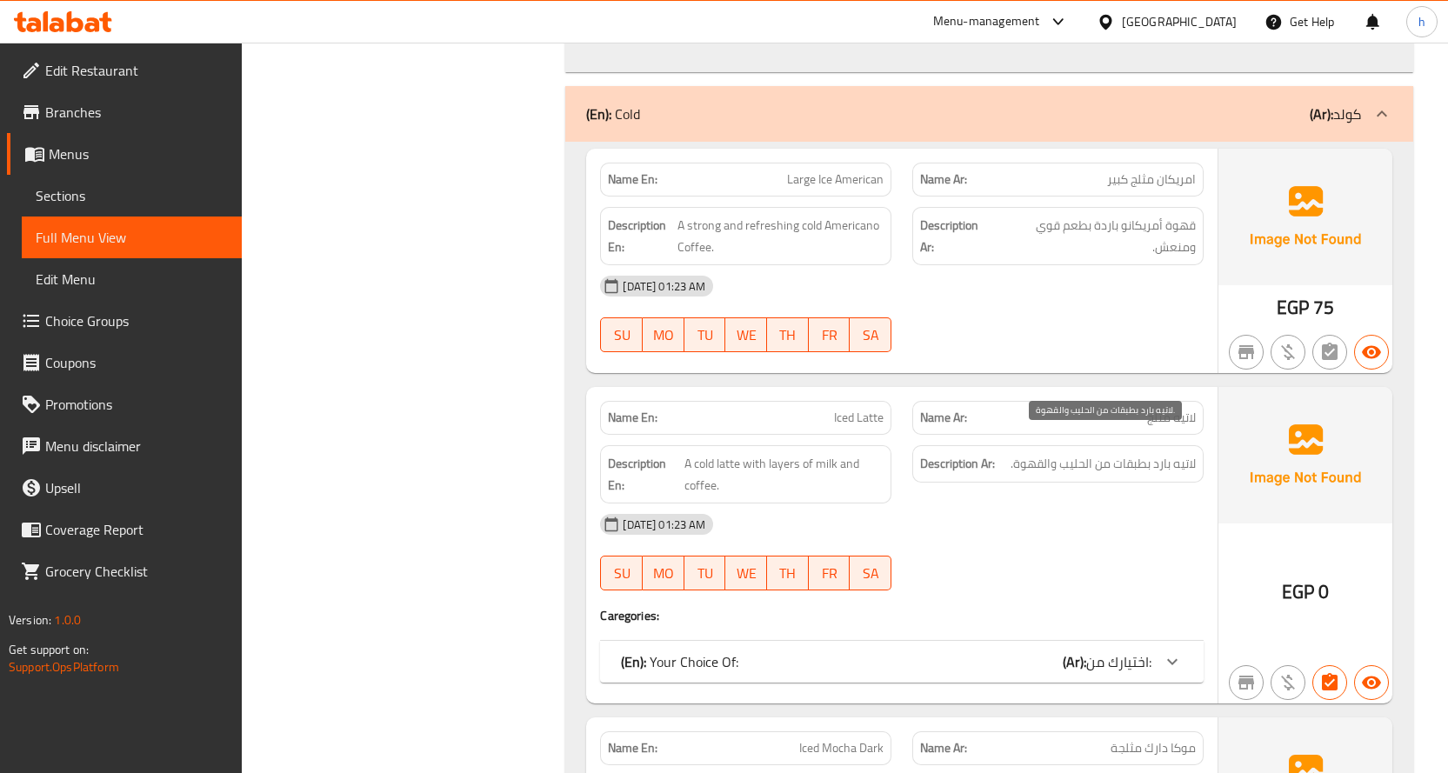
click at [1184, 453] on span "لاتيه بارد بطبقات من الحليب والقهوة." at bounding box center [1102, 464] width 185 height 22
click at [1166, 453] on span "لاتيه بارد بطبقات من الحليب والقهوة." at bounding box center [1102, 464] width 185 height 22
click at [1112, 453] on span "لاتيه بارد بطبقات من الحليب والقهوة." at bounding box center [1102, 464] width 185 height 22
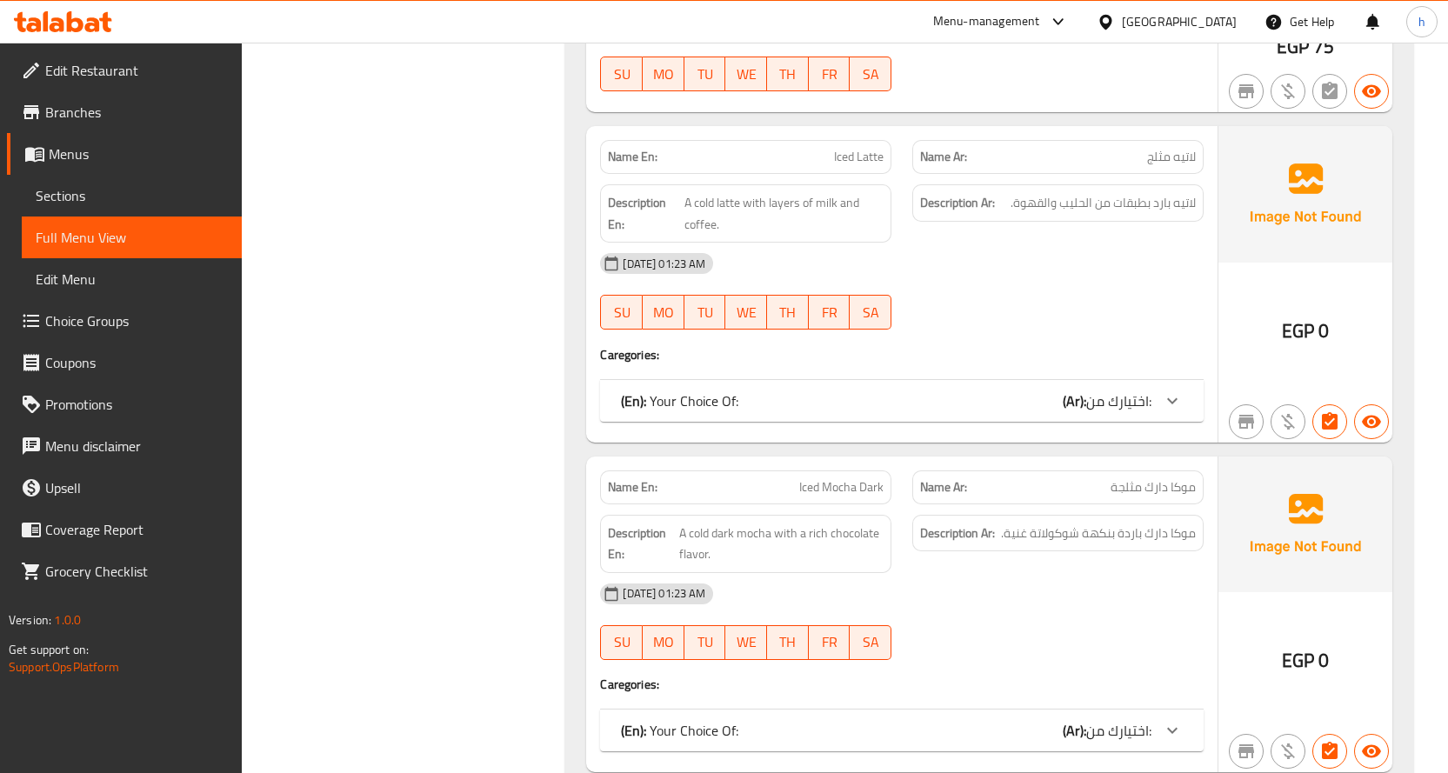
click at [1189, 478] on span "موكا دارك مثلجة" at bounding box center [1152, 487] width 85 height 18
click at [1155, 478] on span "موكا دارك مثلجة" at bounding box center [1152, 487] width 85 height 18
click at [1136, 478] on span "موكا دارك مثلجة" at bounding box center [1152, 487] width 85 height 18
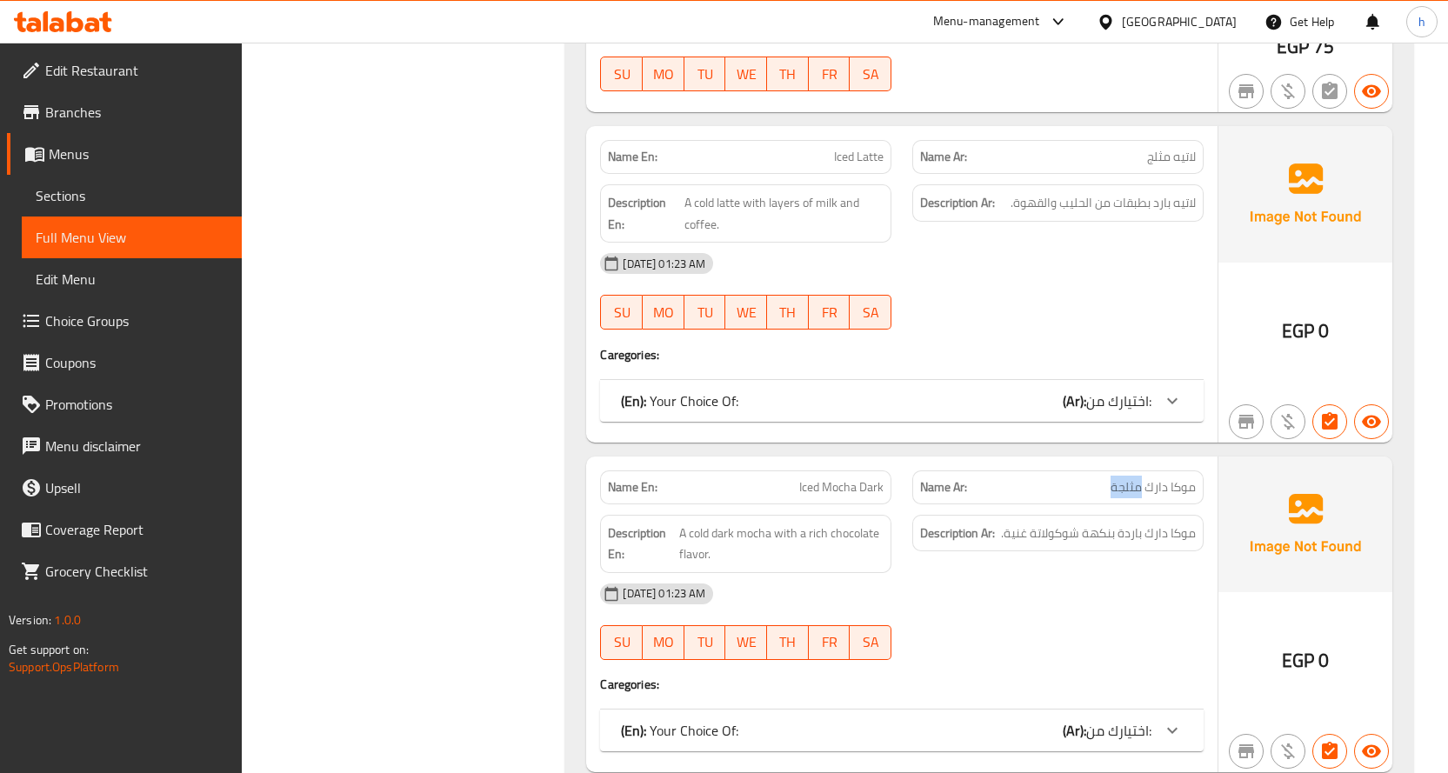
click at [1136, 478] on span "موكا دارك مثلجة" at bounding box center [1152, 487] width 85 height 18
click at [1179, 523] on span "موكا دارك باردة بنكهة شوكولاتة غنية." at bounding box center [1098, 534] width 195 height 22
click at [1152, 523] on span "موكا دارك باردة بنكهة شوكولاتة غنية." at bounding box center [1098, 534] width 195 height 22
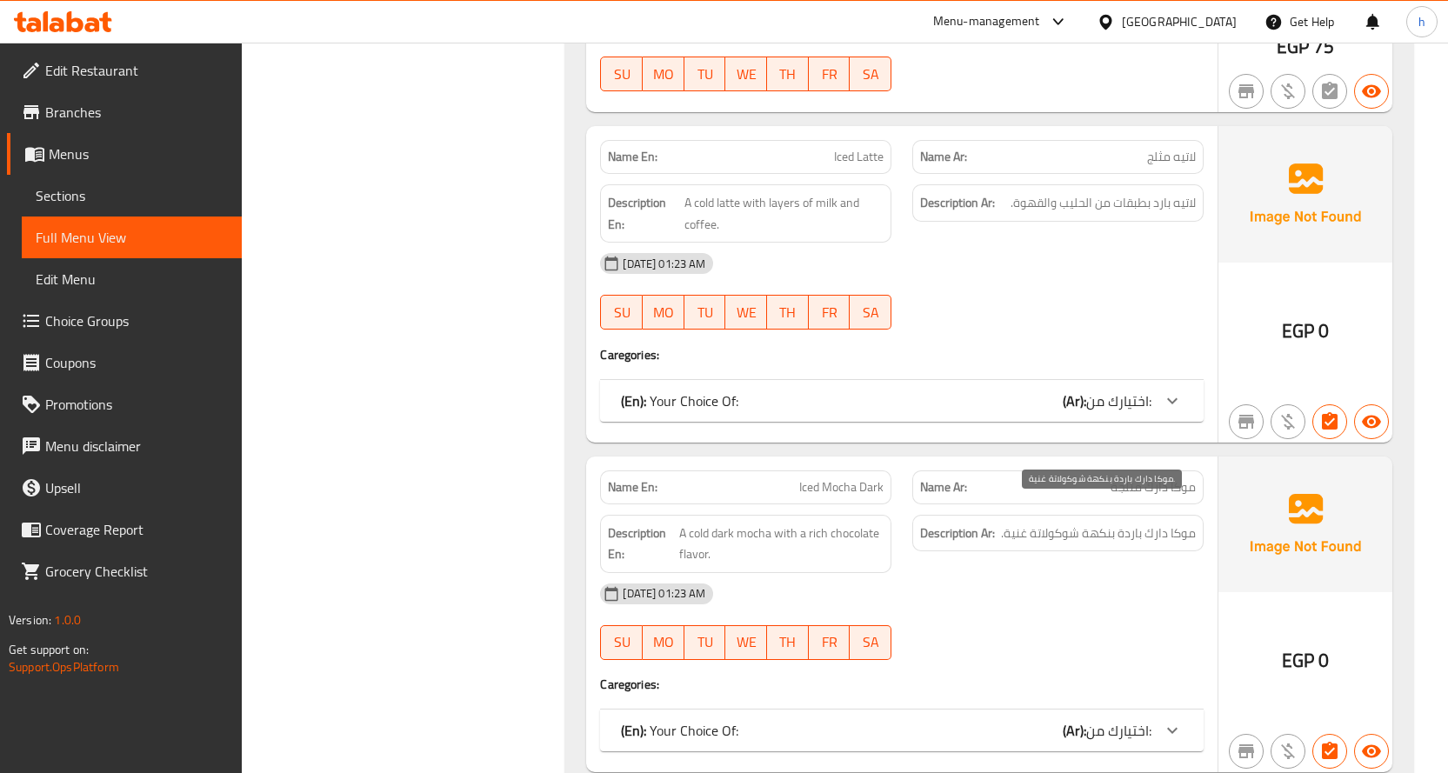
click at [1137, 523] on span "موكا دارك باردة بنكهة شوكولاتة غنية." at bounding box center [1098, 534] width 195 height 22
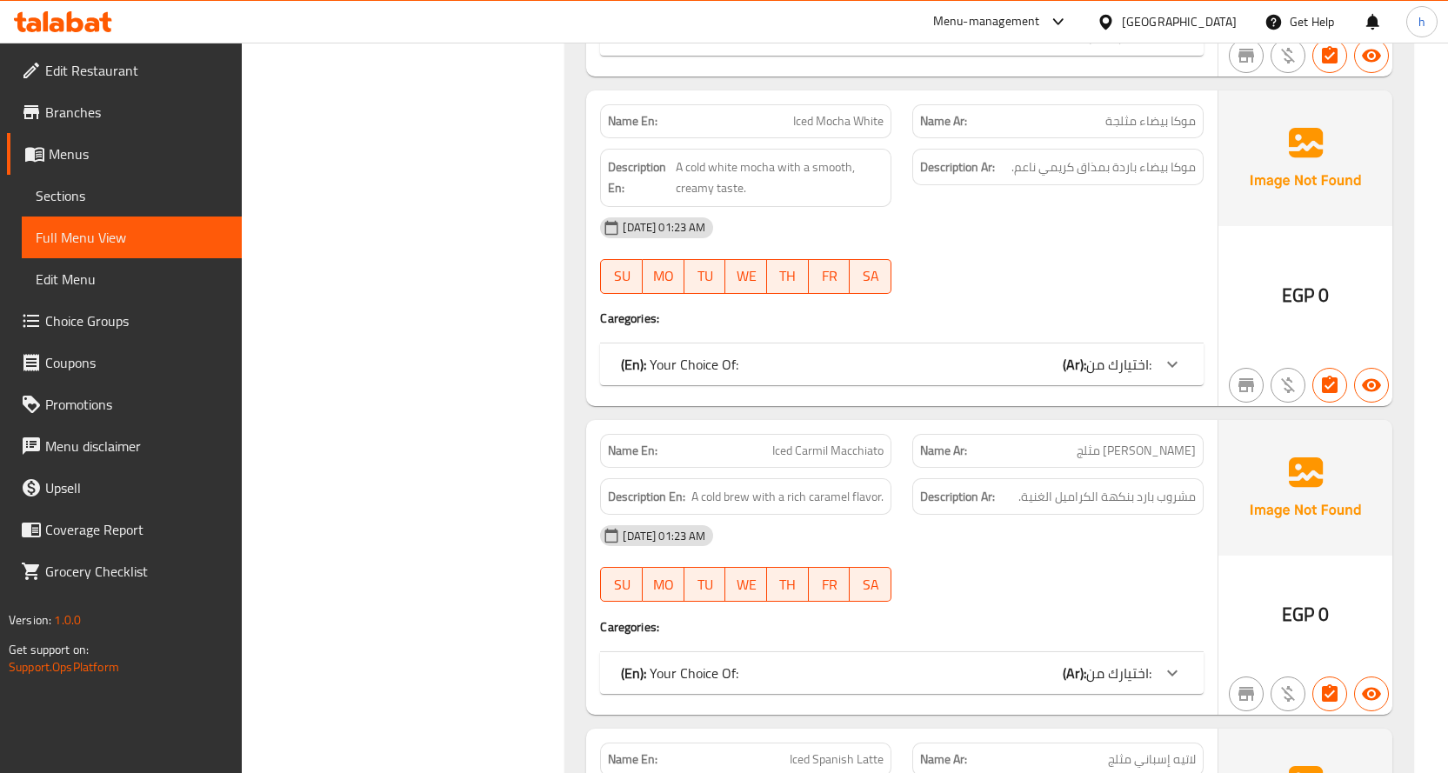
scroll to position [10149, 0]
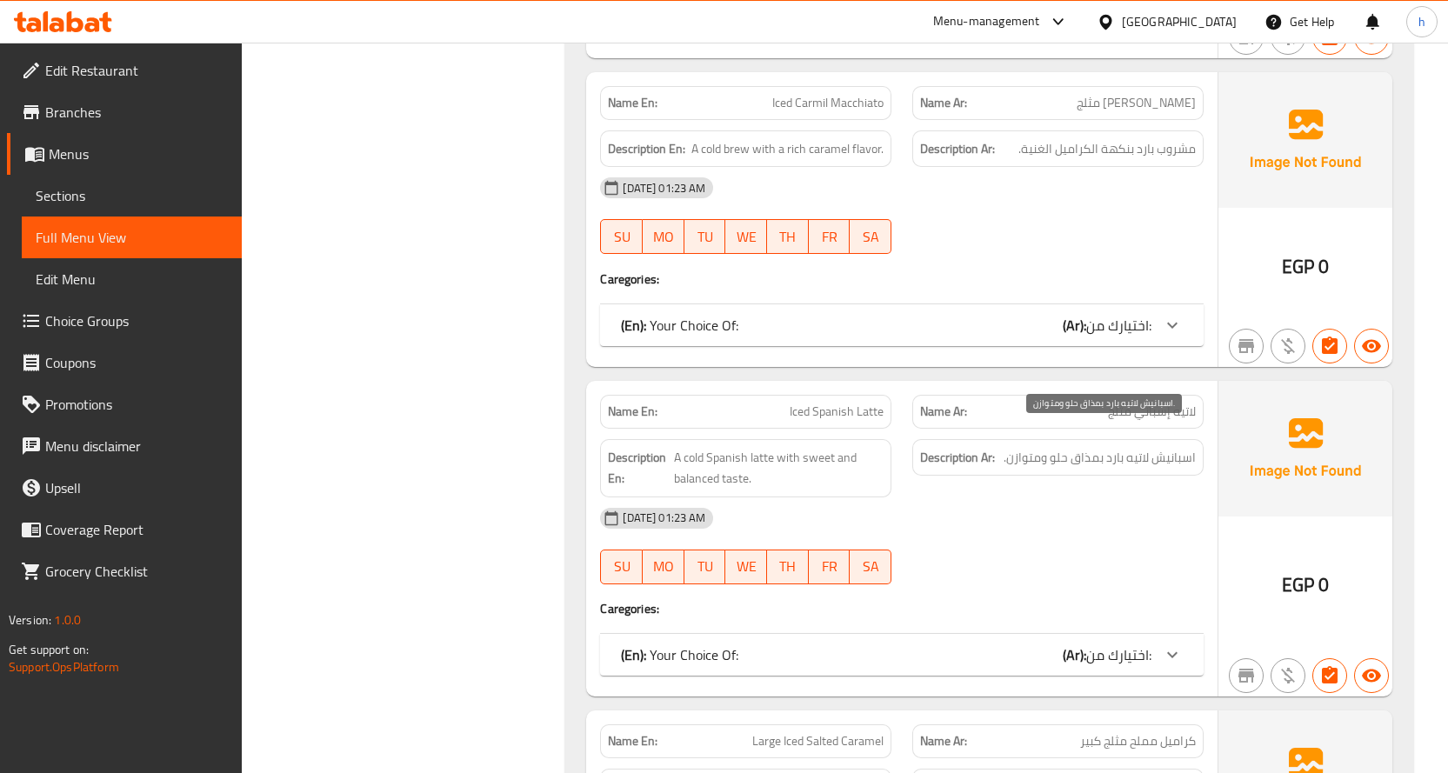
click at [1177, 447] on span "اسبانيش لاتيه بارد بمذاق حلو ومتوازن." at bounding box center [1099, 458] width 192 height 22
click at [1133, 447] on span "اسبانيش لاتيه بارد بمذاق حلو ومتوازن." at bounding box center [1099, 458] width 192 height 22
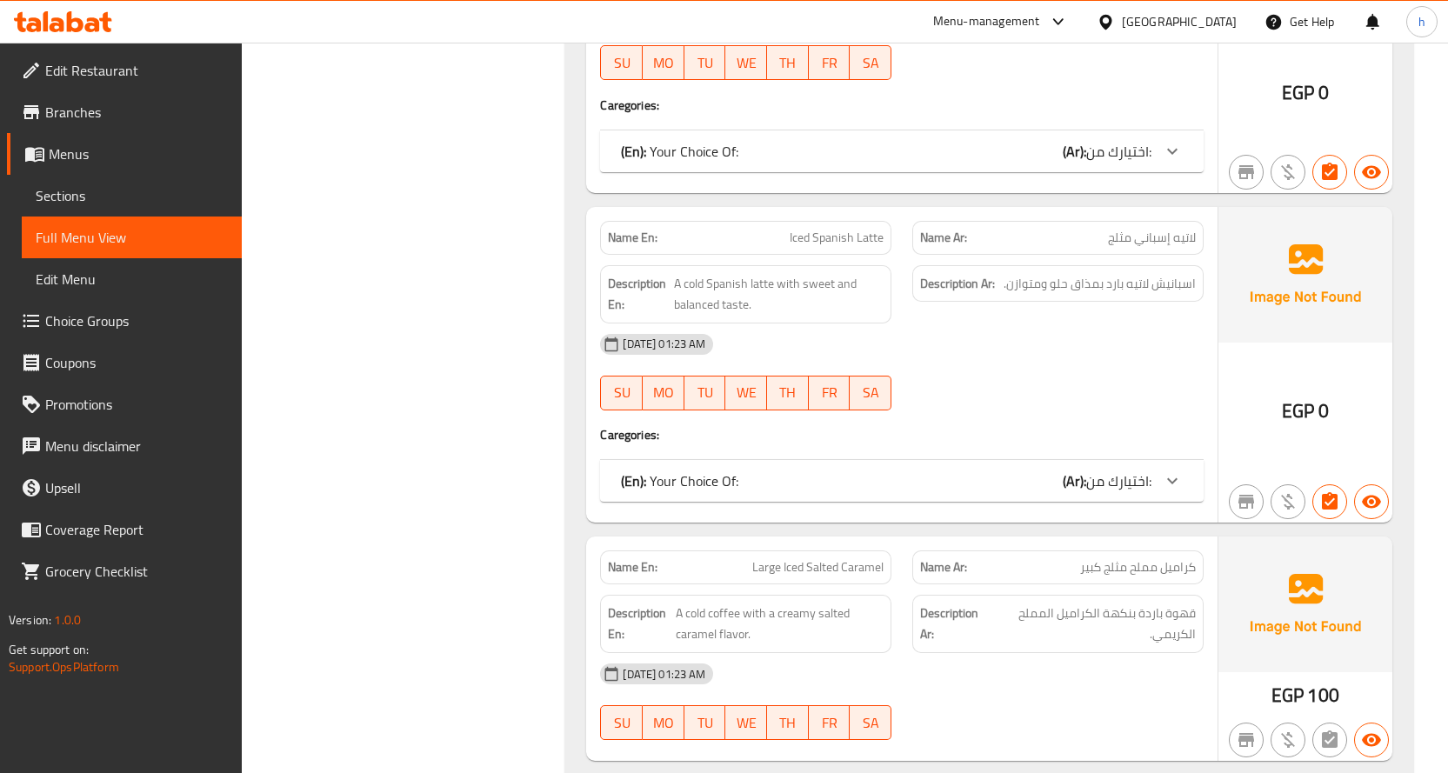
click at [842, 299] on div "Description En: A cold Spanish latte with sweet and balanced taste." at bounding box center [745, 294] width 291 height 58
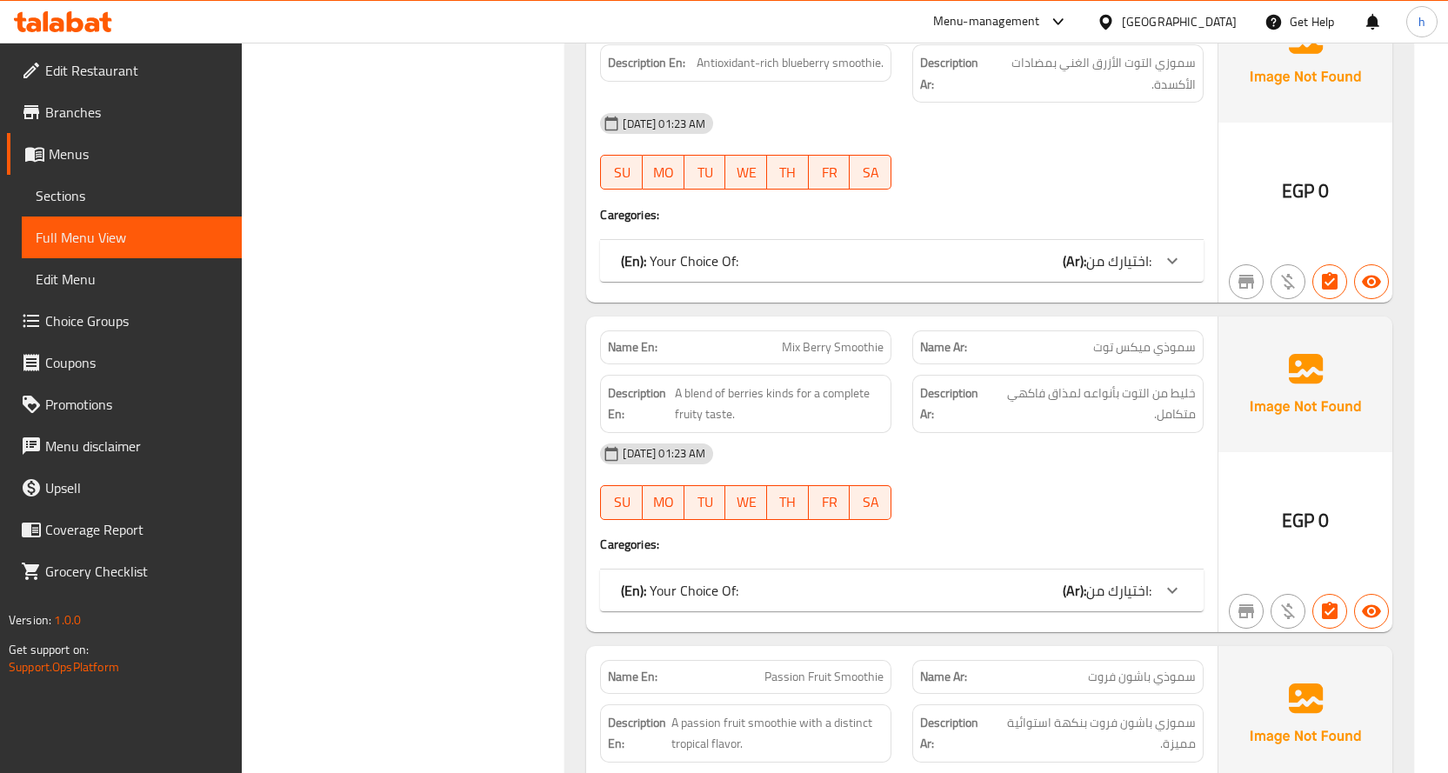
scroll to position [7228, 0]
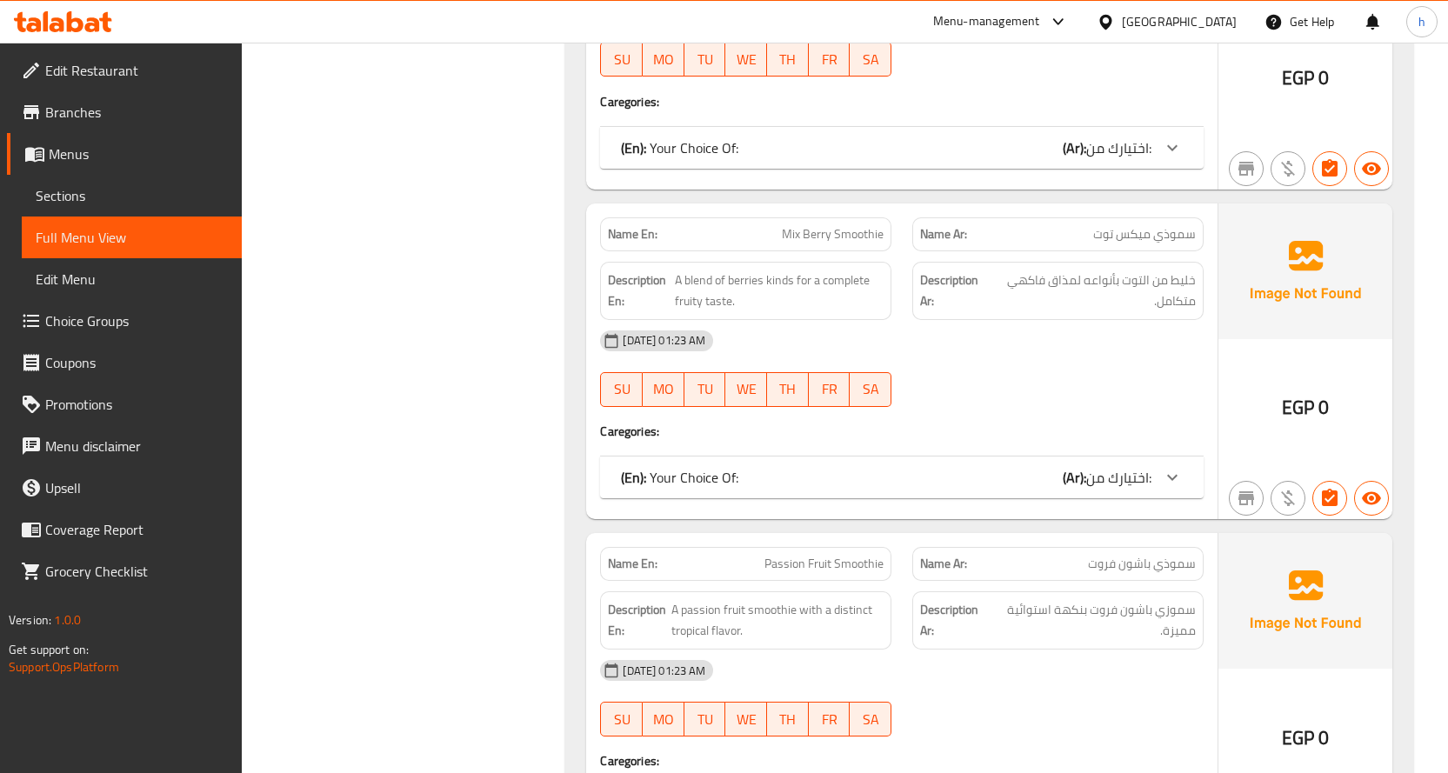
click at [658, 225] on p "Name En: Mix [PERSON_NAME]" at bounding box center [746, 234] width 276 height 18
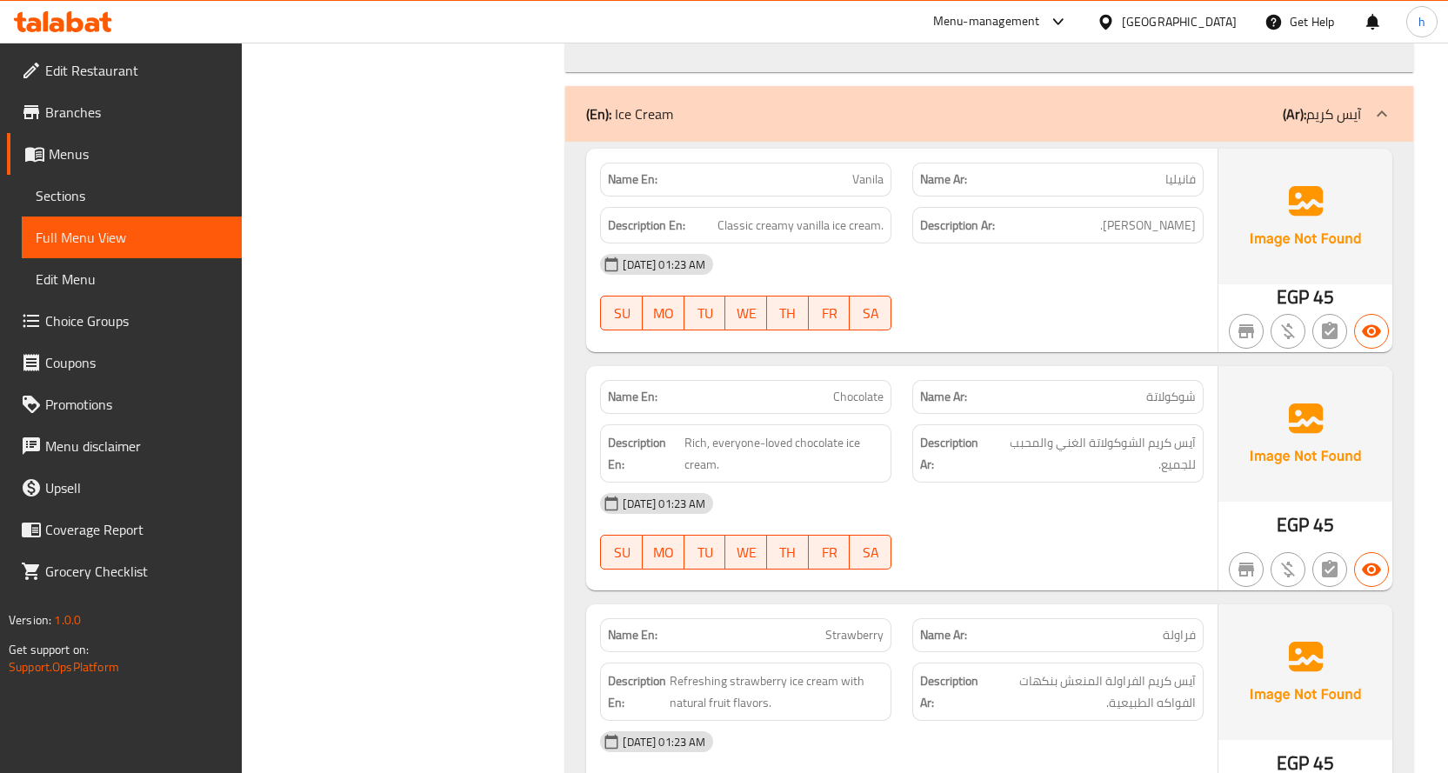
scroll to position [1997, 0]
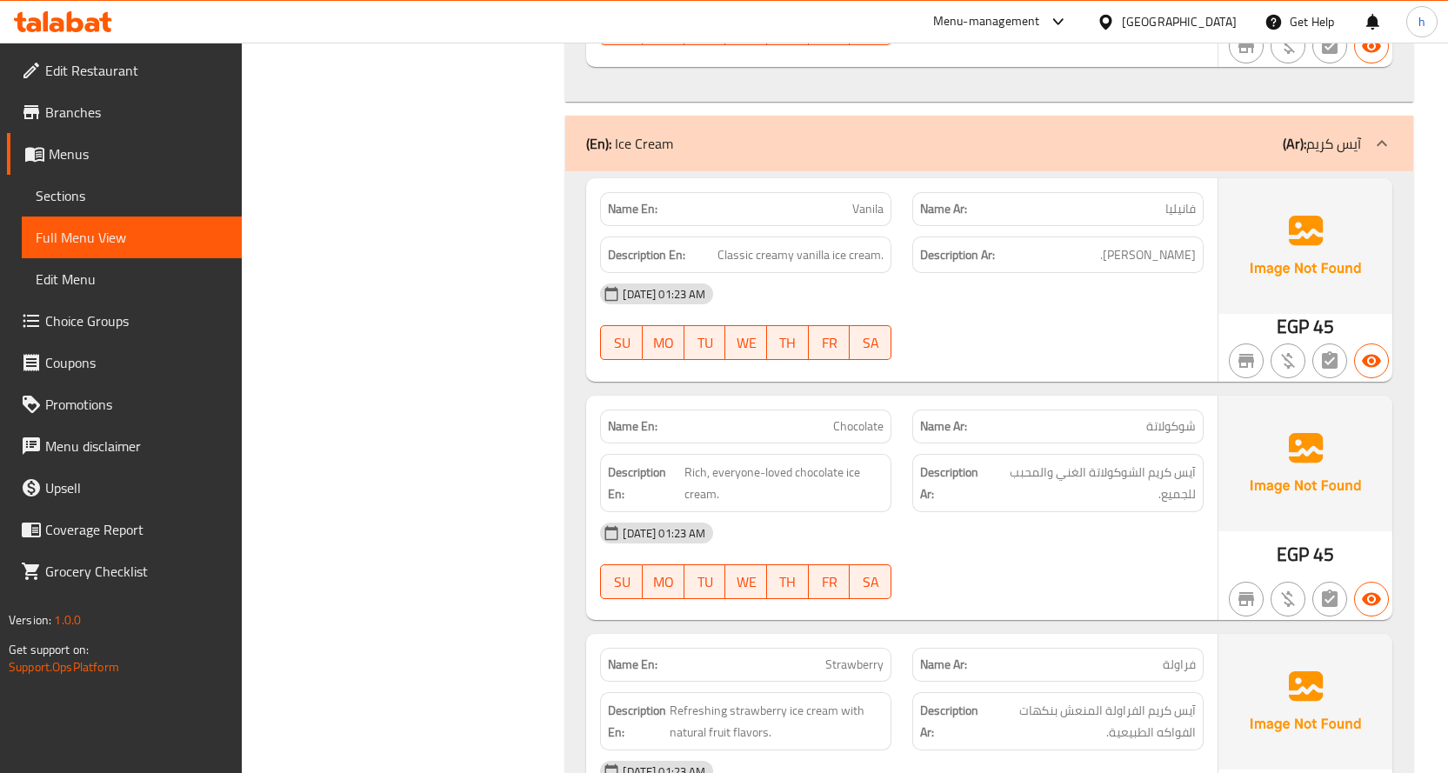
click at [848, 418] on span "Chocolate" at bounding box center [858, 426] width 50 height 18
drag, startPoint x: 1197, startPoint y: 470, endPoint x: 1141, endPoint y: 474, distance: 56.7
click at [1141, 474] on div "Description Ar: آيس كريم الشوكولاتة الغني والمحبب للجميع." at bounding box center [1057, 483] width 291 height 58
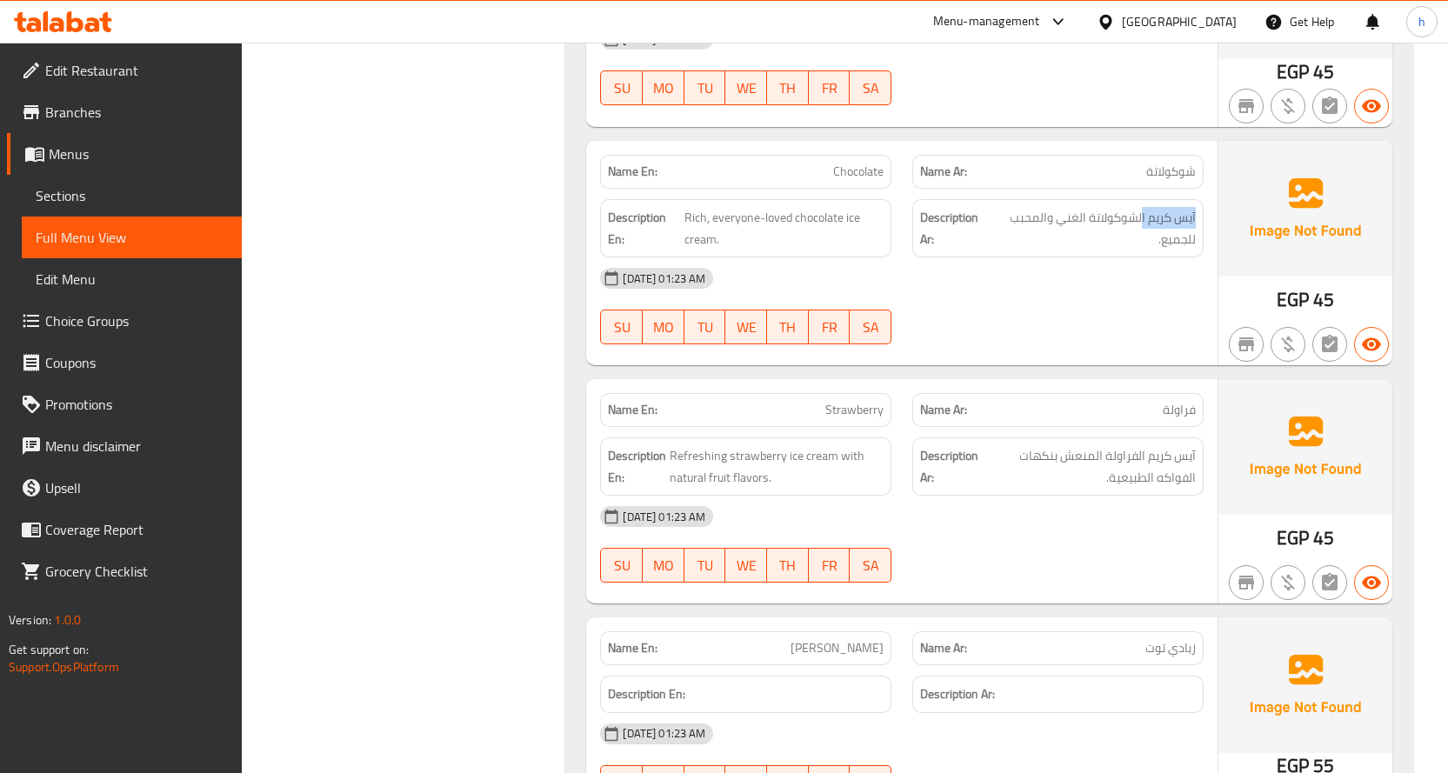
scroll to position [2258, 0]
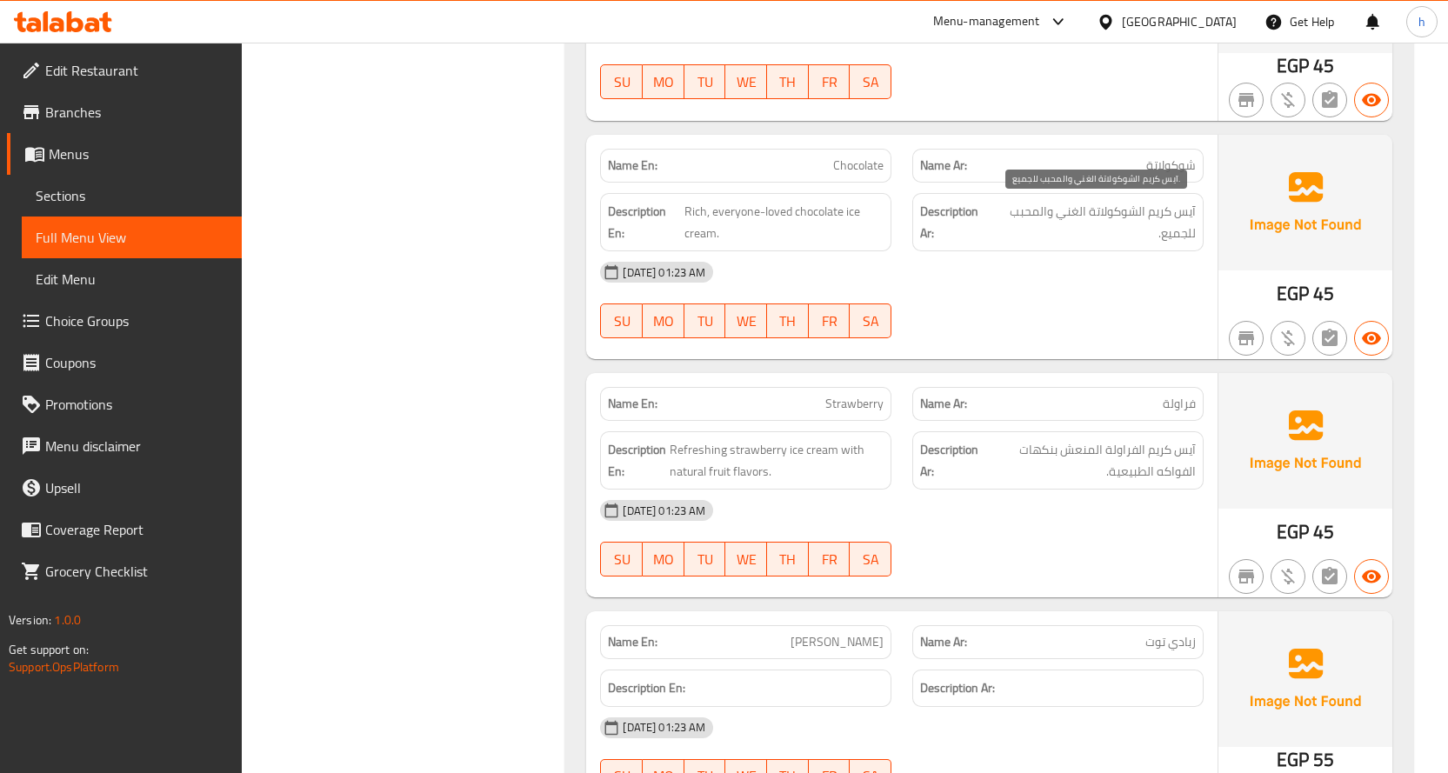
click at [1171, 223] on span "آيس كريم الشوكولاتة الغني والمحبب للجميع." at bounding box center [1093, 222] width 204 height 43
